Goal: Task Accomplishment & Management: Complete application form

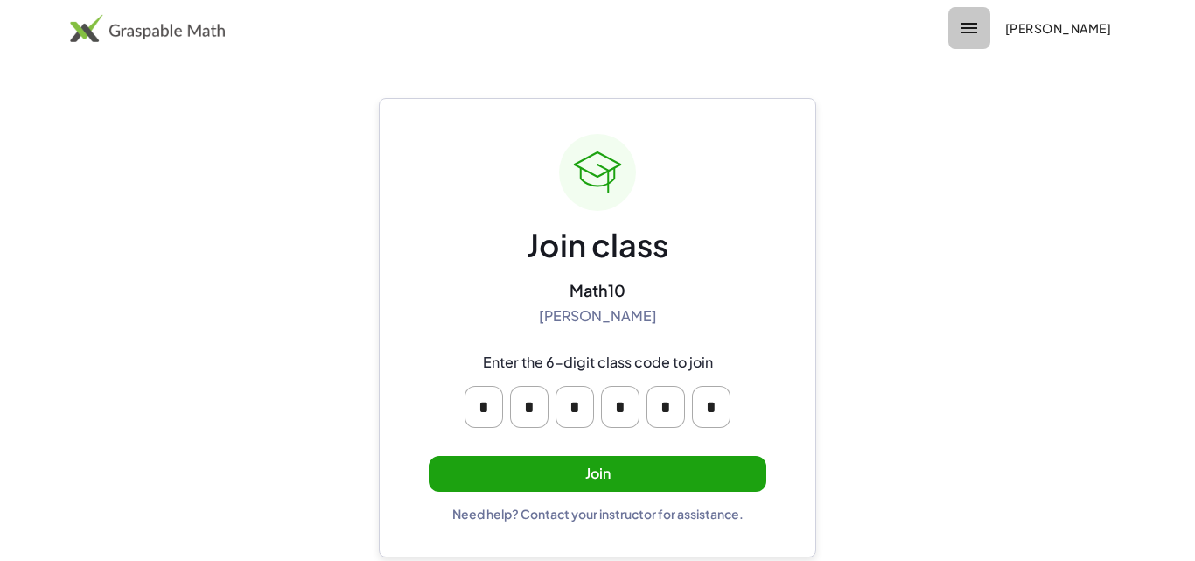
click at [980, 33] on icon "button" at bounding box center [969, 27] width 21 height 21
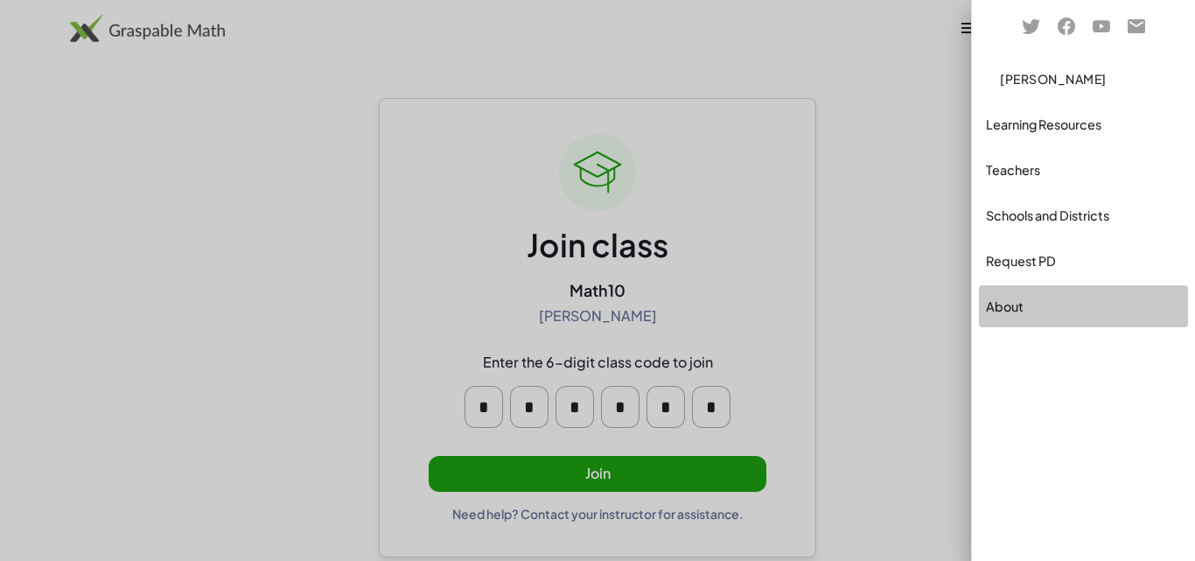
click at [1018, 305] on div "About" at bounding box center [1083, 306] width 195 height 21
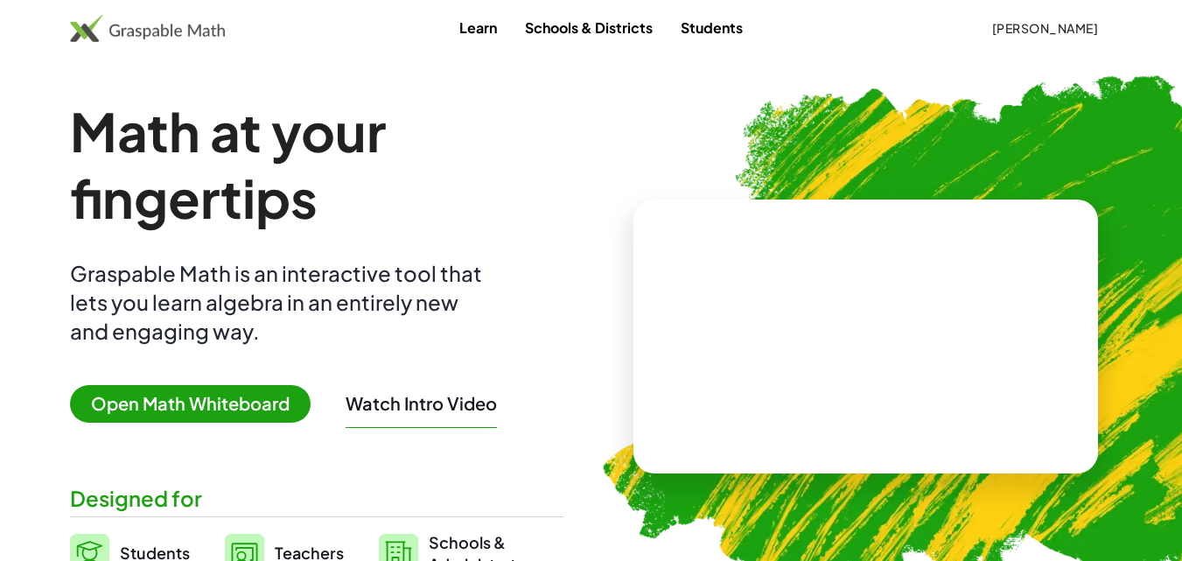
click at [1097, 34] on span "Milagros Diaz" at bounding box center [1044, 28] width 107 height 16
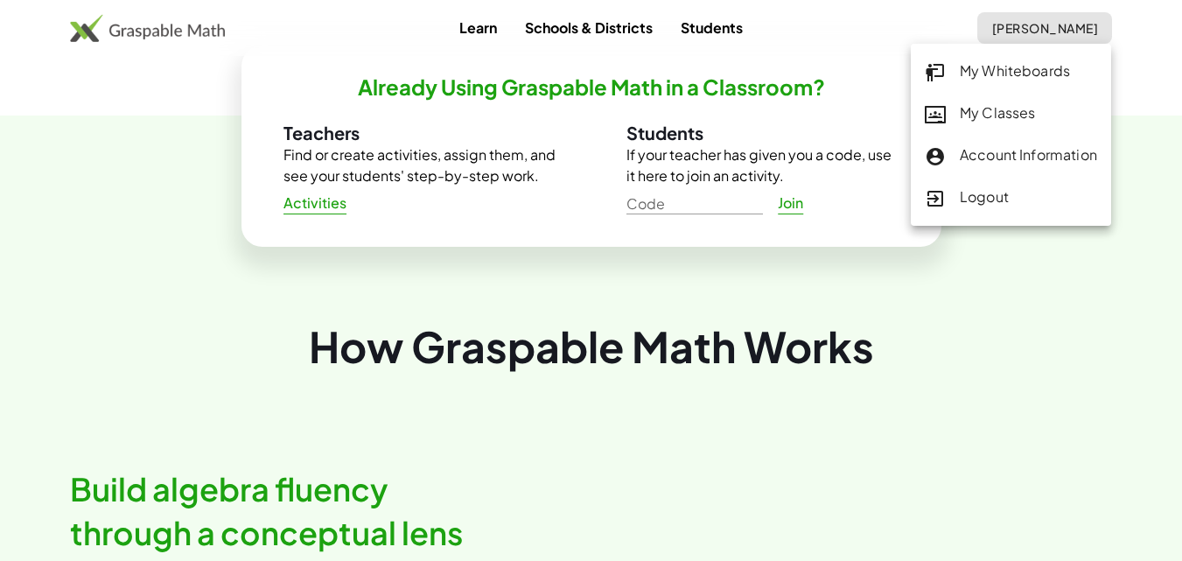
scroll to position [437, 0]
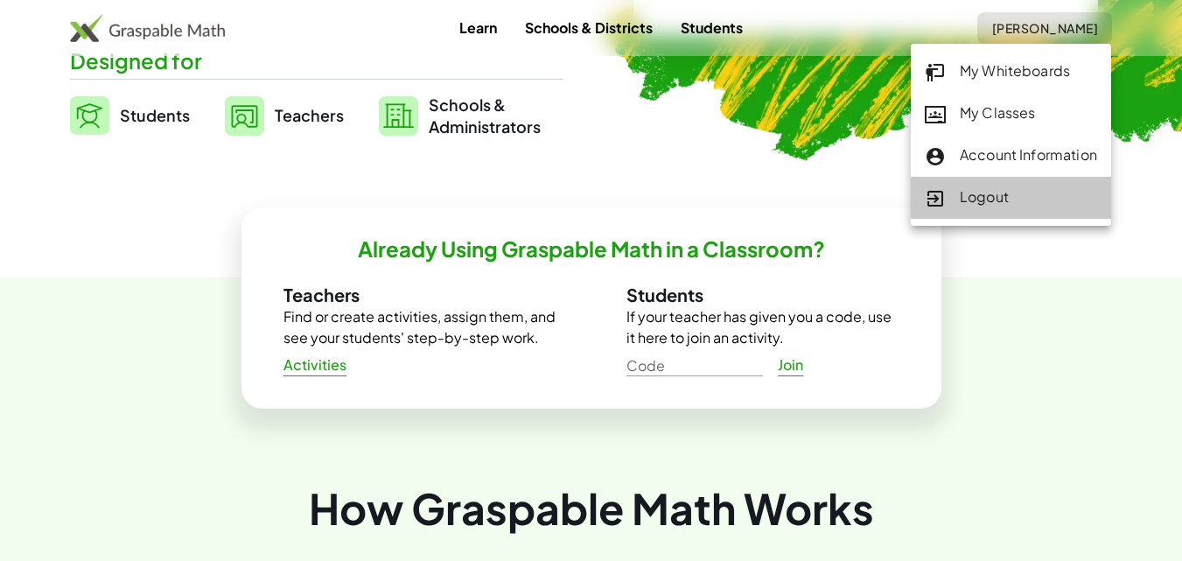
click at [1014, 187] on div "Logout" at bounding box center [1011, 197] width 172 height 23
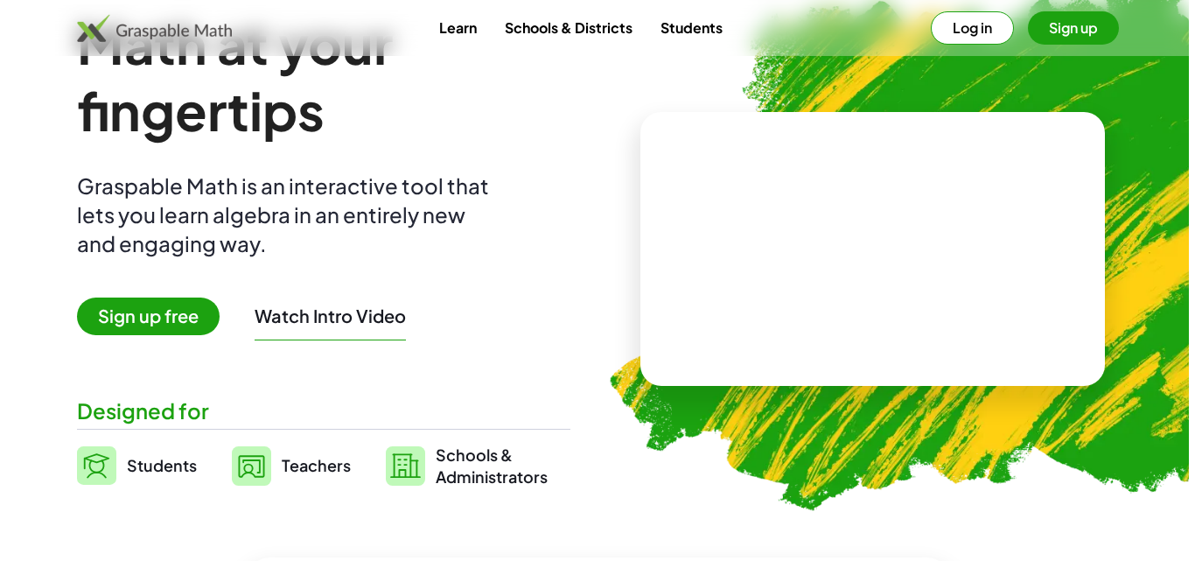
scroll to position [0, 0]
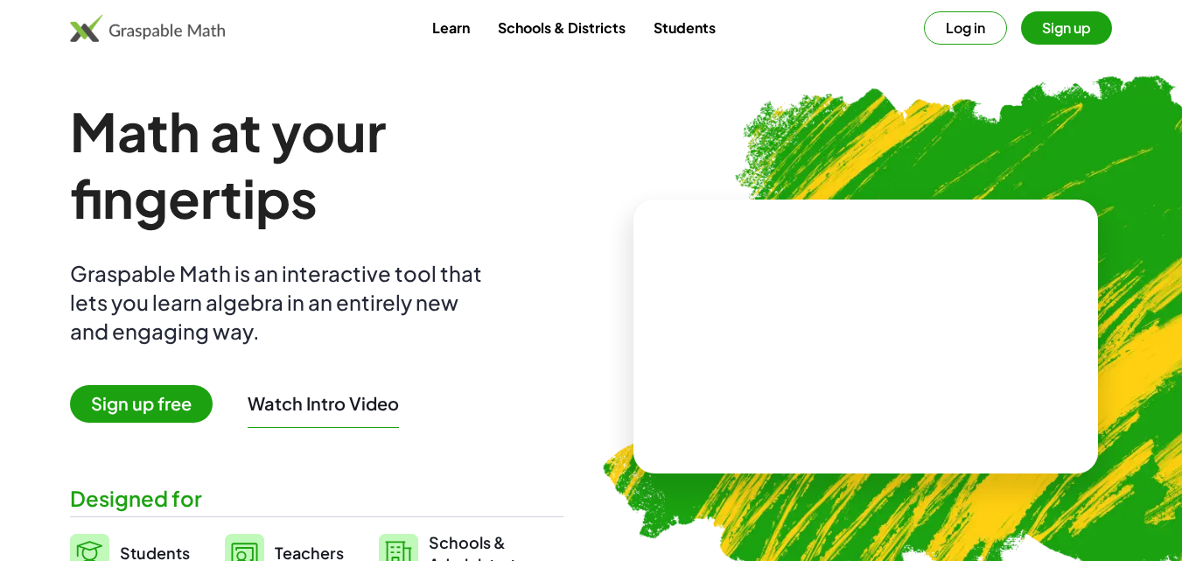
click at [1070, 22] on button "Sign up" at bounding box center [1066, 27] width 91 height 33
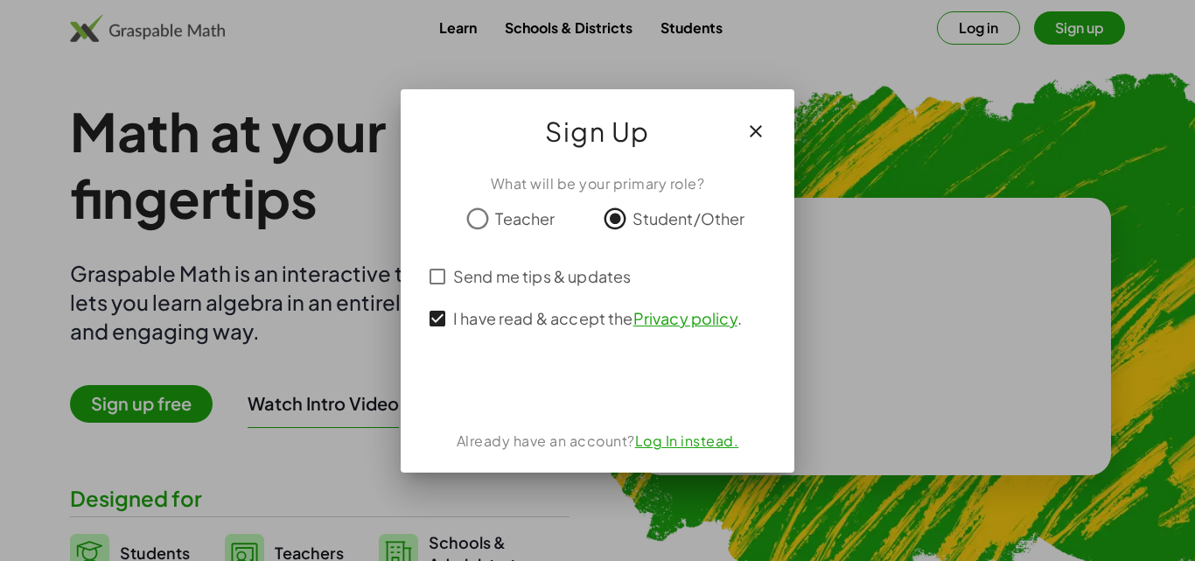
click at [709, 444] on link "Log In instead." at bounding box center [687, 440] width 104 height 18
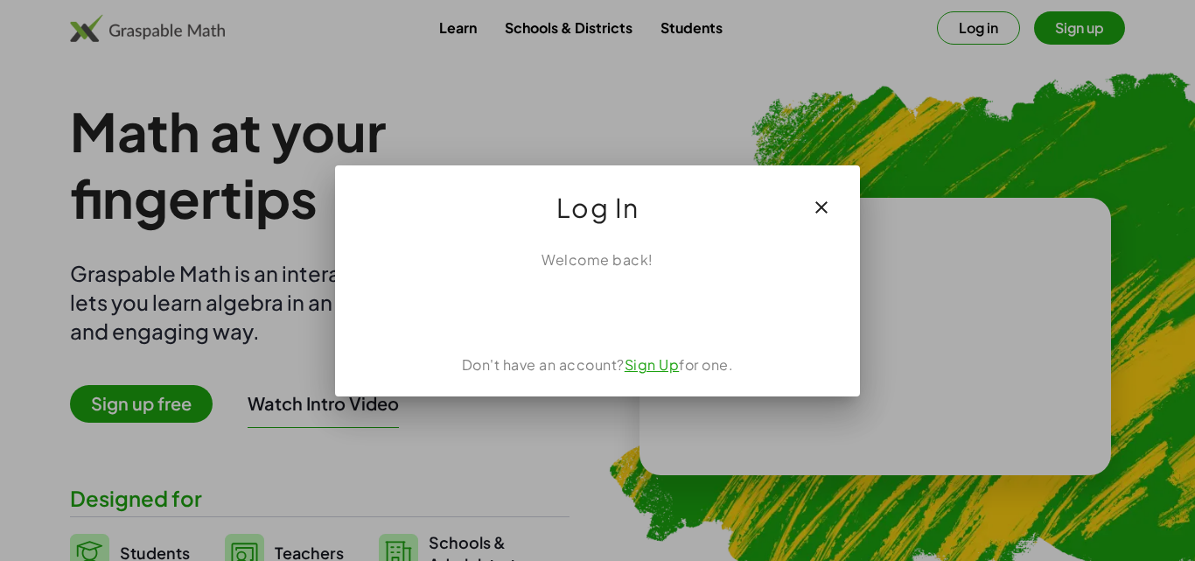
click at [655, 375] on div "Welcome back! Don't have an account? Sign Up for one." at bounding box center [597, 315] width 525 height 161
click at [654, 363] on link "Sign Up" at bounding box center [652, 364] width 55 height 18
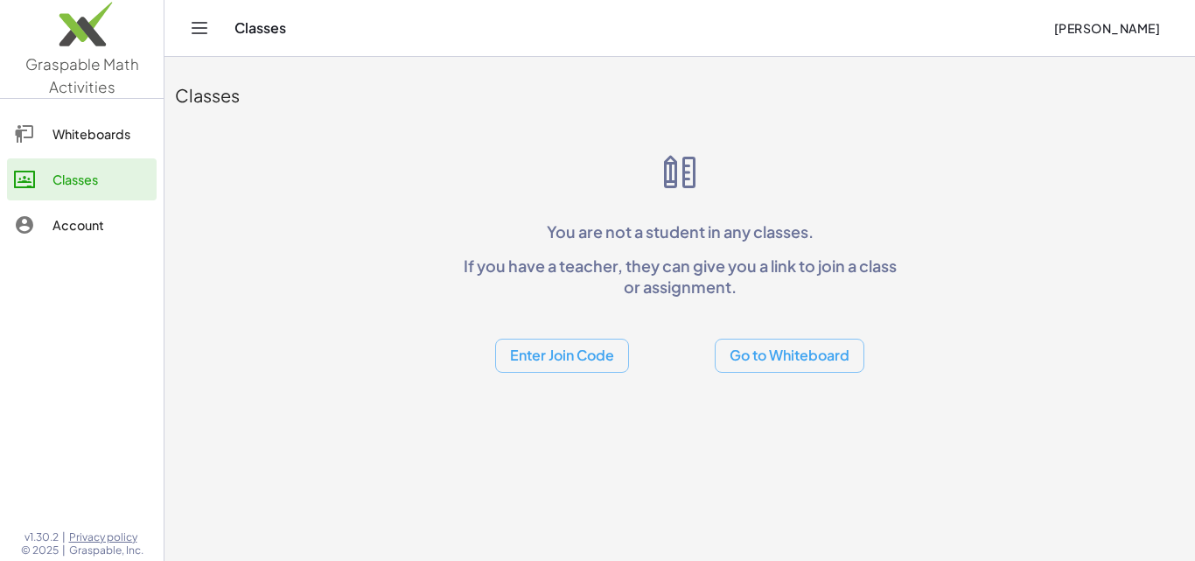
click at [192, 38] on icon "Toggle navigation" at bounding box center [199, 27] width 21 height 21
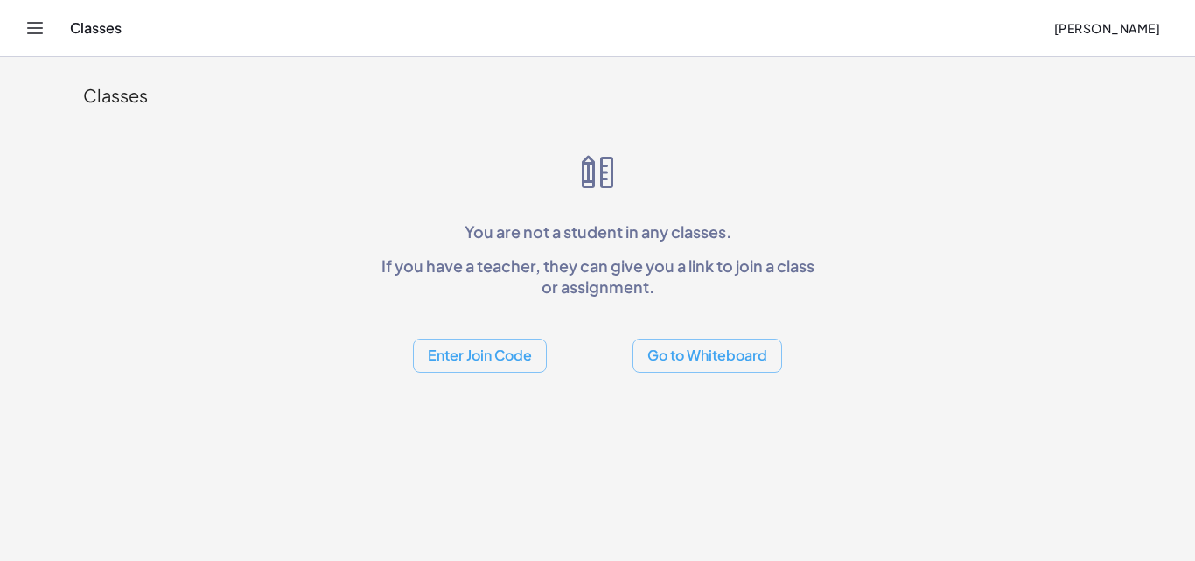
click at [507, 361] on button "Enter Join Code" at bounding box center [480, 356] width 134 height 34
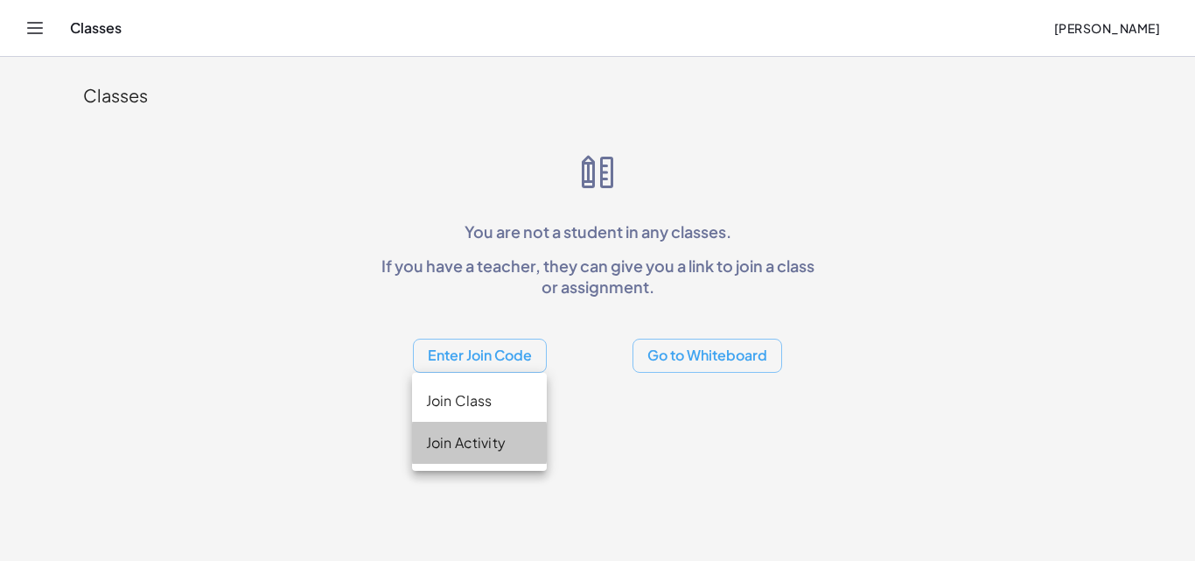
click at [479, 441] on div "Join Activity" at bounding box center [479, 442] width 107 height 21
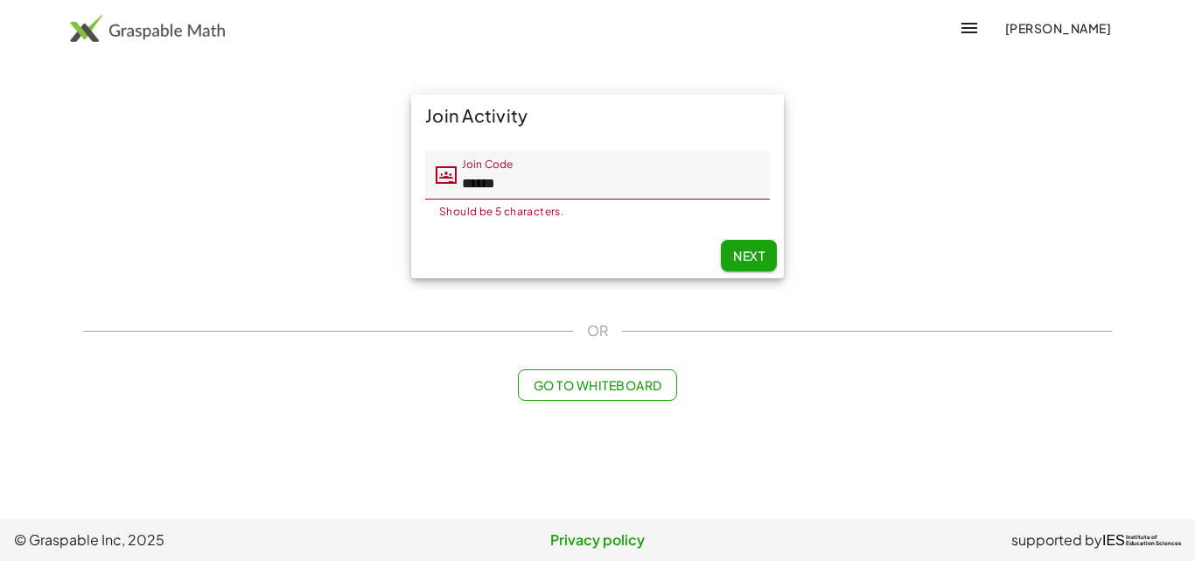
click at [761, 252] on span "Next" at bounding box center [748, 256] width 31 height 16
click at [534, 184] on input "******" at bounding box center [613, 174] width 313 height 49
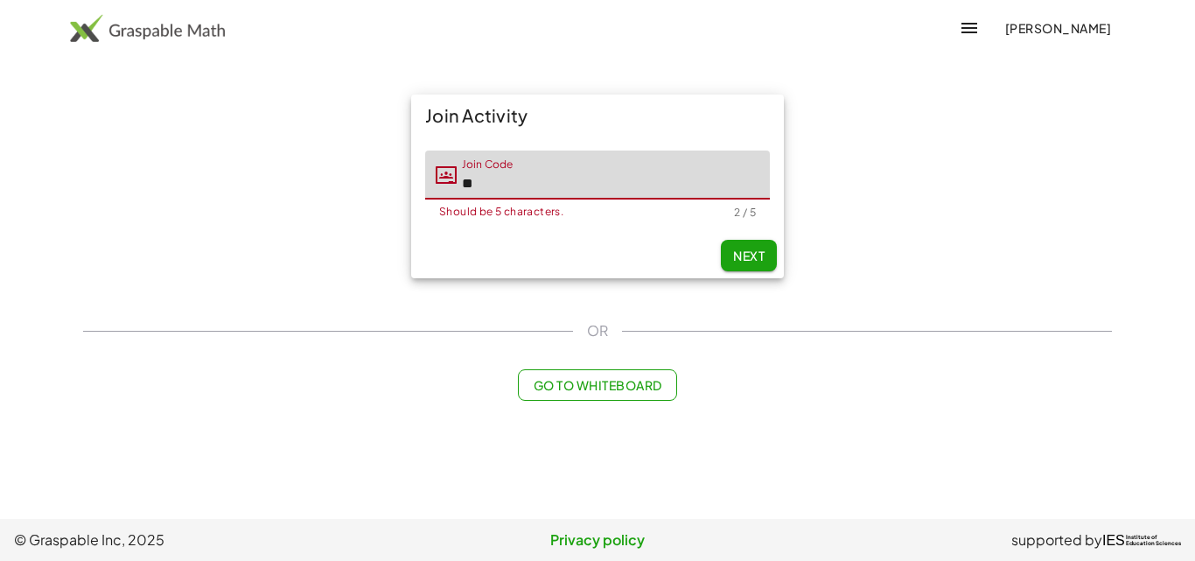
type input "*"
type input "*****"
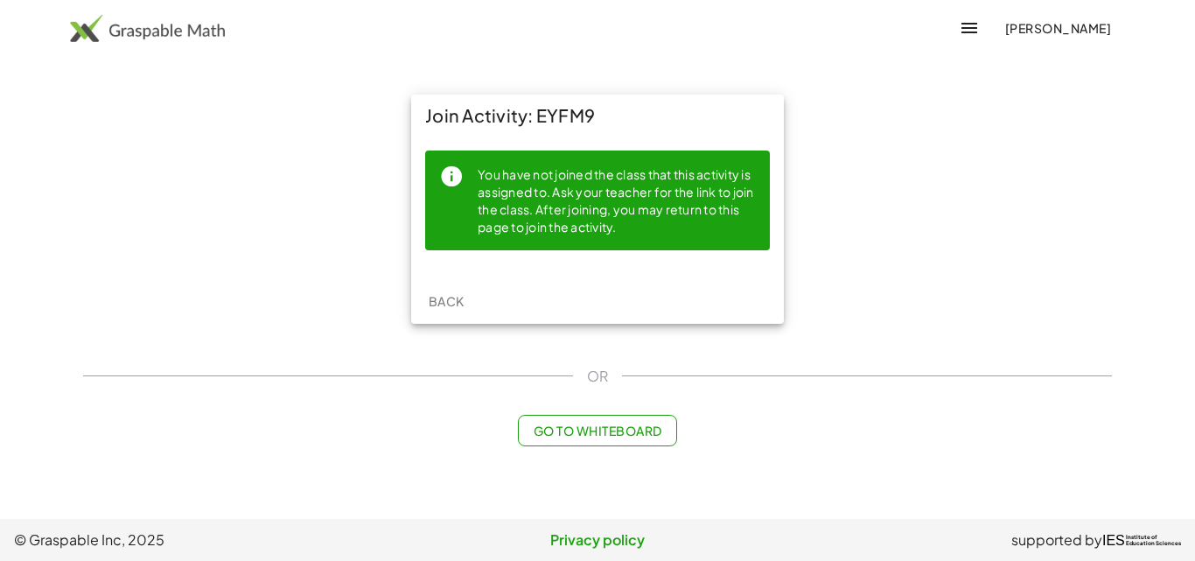
click at [537, 226] on div "You have not joined the class that this activity is assigned to. Ask your teach…" at bounding box center [617, 200] width 278 height 72
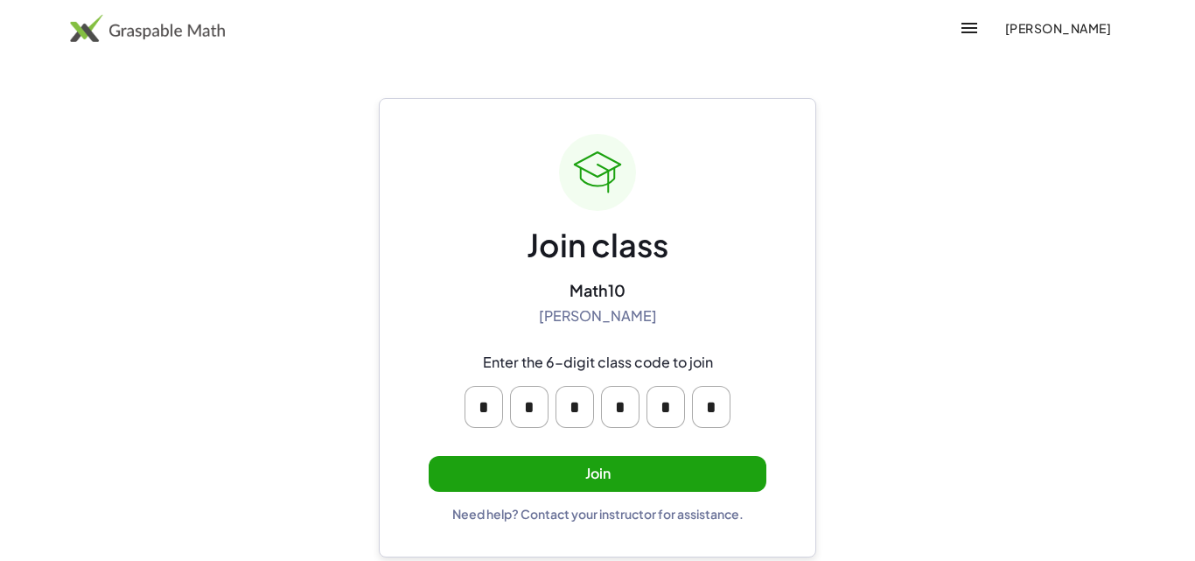
click at [563, 472] on button "Join" at bounding box center [598, 474] width 338 height 36
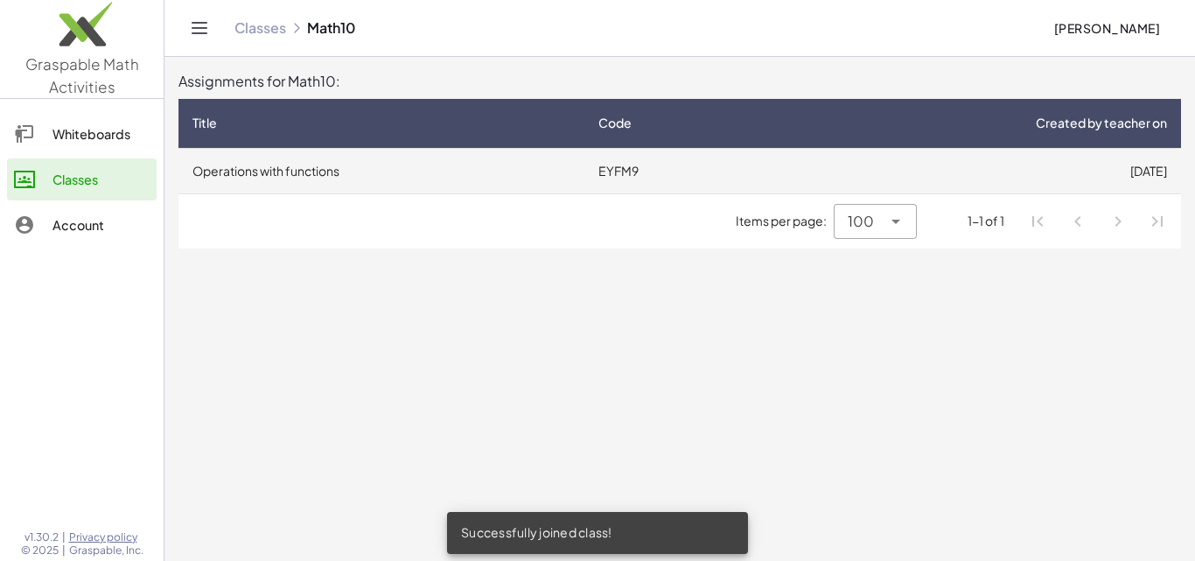
click at [611, 178] on td "EYFM9" at bounding box center [676, 170] width 185 height 45
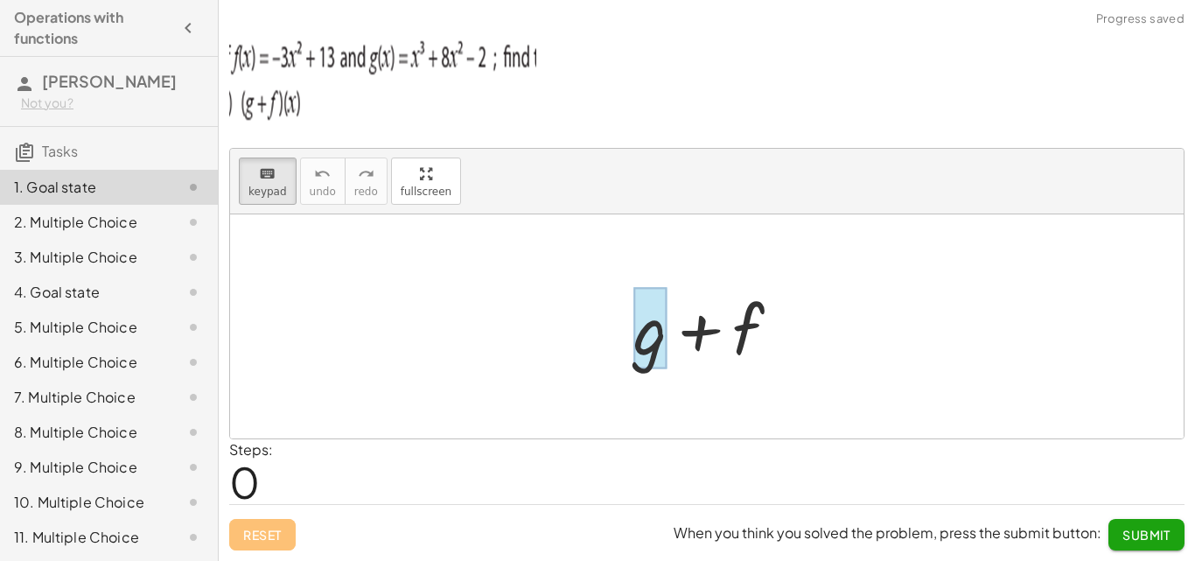
drag, startPoint x: 263, startPoint y: 179, endPoint x: 642, endPoint y: 361, distance: 420.2
click at [654, 366] on div "keyboard keypad undo undo redo redo fullscreen + g + f ×" at bounding box center [707, 294] width 954 height 290
click at [654, 366] on div at bounding box center [649, 328] width 33 height 81
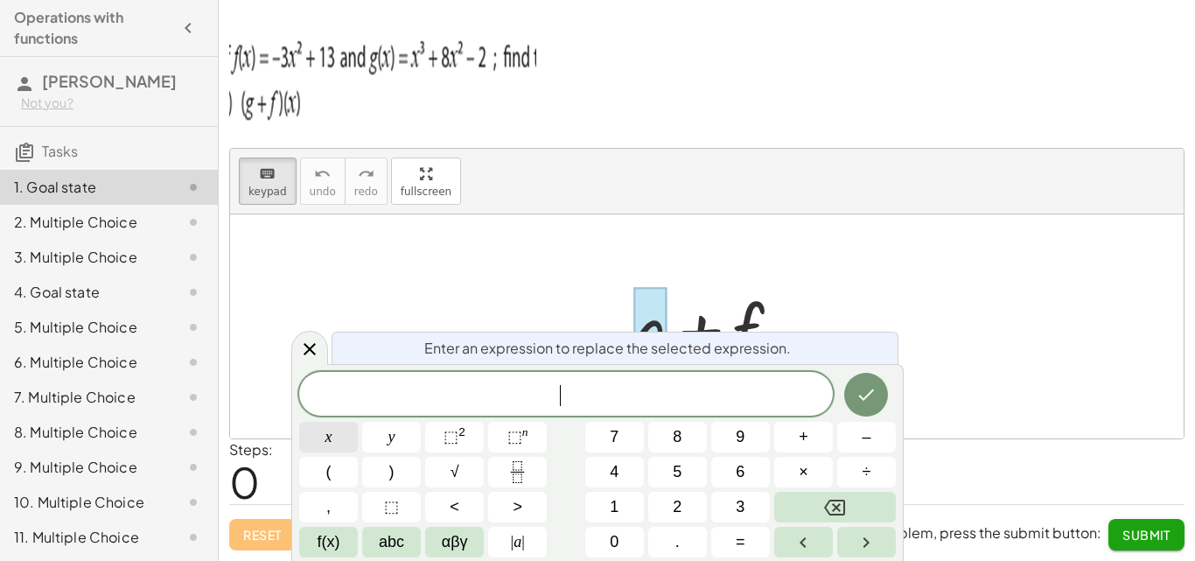
click at [333, 440] on button "x" at bounding box center [328, 437] width 59 height 31
click at [462, 435] on sup "2" at bounding box center [461, 431] width 7 height 13
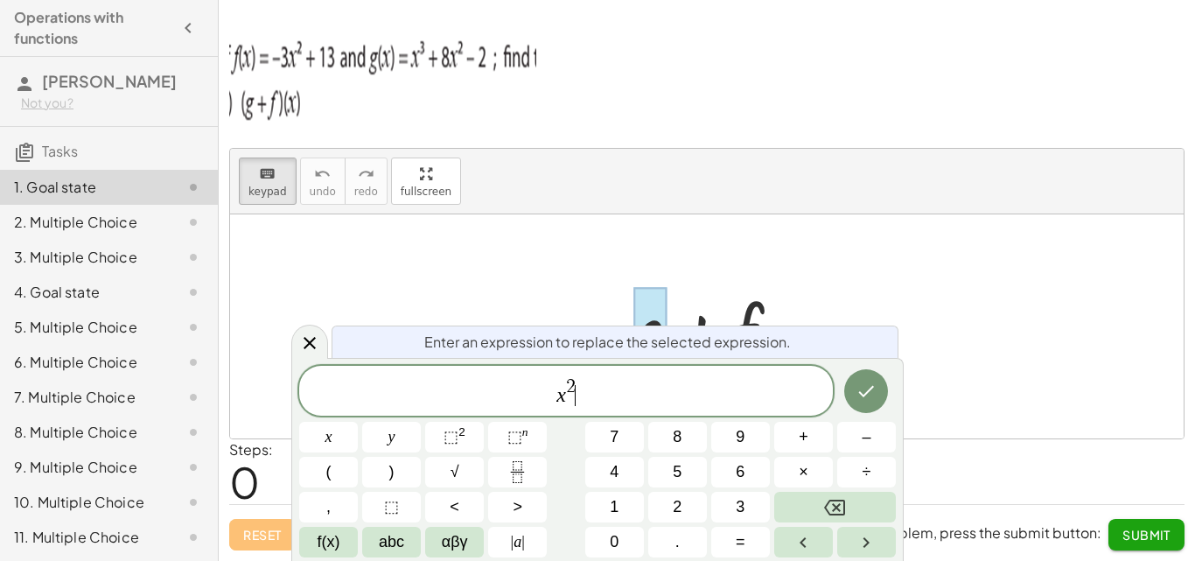
click at [580, 372] on div "x 2 ​" at bounding box center [566, 391] width 534 height 50
click at [577, 388] on span "x 2 ​" at bounding box center [566, 391] width 534 height 31
click at [576, 388] on span "x 2 ​" at bounding box center [566, 391] width 534 height 31
click at [572, 383] on span "2" at bounding box center [571, 386] width 10 height 19
click at [738, 508] on span "3" at bounding box center [740, 507] width 9 height 24
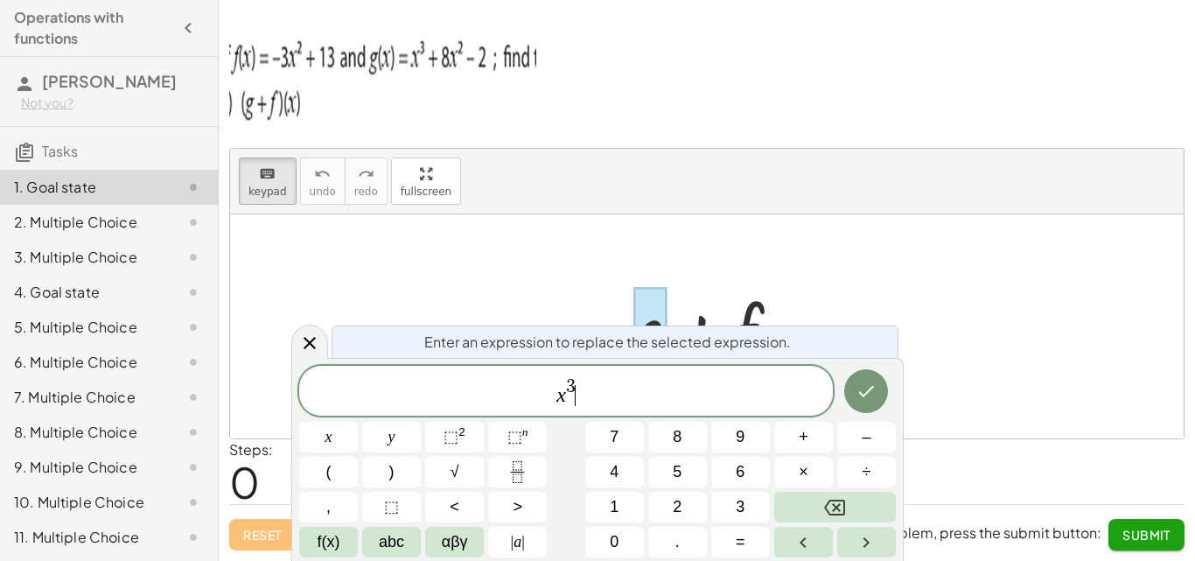
click at [588, 390] on span "x 3 ​" at bounding box center [566, 391] width 534 height 31
click at [796, 433] on button "+" at bounding box center [803, 437] width 59 height 31
click at [681, 440] on span "8" at bounding box center [677, 437] width 9 height 24
click at [327, 420] on div "x 3 + 8 ​ x y ⬚ 2 ⬚ n 7 8 9 + – ( ) √ 4 5 6 × ÷ , ⬚ < > 1 2 3 f(x) abc αβγ | a …" at bounding box center [597, 462] width 597 height 192
click at [326, 429] on span "x" at bounding box center [328, 437] width 7 height 24
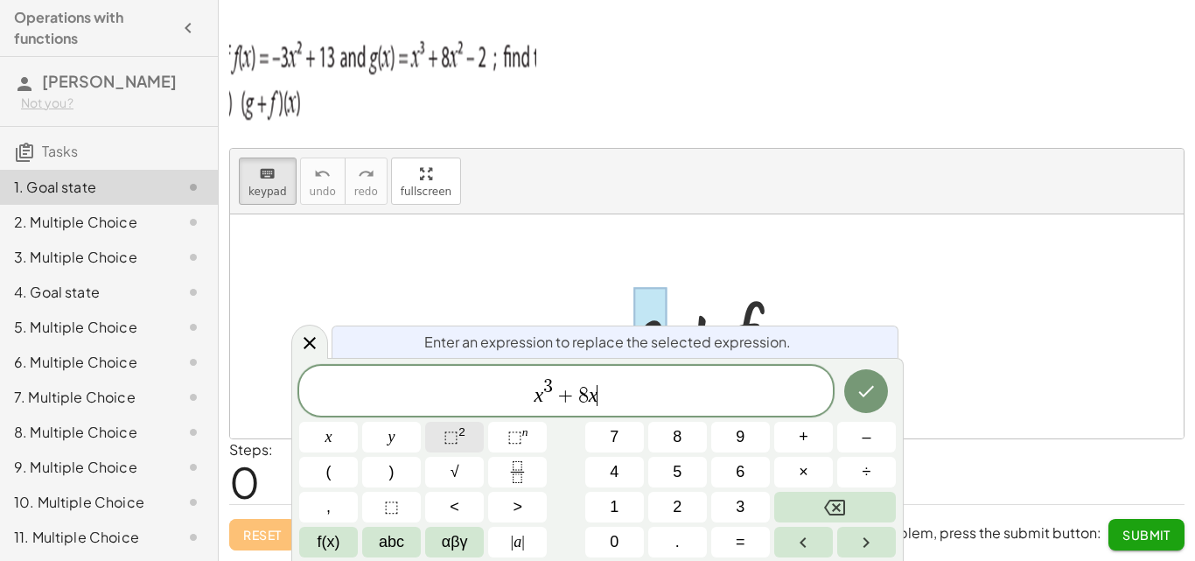
click at [444, 434] on span "⬚" at bounding box center [451, 436] width 15 height 17
click at [858, 444] on button "–" at bounding box center [866, 437] width 59 height 31
click at [669, 505] on button "2" at bounding box center [677, 507] width 59 height 31
click at [861, 391] on icon "Done" at bounding box center [866, 391] width 21 height 21
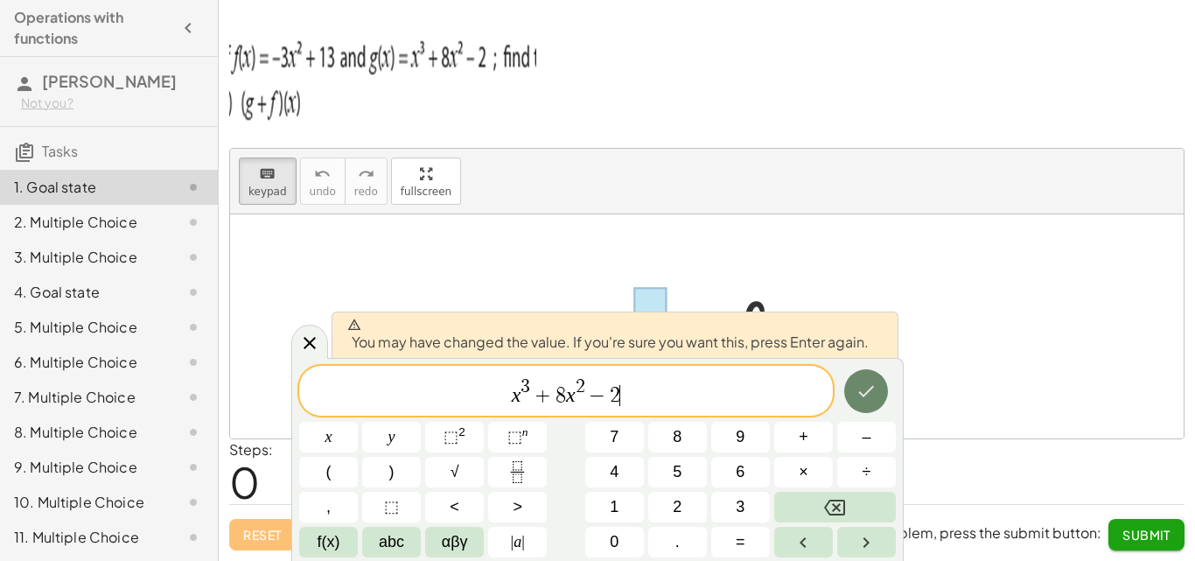
click at [865, 394] on icon "Done" at bounding box center [867, 391] width 16 height 11
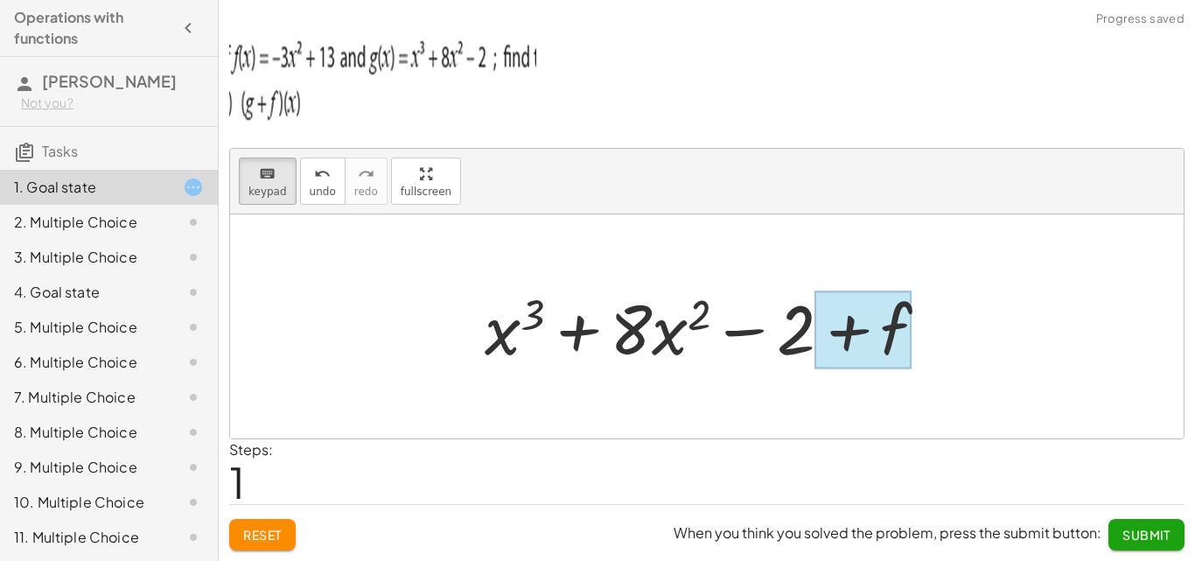
drag, startPoint x: 267, startPoint y: 177, endPoint x: 887, endPoint y: 338, distance: 640.8
click at [887, 338] on div "keyboard keypad undo undo redo redo fullscreen + g + f + f + x 3 + · 8 · x 2 − …" at bounding box center [707, 294] width 954 height 290
click at [887, 337] on div at bounding box center [862, 330] width 97 height 78
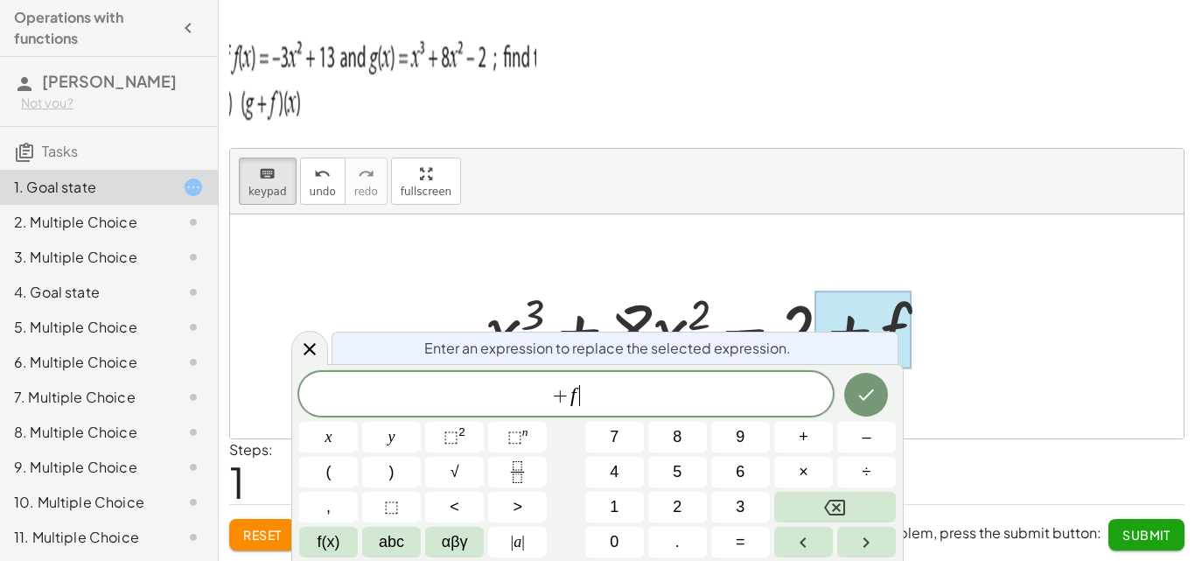
click at [628, 393] on span "+ f ​" at bounding box center [566, 395] width 534 height 24
click at [330, 473] on span "(" at bounding box center [328, 472] width 5 height 24
click at [748, 514] on button "3" at bounding box center [740, 507] width 59 height 31
click at [331, 437] on span "x" at bounding box center [328, 437] width 7 height 24
click at [443, 445] on button "⬚ 2" at bounding box center [454, 437] width 59 height 31
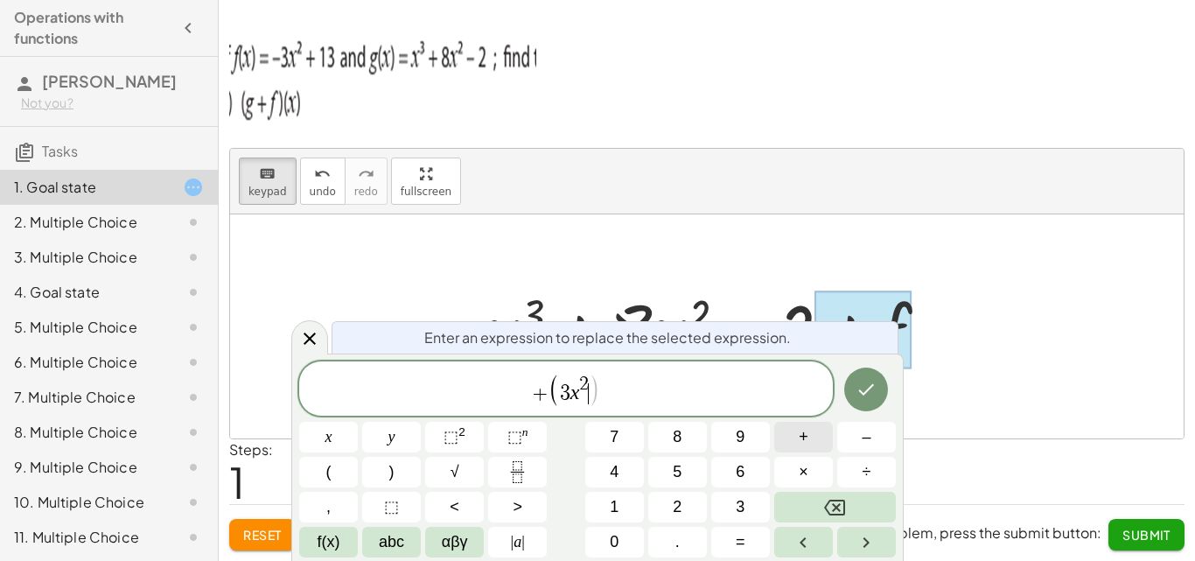
click at [809, 444] on button "+" at bounding box center [803, 437] width 59 height 31
click at [613, 500] on span "1" at bounding box center [614, 507] width 9 height 24
click at [736, 498] on span "3" at bounding box center [740, 507] width 9 height 24
click at [410, 465] on button ")" at bounding box center [391, 472] width 59 height 31
click at [859, 391] on icon "Done" at bounding box center [866, 389] width 21 height 21
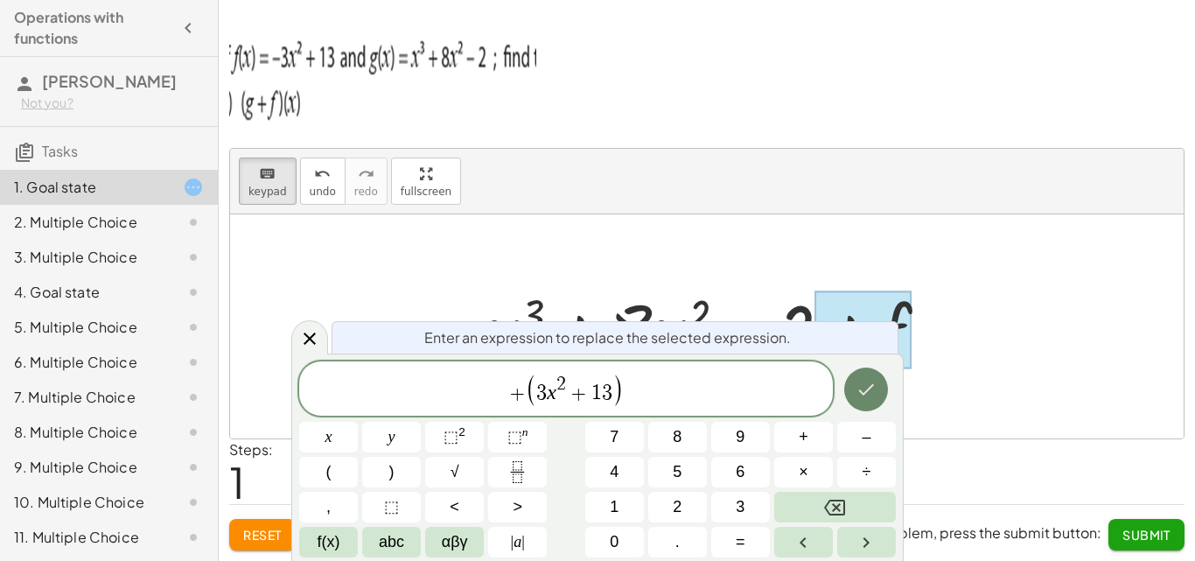
click at [859, 391] on icon "Done" at bounding box center [866, 389] width 21 height 21
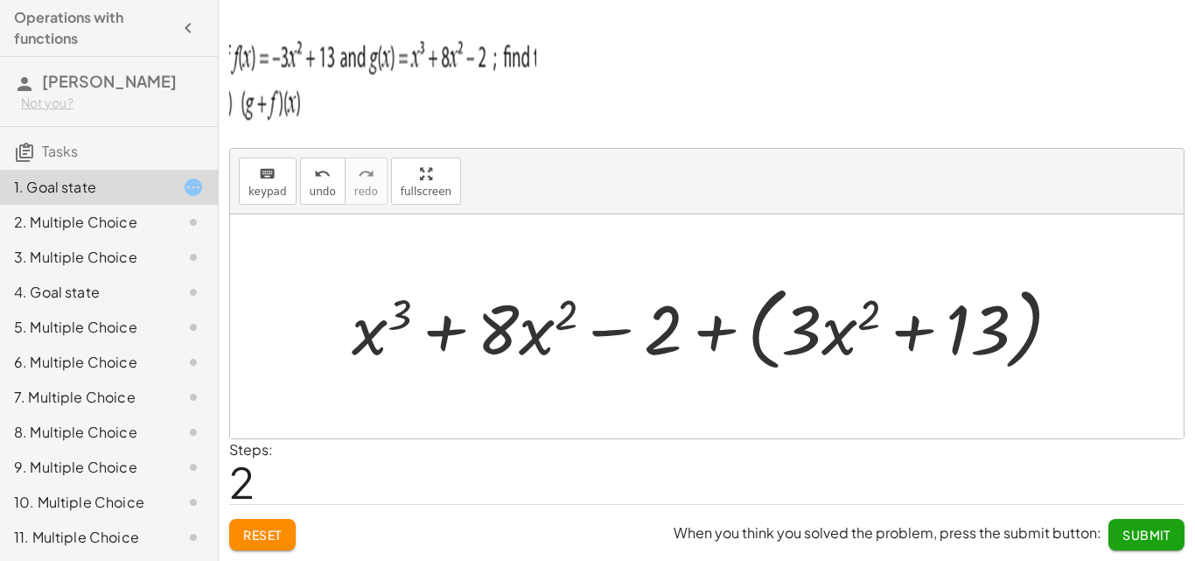
click at [800, 339] on div at bounding box center [713, 326] width 741 height 101
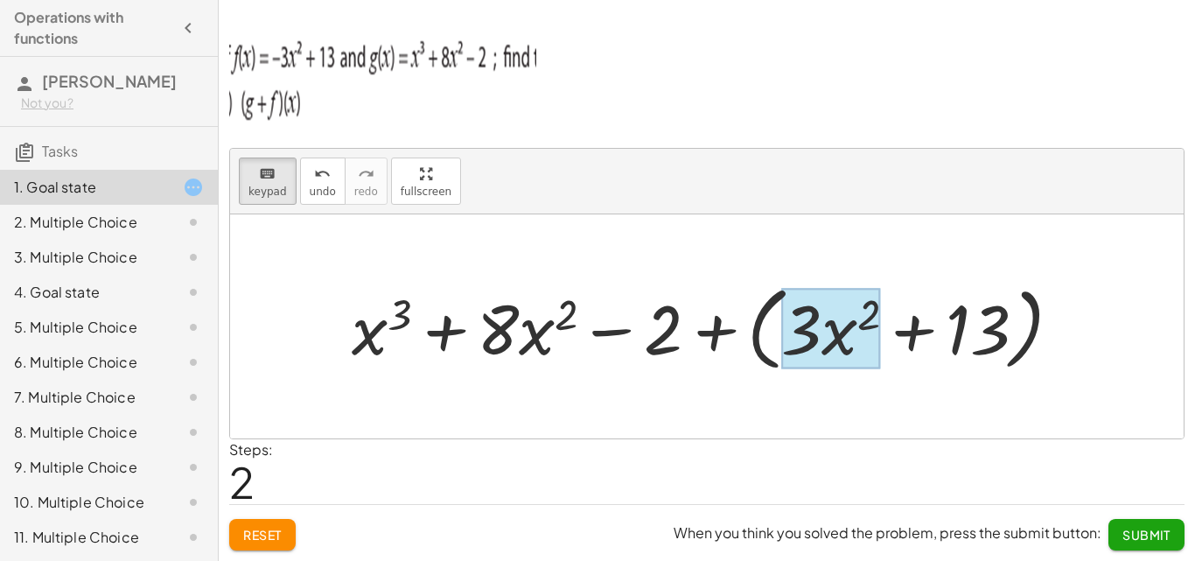
drag, startPoint x: 257, startPoint y: 181, endPoint x: 859, endPoint y: 358, distance: 627.3
click at [822, 352] on div "keyboard keypad undo undo redo redo fullscreen + g + f + x 3 + · 8 · x 2 − 2 + …" at bounding box center [707, 294] width 954 height 290
click at [812, 330] on div at bounding box center [801, 328] width 40 height 81
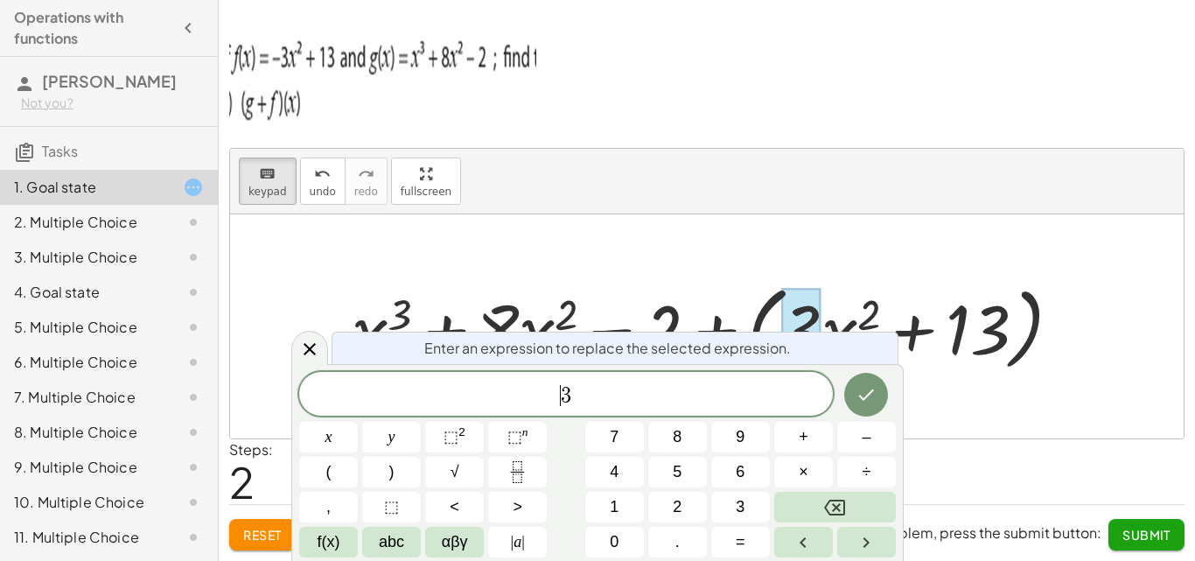
click at [554, 397] on span "​ 3" at bounding box center [566, 395] width 534 height 24
click at [870, 430] on span "–" at bounding box center [866, 437] width 9 height 24
click at [856, 381] on button "Done" at bounding box center [866, 395] width 44 height 44
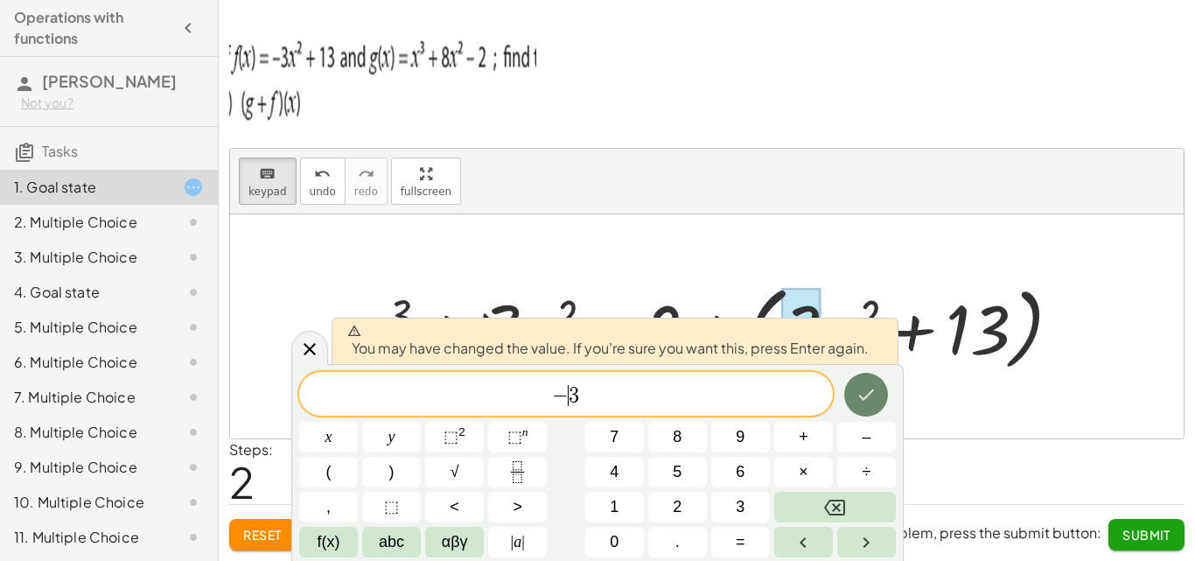
click at [856, 381] on button "Done" at bounding box center [866, 395] width 44 height 44
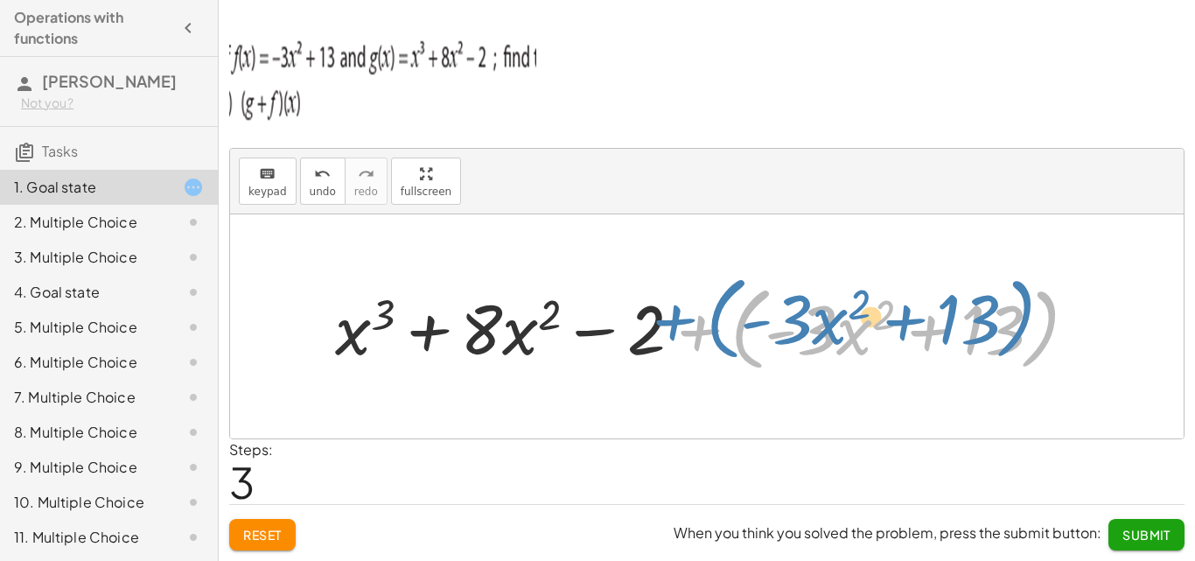
drag, startPoint x: 698, startPoint y: 324, endPoint x: 672, endPoint y: 311, distance: 29.3
click at [672, 311] on div at bounding box center [712, 326] width 773 height 101
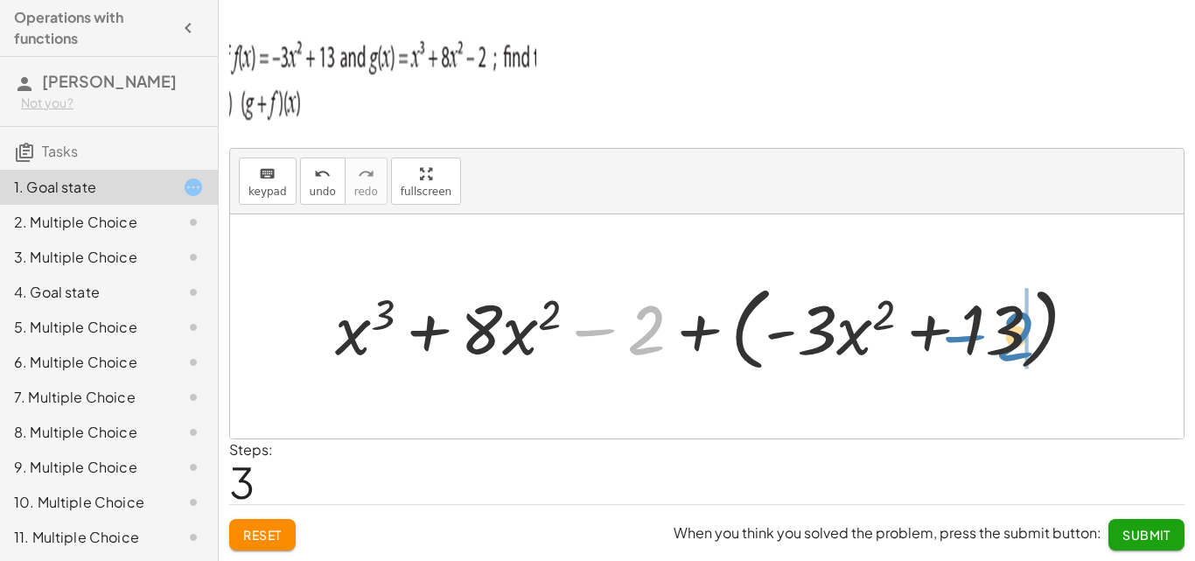
drag, startPoint x: 602, startPoint y: 333, endPoint x: 972, endPoint y: 339, distance: 370.1
click at [972, 339] on div at bounding box center [712, 326] width 773 height 101
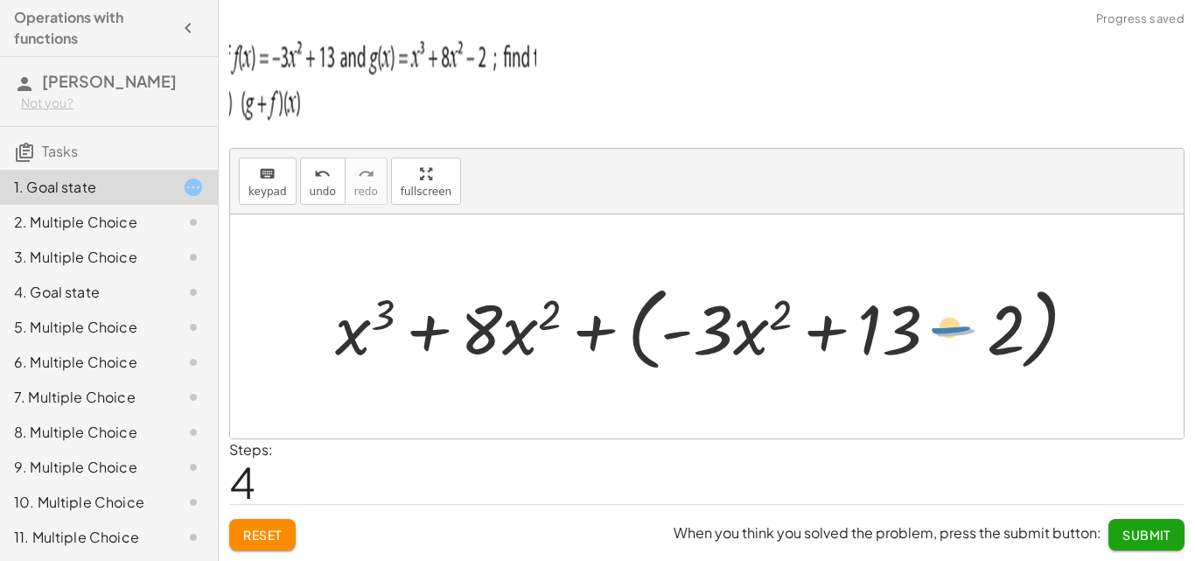
click at [968, 327] on div at bounding box center [712, 326] width 773 height 101
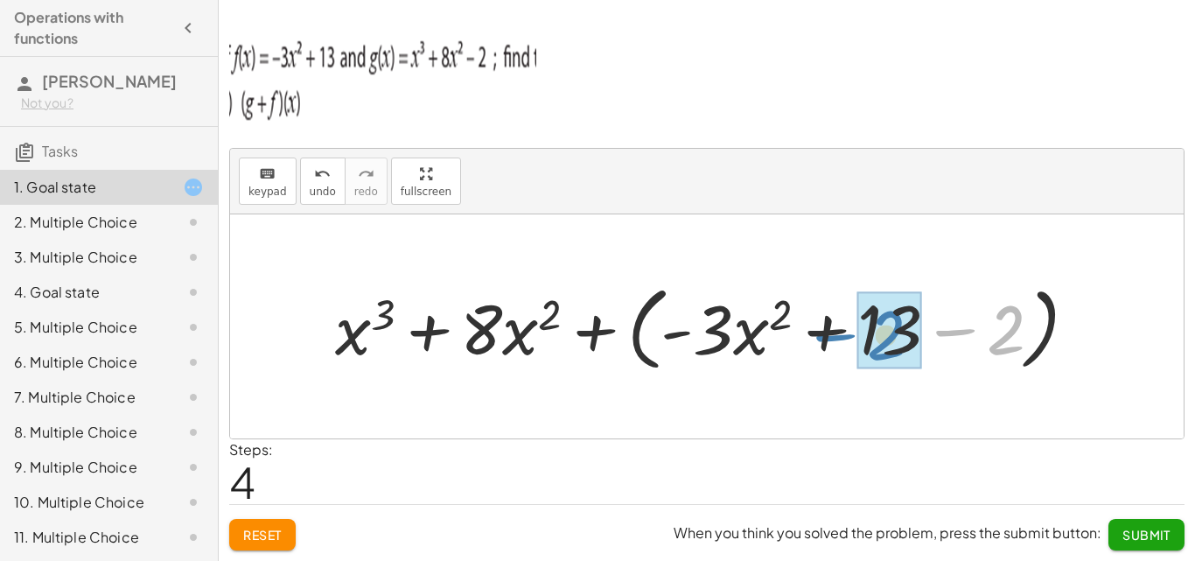
drag, startPoint x: 1001, startPoint y: 327, endPoint x: 881, endPoint y: 332, distance: 120.0
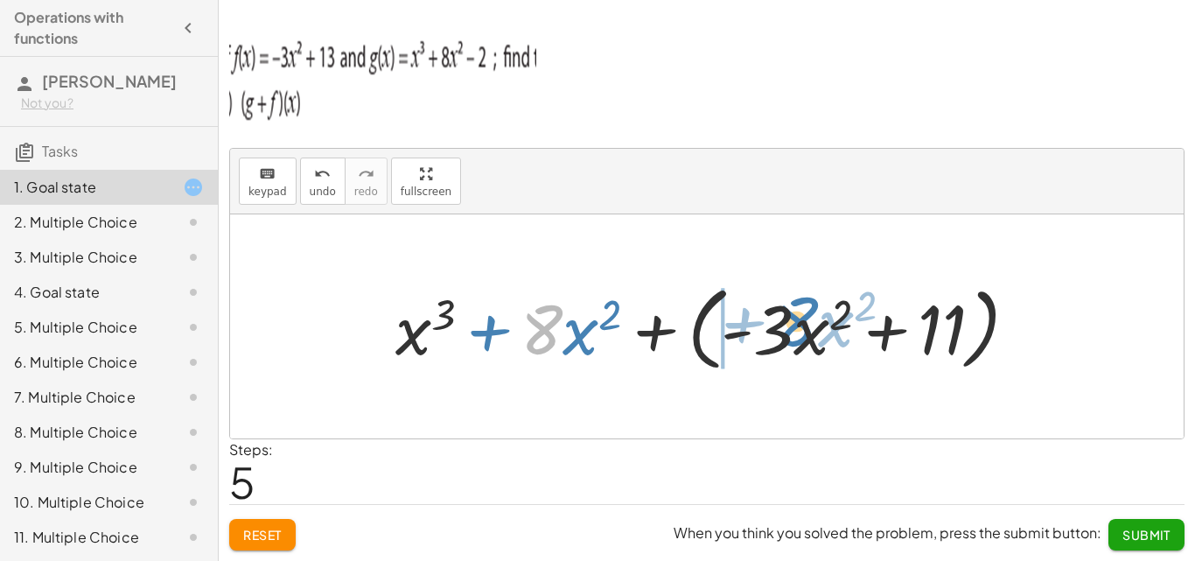
drag, startPoint x: 534, startPoint y: 332, endPoint x: 788, endPoint y: 323, distance: 254.7
click at [788, 323] on div at bounding box center [714, 326] width 654 height 101
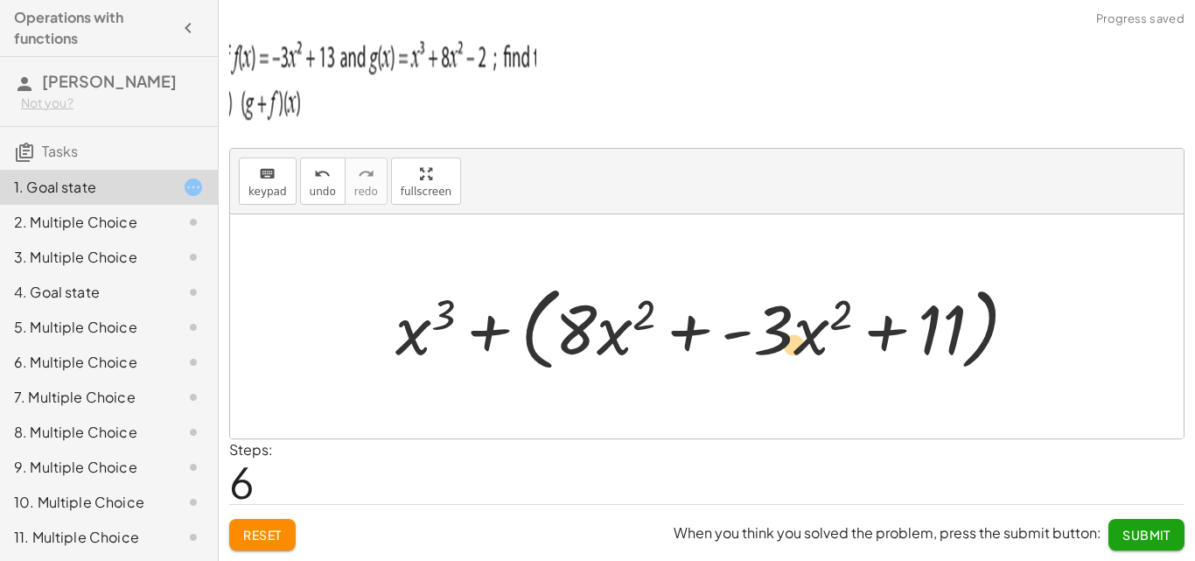
drag, startPoint x: 808, startPoint y: 327, endPoint x: 784, endPoint y: 342, distance: 28.7
click at [784, 342] on div at bounding box center [714, 326] width 654 height 101
drag, startPoint x: 734, startPoint y: 332, endPoint x: 699, endPoint y: 329, distance: 35.1
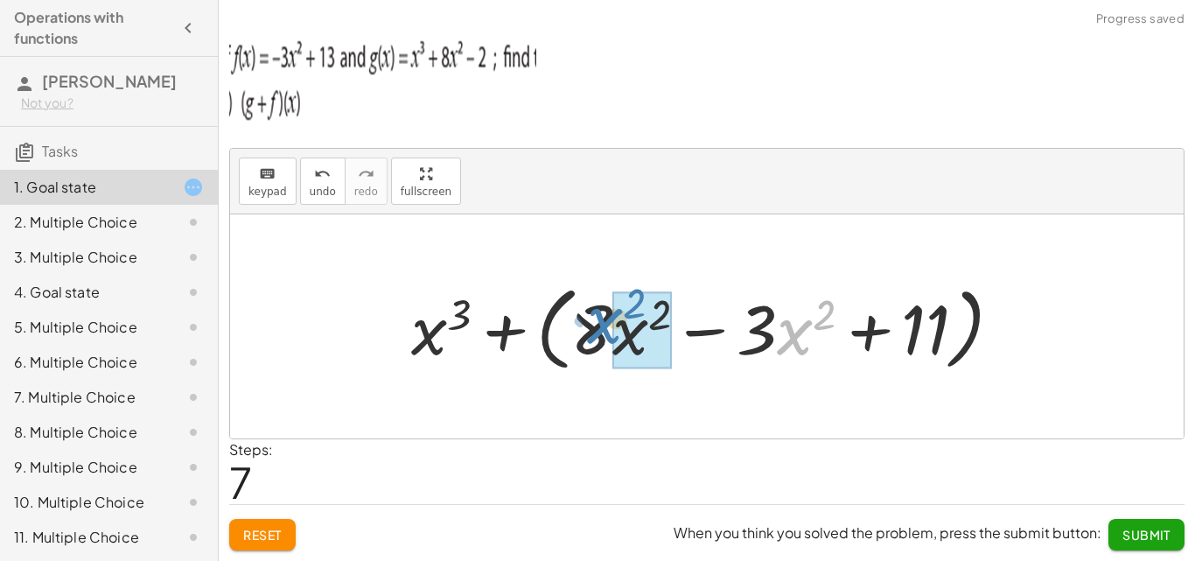
drag, startPoint x: 780, startPoint y: 326, endPoint x: 590, endPoint y: 314, distance: 191.1
click at [590, 314] on div at bounding box center [713, 326] width 622 height 101
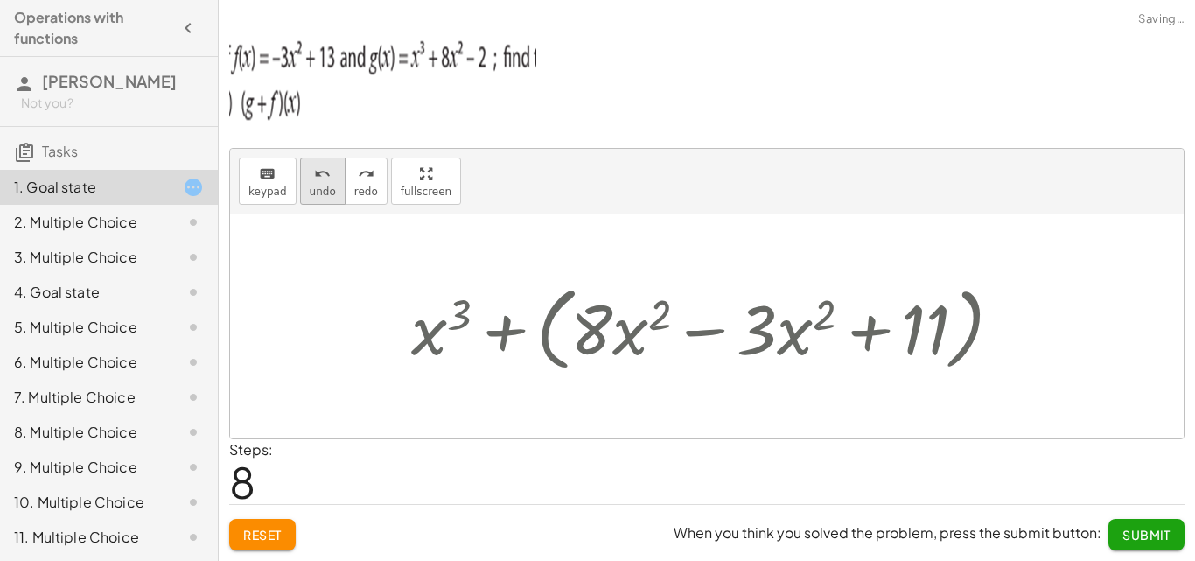
click at [314, 178] on icon "undo" at bounding box center [322, 174] width 17 height 21
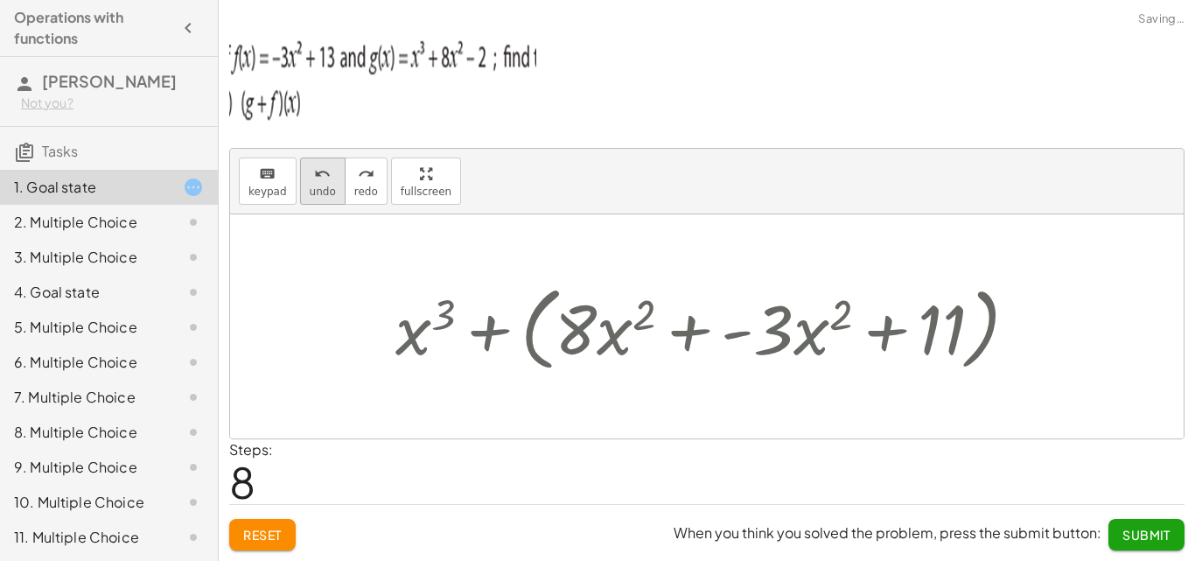
click at [314, 178] on icon "undo" at bounding box center [322, 174] width 17 height 21
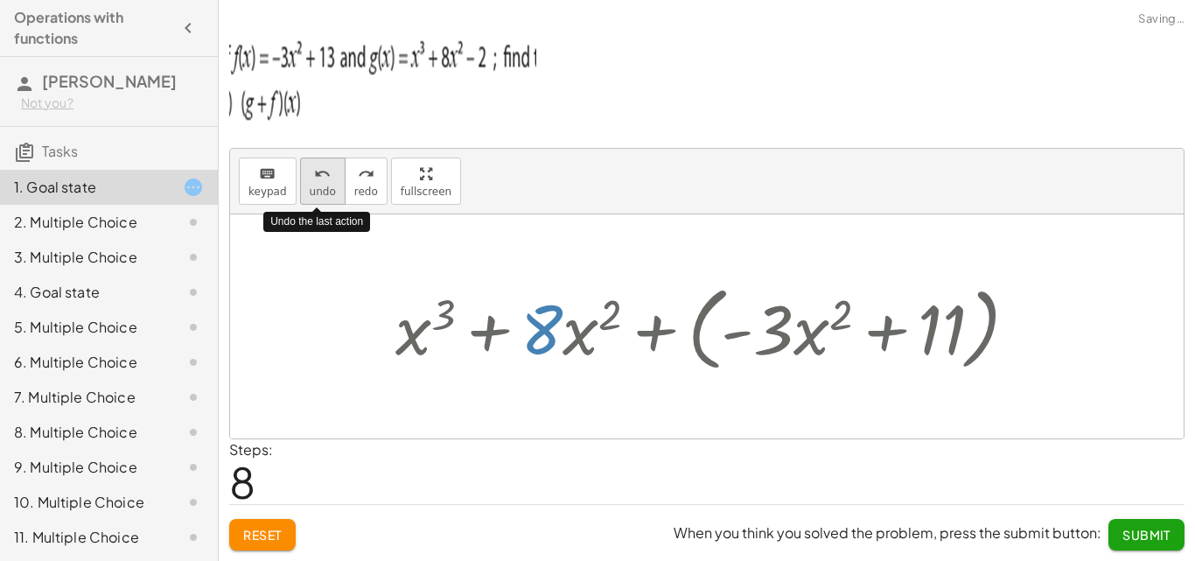
click at [314, 178] on icon "undo" at bounding box center [322, 174] width 17 height 21
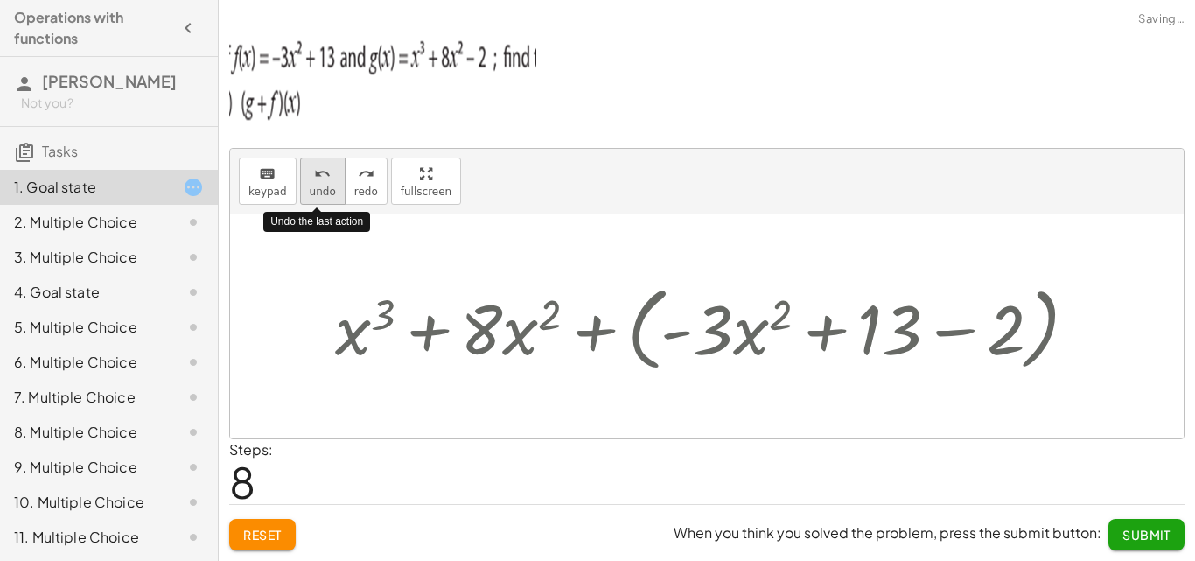
click at [314, 178] on icon "undo" at bounding box center [322, 174] width 17 height 21
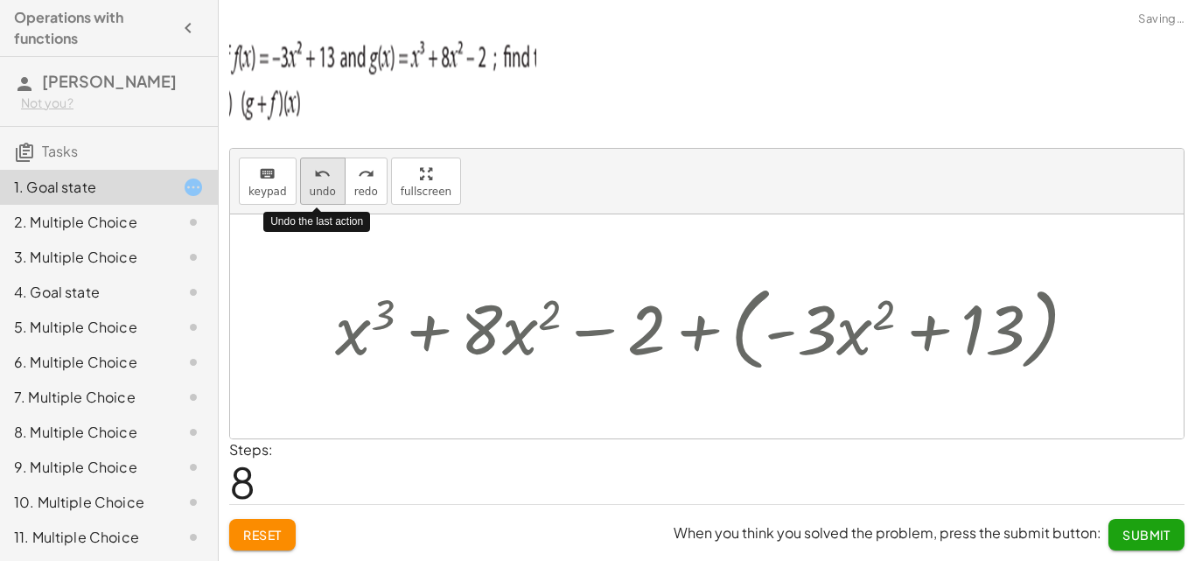
click at [314, 178] on icon "undo" at bounding box center [322, 174] width 17 height 21
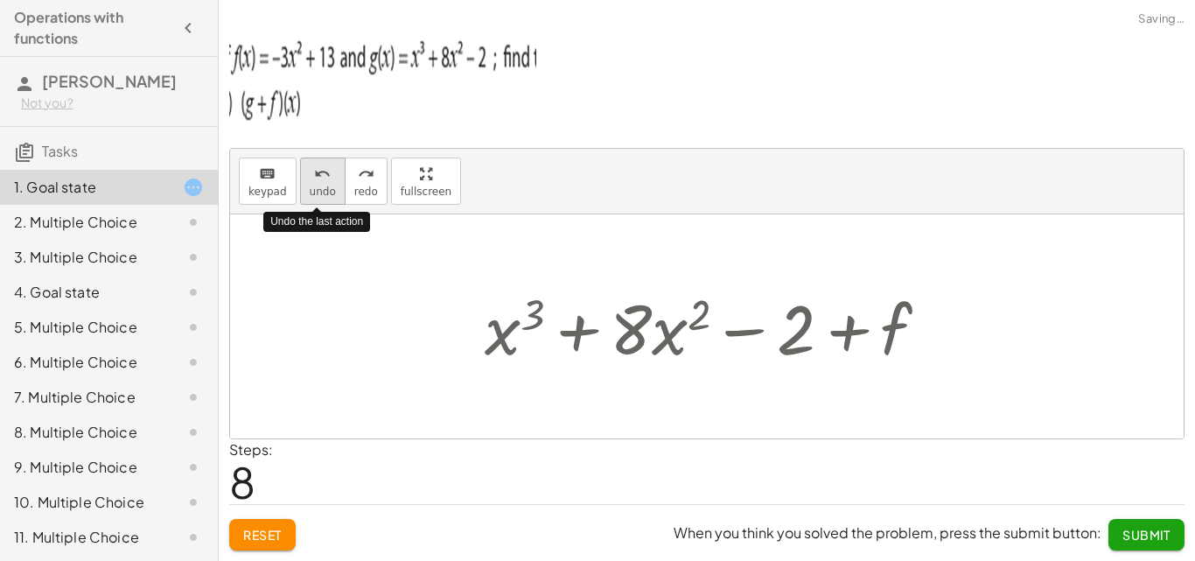
click at [314, 178] on icon "undo" at bounding box center [322, 174] width 17 height 21
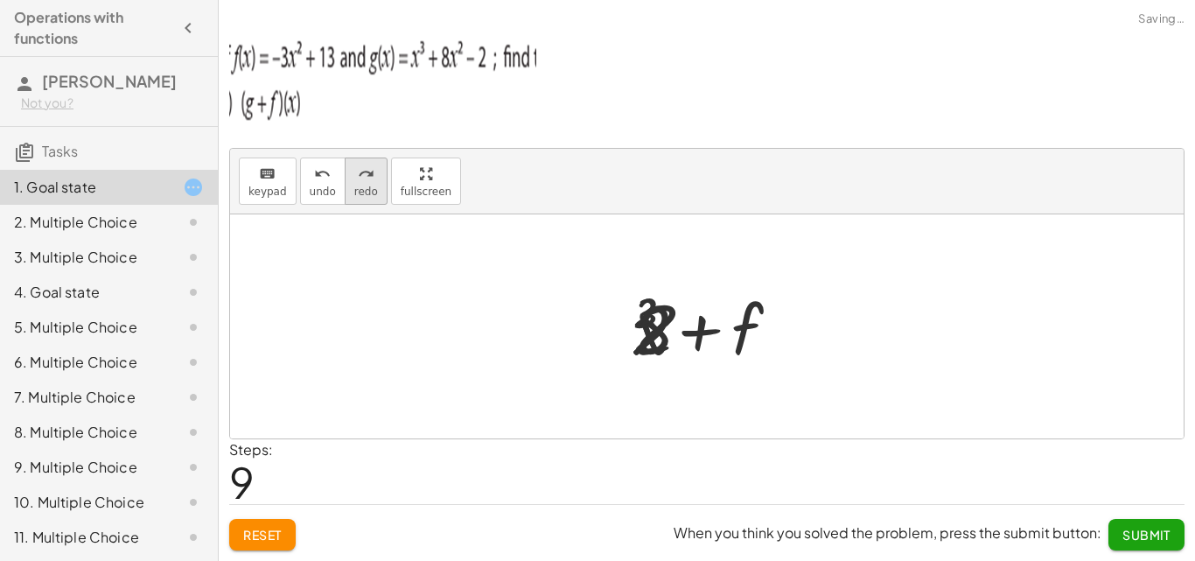
click at [358, 185] on span "redo" at bounding box center [366, 191] width 24 height 12
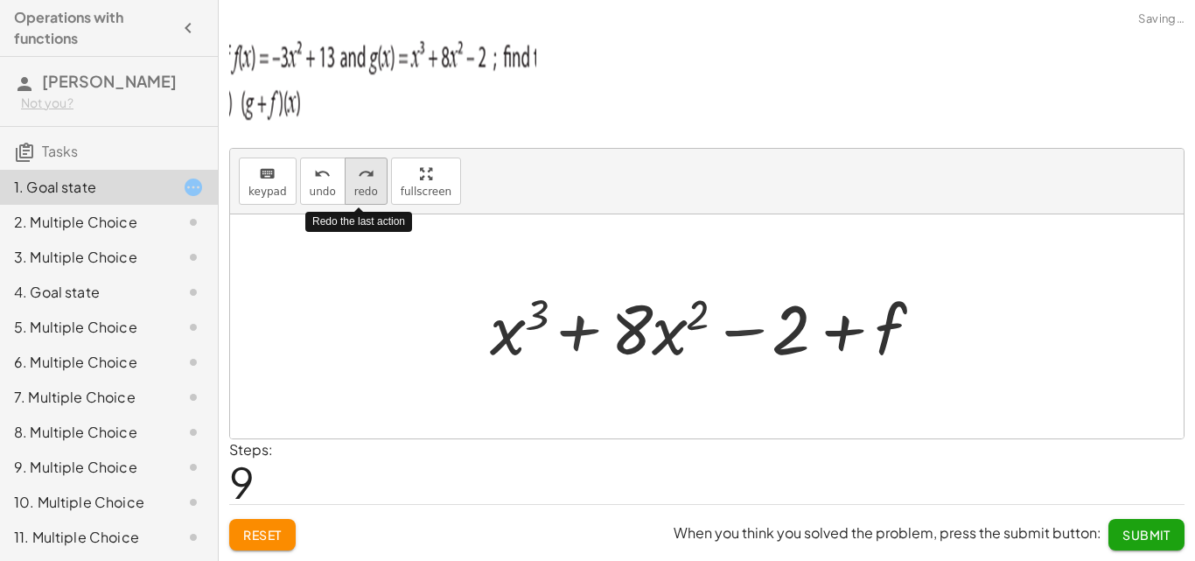
click at [358, 185] on span "redo" at bounding box center [366, 191] width 24 height 12
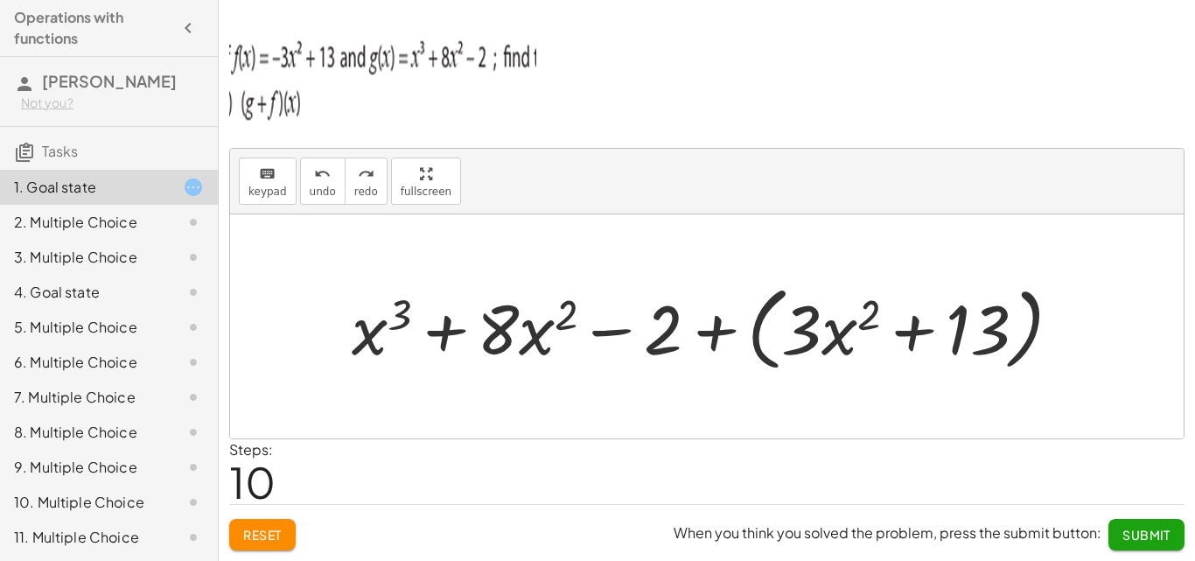
click at [800, 328] on div at bounding box center [713, 326] width 741 height 101
drag, startPoint x: 313, startPoint y: 206, endPoint x: 781, endPoint y: 302, distance: 477.6
click at [821, 339] on div "keyboard keypad undo undo redo redo fullscreen + g + f + x 3 + · 8 · x 2 − 2 + …" at bounding box center [707, 294] width 954 height 290
click at [790, 336] on div at bounding box center [801, 328] width 40 height 81
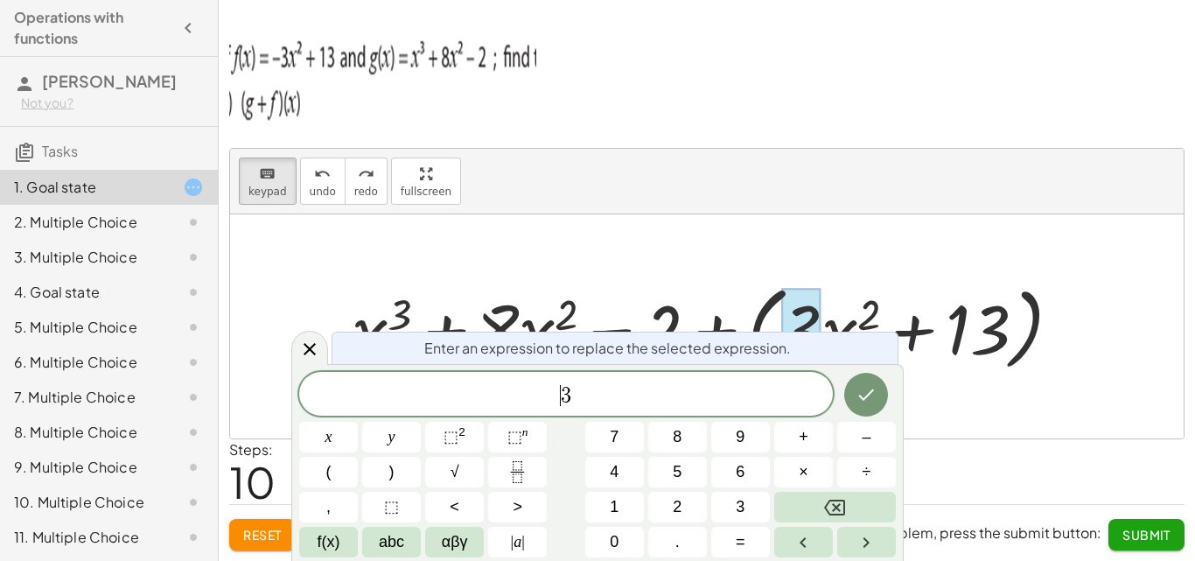
click at [555, 397] on span "​ 3" at bounding box center [566, 395] width 534 height 24
click at [870, 432] on span "–" at bounding box center [866, 437] width 9 height 24
click at [854, 382] on button "Done" at bounding box center [866, 395] width 44 height 44
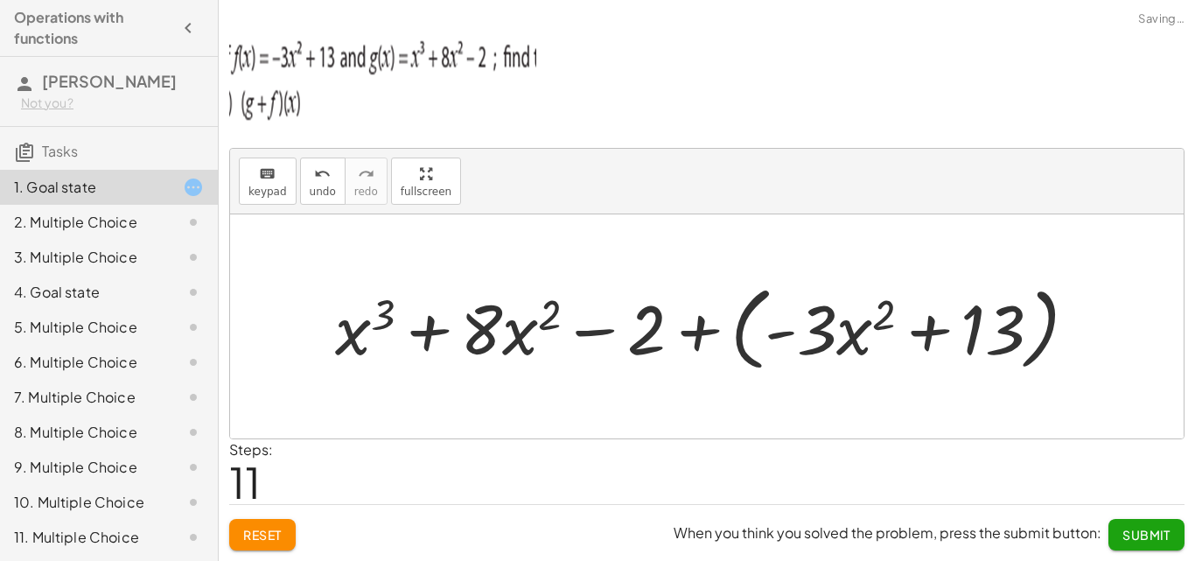
click at [855, 386] on div at bounding box center [707, 326] width 954 height 224
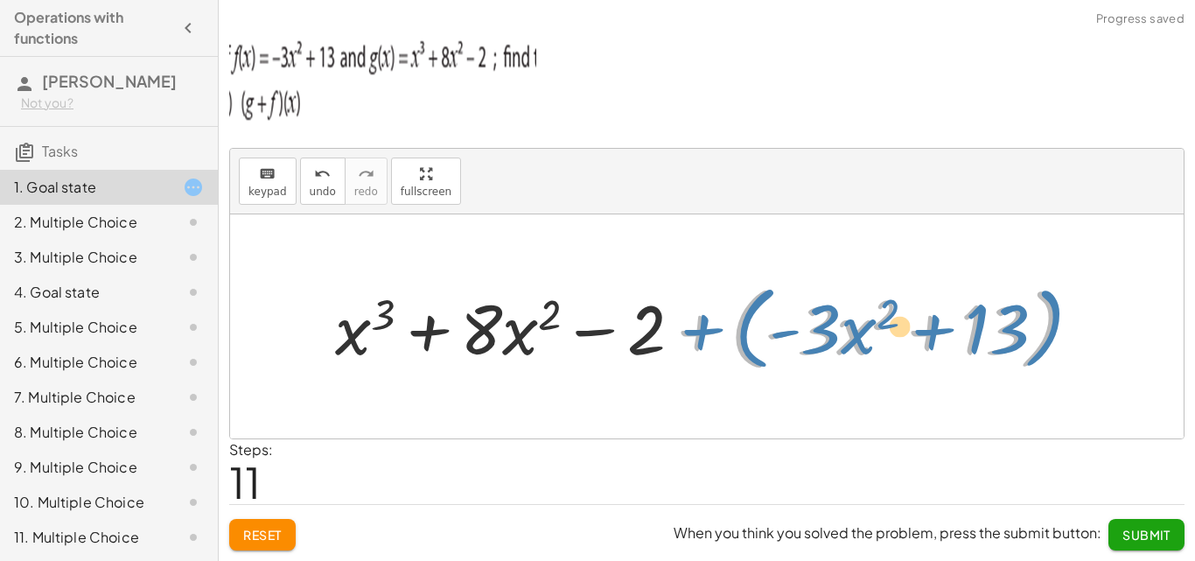
click at [691, 325] on div at bounding box center [712, 326] width 773 height 101
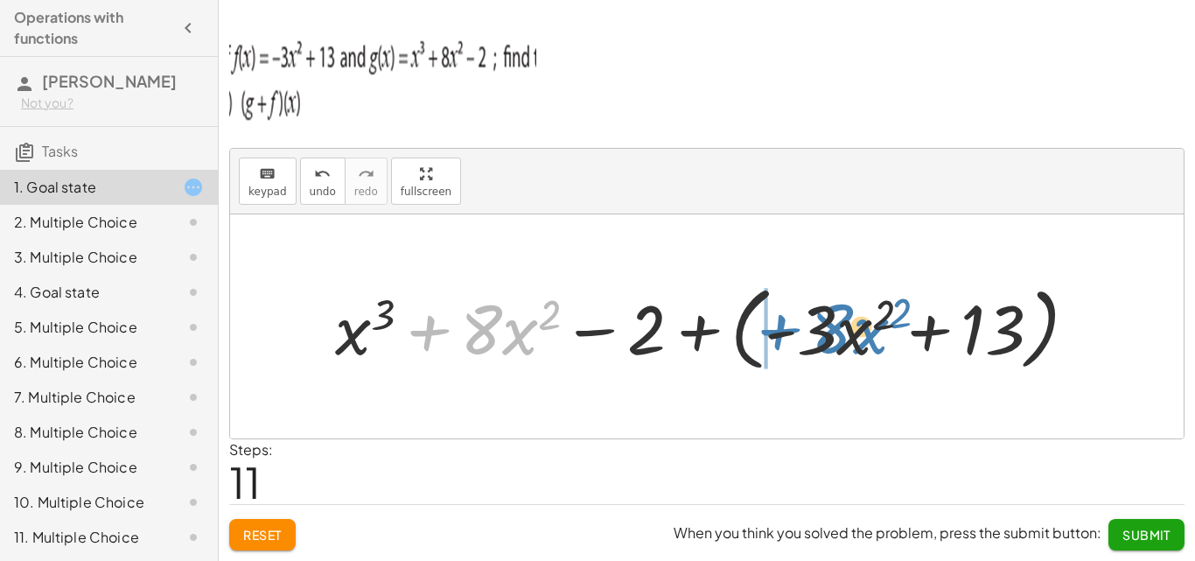
drag, startPoint x: 423, startPoint y: 330, endPoint x: 770, endPoint y: 325, distance: 346.5
click at [770, 325] on div at bounding box center [712, 326] width 773 height 101
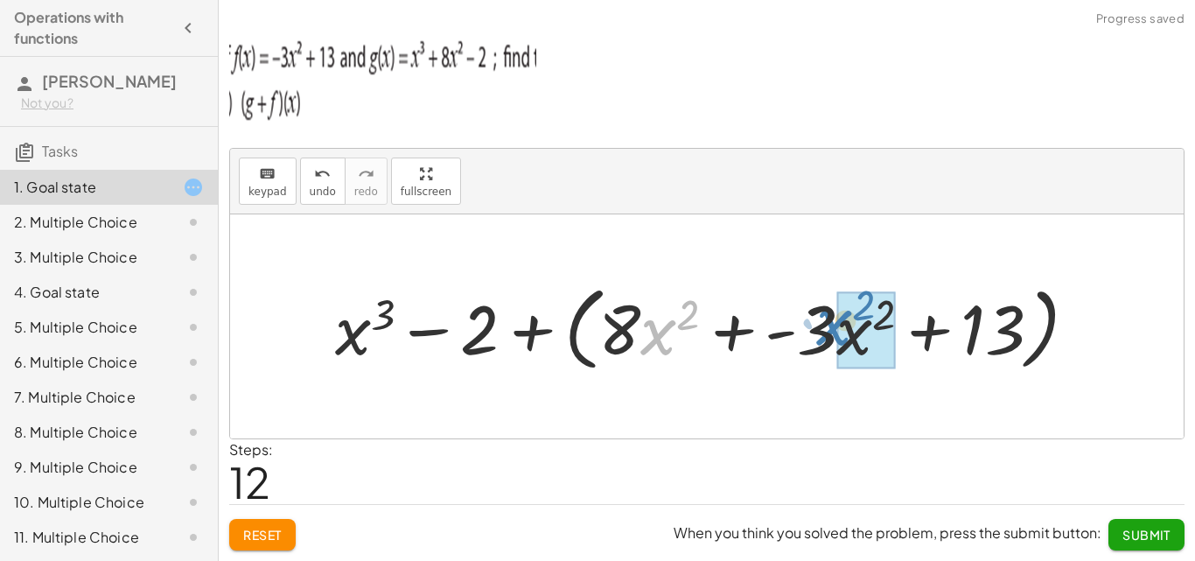
drag, startPoint x: 767, startPoint y: 381, endPoint x: 827, endPoint y: 321, distance: 84.1
click at [827, 321] on div at bounding box center [712, 326] width 773 height 101
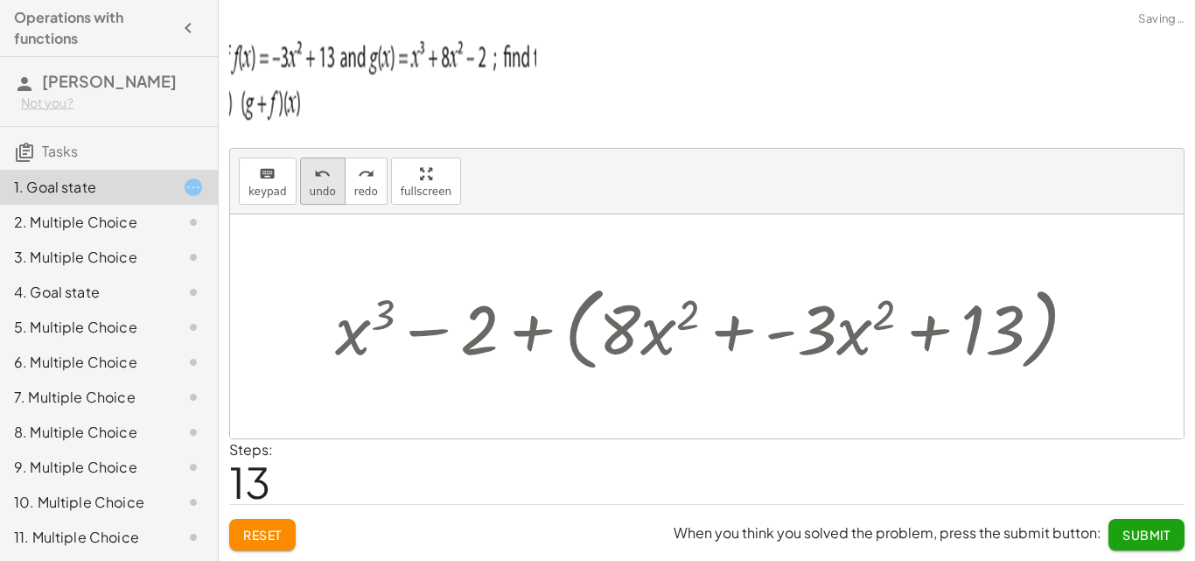
click at [314, 182] on icon "undo" at bounding box center [322, 174] width 17 height 21
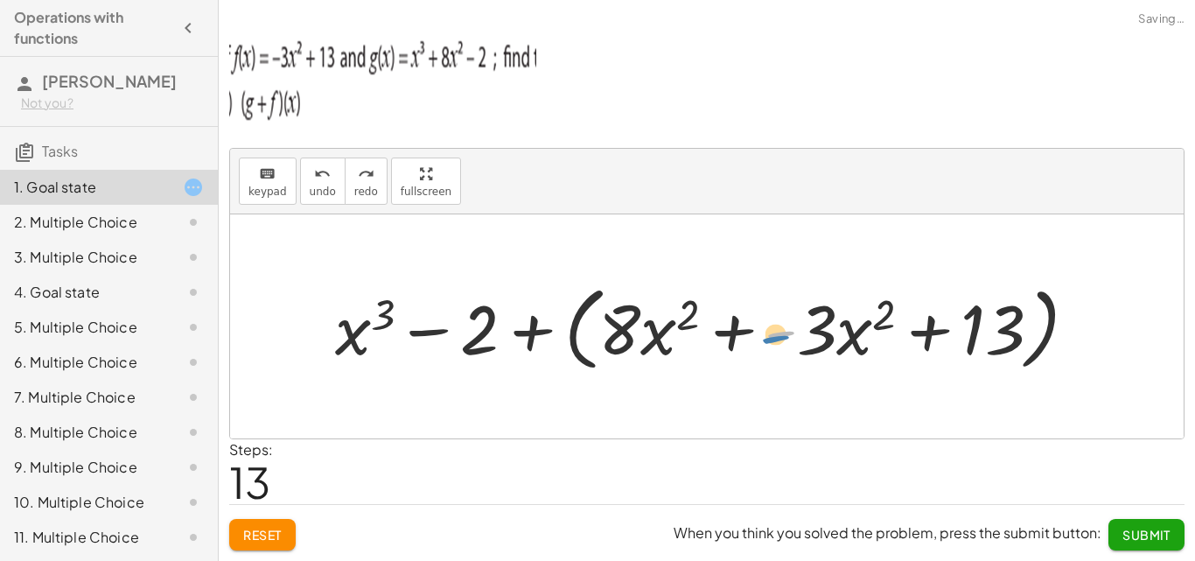
drag, startPoint x: 784, startPoint y: 332, endPoint x: 793, endPoint y: 333, distance: 9.7
click at [793, 333] on div at bounding box center [712, 326] width 773 height 101
drag, startPoint x: 864, startPoint y: 327, endPoint x: 832, endPoint y: 340, distance: 34.9
click at [832, 340] on div at bounding box center [712, 326] width 773 height 101
click at [329, 174] on button "undo undo" at bounding box center [322, 180] width 45 height 47
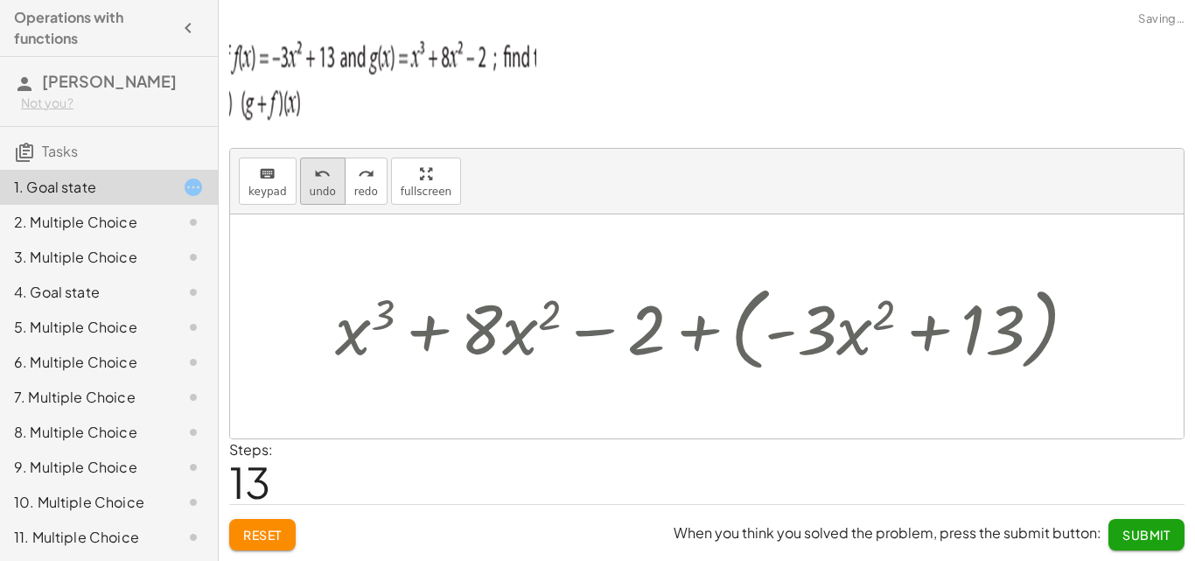
click at [326, 175] on div "undo" at bounding box center [323, 173] width 26 height 21
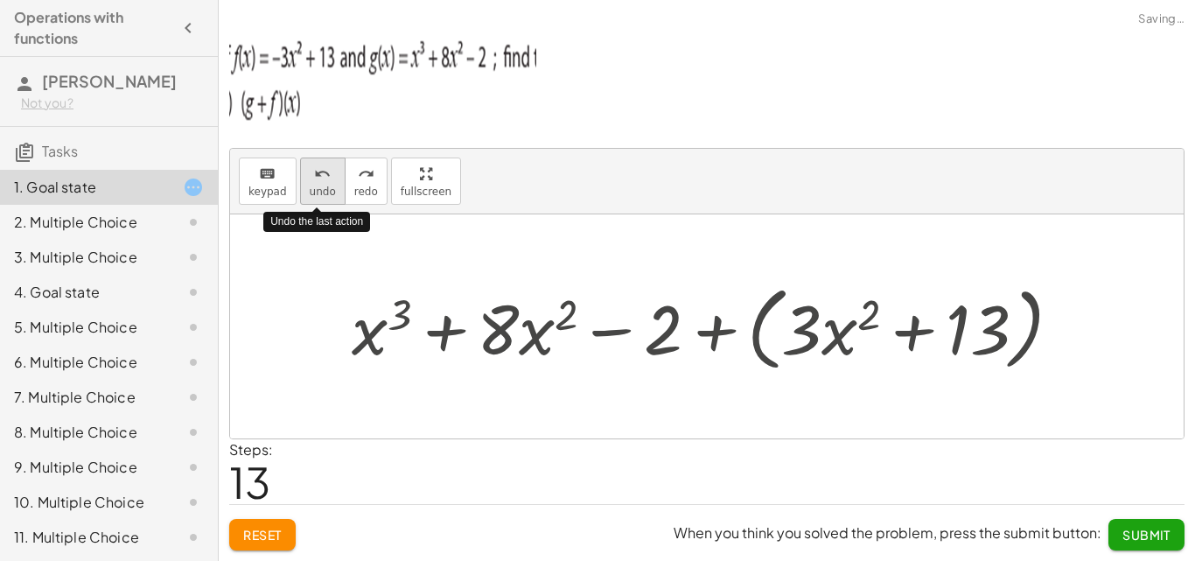
click at [326, 175] on div "undo" at bounding box center [323, 173] width 26 height 21
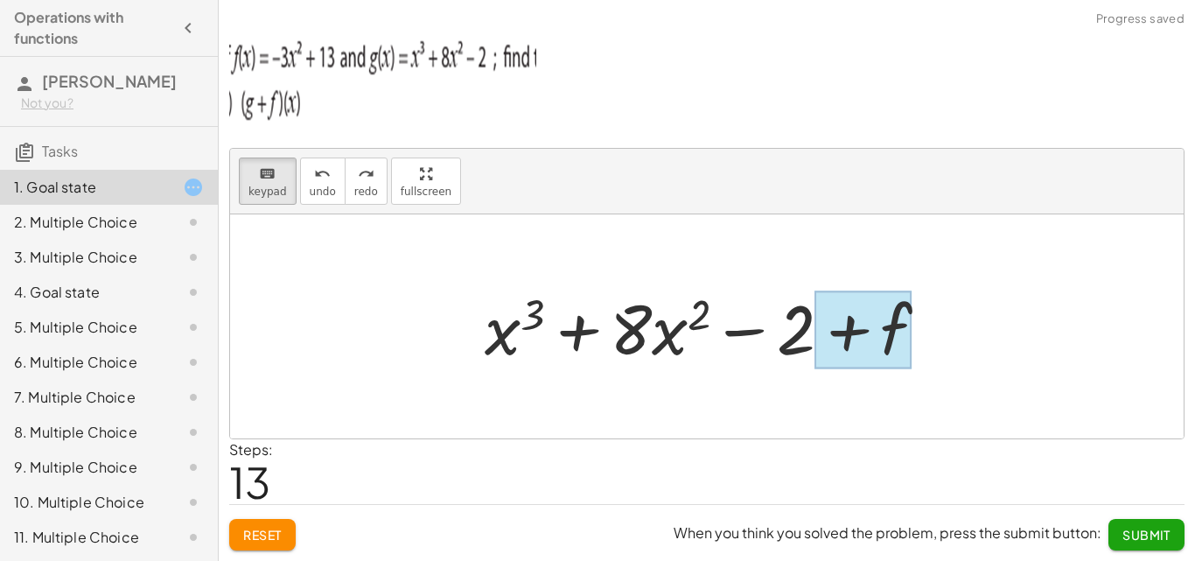
drag, startPoint x: 283, startPoint y: 186, endPoint x: 870, endPoint y: 316, distance: 601.1
click at [871, 319] on div "keyboard keypad undo undo redo redo fullscreen + g + f + x 3 + · 8 · x 2 − 2 + …" at bounding box center [707, 294] width 954 height 290
click at [853, 313] on div at bounding box center [862, 330] width 97 height 78
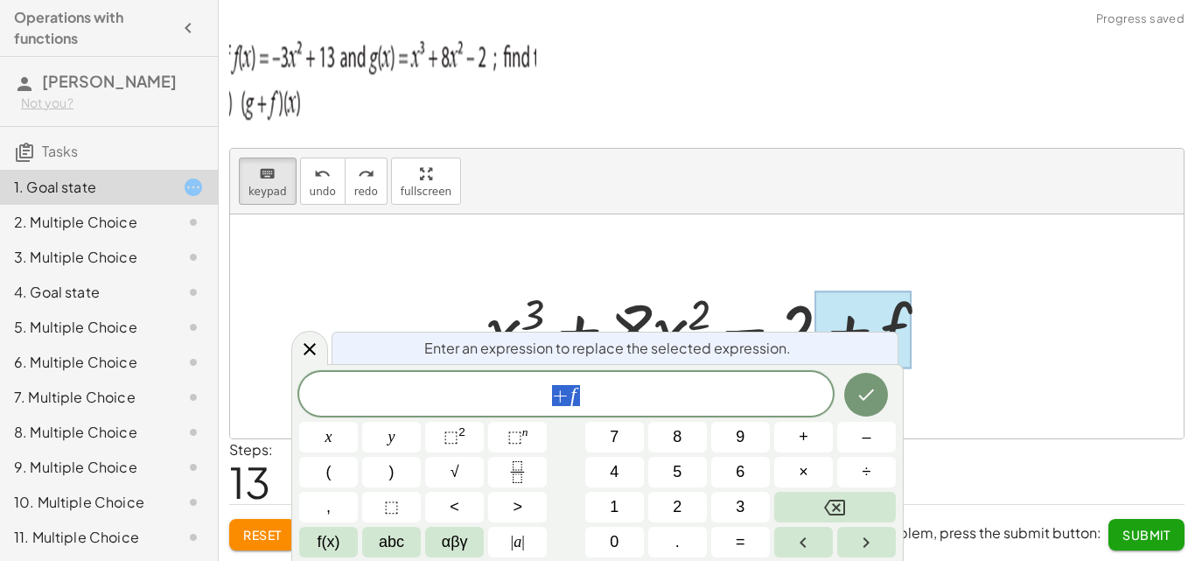
click at [611, 389] on span "+ f" at bounding box center [566, 395] width 534 height 24
click at [314, 466] on button "(" at bounding box center [328, 472] width 59 height 31
click at [883, 438] on button "–" at bounding box center [866, 437] width 59 height 31
click at [727, 508] on button "3" at bounding box center [740, 507] width 59 height 31
click at [318, 431] on button "x" at bounding box center [328, 437] width 59 height 31
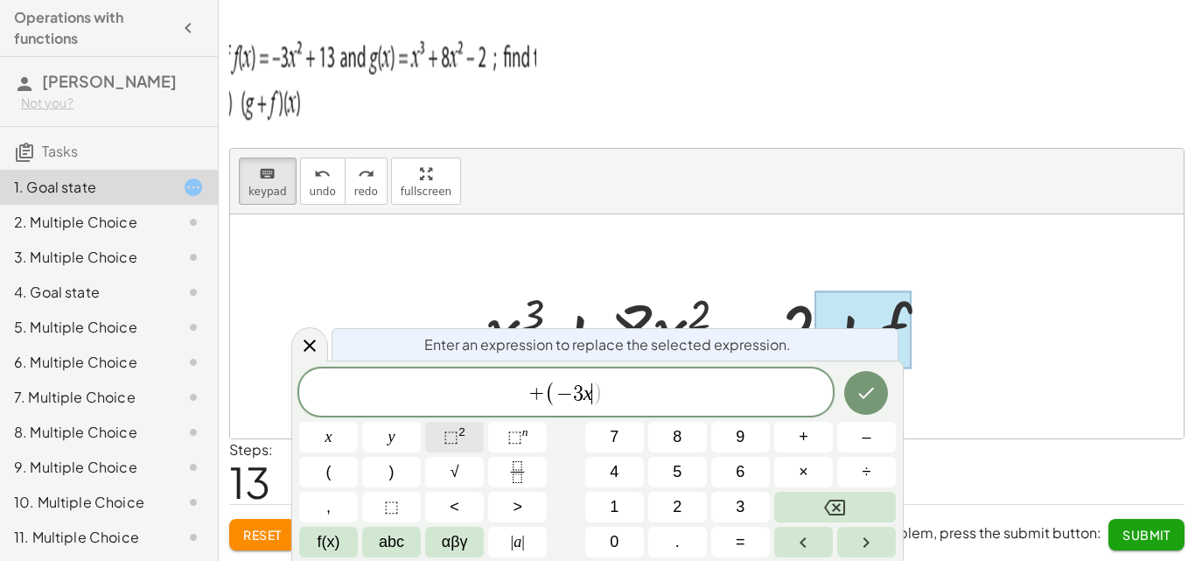
click at [469, 433] on button "⬚ 2" at bounding box center [454, 437] width 59 height 31
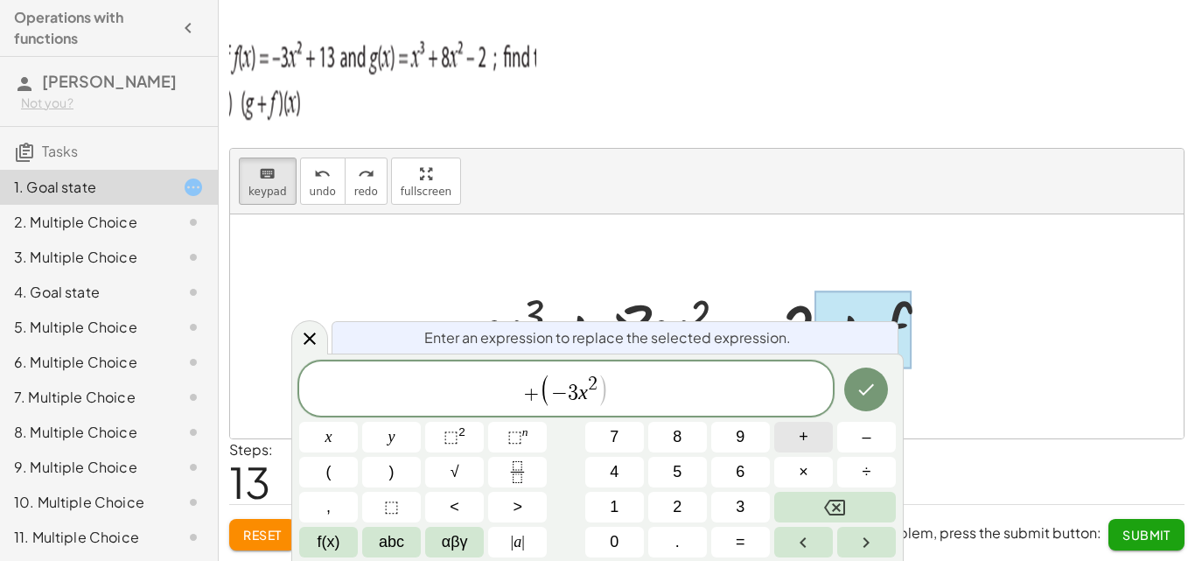
click at [787, 431] on button "+" at bounding box center [803, 437] width 59 height 31
click at [606, 500] on button "1" at bounding box center [614, 507] width 59 height 31
click at [726, 496] on button "3" at bounding box center [740, 507] width 59 height 31
click at [412, 469] on button ")" at bounding box center [391, 472] width 59 height 31
click at [863, 392] on icon "Done" at bounding box center [866, 389] width 21 height 21
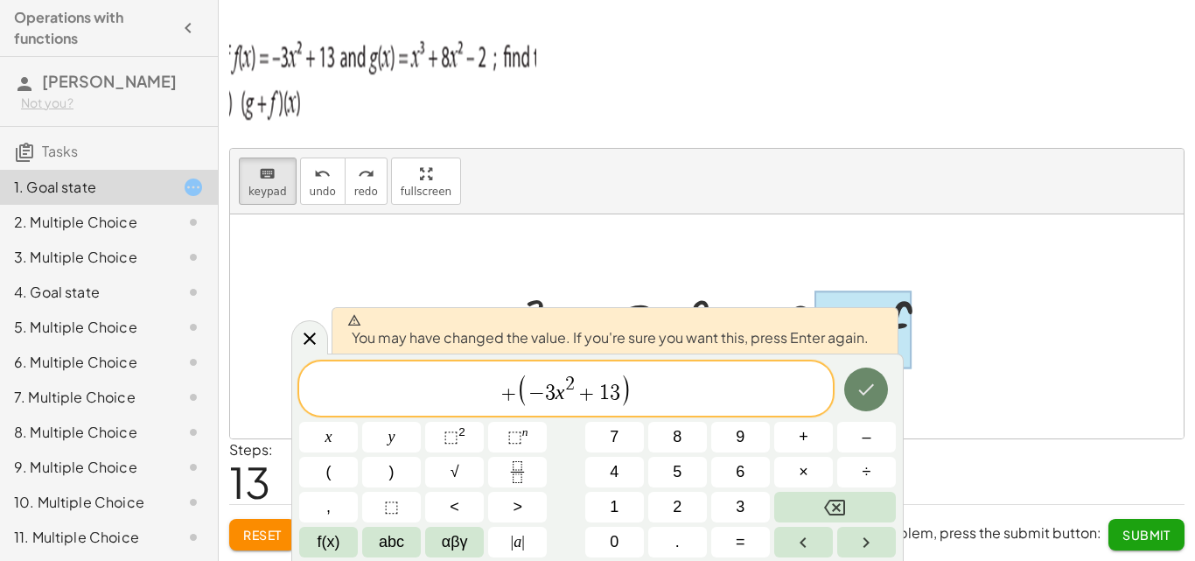
click at [869, 394] on button "Done" at bounding box center [866, 389] width 44 height 44
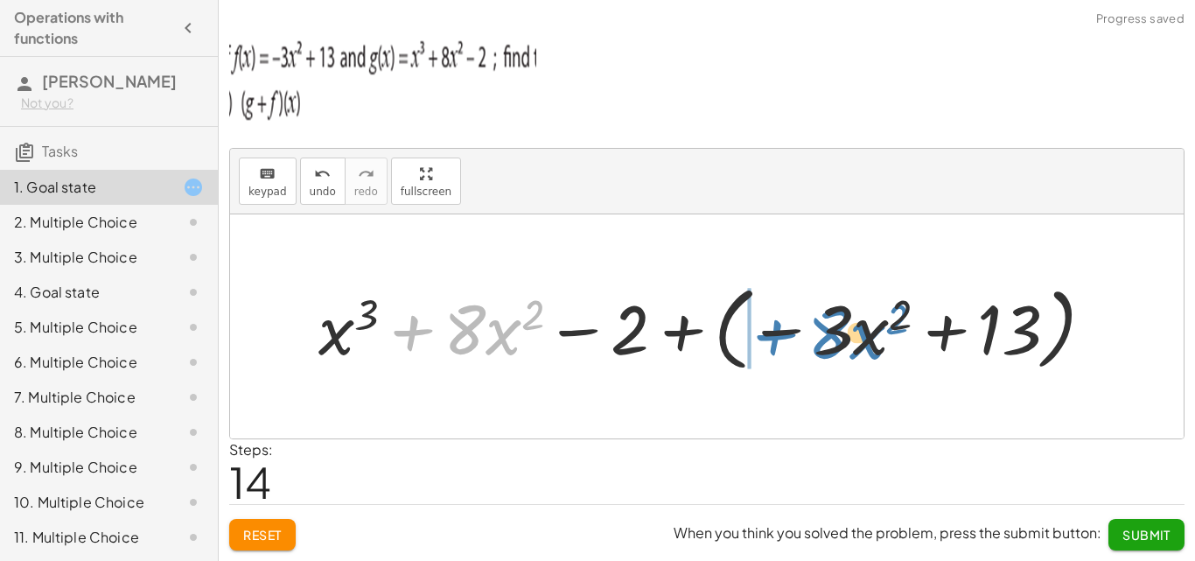
drag, startPoint x: 400, startPoint y: 332, endPoint x: 756, endPoint y: 336, distance: 356.1
click at [762, 336] on div at bounding box center [713, 326] width 807 height 101
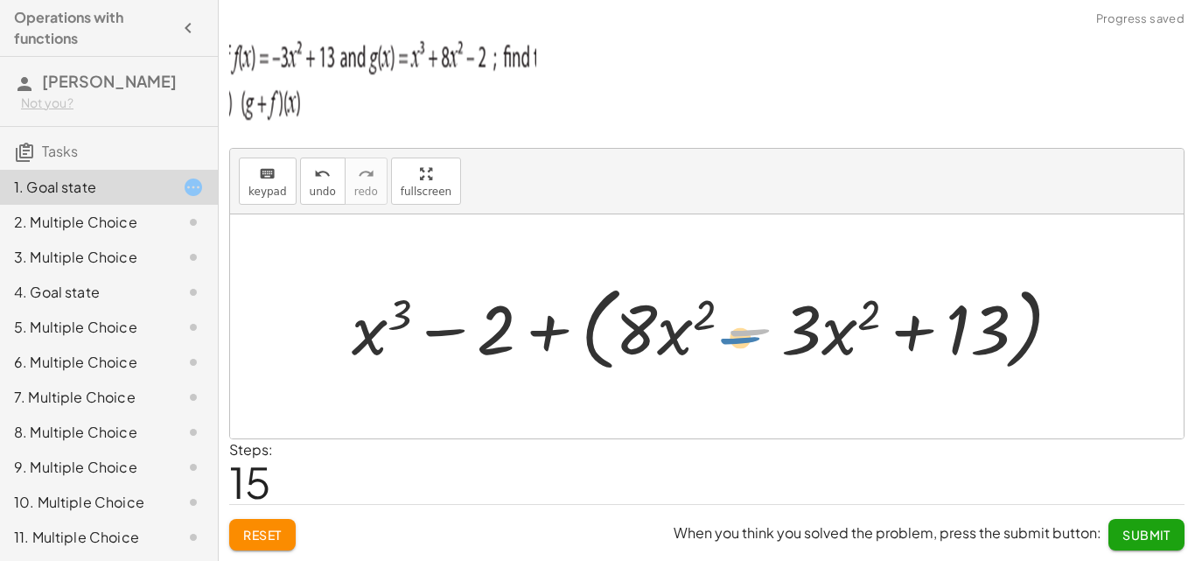
drag, startPoint x: 744, startPoint y: 335, endPoint x: 782, endPoint y: 343, distance: 39.3
click at [782, 343] on div at bounding box center [713, 326] width 741 height 101
drag, startPoint x: 759, startPoint y: 351, endPoint x: 885, endPoint y: 367, distance: 127.0
click at [885, 367] on div at bounding box center [713, 326] width 741 height 101
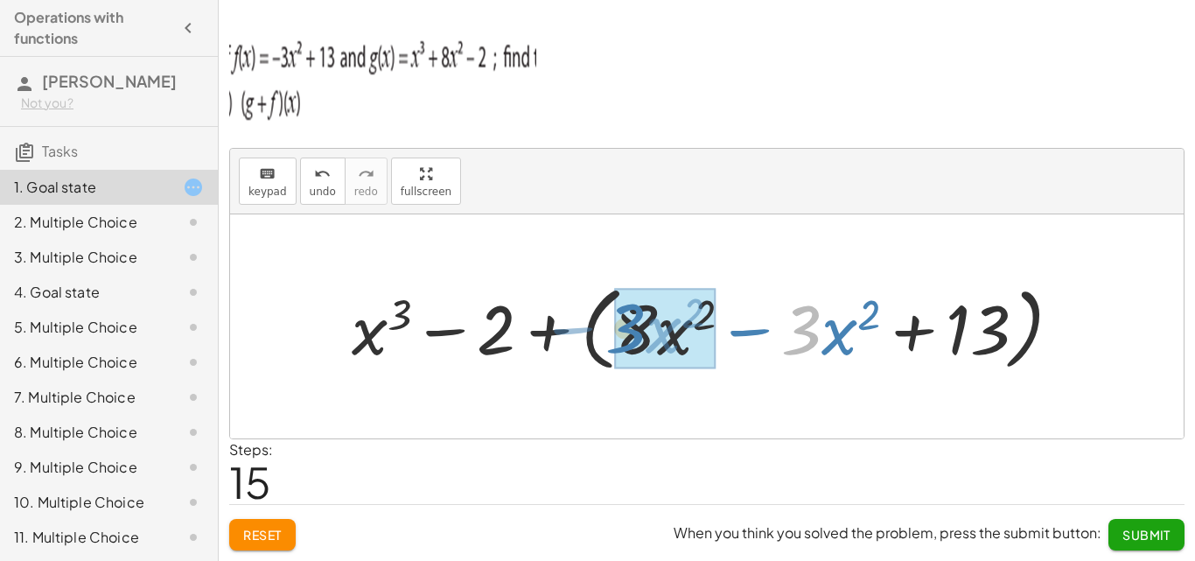
drag, startPoint x: 802, startPoint y: 336, endPoint x: 626, endPoint y: 334, distance: 175.8
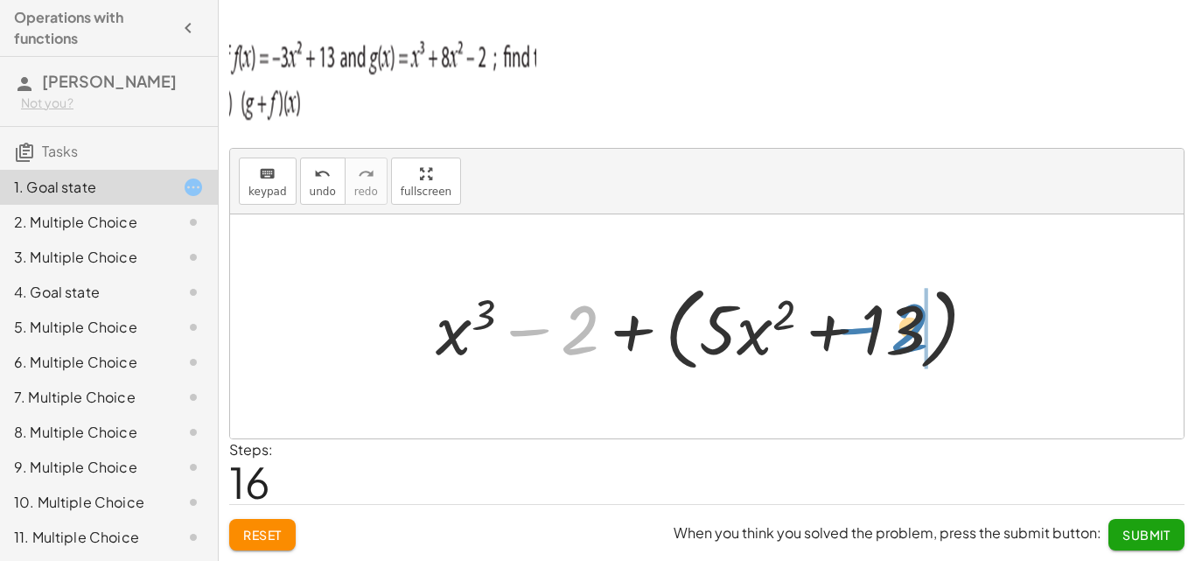
drag, startPoint x: 520, startPoint y: 333, endPoint x: 851, endPoint y: 328, distance: 331.6
click at [851, 328] on div at bounding box center [713, 326] width 572 height 101
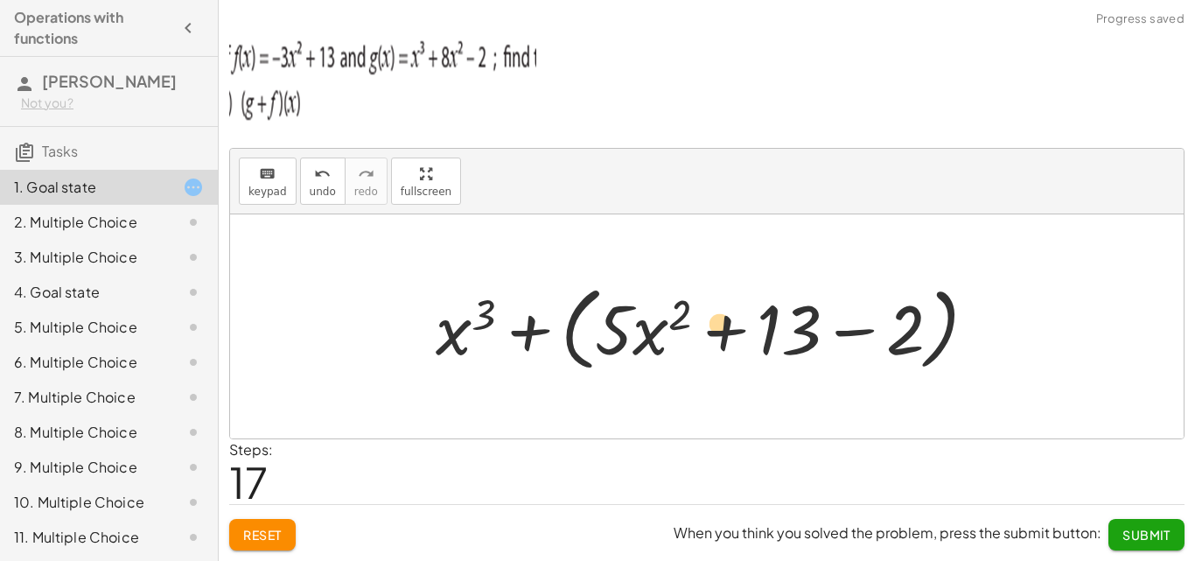
drag, startPoint x: 851, startPoint y: 327, endPoint x: 721, endPoint y: 315, distance: 130.9
click at [717, 319] on div at bounding box center [713, 326] width 572 height 101
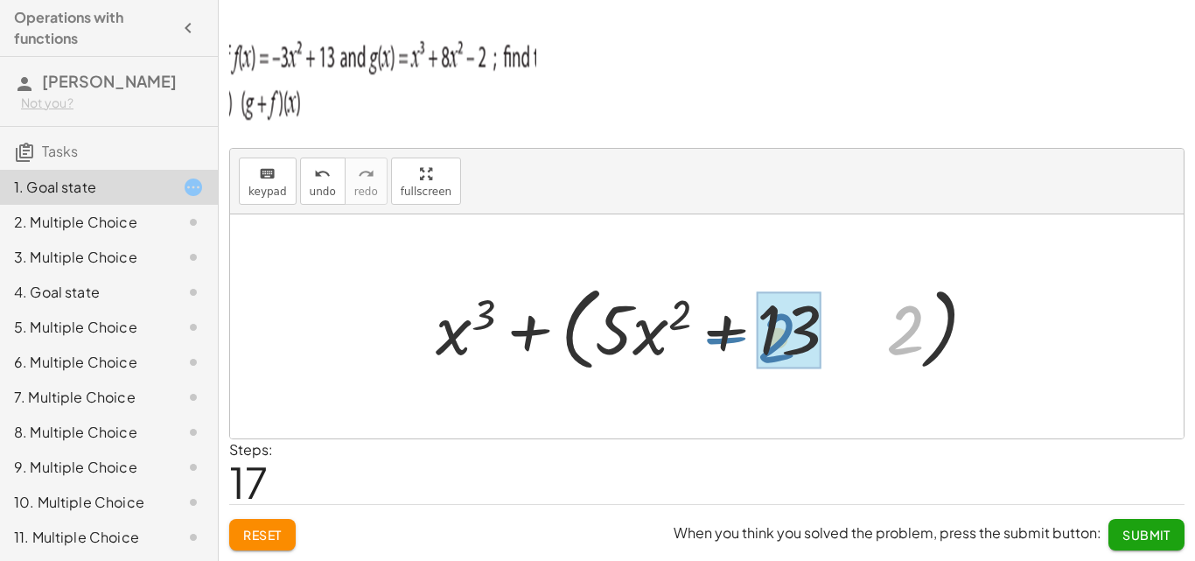
drag, startPoint x: 905, startPoint y: 332, endPoint x: 774, endPoint y: 334, distance: 131.2
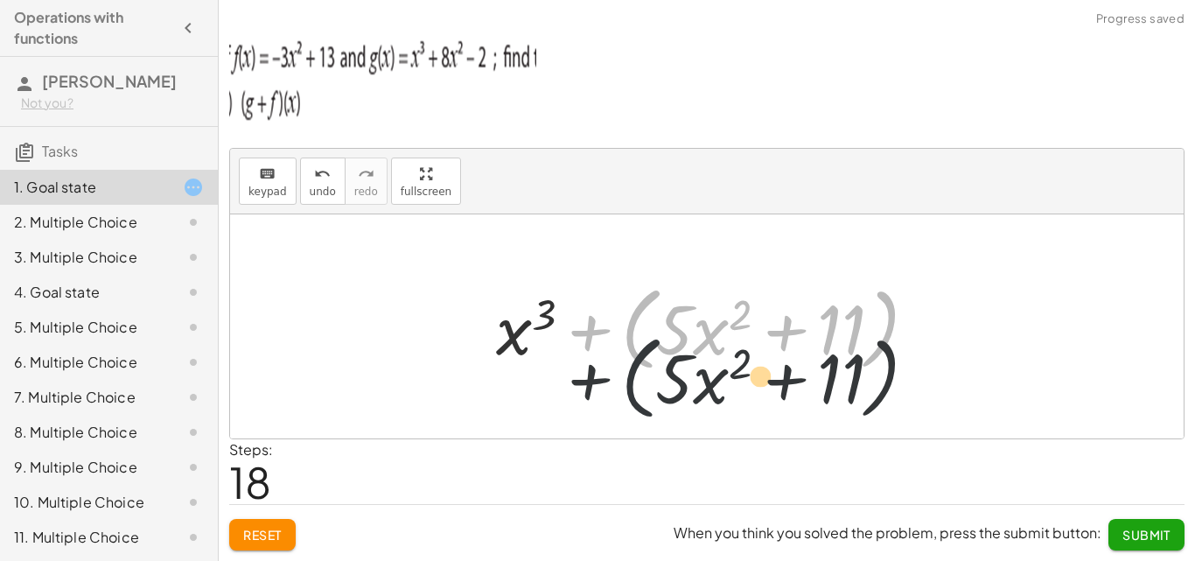
drag, startPoint x: 624, startPoint y: 330, endPoint x: 631, endPoint y: 385, distance: 55.6
click at [631, 389] on div "+ g + f + x 3 + · 8 · x 2 − 2 + f + x 3 + · 8 · x 2 − 2 + ( − · 3 · x 2 + 13 ) …" at bounding box center [707, 326] width 954 height 224
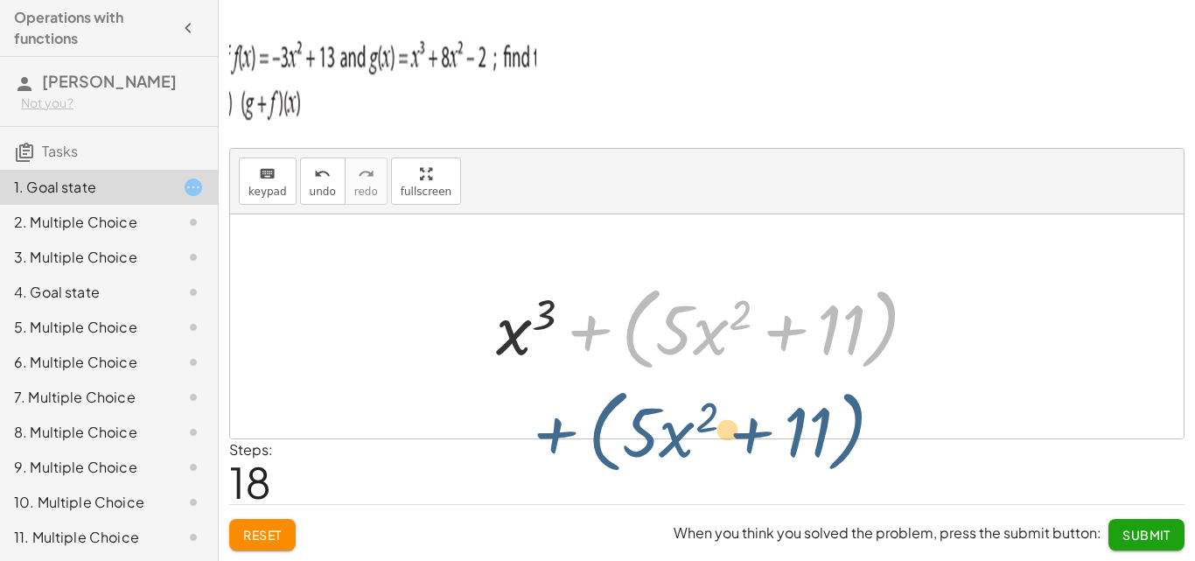
drag, startPoint x: 646, startPoint y: 307, endPoint x: 620, endPoint y: 295, distance: 29.0
click at [625, 303] on div at bounding box center [713, 326] width 453 height 101
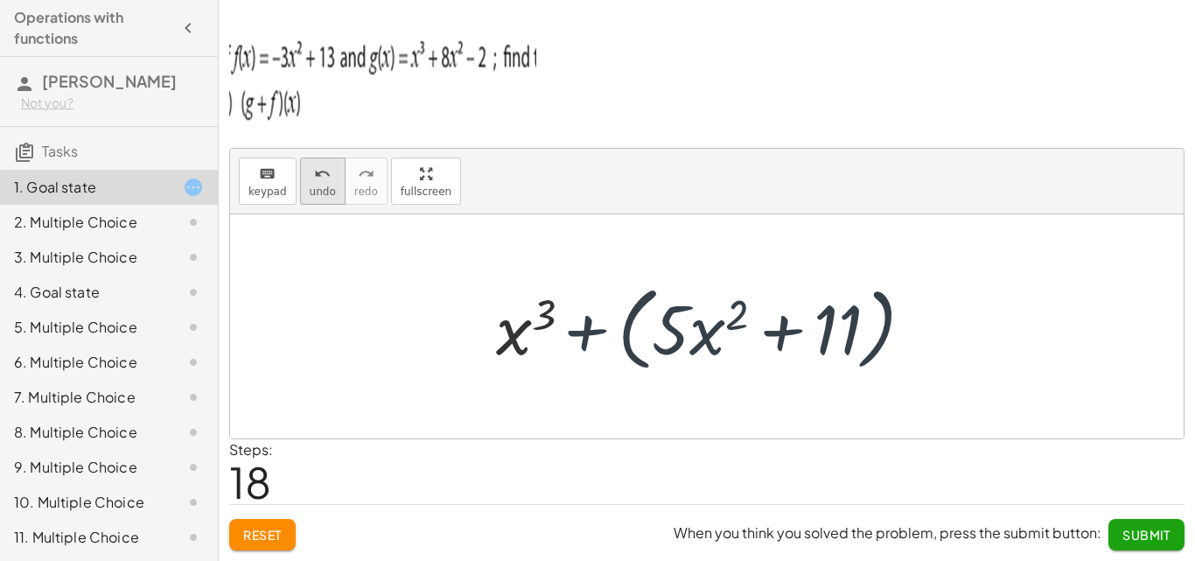
click at [310, 197] on span "undo" at bounding box center [323, 191] width 26 height 12
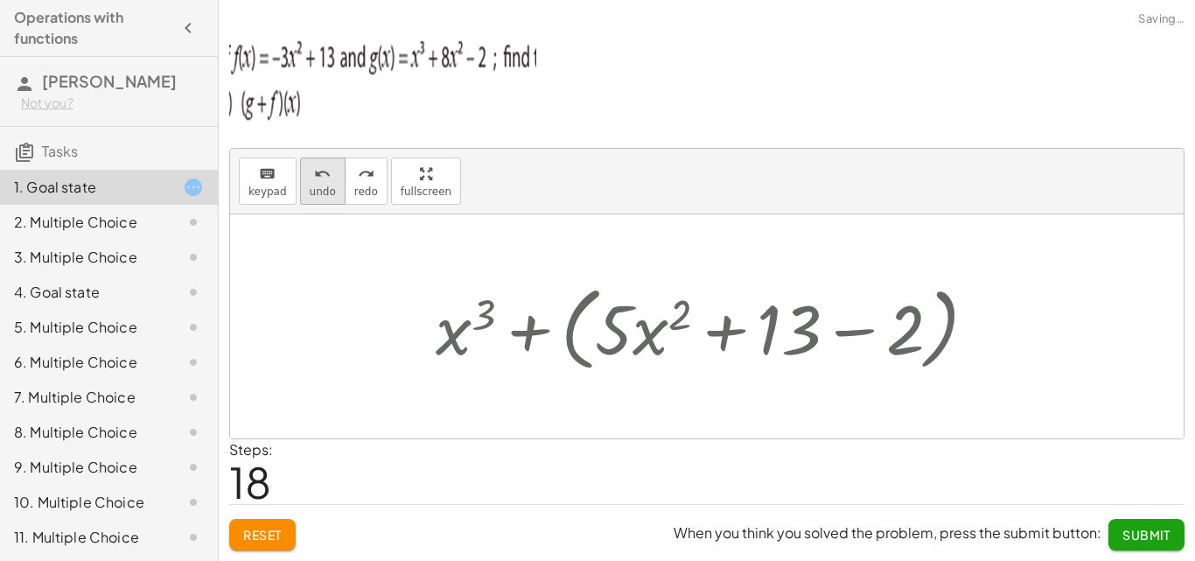
click at [310, 197] on span "undo" at bounding box center [323, 191] width 26 height 12
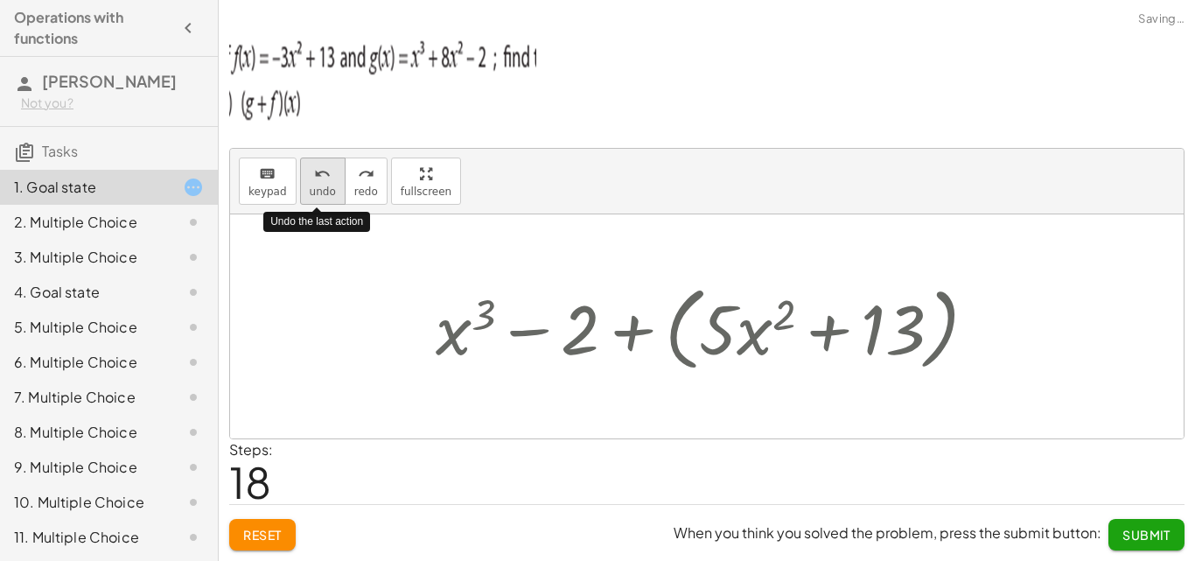
click at [310, 197] on span "undo" at bounding box center [323, 191] width 26 height 12
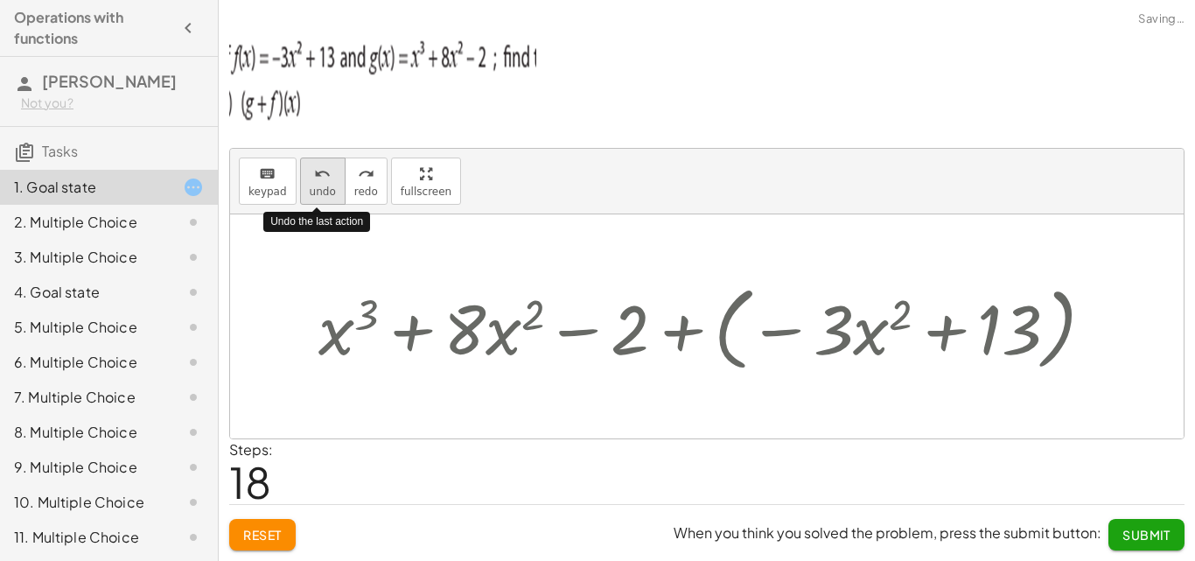
click at [310, 197] on span "undo" at bounding box center [323, 191] width 26 height 12
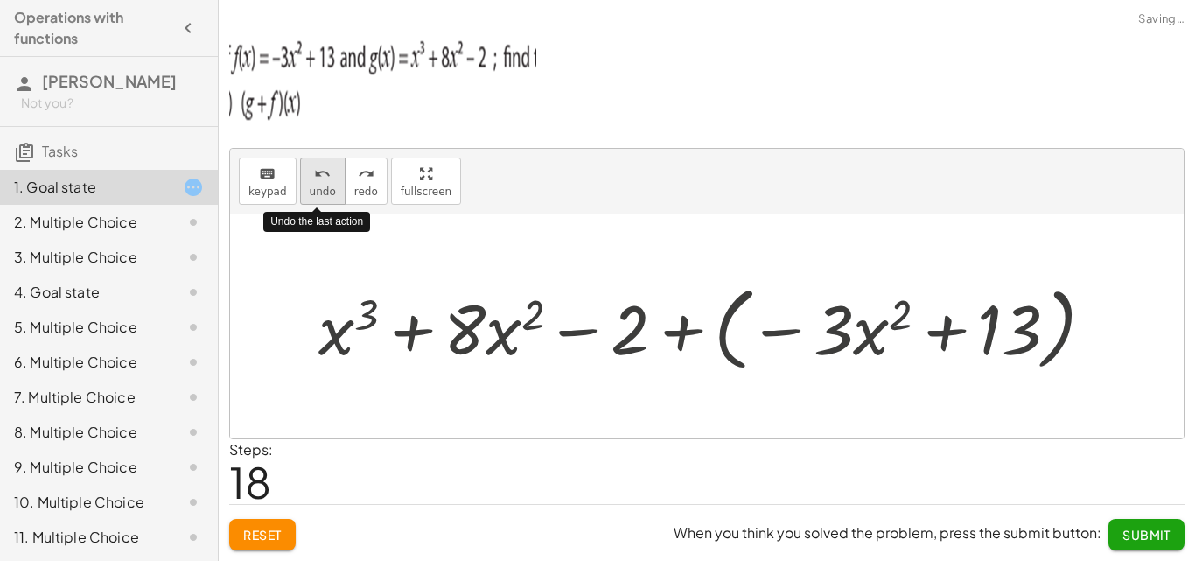
click at [310, 197] on span "undo" at bounding box center [323, 191] width 26 height 12
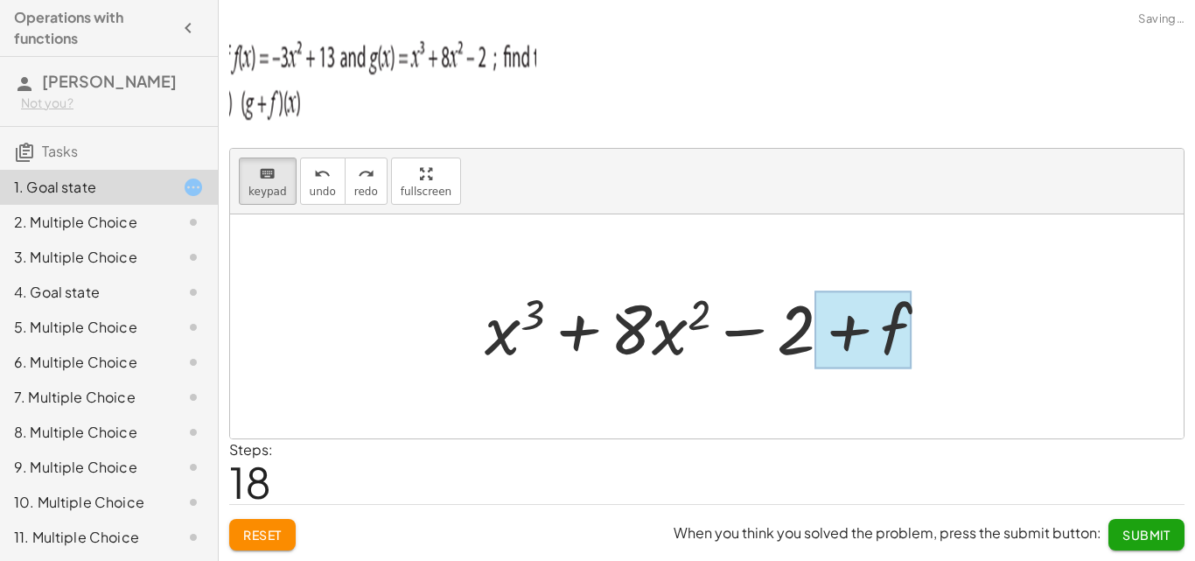
drag, startPoint x: 273, startPoint y: 193, endPoint x: 866, endPoint y: 340, distance: 611.1
click at [866, 340] on div "keyboard keypad undo undo redo redo fullscreen + g + f + x 3 + · 8 · x 2 − 2 + …" at bounding box center [707, 294] width 954 height 290
click at [862, 335] on div at bounding box center [862, 330] width 97 height 78
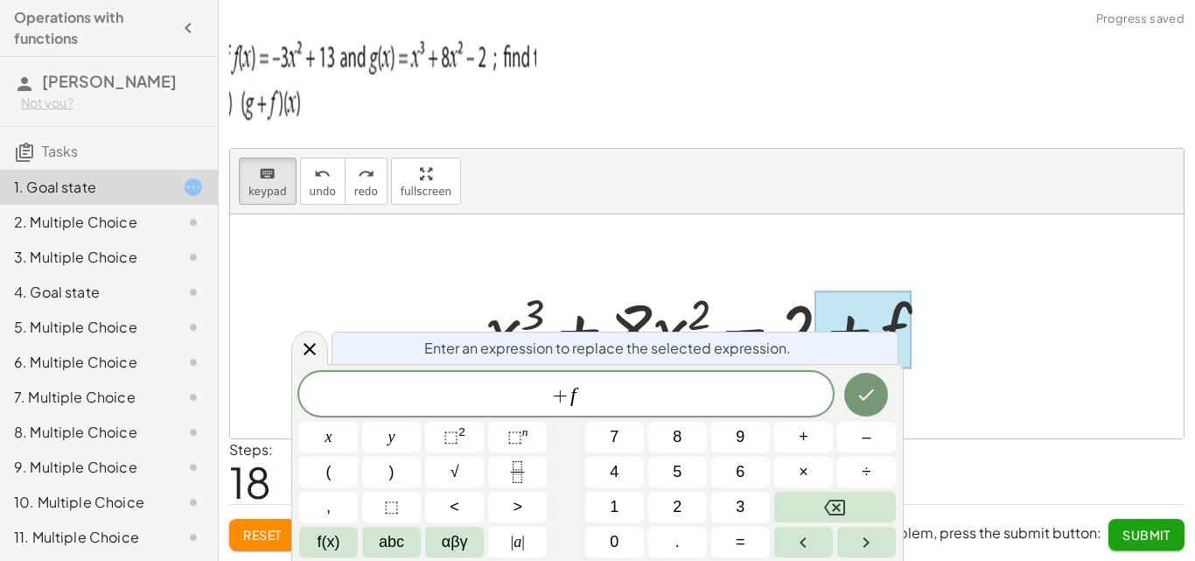
drag, startPoint x: 660, startPoint y: 417, endPoint x: 656, endPoint y: 402, distance: 16.1
click at [659, 413] on div "+ f x y ⬚ 2 ⬚ n 7 8 9 + – ( ) √ 4 5 6 × ÷ , ⬚ < > 1 2 3 f(x) abc αβγ | a | 0 . =" at bounding box center [597, 464] width 597 height 185
click at [810, 401] on span "+ f" at bounding box center [566, 395] width 534 height 24
click at [843, 430] on button "–" at bounding box center [866, 437] width 59 height 31
click at [750, 499] on button "3" at bounding box center [740, 507] width 59 height 31
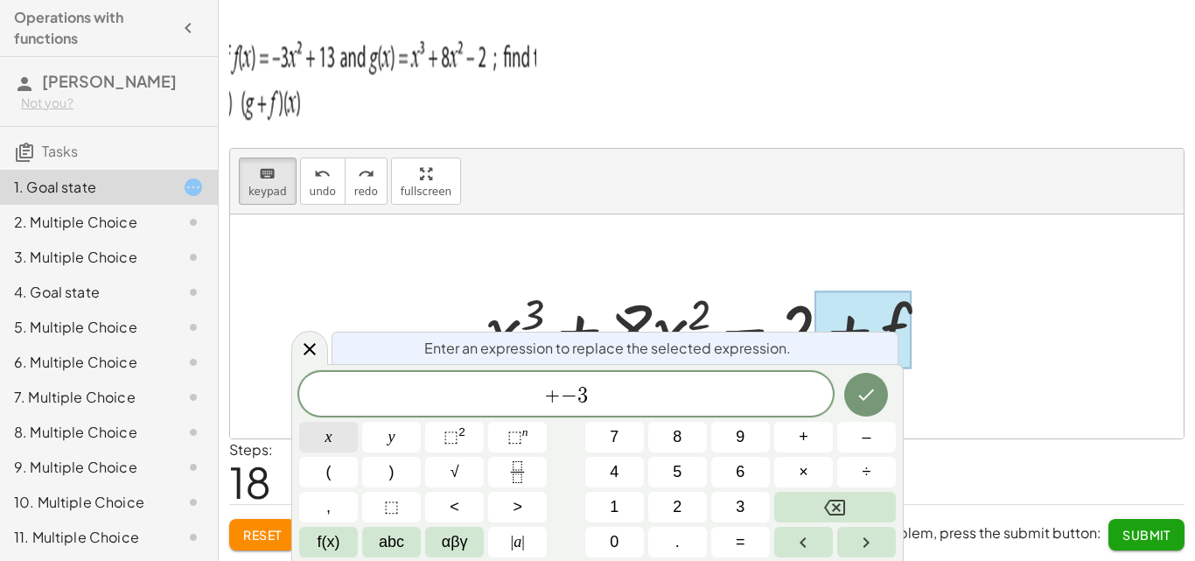
click at [362, 444] on div "+ − 3 ​ x y ⬚ 2 ⬚ n 7 8 9 + – ( ) √ 4 5 6 × ÷ , ⬚ < > 1 2 3 f(x) abc αβγ | a | …" at bounding box center [597, 464] width 597 height 185
click at [460, 431] on sup "2" at bounding box center [461, 431] width 7 height 13
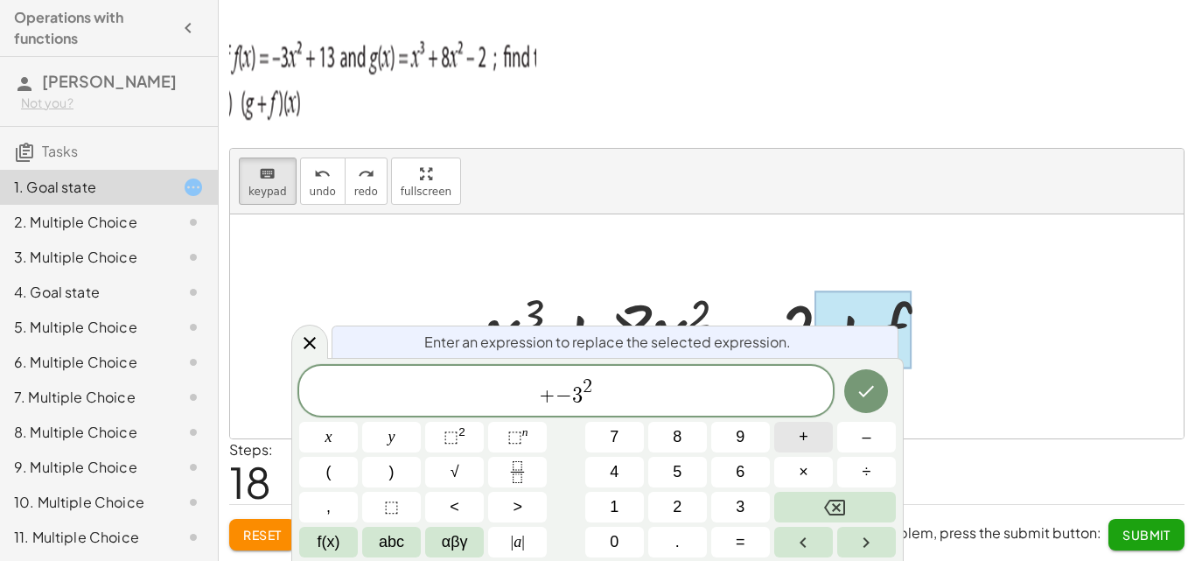
click at [813, 437] on button "+" at bounding box center [803, 437] width 59 height 31
click at [614, 500] on button "1" at bounding box center [614, 507] width 59 height 31
click at [731, 503] on button "3" at bounding box center [740, 507] width 59 height 31
click at [877, 394] on icon "Done" at bounding box center [866, 391] width 21 height 21
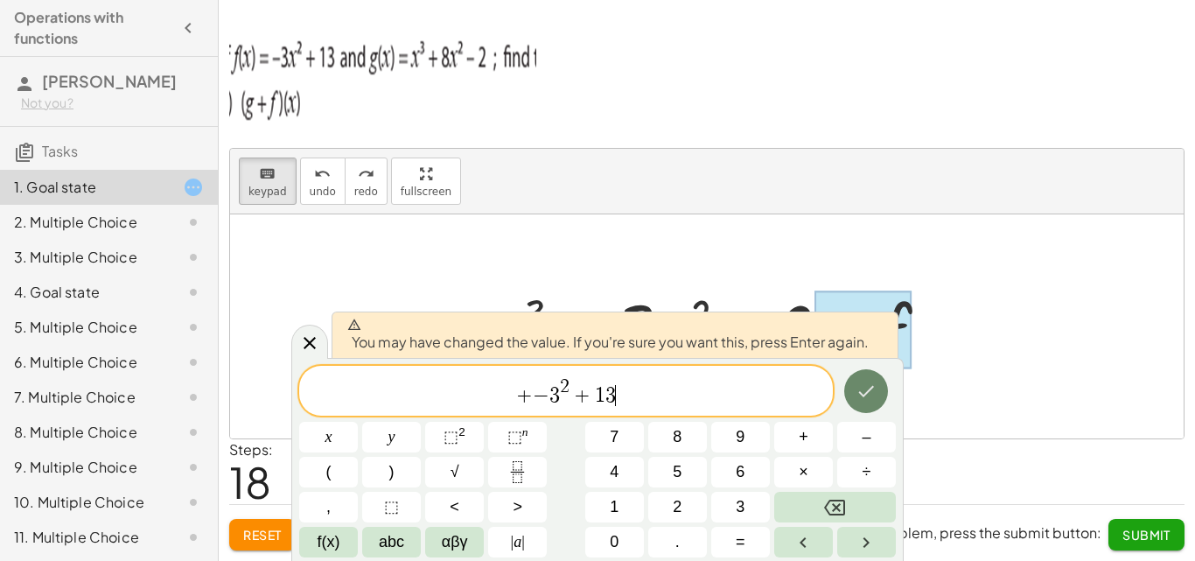
click at [877, 394] on icon "Done" at bounding box center [866, 391] width 21 height 21
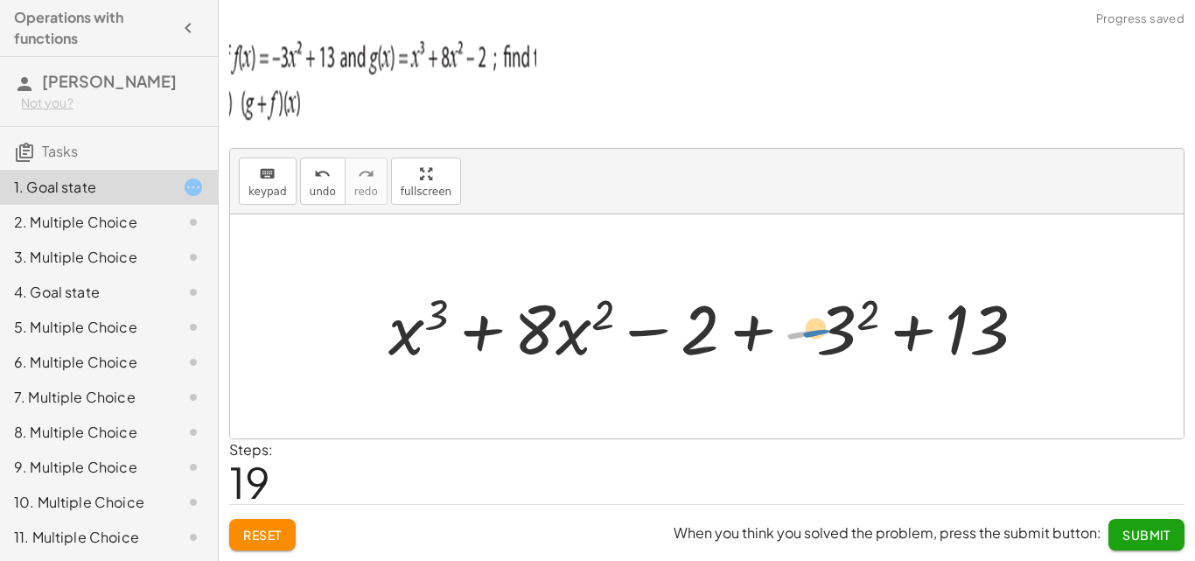
drag, startPoint x: 801, startPoint y: 334, endPoint x: 647, endPoint y: 325, distance: 154.3
click at [814, 332] on div at bounding box center [714, 327] width 668 height 90
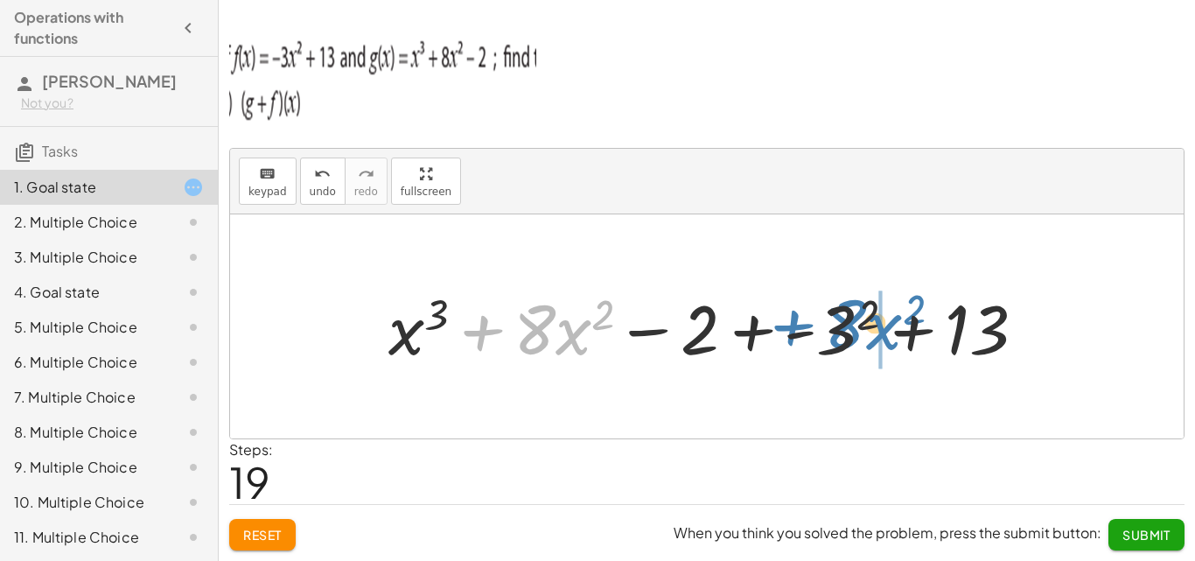
drag, startPoint x: 489, startPoint y: 330, endPoint x: 799, endPoint y: 324, distance: 309.7
click at [799, 324] on div at bounding box center [714, 327] width 668 height 90
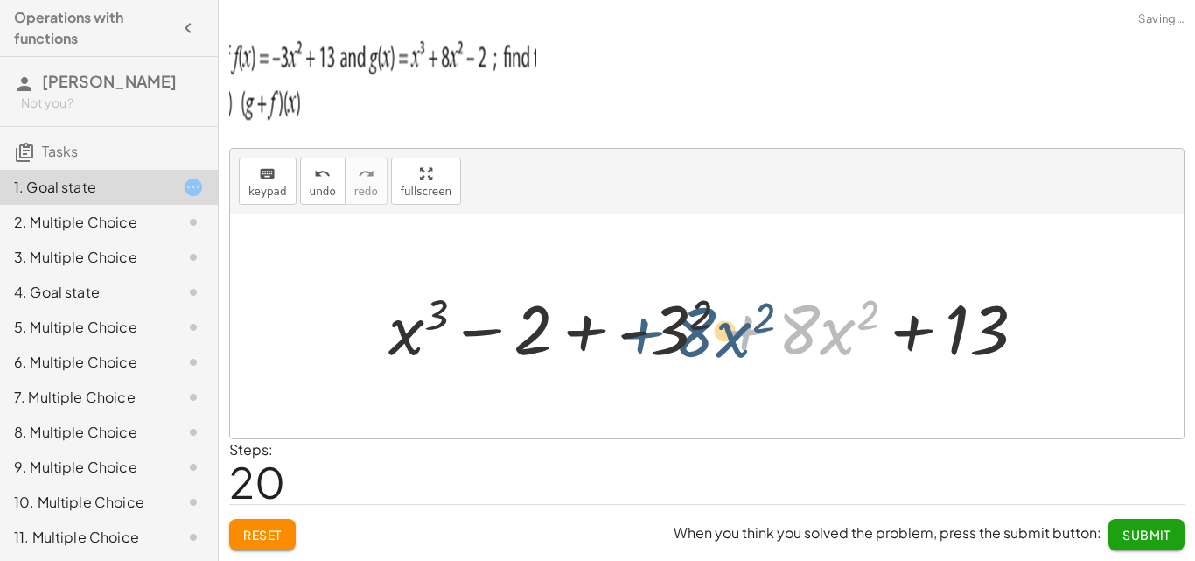
drag, startPoint x: 747, startPoint y: 338, endPoint x: 643, endPoint y: 340, distance: 104.1
click at [643, 340] on div at bounding box center [714, 327] width 668 height 90
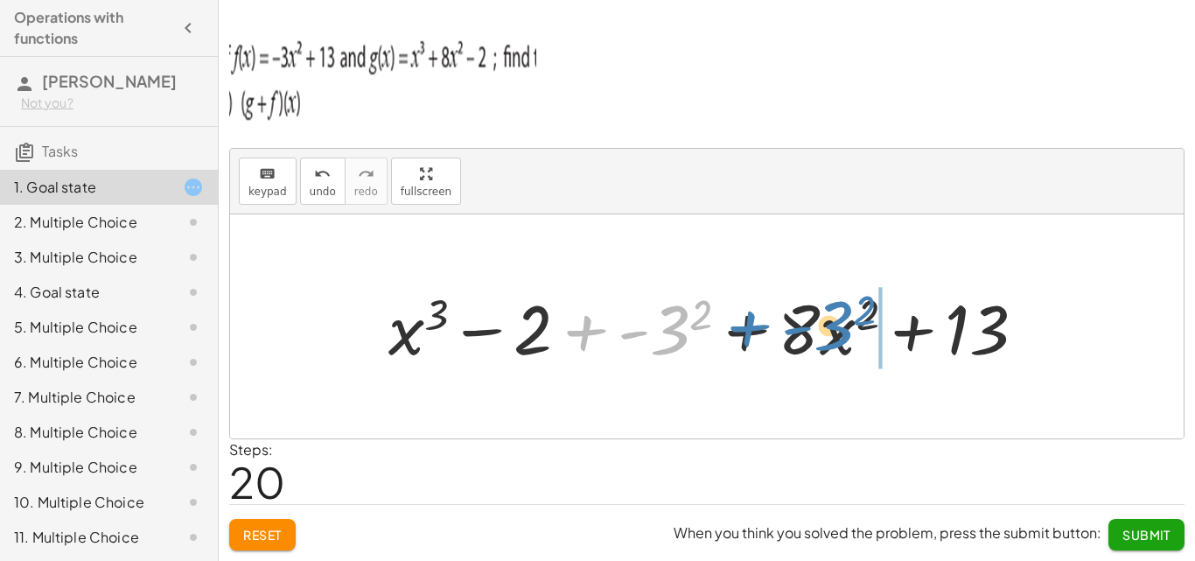
drag, startPoint x: 676, startPoint y: 327, endPoint x: 840, endPoint y: 323, distance: 163.6
click at [840, 323] on div at bounding box center [714, 327] width 668 height 90
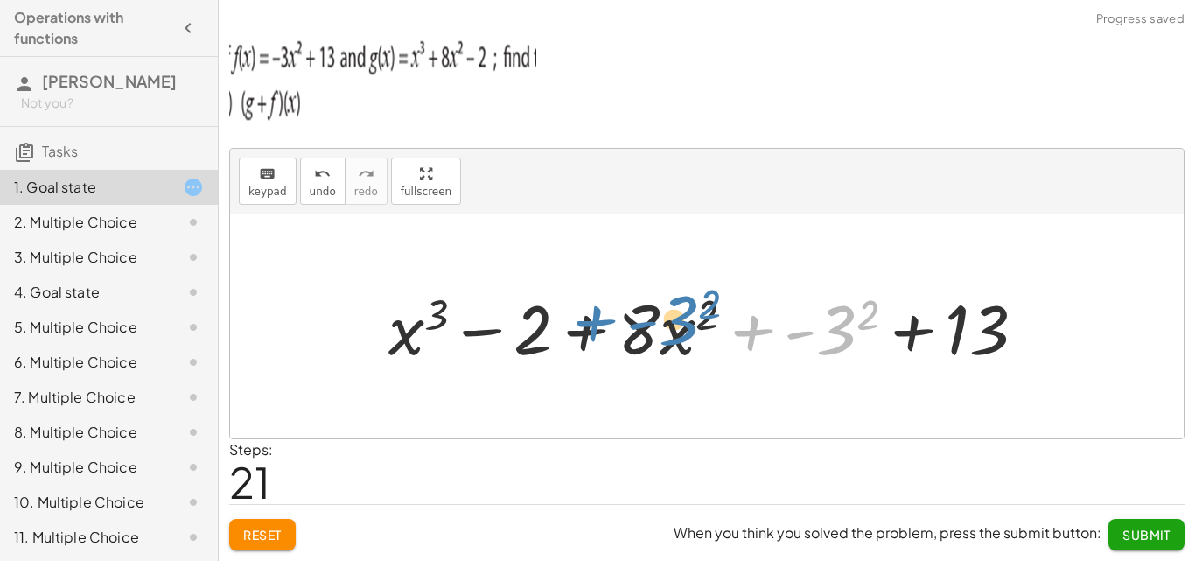
drag, startPoint x: 840, startPoint y: 323, endPoint x: 681, endPoint y: 314, distance: 158.6
click at [681, 314] on div at bounding box center [714, 327] width 668 height 90
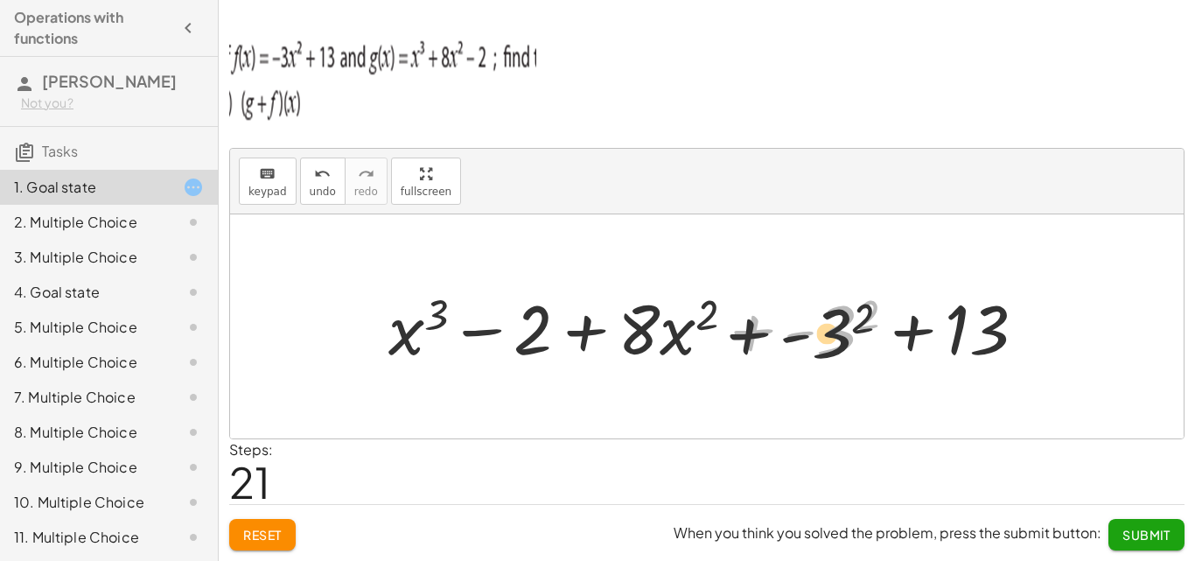
click at [765, 332] on div at bounding box center [714, 327] width 668 height 90
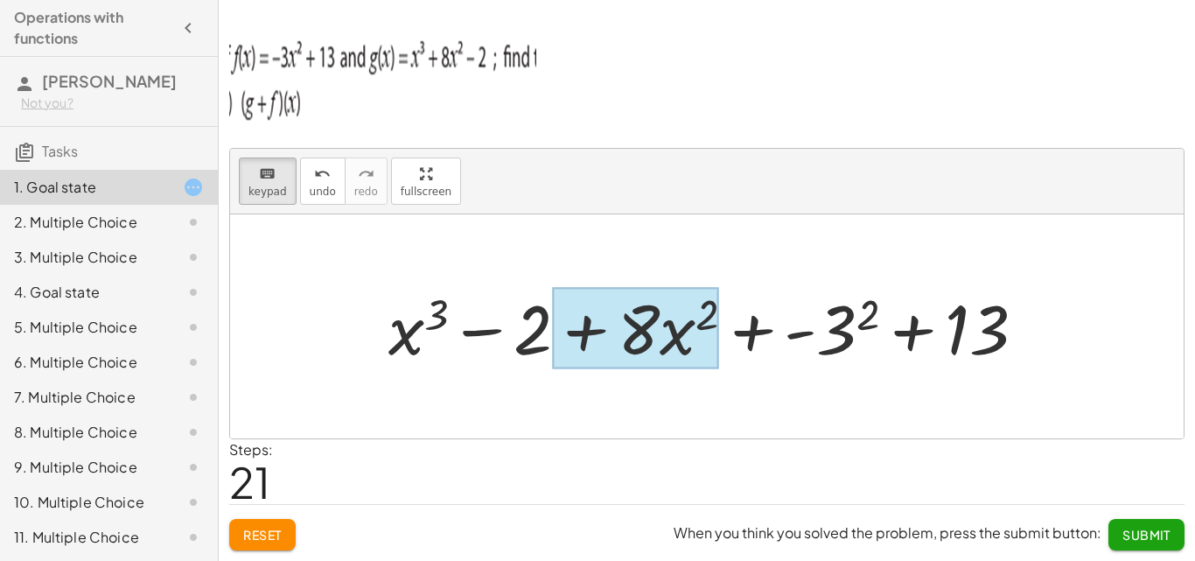
drag, startPoint x: 266, startPoint y: 186, endPoint x: 667, endPoint y: 308, distance: 419.5
click at [667, 308] on div "keyboard keypad undo undo redo redo fullscreen + g + f + x 3 + · 8 · x 2 − 2 + …" at bounding box center [707, 294] width 954 height 290
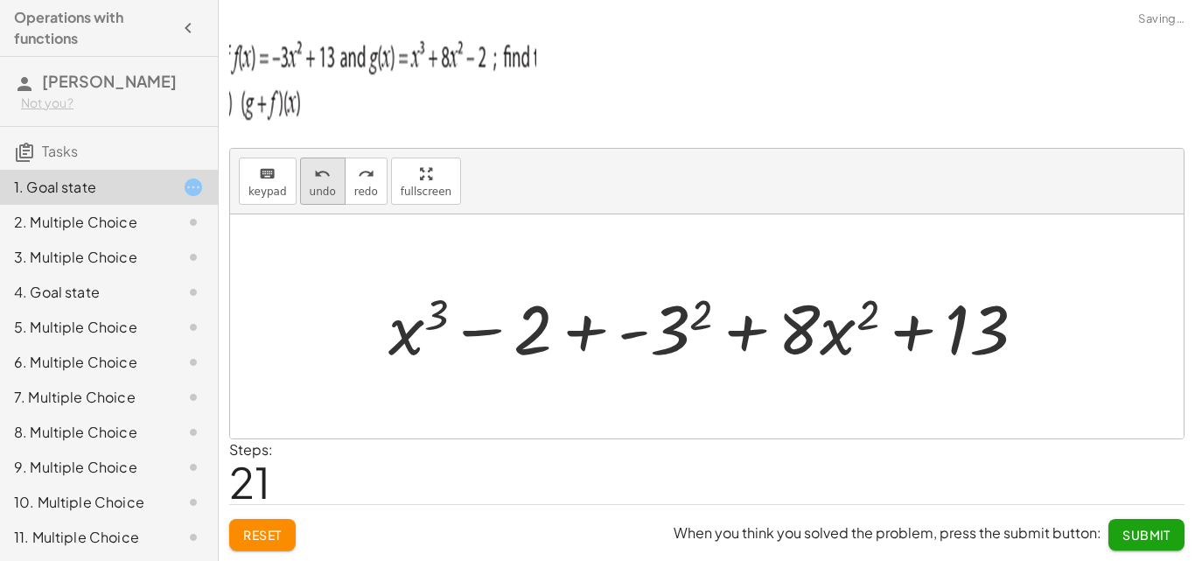
click at [310, 189] on span "undo" at bounding box center [323, 191] width 26 height 12
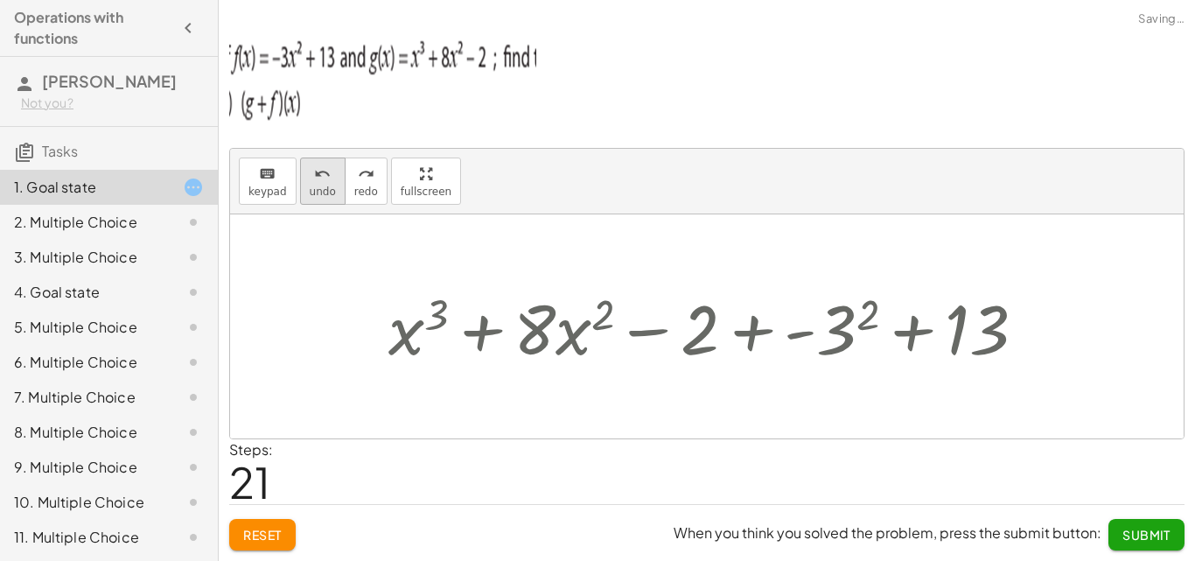
click at [310, 189] on span "undo" at bounding box center [323, 191] width 26 height 12
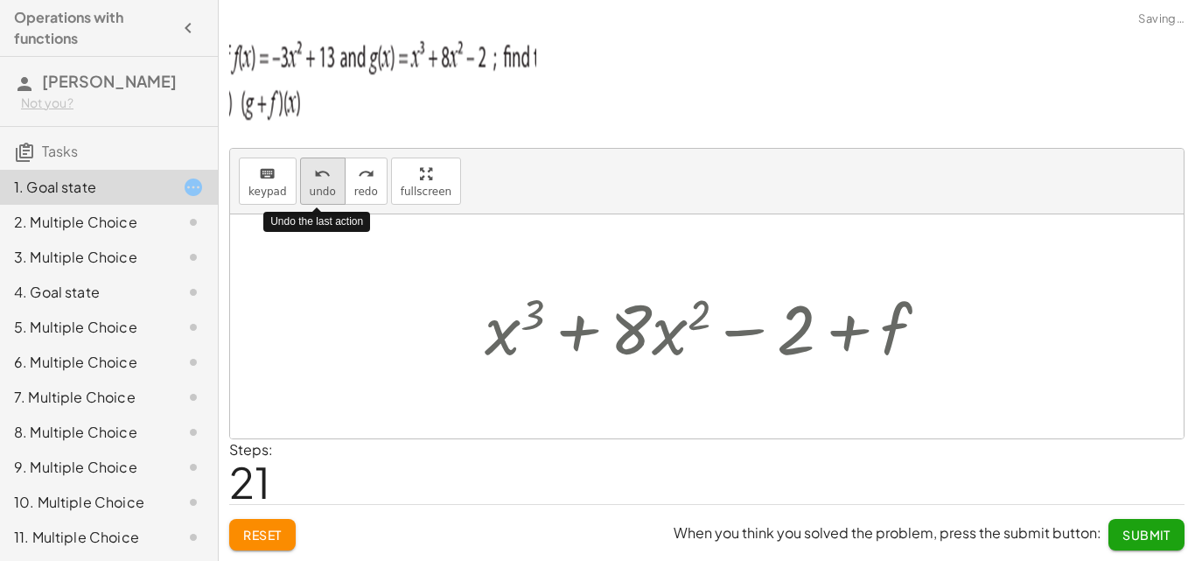
click at [310, 185] on span "undo" at bounding box center [323, 191] width 26 height 12
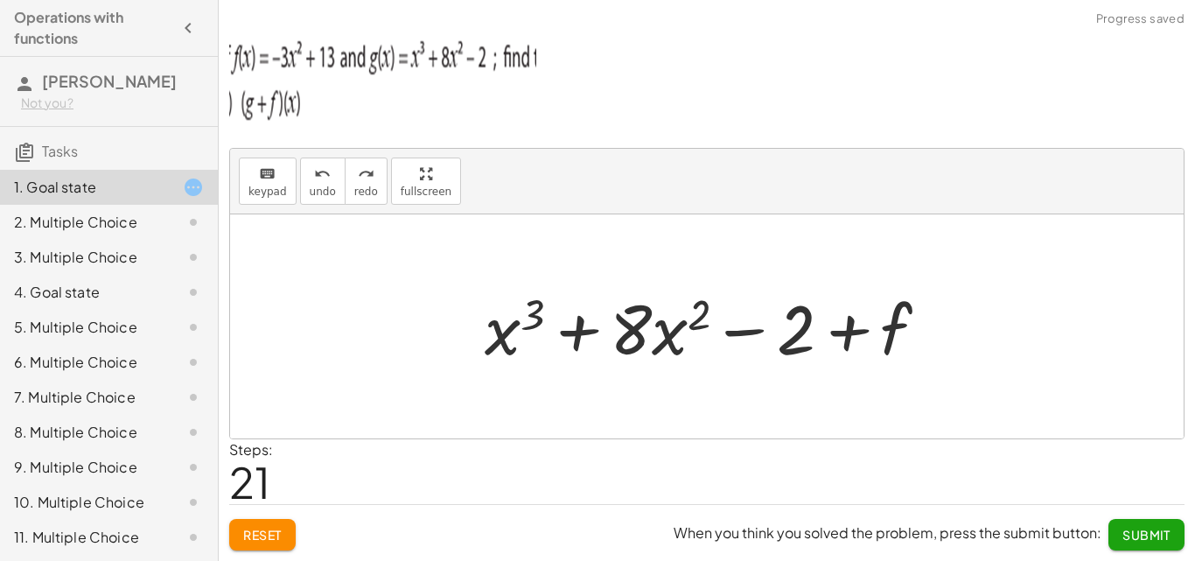
click at [312, 156] on div "keyboard keypad undo undo redo redo fullscreen Undo the last action" at bounding box center [707, 182] width 954 height 66
click at [312, 156] on div "keyboard keypad undo undo redo redo fullscreen" at bounding box center [707, 182] width 954 height 66
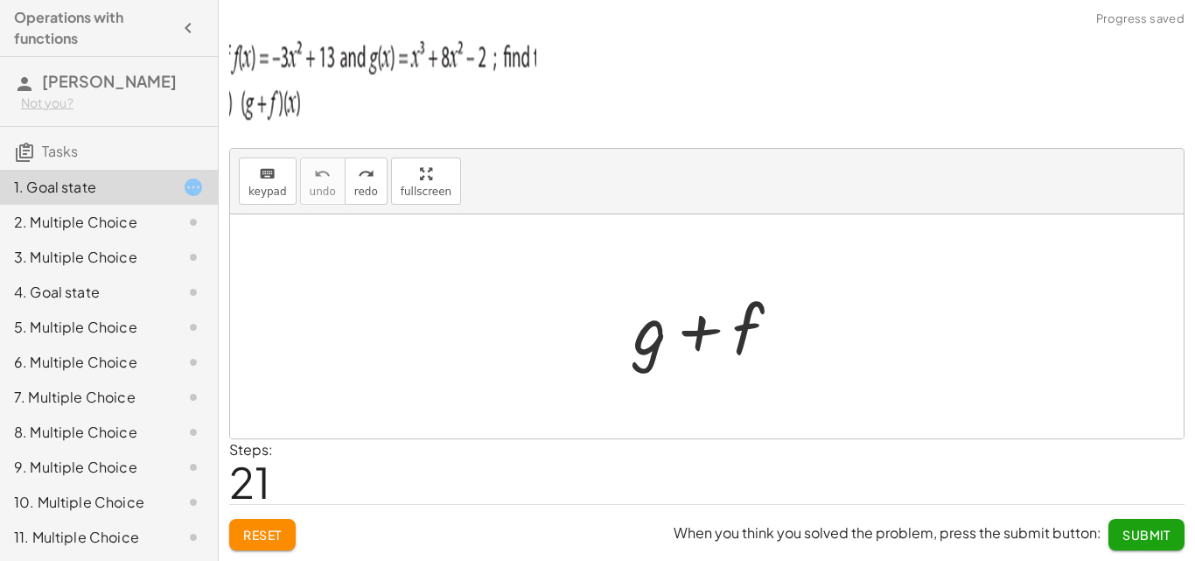
click at [257, 530] on span "Reset" at bounding box center [262, 535] width 38 height 16
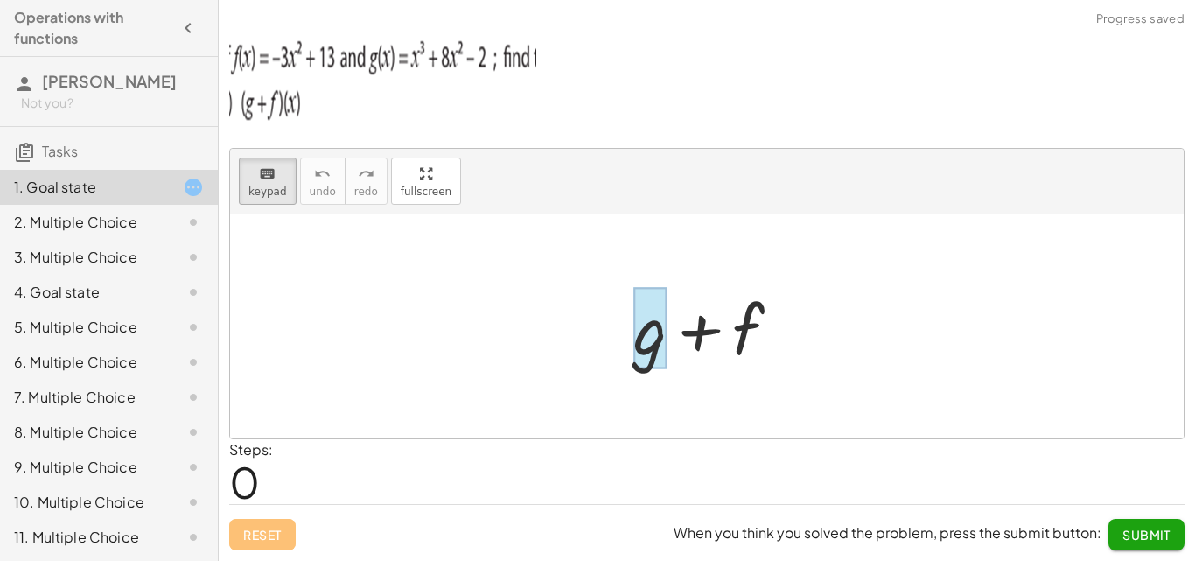
drag, startPoint x: 285, startPoint y: 183, endPoint x: 659, endPoint y: 348, distance: 408.5
click at [659, 348] on div "keyboard keypad undo undo redo redo fullscreen + g + f ×" at bounding box center [707, 294] width 954 height 290
click at [659, 348] on div at bounding box center [649, 328] width 33 height 81
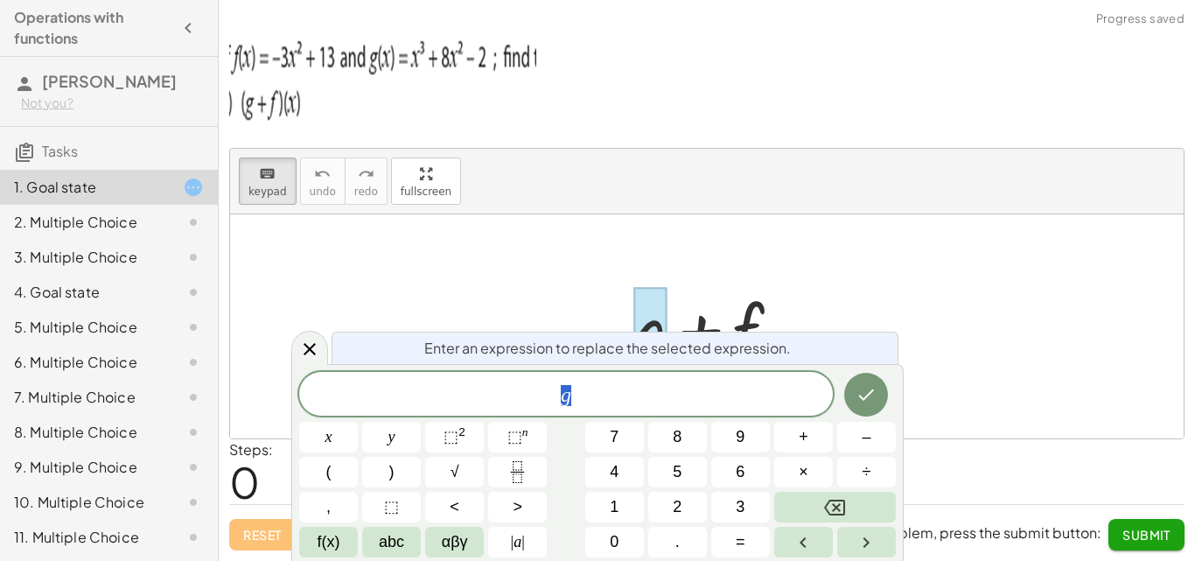
click at [632, 373] on div "g" at bounding box center [566, 394] width 534 height 44
click at [332, 435] on span "x" at bounding box center [328, 437] width 7 height 24
click at [443, 431] on button "⬚ 2" at bounding box center [454, 437] width 59 height 31
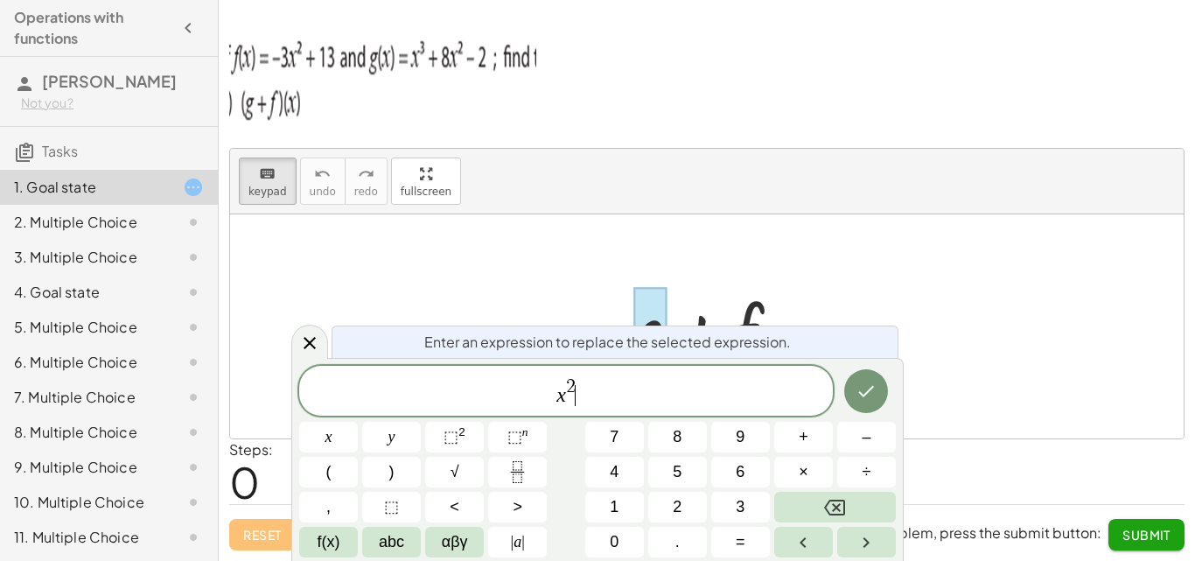
click at [576, 388] on span "x 2 ​" at bounding box center [566, 391] width 534 height 31
click at [574, 367] on div "x 2 ​" at bounding box center [566, 391] width 534 height 50
click at [746, 494] on button "3" at bounding box center [740, 507] width 59 height 31
click at [576, 396] on span "x 3 ​" at bounding box center [566, 391] width 534 height 31
click at [793, 436] on button "+" at bounding box center [803, 437] width 59 height 31
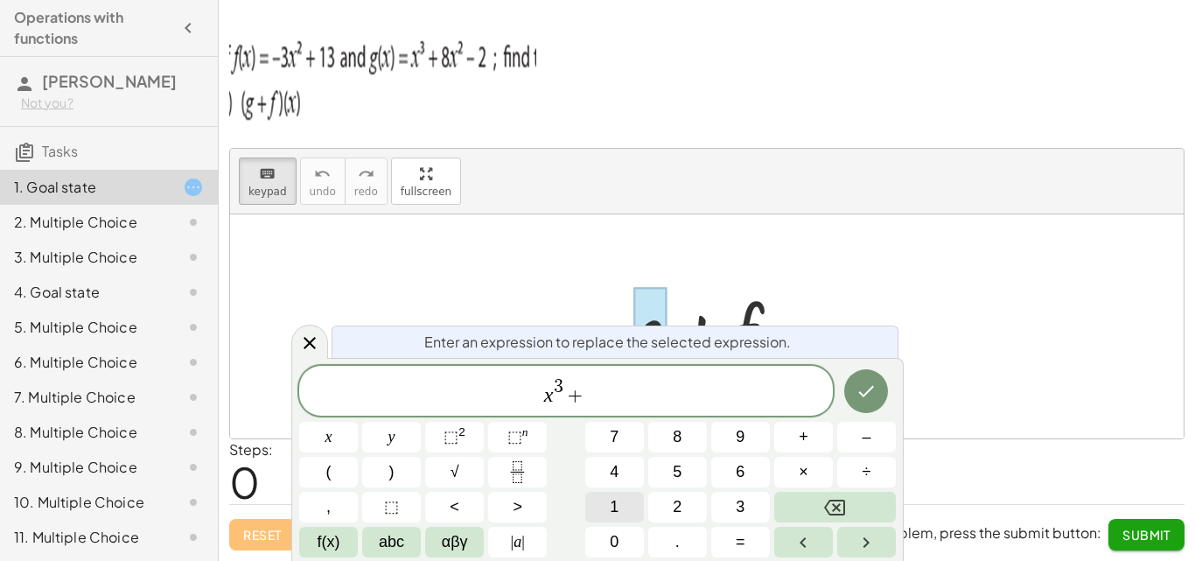
click at [621, 502] on button "1" at bounding box center [614, 507] width 59 height 31
click at [726, 514] on button "3" at bounding box center [740, 507] width 59 height 31
click at [814, 504] on button "Backspace" at bounding box center [835, 507] width 122 height 31
click at [810, 509] on button "Backspace" at bounding box center [835, 507] width 122 height 31
click at [809, 436] on button "+" at bounding box center [803, 437] width 59 height 31
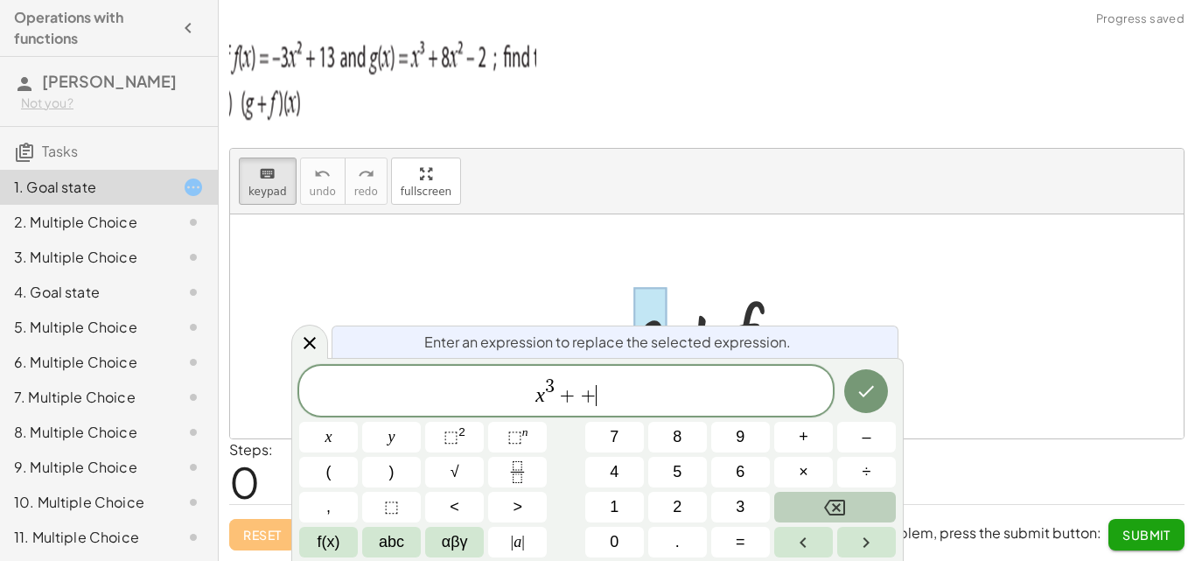
click at [794, 501] on button "Backspace" at bounding box center [835, 507] width 122 height 31
click at [674, 422] on button "8" at bounding box center [677, 437] width 59 height 31
click at [332, 438] on button "x" at bounding box center [328, 437] width 59 height 31
click at [444, 438] on button "⬚ 2" at bounding box center [454, 437] width 59 height 31
click at [881, 429] on button "–" at bounding box center [866, 437] width 59 height 31
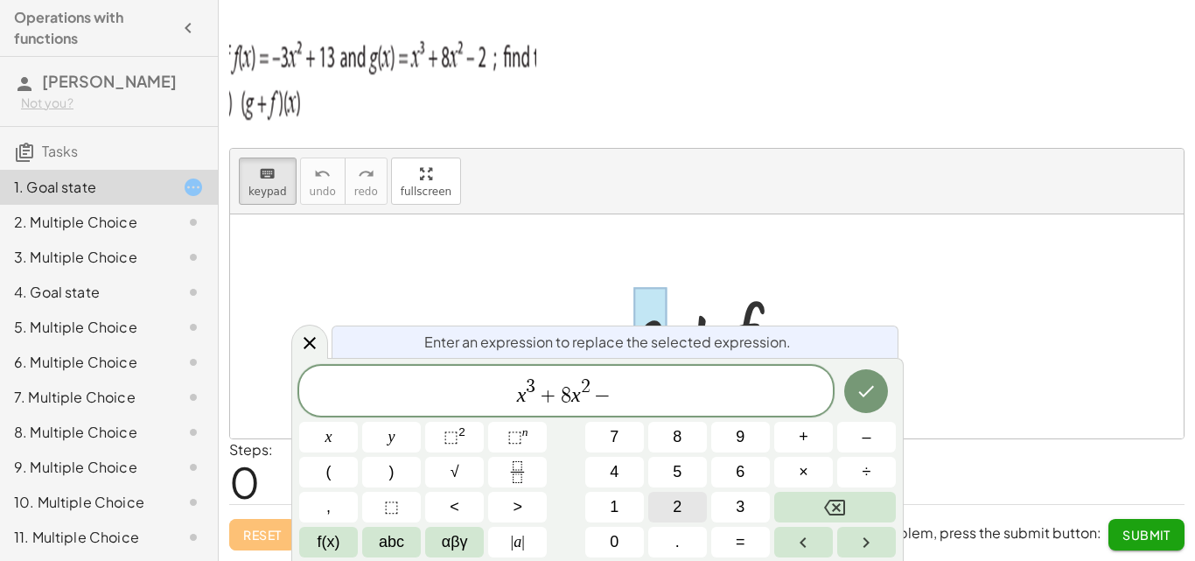
click at [669, 500] on button "2" at bounding box center [677, 507] width 59 height 31
click at [858, 394] on icon "Done" at bounding box center [866, 391] width 21 height 21
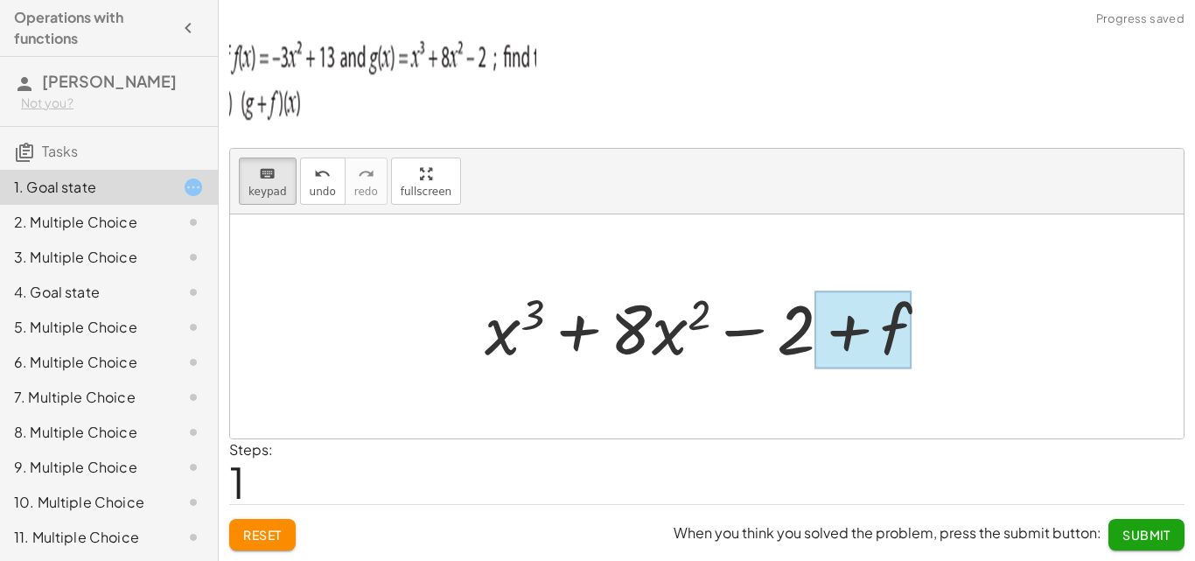
drag, startPoint x: 270, startPoint y: 185, endPoint x: 882, endPoint y: 355, distance: 634.6
click at [882, 355] on div "keyboard keypad undo undo redo redo fullscreen + g + f + f + x 3 + · 8 · x 2 − …" at bounding box center [707, 294] width 954 height 290
click at [883, 353] on div at bounding box center [862, 330] width 97 height 78
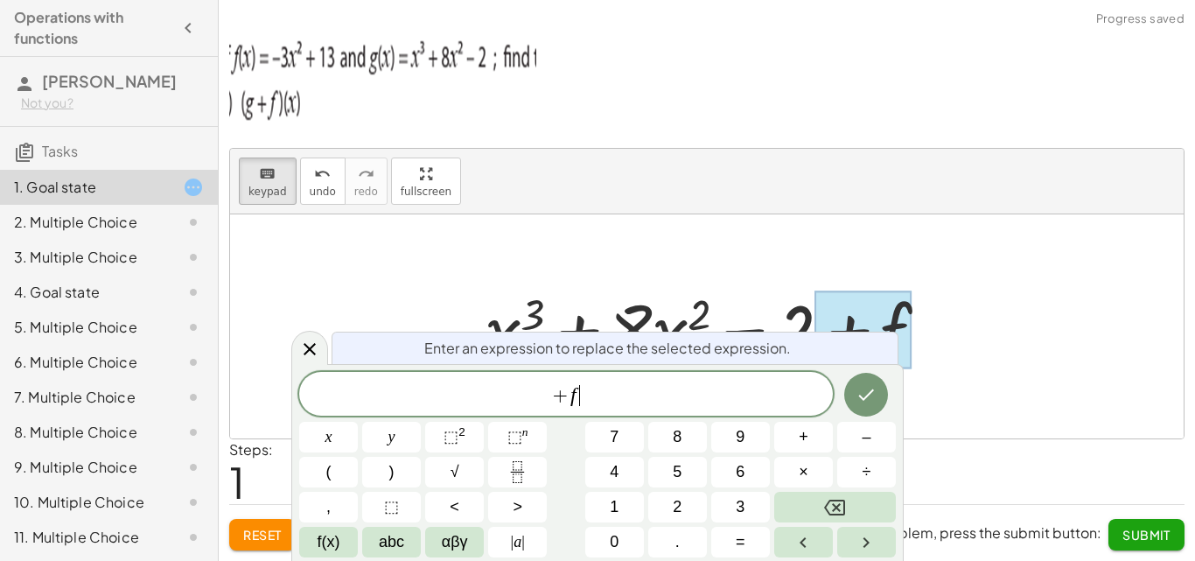
click at [606, 403] on span "+ f ​" at bounding box center [566, 395] width 534 height 24
click at [863, 432] on span "–" at bounding box center [866, 437] width 9 height 24
click at [728, 500] on button "3" at bounding box center [740, 507] width 59 height 31
click at [331, 427] on button "x" at bounding box center [328, 437] width 59 height 31
click at [456, 435] on span "⬚" at bounding box center [451, 436] width 15 height 17
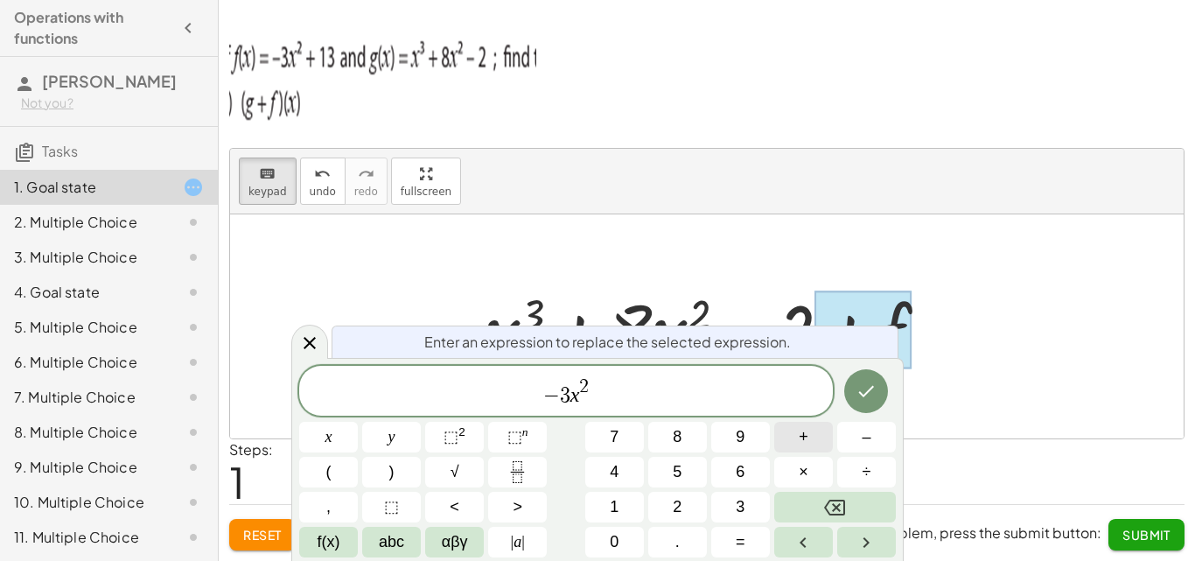
click at [792, 437] on button "+" at bounding box center [803, 437] width 59 height 31
click at [605, 501] on button "1" at bounding box center [614, 507] width 59 height 31
click at [752, 511] on button "3" at bounding box center [740, 507] width 59 height 31
click at [876, 397] on icon "Done" at bounding box center [866, 391] width 21 height 21
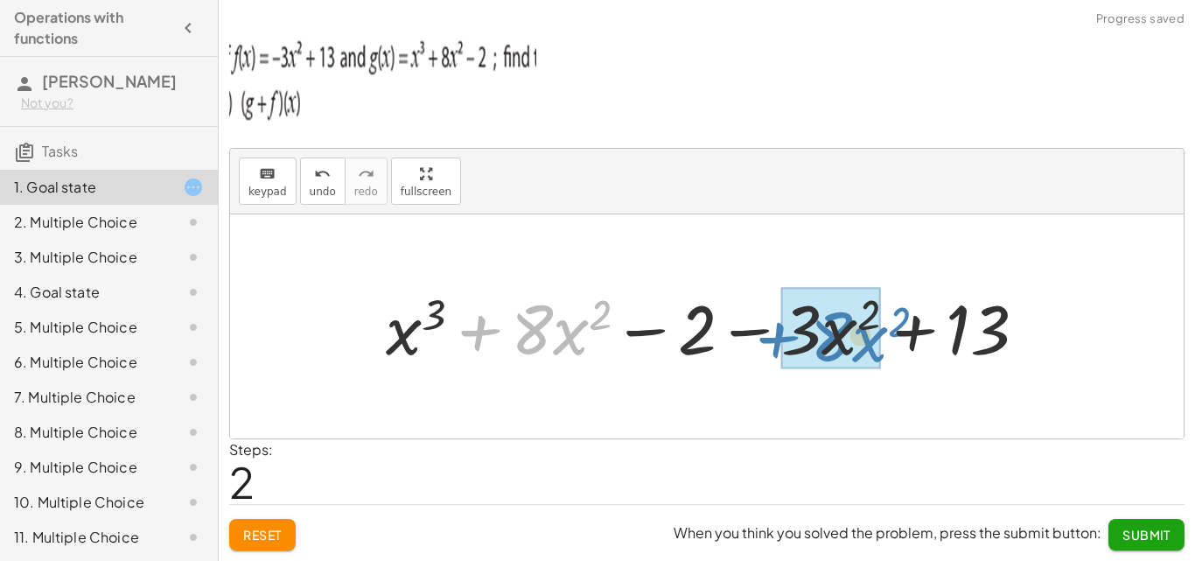
drag, startPoint x: 480, startPoint y: 332, endPoint x: 778, endPoint y: 339, distance: 297.5
click at [778, 339] on div at bounding box center [713, 327] width 672 height 90
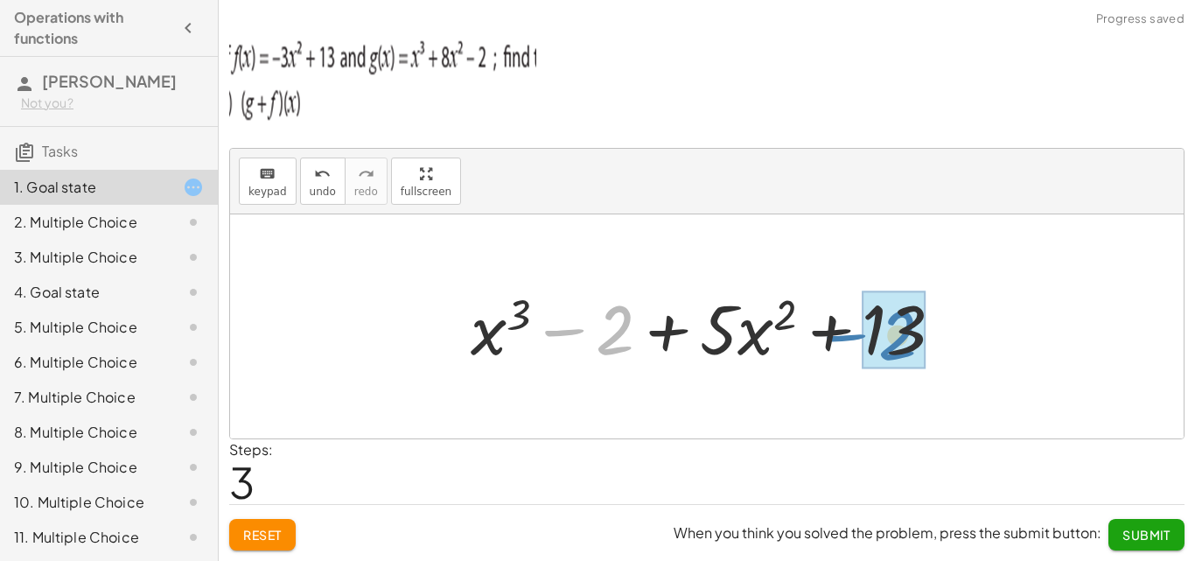
drag, startPoint x: 549, startPoint y: 329, endPoint x: 831, endPoint y: 334, distance: 282.6
click at [831, 334] on div at bounding box center [713, 327] width 503 height 90
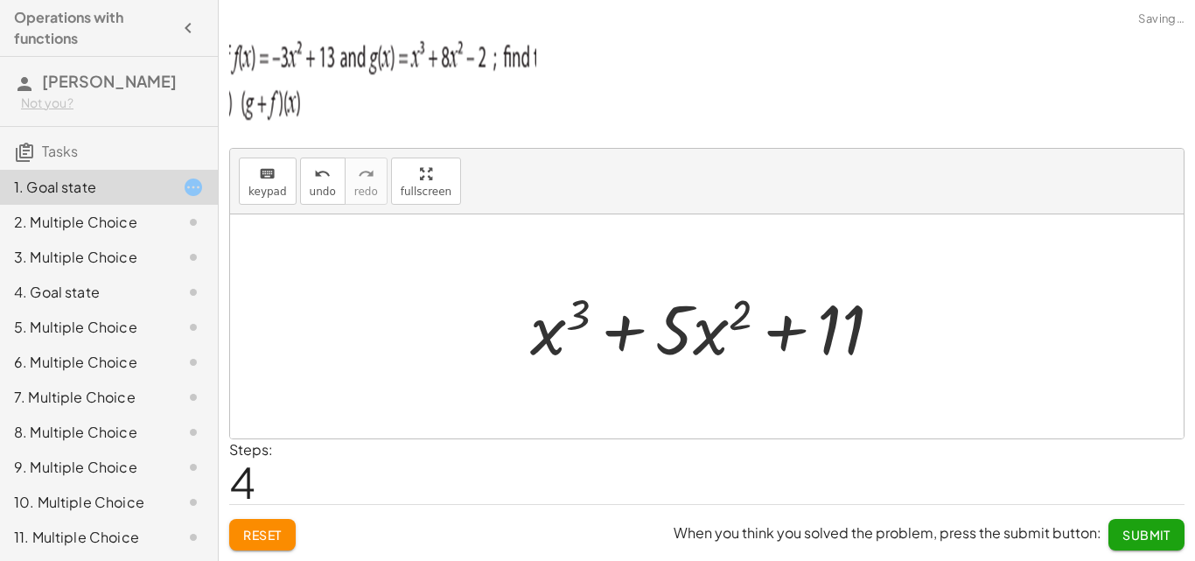
click at [1145, 521] on button "Submit" at bounding box center [1146, 534] width 76 height 31
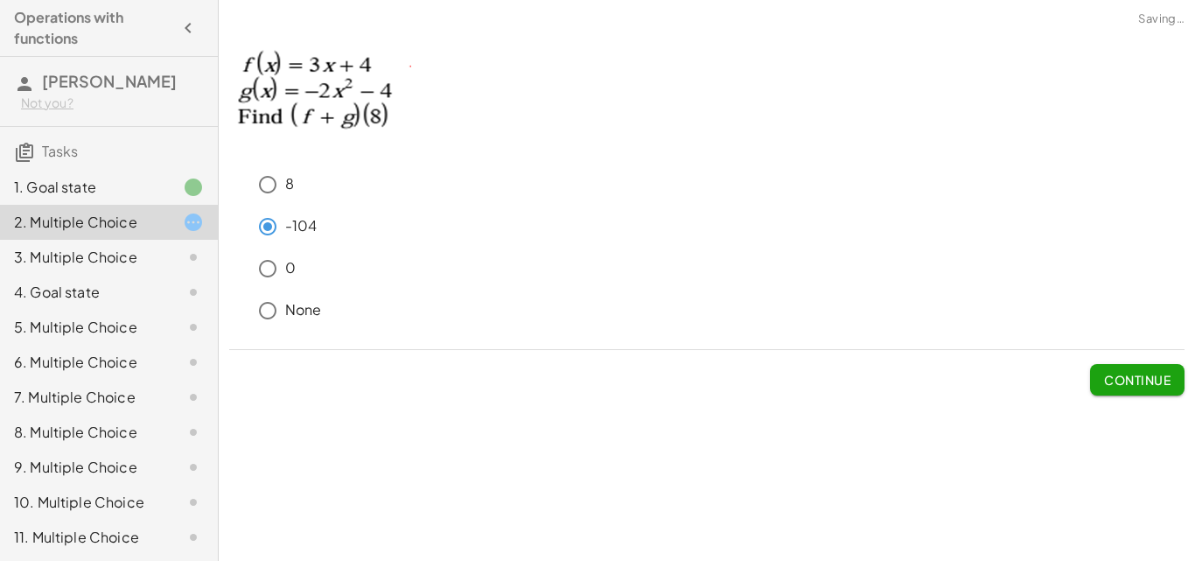
click at [1153, 381] on span "Continue" at bounding box center [1137, 380] width 66 height 16
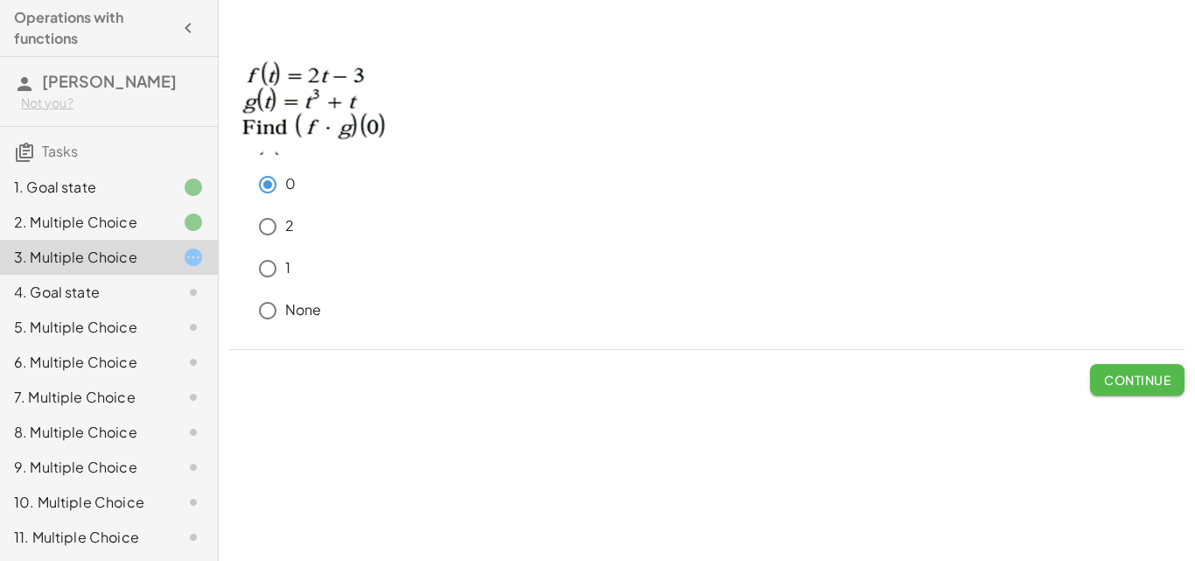
click at [1169, 365] on button "Continue" at bounding box center [1137, 379] width 94 height 31
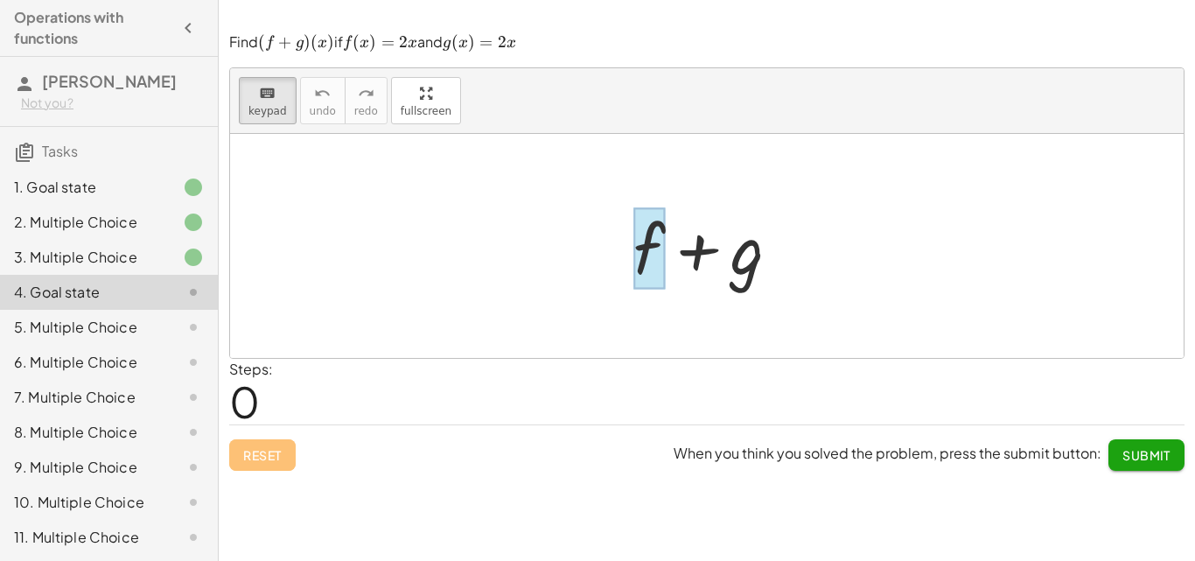
drag, startPoint x: 239, startPoint y: 111, endPoint x: 640, endPoint y: 271, distance: 432.3
click at [640, 271] on div "keyboard keypad undo undo redo redo fullscreen + f + g ×" at bounding box center [707, 213] width 954 height 290
click at [639, 258] on div at bounding box center [648, 247] width 31 height 81
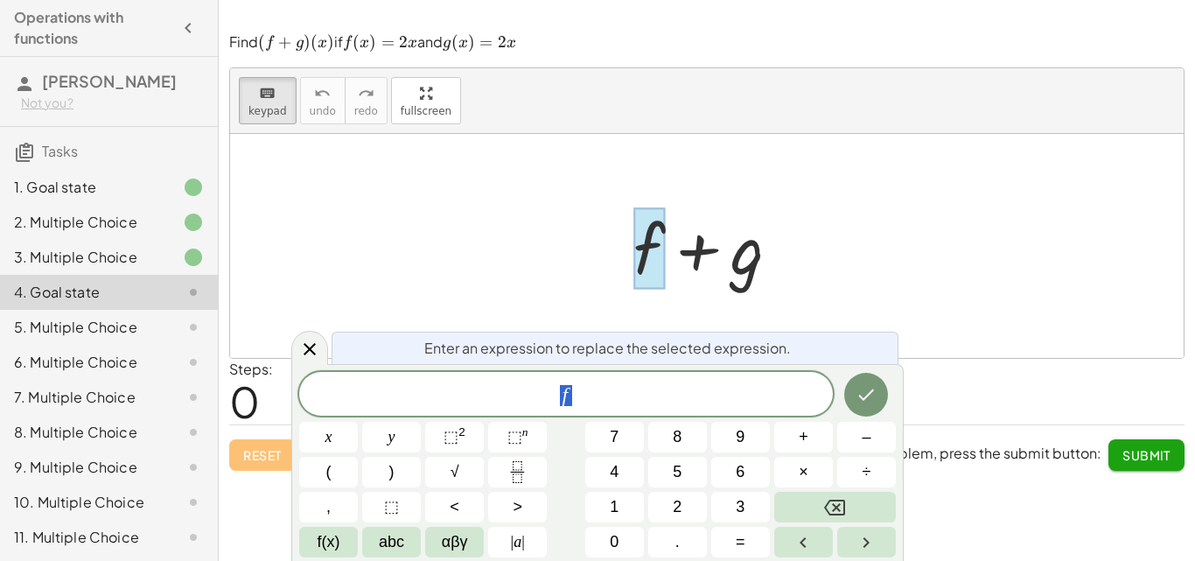
click at [649, 388] on span "f" at bounding box center [566, 395] width 534 height 24
click at [657, 497] on button "2" at bounding box center [677, 507] width 59 height 31
click at [308, 429] on button "x" at bounding box center [328, 437] width 59 height 31
click at [860, 392] on icon "Done" at bounding box center [866, 394] width 21 height 21
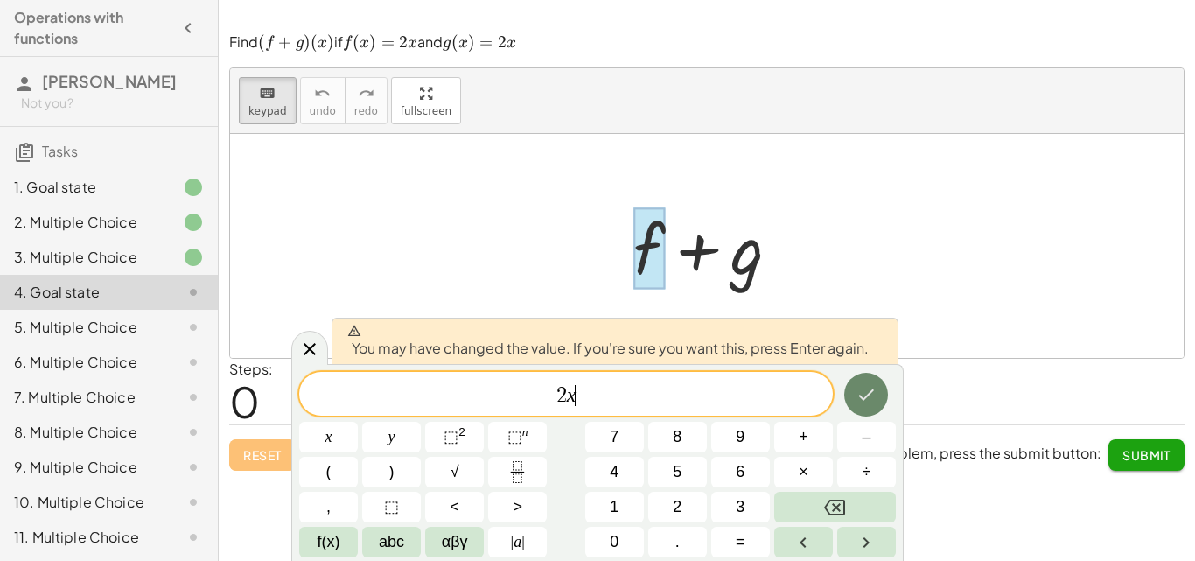
click at [860, 392] on icon "Done" at bounding box center [866, 394] width 21 height 21
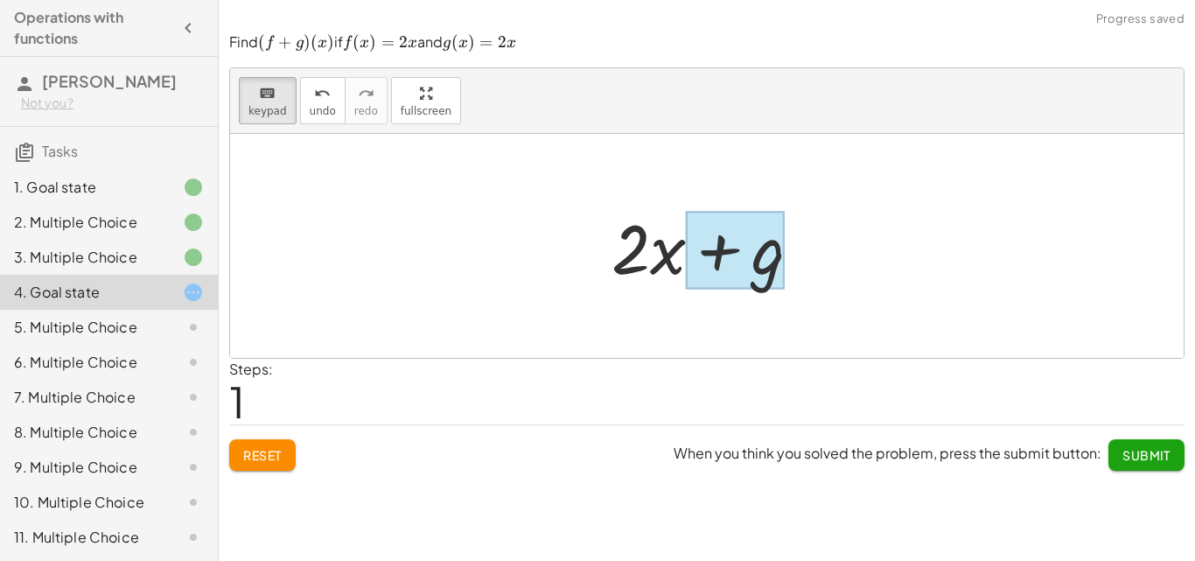
drag, startPoint x: 256, startPoint y: 109, endPoint x: 780, endPoint y: 240, distance: 540.0
click at [780, 240] on div "keyboard keypad undo undo redo redo fullscreen + f + g + g + · 2 · x ×" at bounding box center [707, 213] width 954 height 290
click at [769, 241] on div at bounding box center [735, 250] width 99 height 78
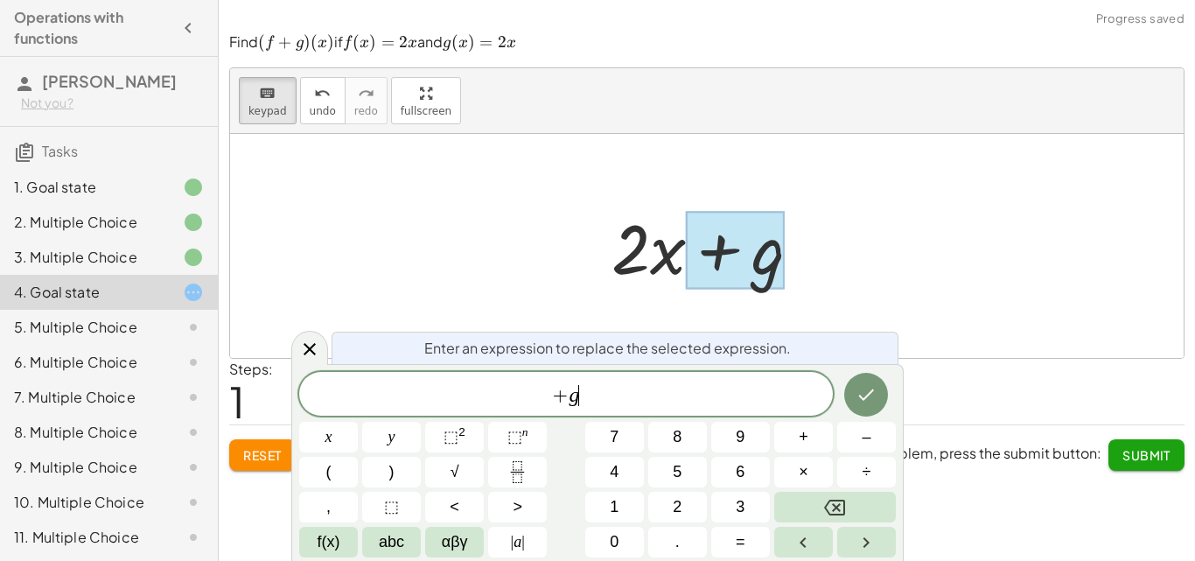
drag, startPoint x: 692, startPoint y: 405, endPoint x: 695, endPoint y: 382, distance: 23.0
click at [692, 400] on span "+ g ​" at bounding box center [566, 395] width 534 height 24
click at [672, 495] on button "2" at bounding box center [677, 507] width 59 height 31
click at [318, 433] on button "x" at bounding box center [328, 437] width 59 height 31
click at [881, 404] on button "Done" at bounding box center [866, 395] width 44 height 44
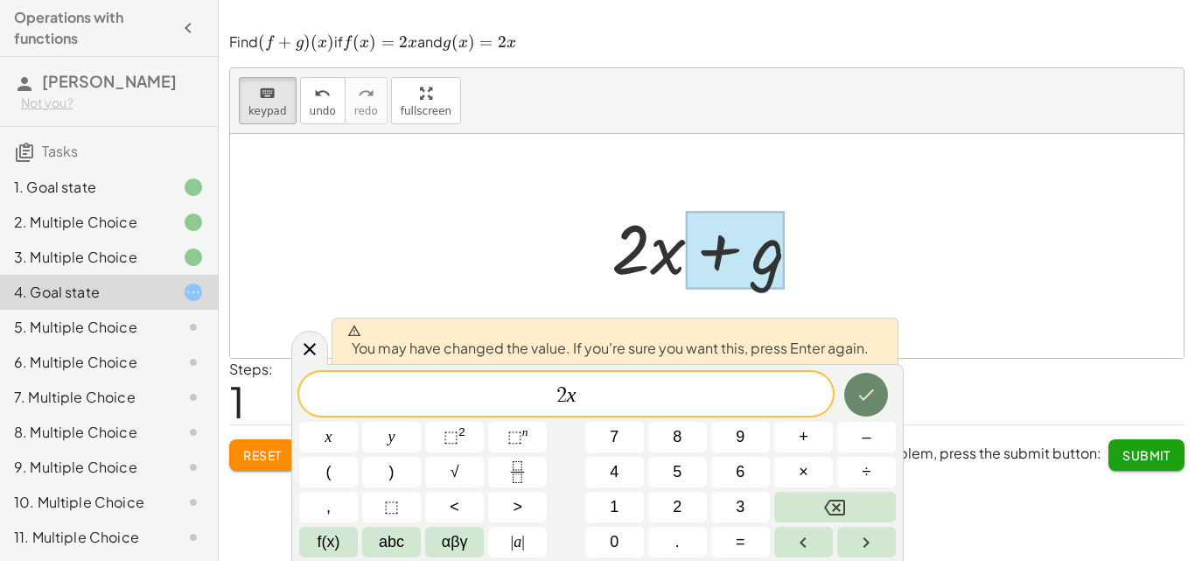
click at [848, 388] on button "Done" at bounding box center [866, 395] width 44 height 44
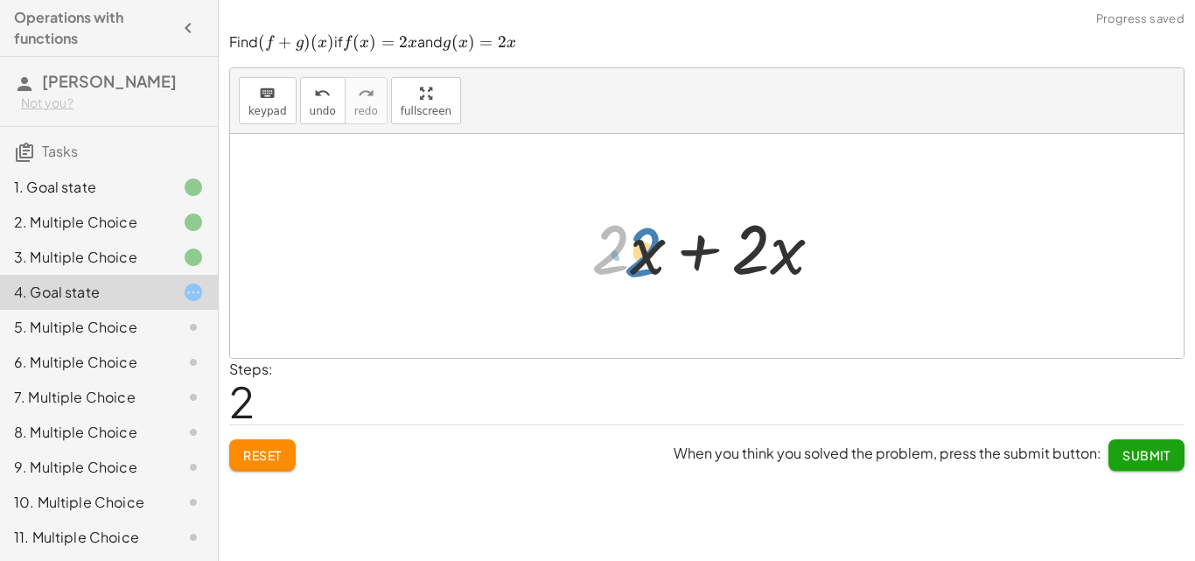
drag, startPoint x: 612, startPoint y: 260, endPoint x: 610, endPoint y: 269, distance: 10.0
click at [610, 269] on div at bounding box center [714, 246] width 262 height 90
drag, startPoint x: 747, startPoint y: 253, endPoint x: 755, endPoint y: 273, distance: 21.6
click at [755, 273] on div at bounding box center [714, 246] width 262 height 90
drag, startPoint x: 772, startPoint y: 255, endPoint x: 644, endPoint y: 254, distance: 128.6
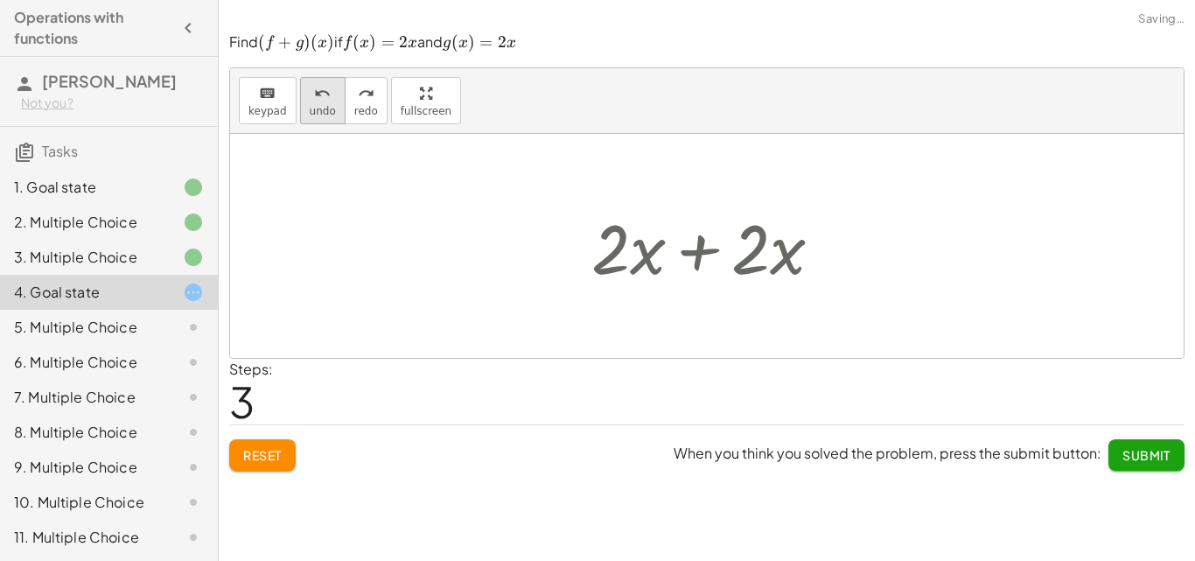
click at [316, 94] on icon "undo" at bounding box center [322, 93] width 17 height 21
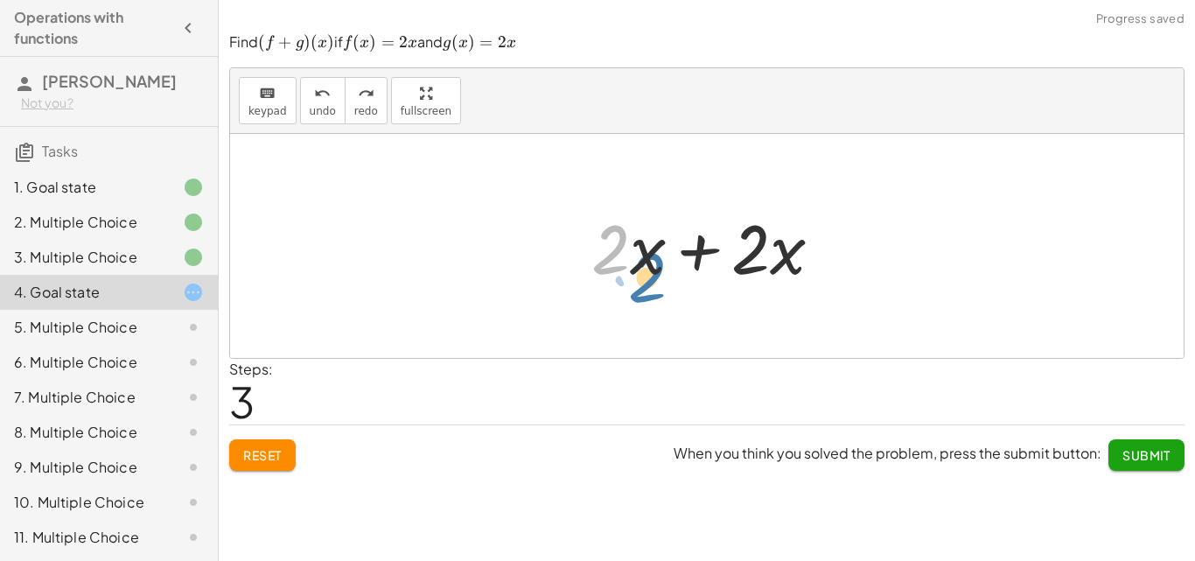
drag, startPoint x: 613, startPoint y: 230, endPoint x: 637, endPoint y: 228, distance: 23.7
click at [640, 239] on div at bounding box center [714, 246] width 262 height 90
drag, startPoint x: 622, startPoint y: 250, endPoint x: 639, endPoint y: 243, distance: 18.0
click at [633, 248] on div at bounding box center [714, 246] width 262 height 90
drag, startPoint x: 653, startPoint y: 299, endPoint x: 653, endPoint y: 240, distance: 59.5
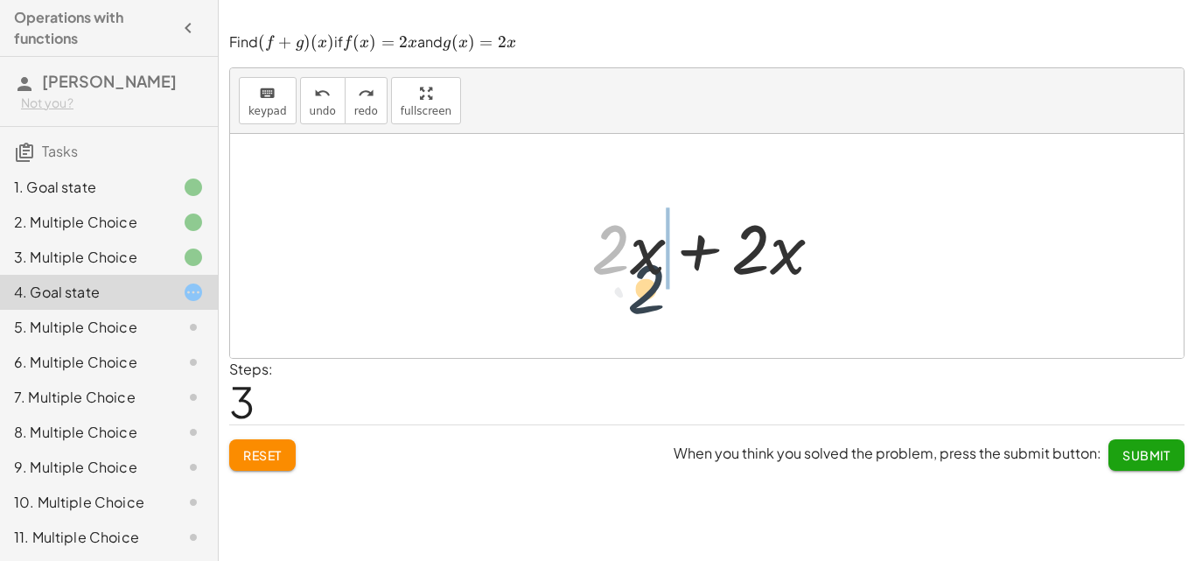
click at [684, 255] on div at bounding box center [714, 246] width 262 height 90
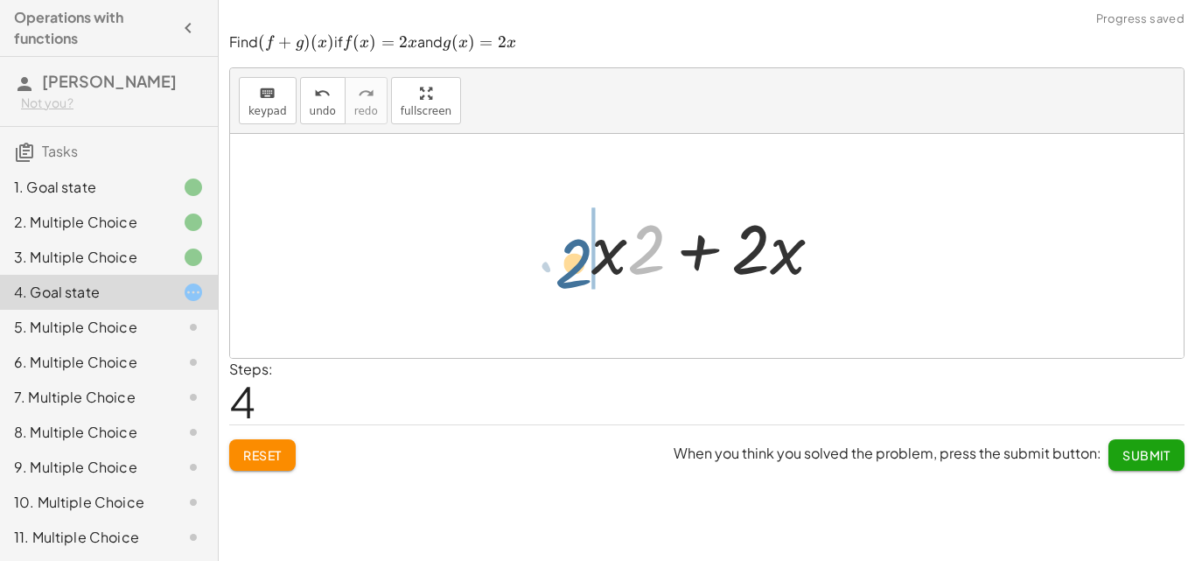
drag, startPoint x: 653, startPoint y: 240, endPoint x: 580, endPoint y: 239, distance: 73.5
click at [583, 252] on div at bounding box center [714, 246] width 262 height 90
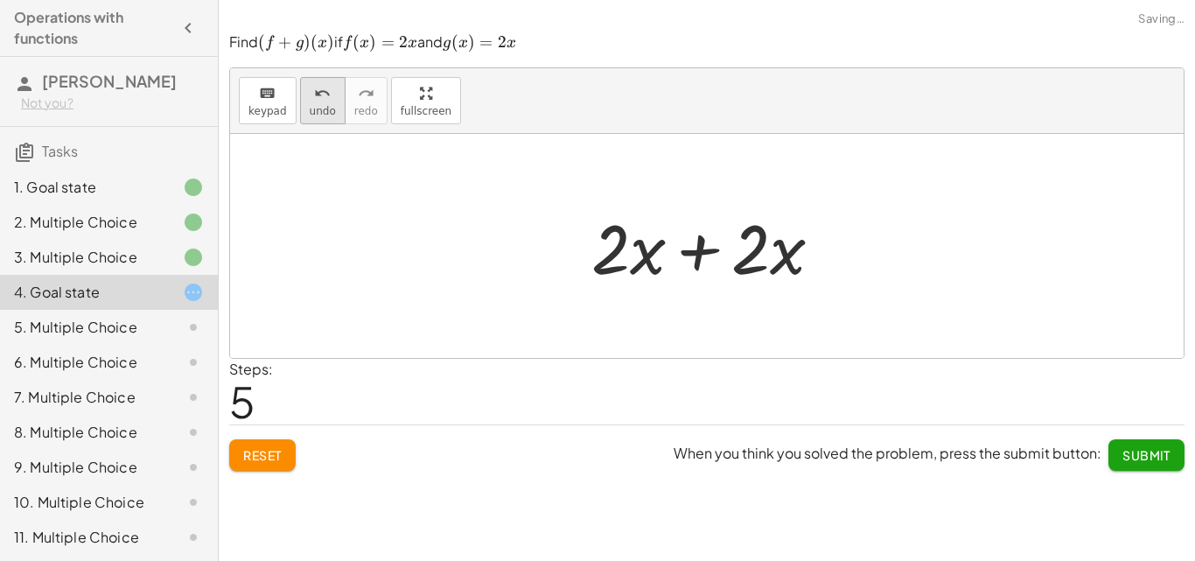
click at [302, 105] on button "undo undo" at bounding box center [322, 100] width 45 height 47
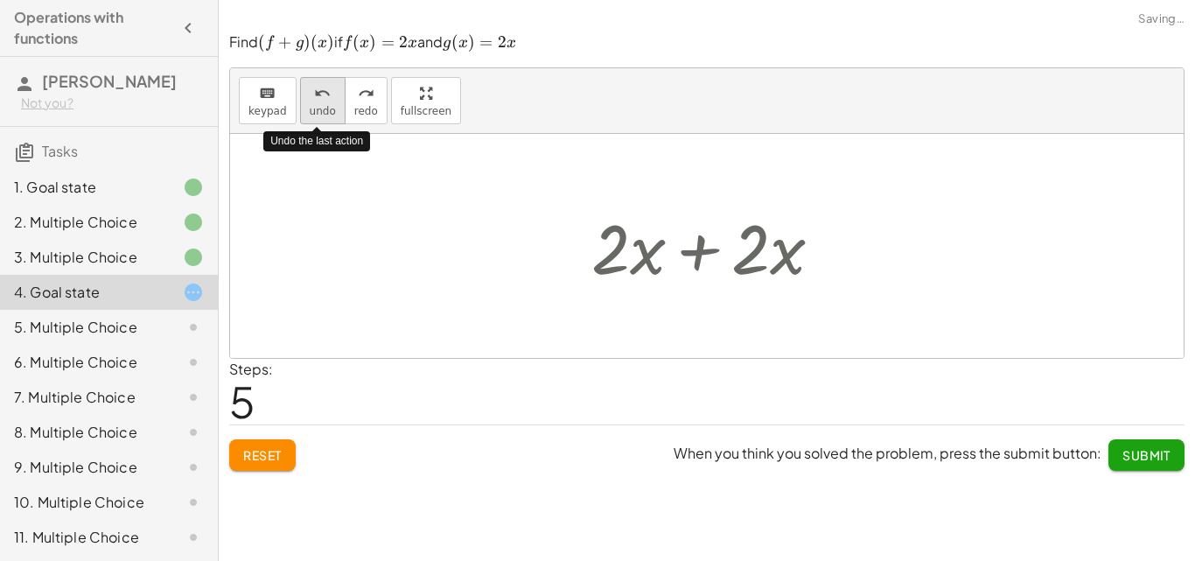
click at [302, 105] on button "undo undo" at bounding box center [322, 100] width 45 height 47
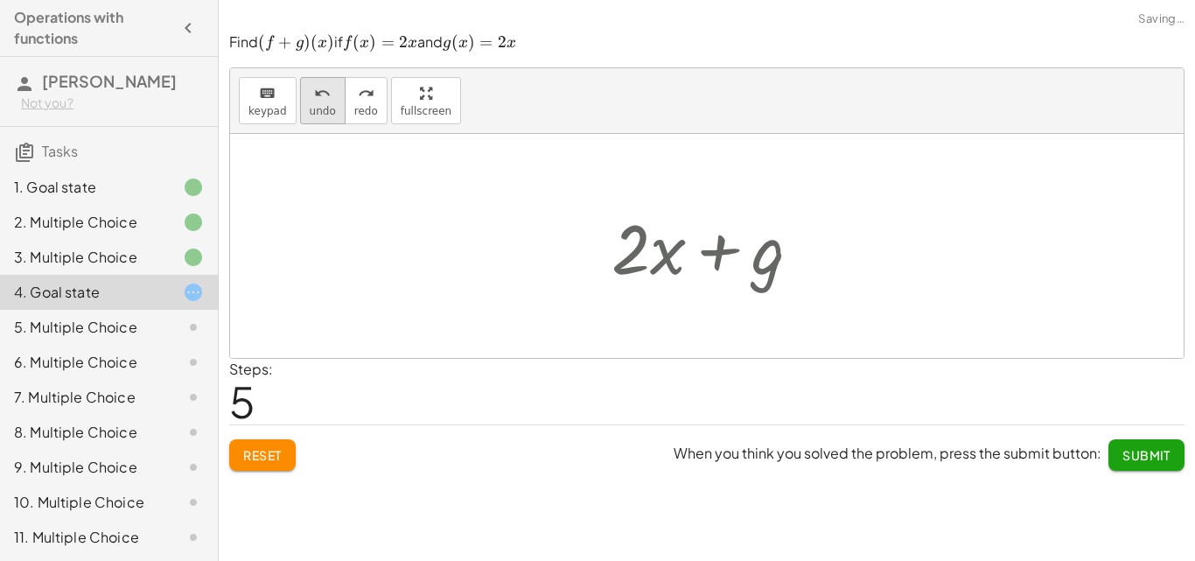
click at [314, 85] on icon "undo" at bounding box center [322, 93] width 17 height 21
click at [359, 92] on icon "redo" at bounding box center [366, 93] width 17 height 21
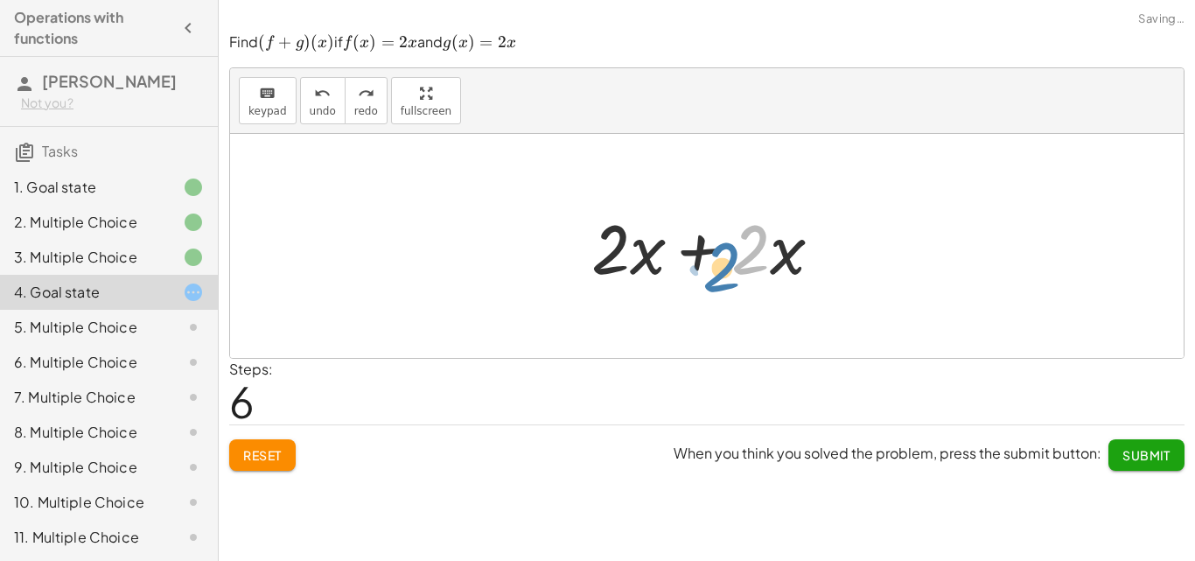
drag, startPoint x: 769, startPoint y: 244, endPoint x: 759, endPoint y: 238, distance: 11.4
click at [758, 244] on div at bounding box center [714, 246] width 262 height 90
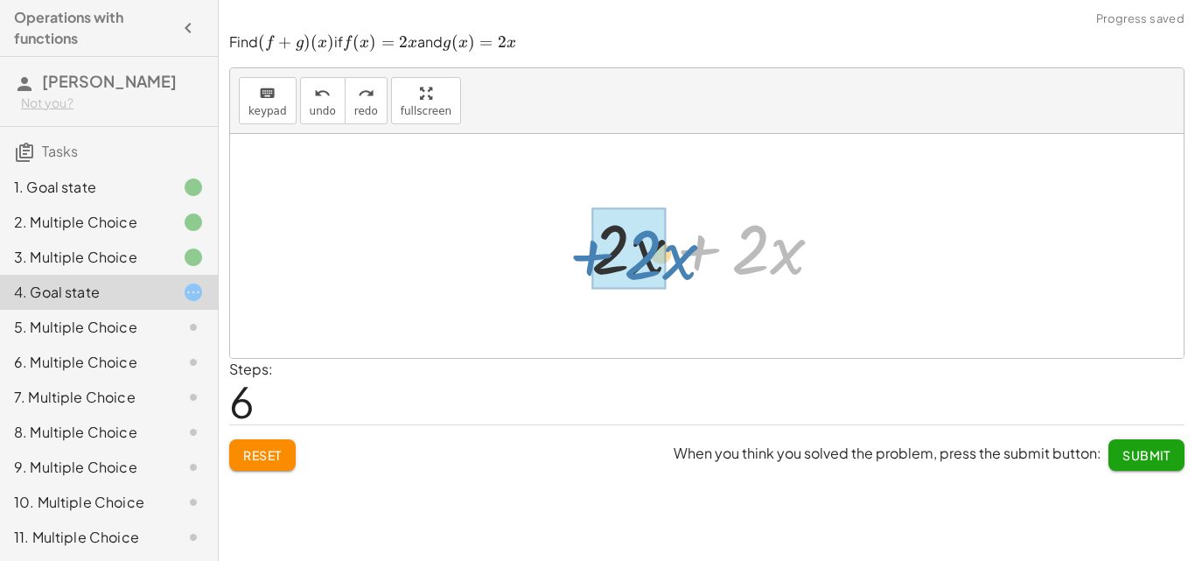
drag, startPoint x: 698, startPoint y: 241, endPoint x: 588, endPoint y: 240, distance: 110.2
click at [588, 240] on div at bounding box center [714, 246] width 262 height 90
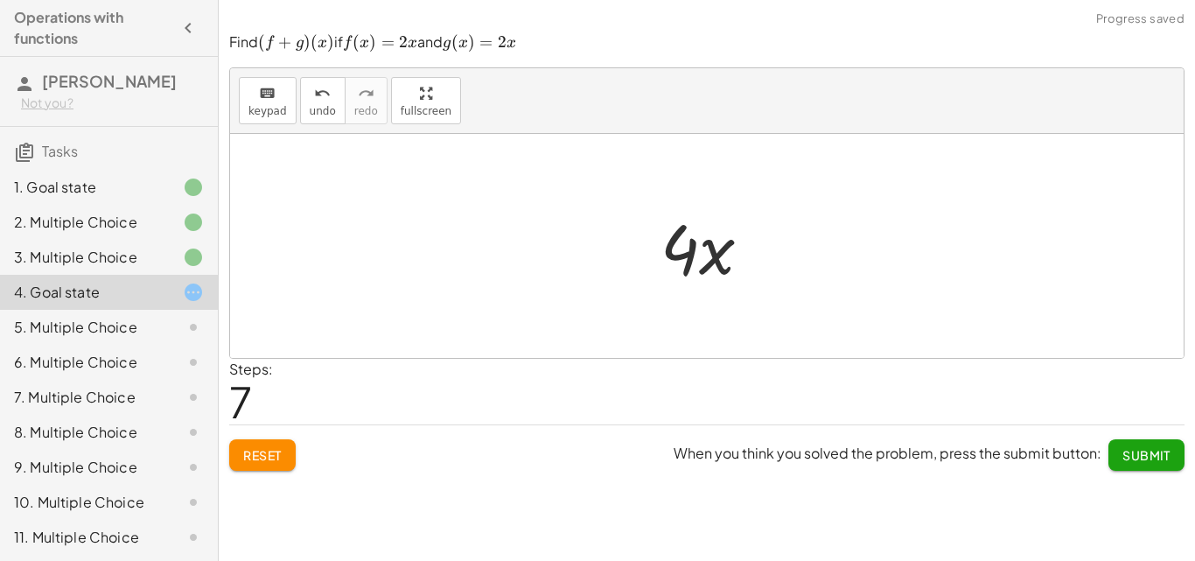
click at [1147, 450] on span "Submit" at bounding box center [1146, 455] width 48 height 16
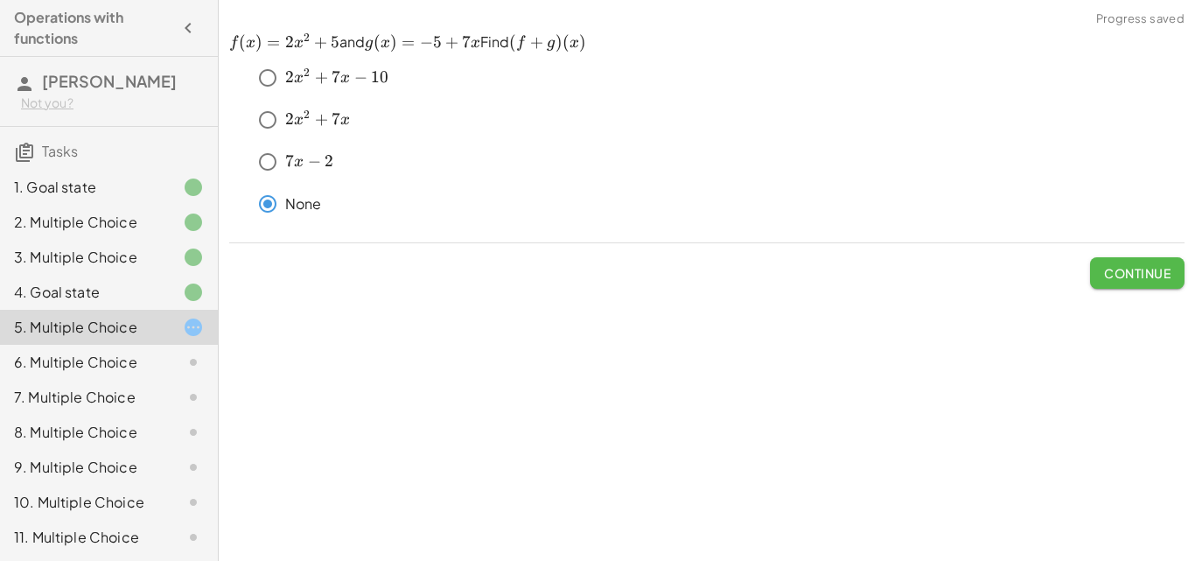
click at [1159, 269] on span "Continue" at bounding box center [1137, 273] width 66 height 16
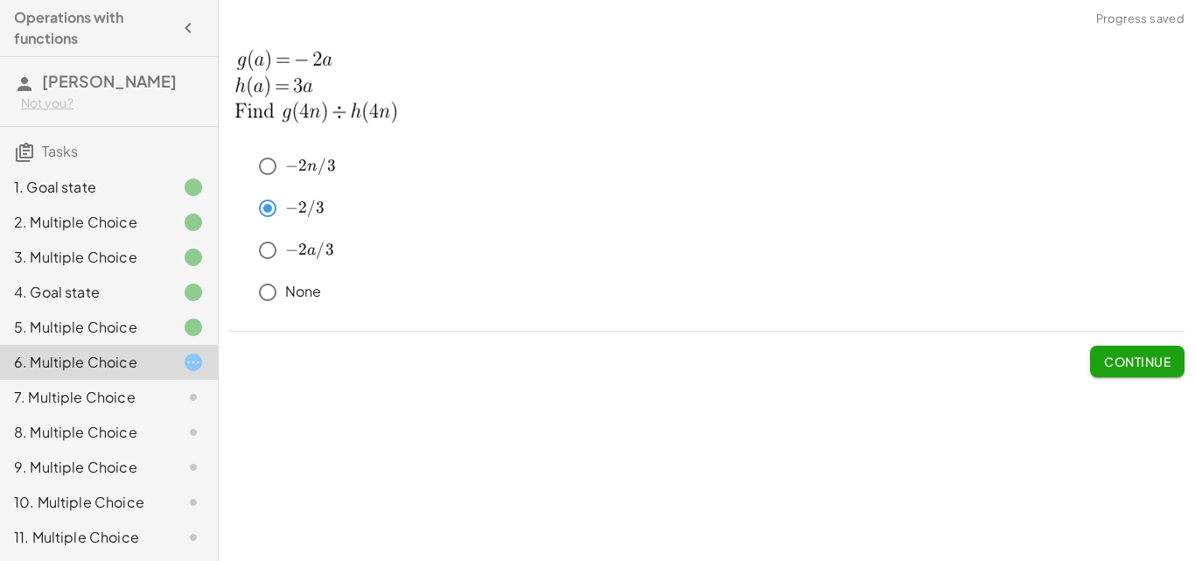
click at [1158, 370] on button "Continue" at bounding box center [1137, 361] width 94 height 31
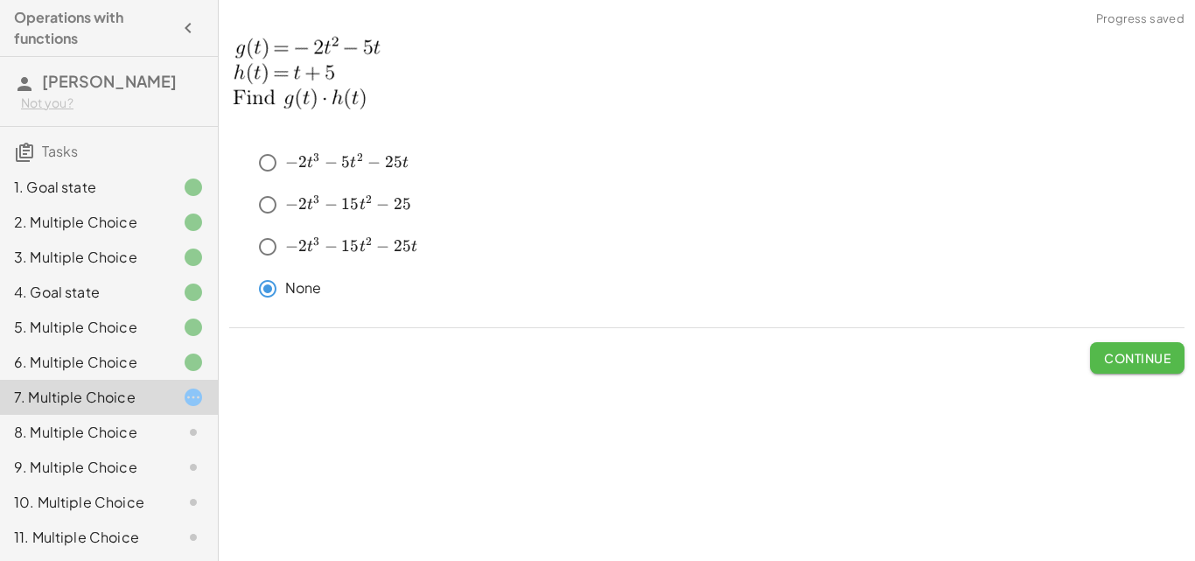
click at [1126, 350] on span "Continue" at bounding box center [1137, 358] width 66 height 16
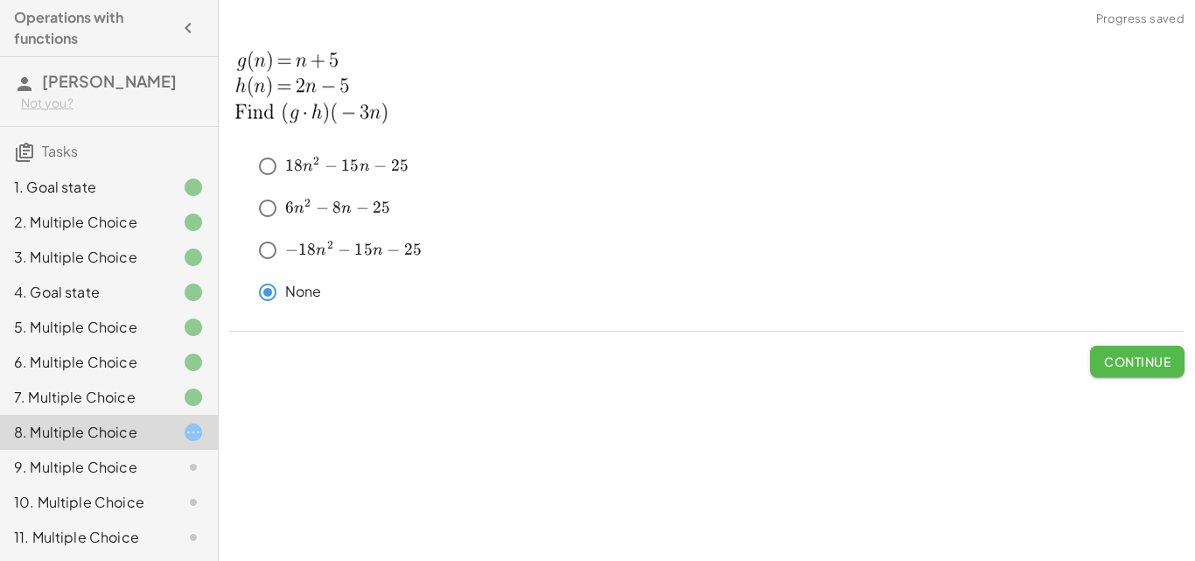
click at [1134, 357] on span "Continue" at bounding box center [1137, 361] width 66 height 16
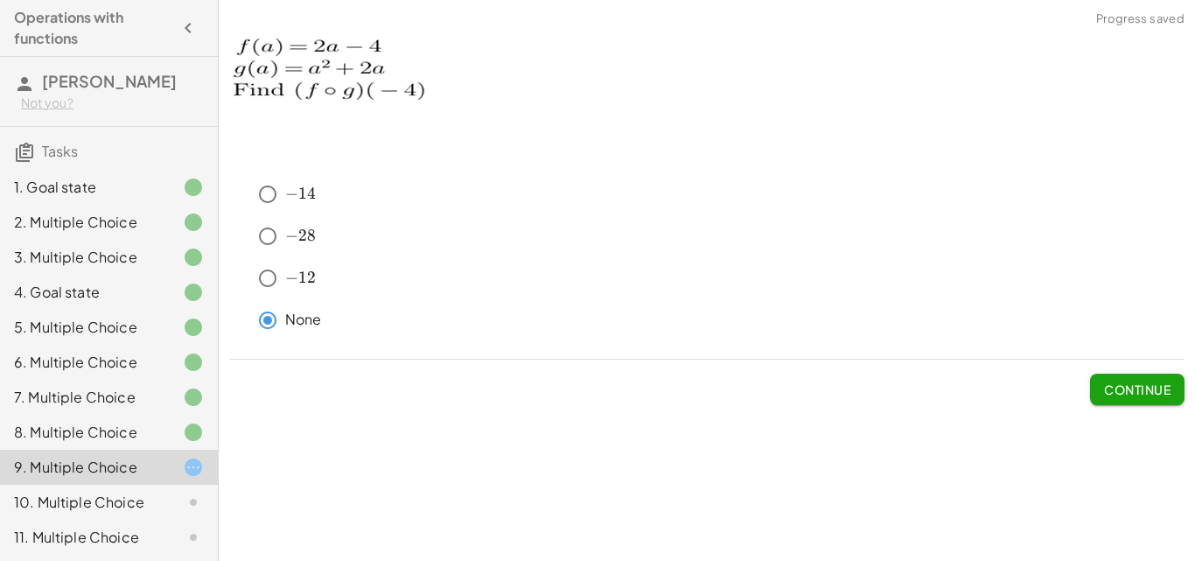
click at [1140, 384] on span "Continue" at bounding box center [1137, 389] width 66 height 16
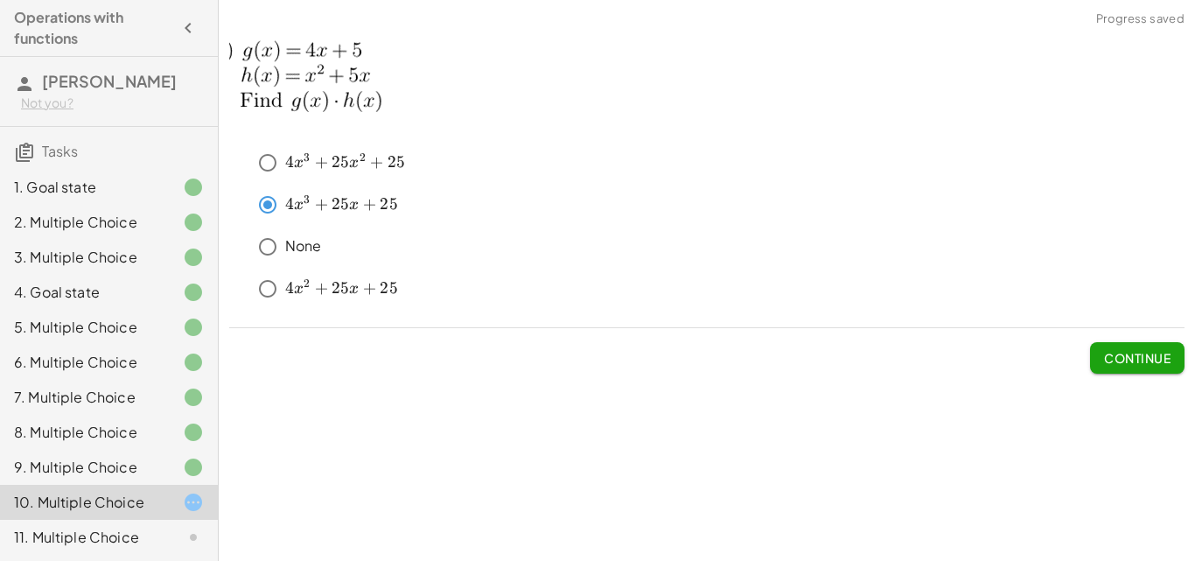
click at [1105, 347] on button "Continue" at bounding box center [1137, 357] width 94 height 31
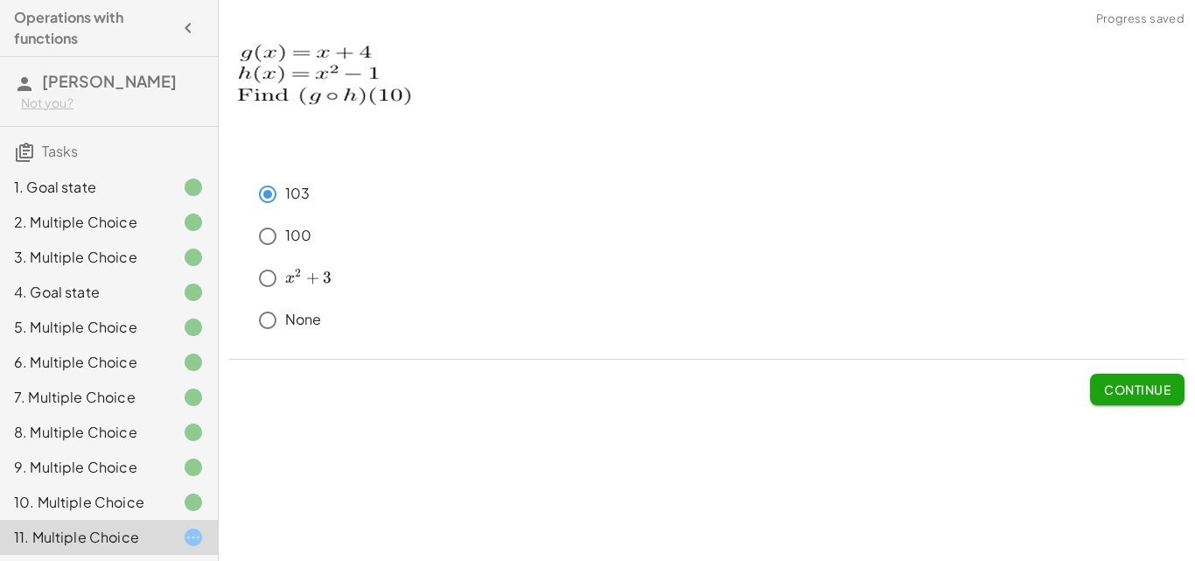
click at [1163, 379] on button "Continue" at bounding box center [1137, 389] width 94 height 31
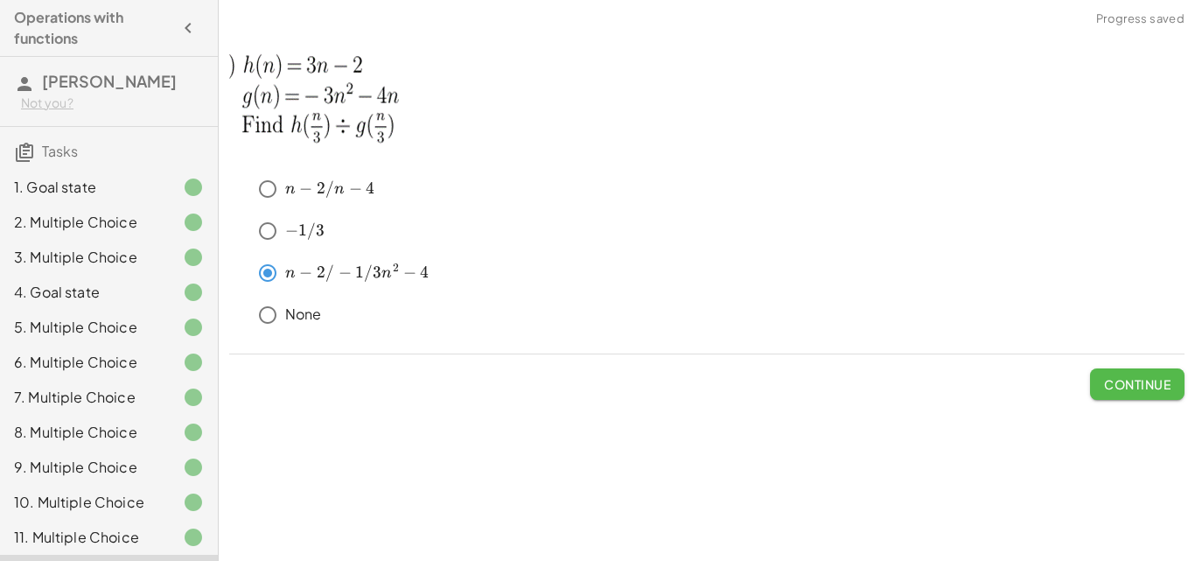
drag, startPoint x: 1150, startPoint y: 382, endPoint x: 1119, endPoint y: 367, distance: 34.8
click at [1149, 382] on span "Continue" at bounding box center [1137, 384] width 66 height 16
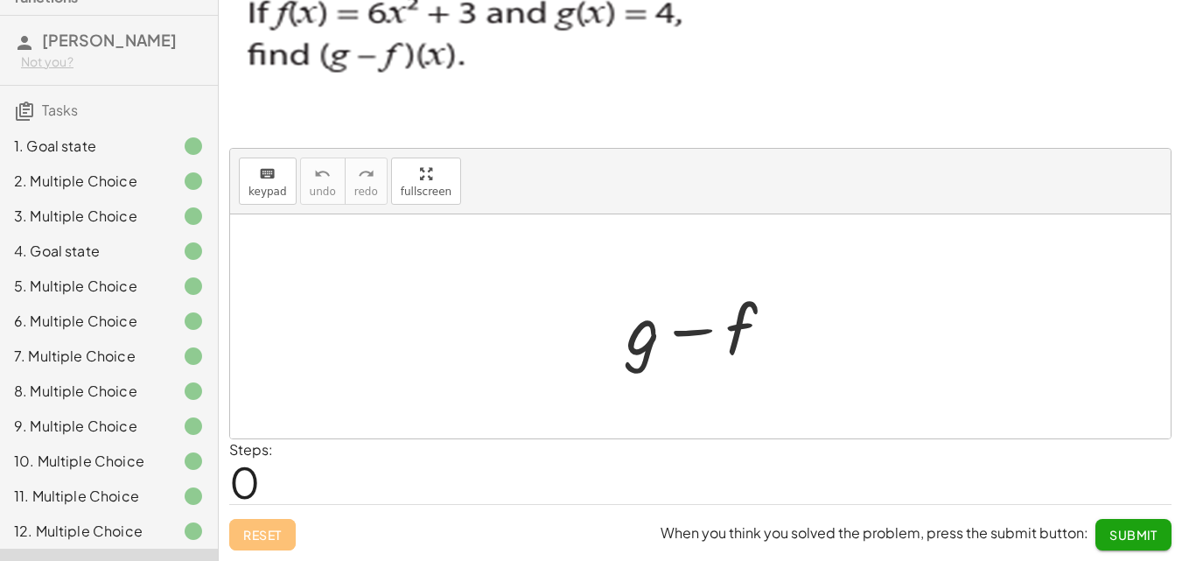
scroll to position [151, 0]
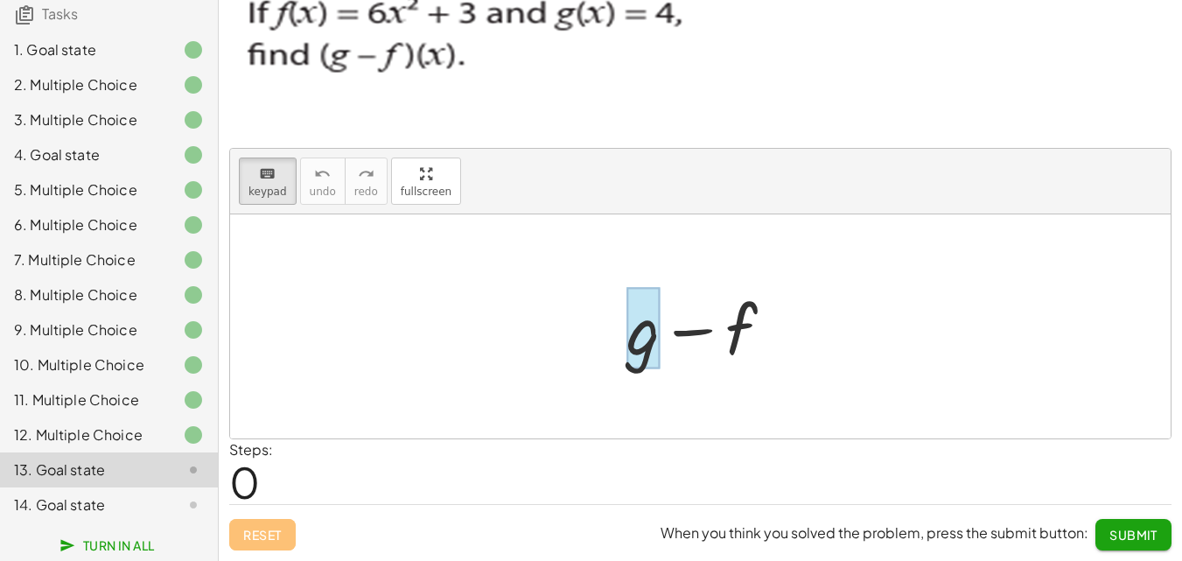
drag, startPoint x: 265, startPoint y: 183, endPoint x: 632, endPoint y: 360, distance: 406.9
click at [637, 360] on div "keyboard keypad undo undo redo redo fullscreen + g − f ×" at bounding box center [700, 294] width 940 height 290
click at [632, 359] on div at bounding box center [642, 328] width 33 height 81
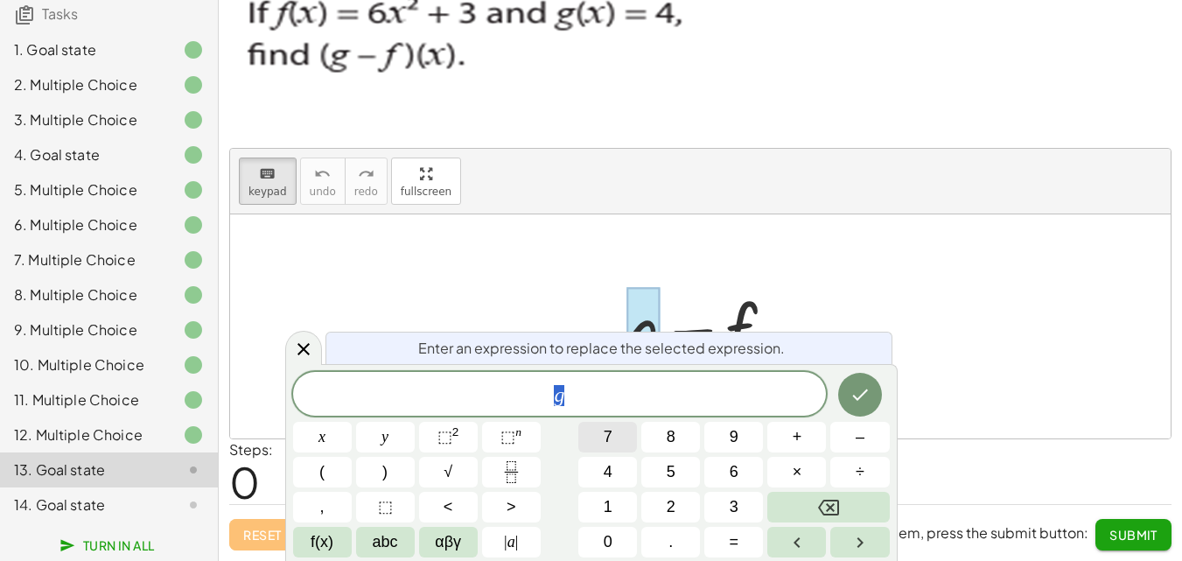
click at [599, 422] on button "7" at bounding box center [607, 437] width 59 height 31
click at [599, 403] on span "7 ​" at bounding box center [560, 395] width 534 height 24
click at [866, 397] on icon "Done" at bounding box center [859, 394] width 21 height 21
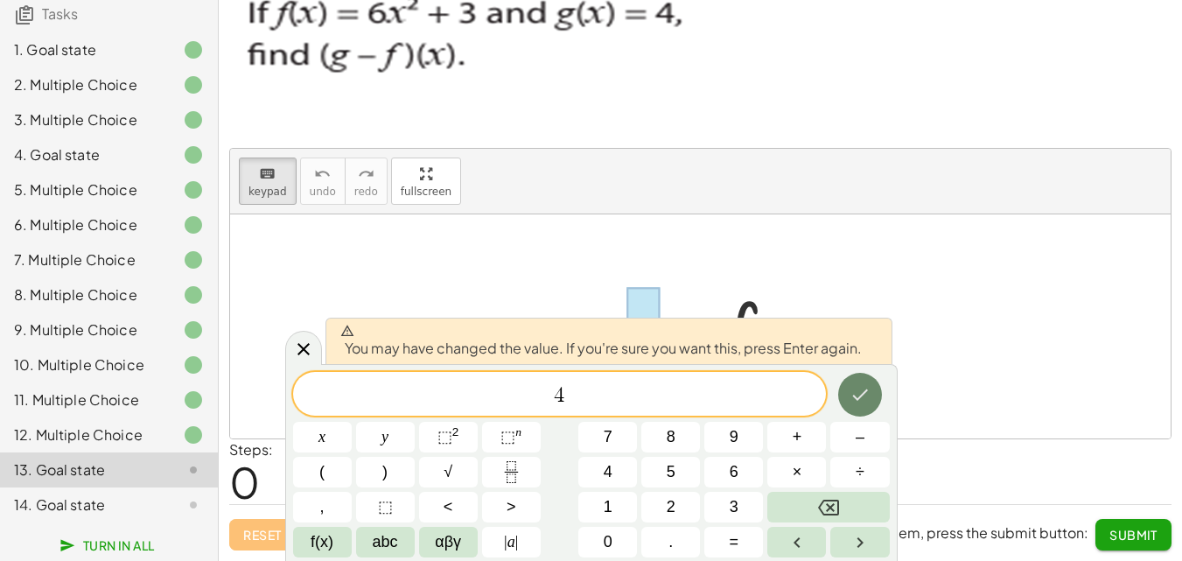
click at [866, 395] on icon "Done" at bounding box center [859, 394] width 21 height 21
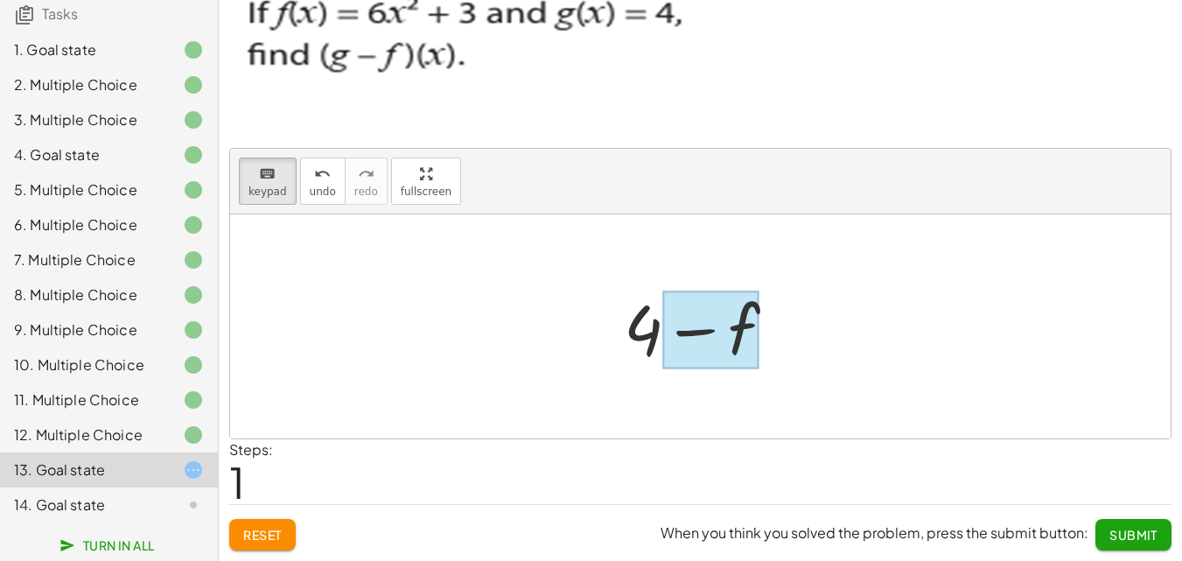
drag, startPoint x: 340, startPoint y: 216, endPoint x: 734, endPoint y: 329, distance: 409.5
click at [734, 329] on div "keyboard keypad undo undo redo redo fullscreen + g − f − f + 4 ×" at bounding box center [700, 294] width 940 height 290
click at [735, 329] on div at bounding box center [710, 330] width 97 height 78
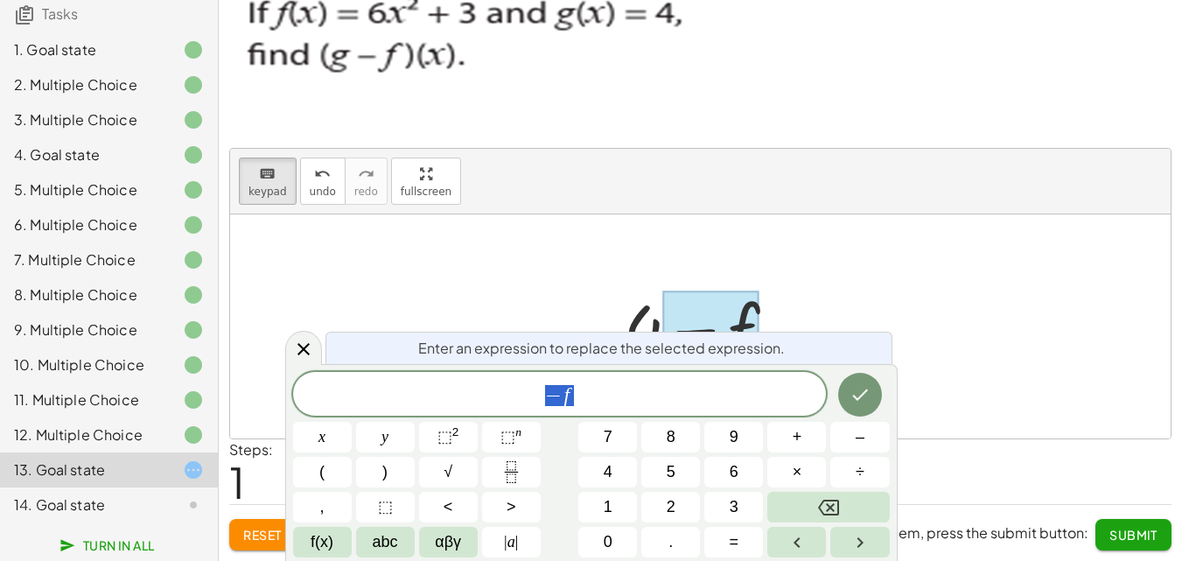
click at [691, 390] on span "− f" at bounding box center [560, 395] width 534 height 24
click at [725, 478] on button "6" at bounding box center [733, 472] width 59 height 31
click at [312, 428] on button "x" at bounding box center [322, 437] width 59 height 31
click at [430, 430] on button "⬚ 2" at bounding box center [448, 437] width 59 height 31
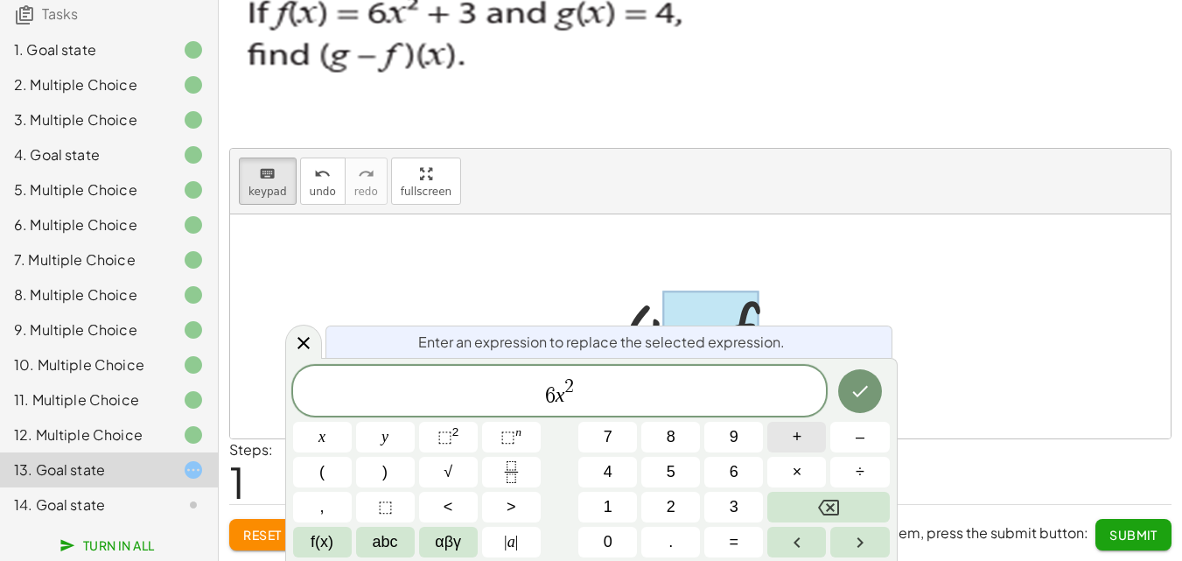
click at [775, 428] on button "+" at bounding box center [796, 437] width 59 height 31
click at [730, 504] on span "3" at bounding box center [734, 507] width 9 height 24
click at [861, 382] on icon "Done" at bounding box center [859, 391] width 21 height 21
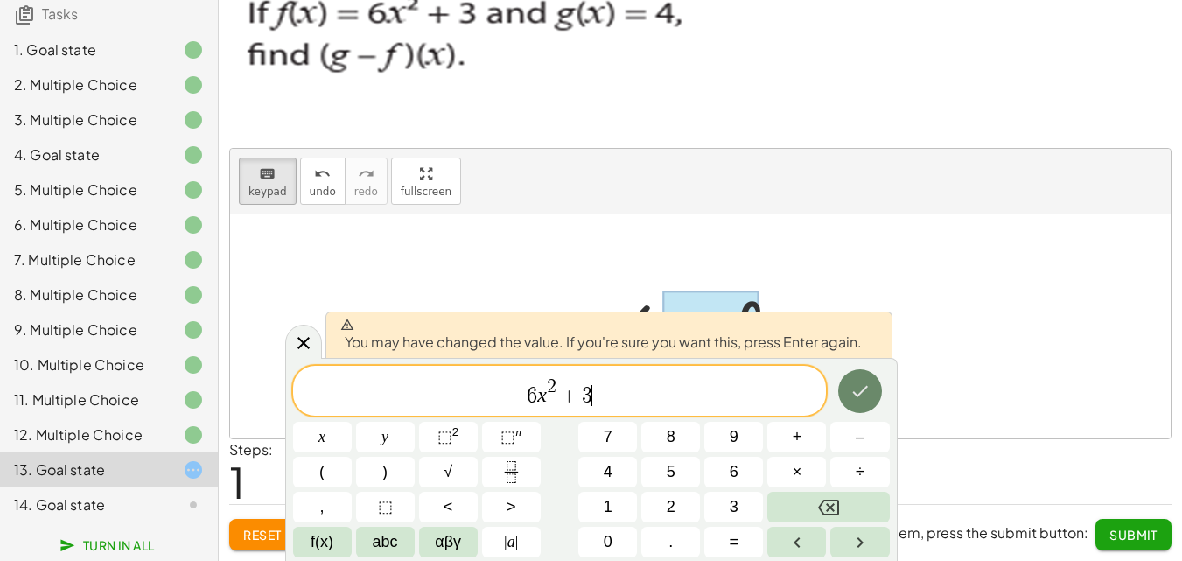
click at [861, 382] on icon "Done" at bounding box center [859, 391] width 21 height 21
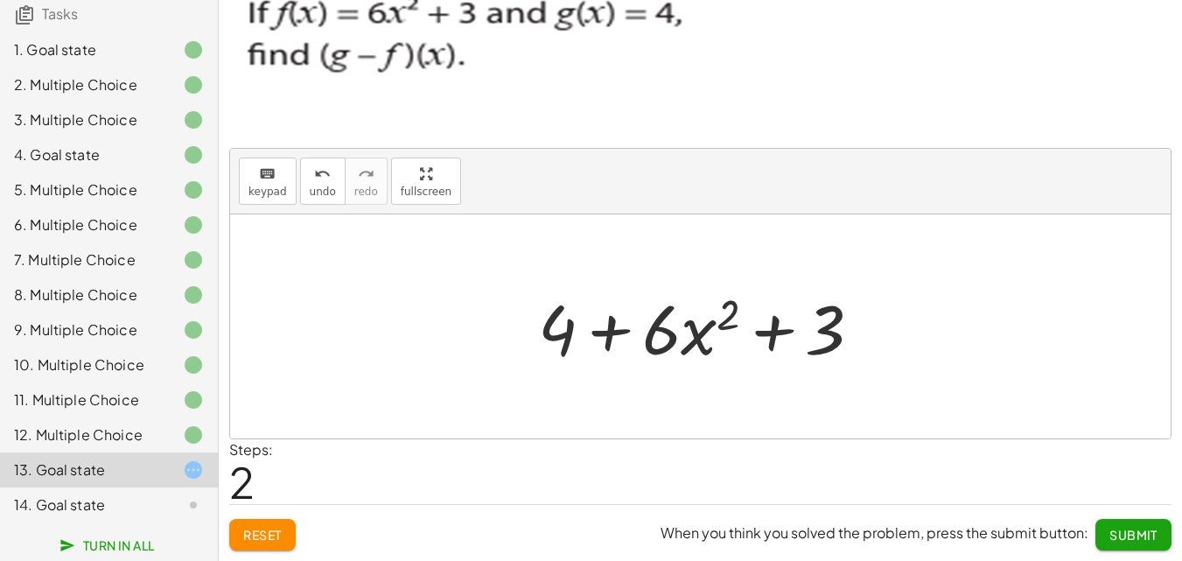
click at [595, 325] on div at bounding box center [706, 327] width 355 height 90
click at [608, 325] on div at bounding box center [706, 327] width 355 height 90
click at [310, 187] on span "undo" at bounding box center [323, 191] width 26 height 12
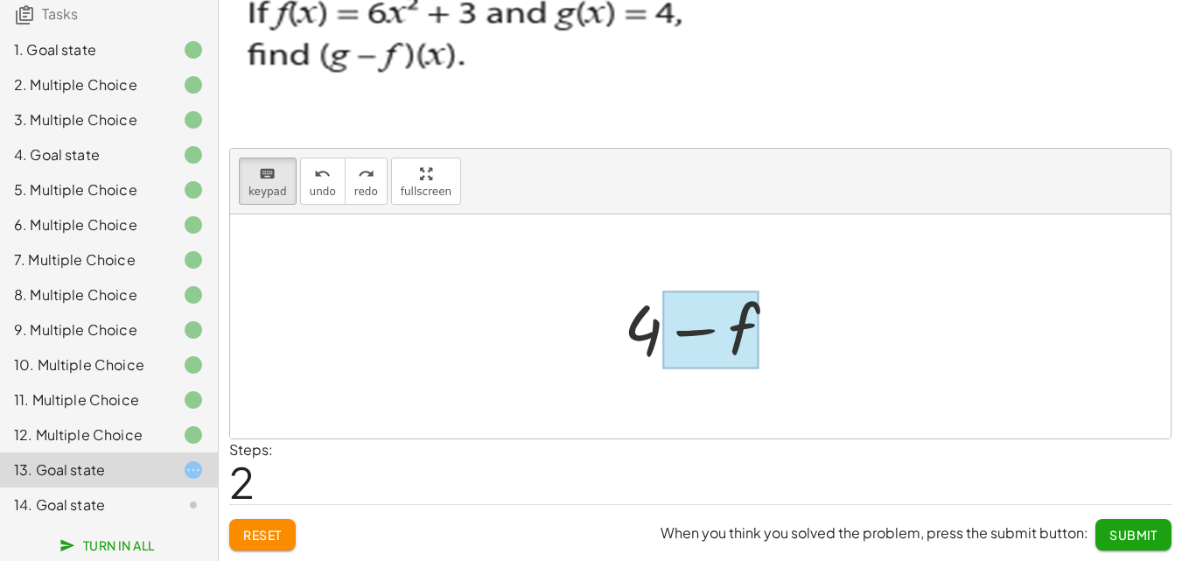
drag, startPoint x: 253, startPoint y: 182, endPoint x: 710, endPoint y: 332, distance: 481.6
click at [710, 332] on div "keyboard keypad undo undo redo redo fullscreen + g − f + 4 − f ×" at bounding box center [700, 294] width 940 height 290
click at [710, 332] on div at bounding box center [710, 330] width 97 height 78
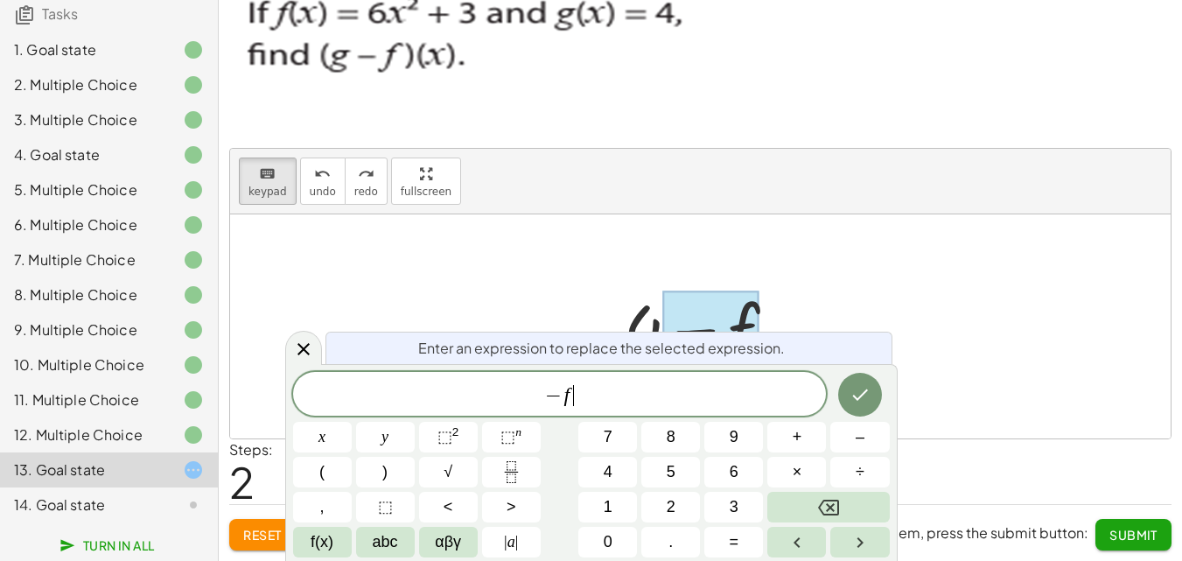
click at [590, 406] on span "− f ​" at bounding box center [560, 395] width 534 height 24
click at [867, 424] on button "–" at bounding box center [859, 437] width 59 height 31
click at [718, 458] on button "6" at bounding box center [733, 472] width 59 height 31
click at [310, 437] on button "x" at bounding box center [322, 437] width 59 height 31
click at [454, 443] on span "⬚ 2" at bounding box center [448, 437] width 22 height 24
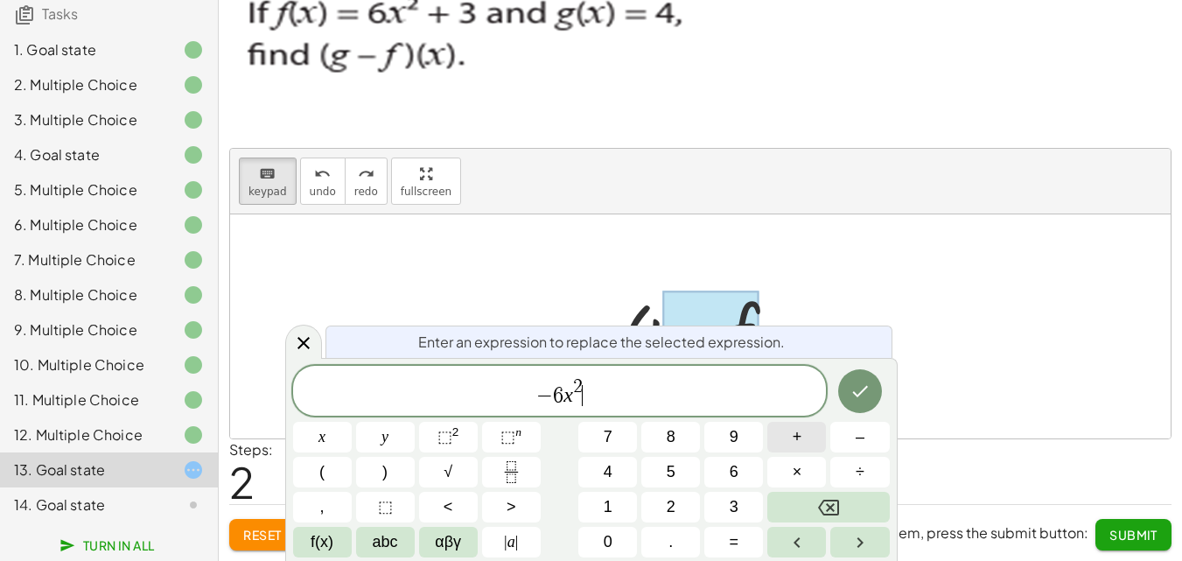
click at [808, 439] on button "+" at bounding box center [796, 437] width 59 height 31
click at [741, 508] on button "3" at bounding box center [733, 507] width 59 height 31
click at [858, 392] on icon "Done" at bounding box center [859, 391] width 21 height 21
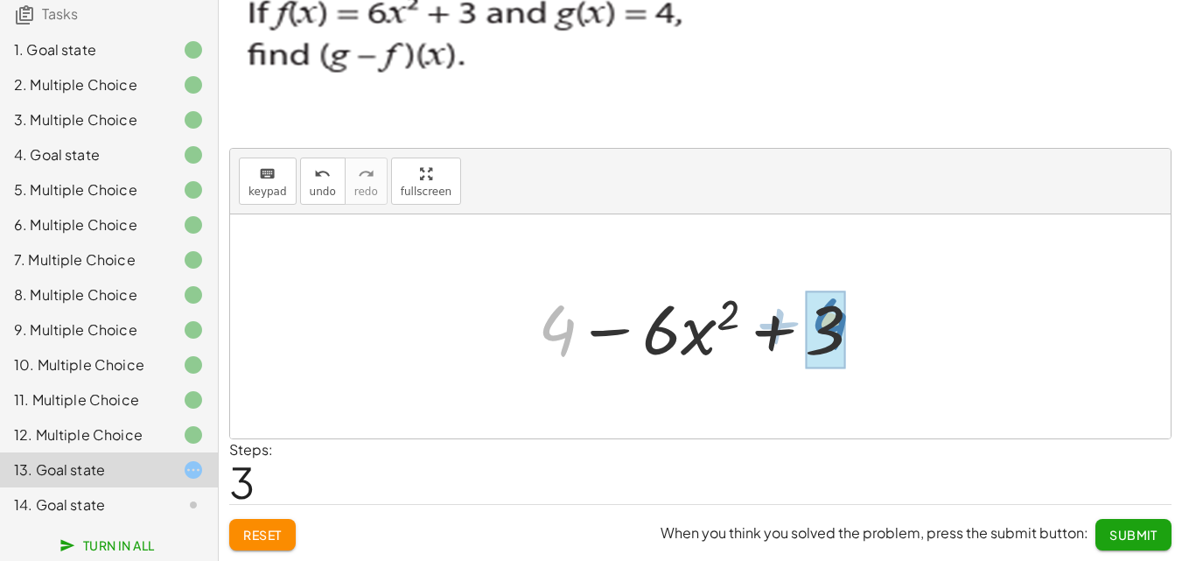
drag, startPoint x: 558, startPoint y: 331, endPoint x: 831, endPoint y: 324, distance: 273.0
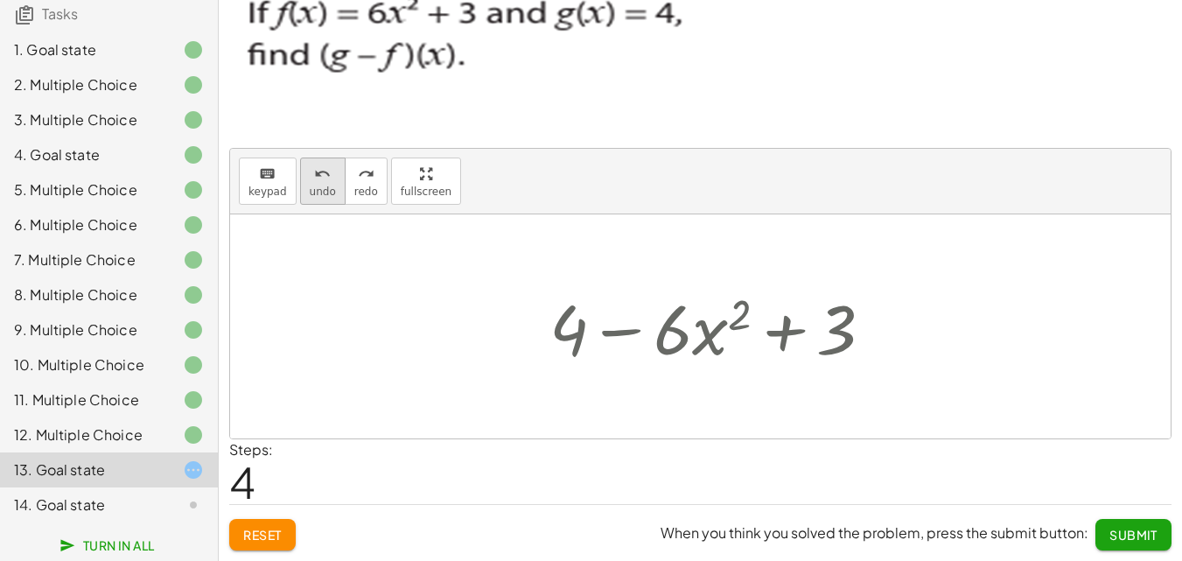
click at [302, 178] on button "undo undo" at bounding box center [322, 180] width 45 height 47
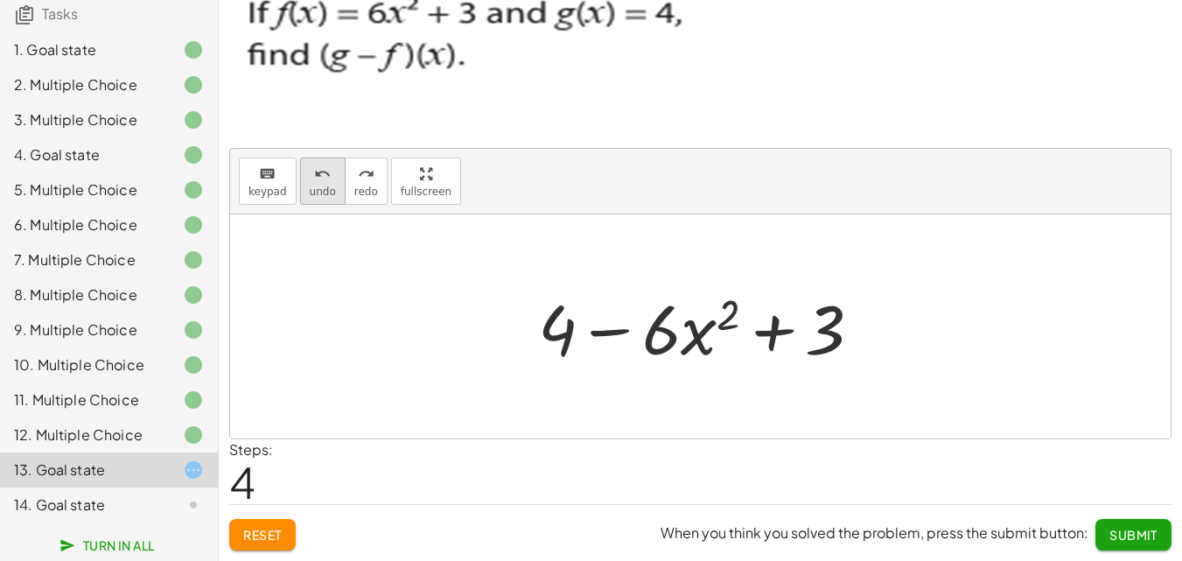
click at [314, 172] on icon "undo" at bounding box center [322, 174] width 17 height 21
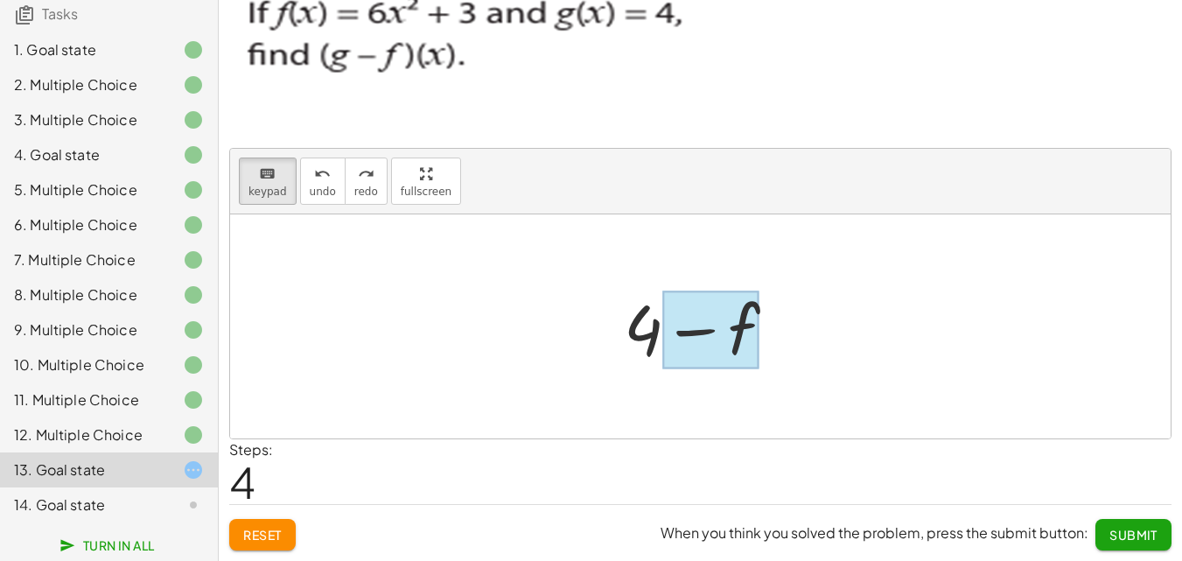
drag, startPoint x: 269, startPoint y: 178, endPoint x: 717, endPoint y: 319, distance: 470.6
click at [717, 319] on div "keyboard keypad undo undo redo redo fullscreen + g − f + 4 − f ×" at bounding box center [700, 294] width 940 height 290
click at [717, 318] on div at bounding box center [710, 330] width 97 height 78
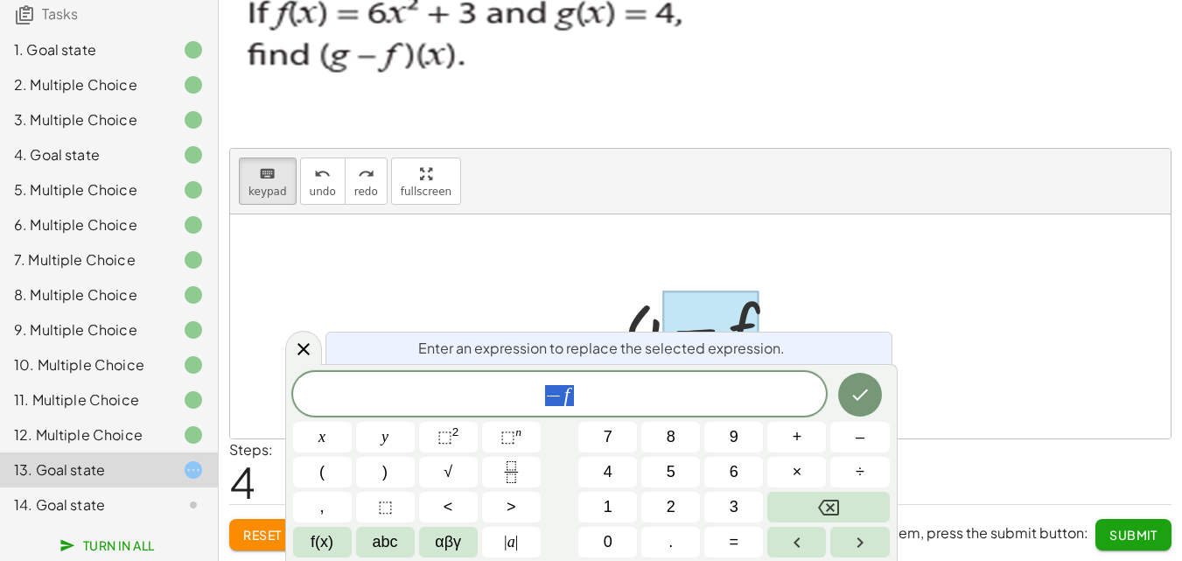
click at [617, 393] on span "− f" at bounding box center [560, 395] width 534 height 24
click at [554, 390] on span "−" at bounding box center [553, 395] width 17 height 21
click at [545, 394] on span "− ​ f" at bounding box center [560, 395] width 534 height 24
click at [331, 479] on button "(" at bounding box center [322, 472] width 59 height 31
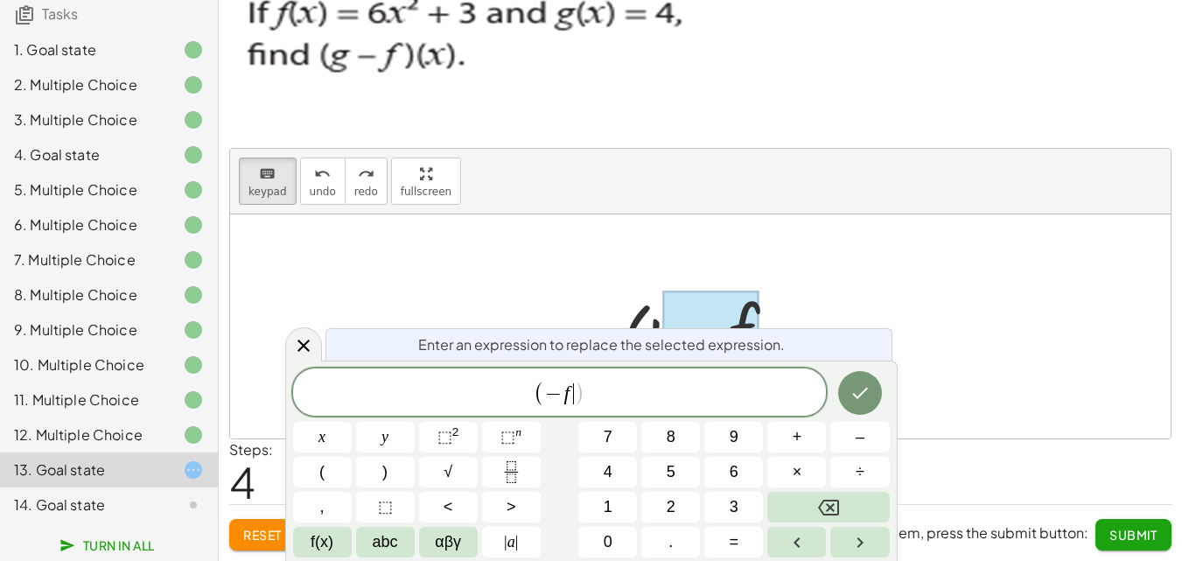
click at [575, 395] on span ")" at bounding box center [579, 393] width 11 height 25
click at [818, 507] on icon "Backspace" at bounding box center [828, 507] width 21 height 21
click at [731, 470] on span "6" at bounding box center [734, 472] width 9 height 24
click at [315, 430] on button "x" at bounding box center [322, 437] width 59 height 31
click at [450, 426] on span "⬚ 2" at bounding box center [448, 437] width 22 height 24
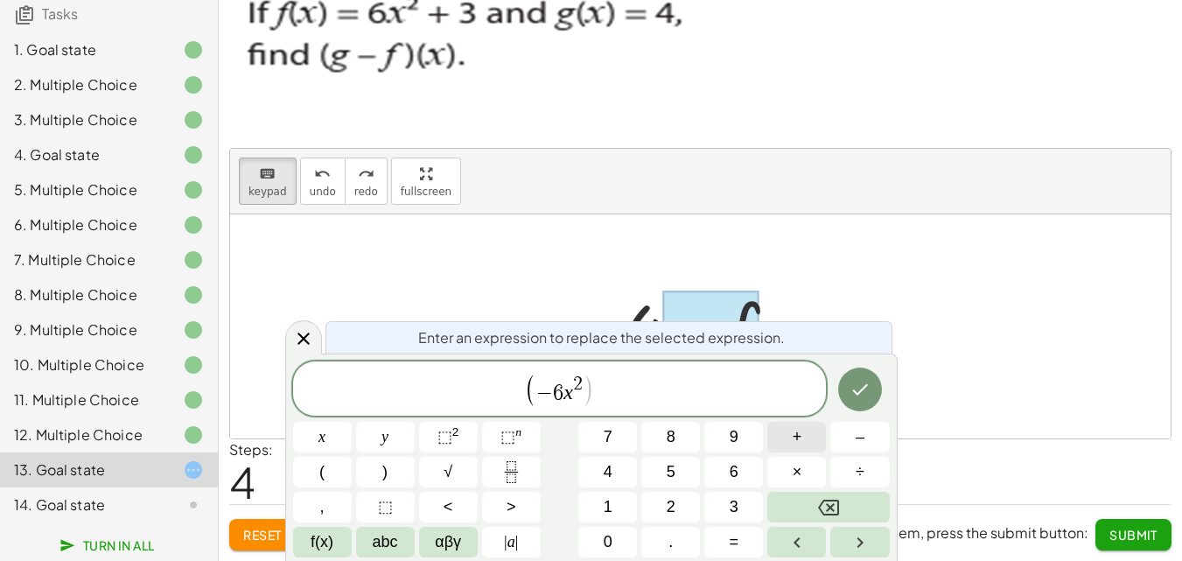
click at [803, 436] on button "+" at bounding box center [796, 437] width 59 height 31
click at [723, 507] on button "3" at bounding box center [733, 507] width 59 height 31
click at [393, 478] on button ")" at bounding box center [385, 472] width 59 height 31
click at [352, 422] on div at bounding box center [322, 437] width 59 height 31
click at [876, 388] on button "Done" at bounding box center [860, 389] width 44 height 44
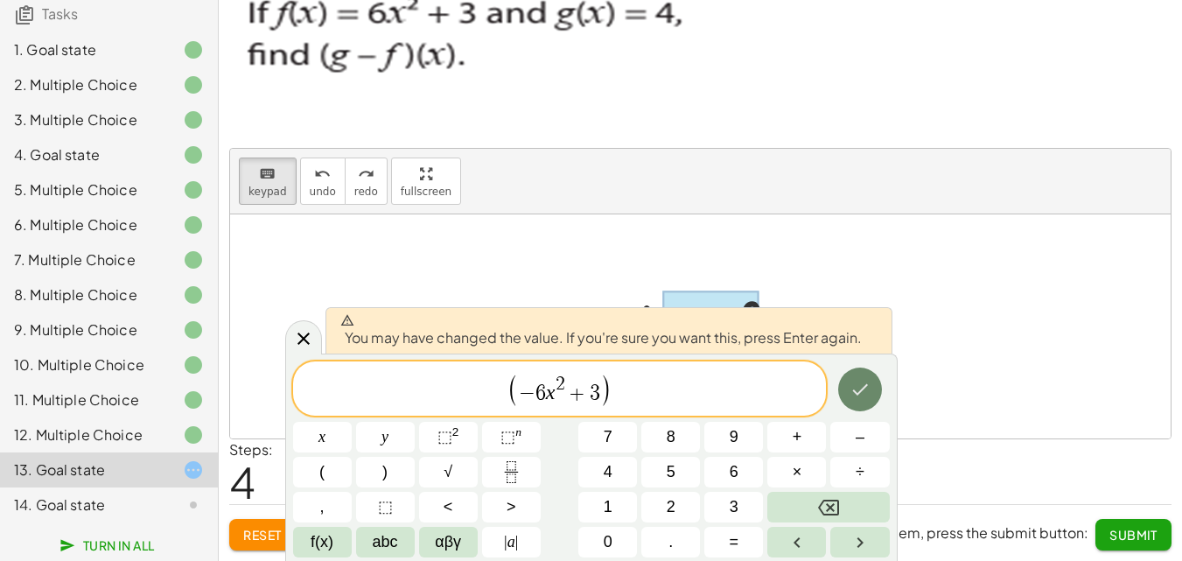
click at [867, 394] on icon "Done" at bounding box center [859, 389] width 21 height 21
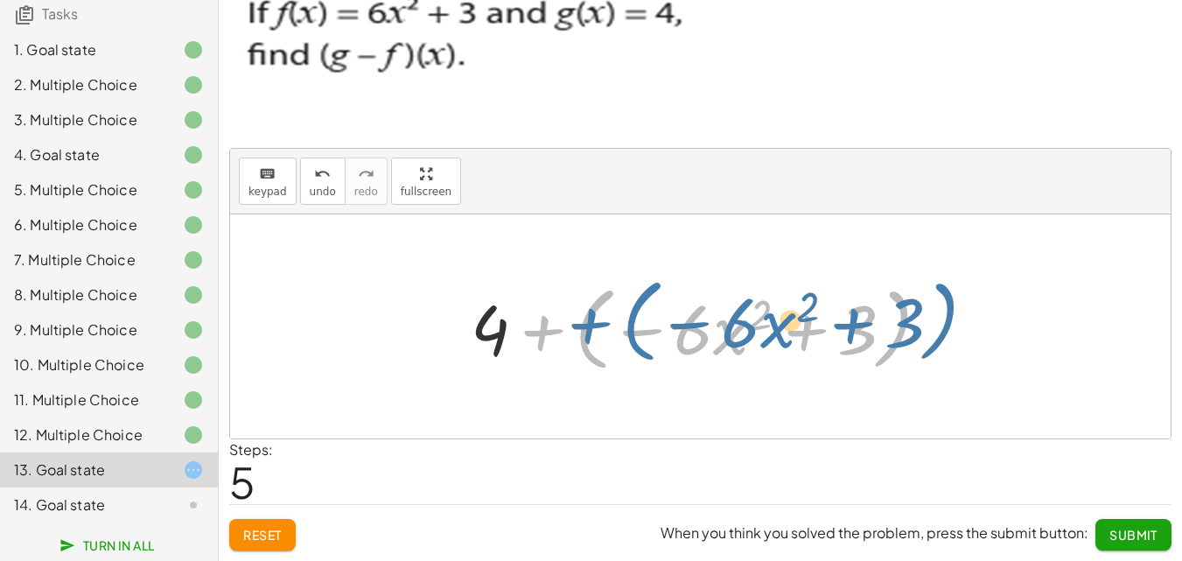
drag, startPoint x: 548, startPoint y: 333, endPoint x: 566, endPoint y: 314, distance: 26.6
click at [566, 314] on div at bounding box center [707, 326] width 490 height 101
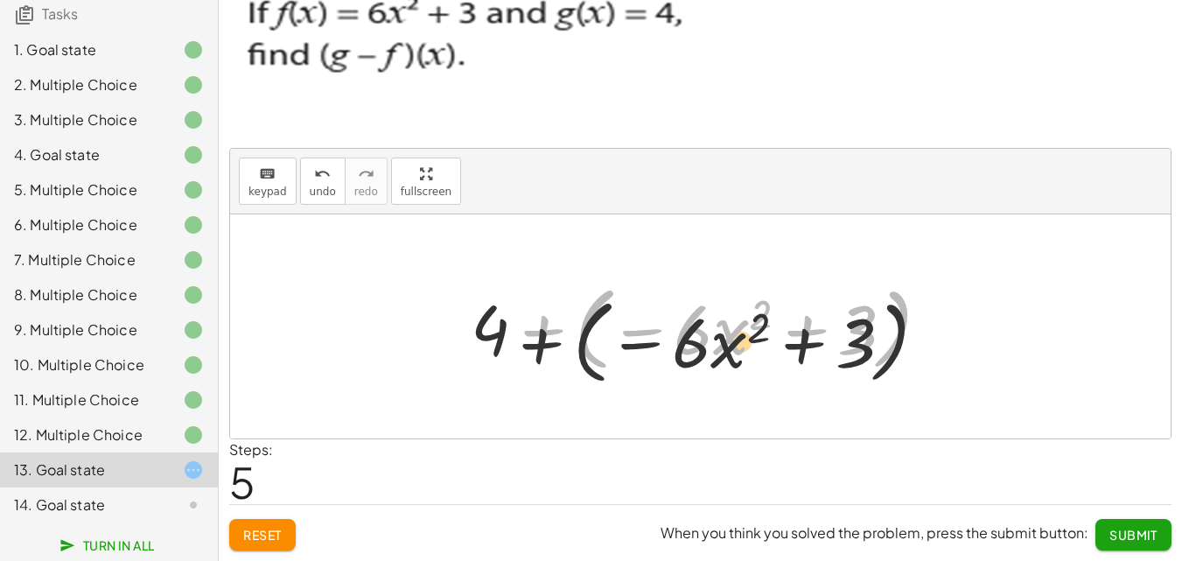
drag, startPoint x: 547, startPoint y: 334, endPoint x: 644, endPoint y: 328, distance: 97.3
click at [545, 344] on div at bounding box center [707, 326] width 490 height 101
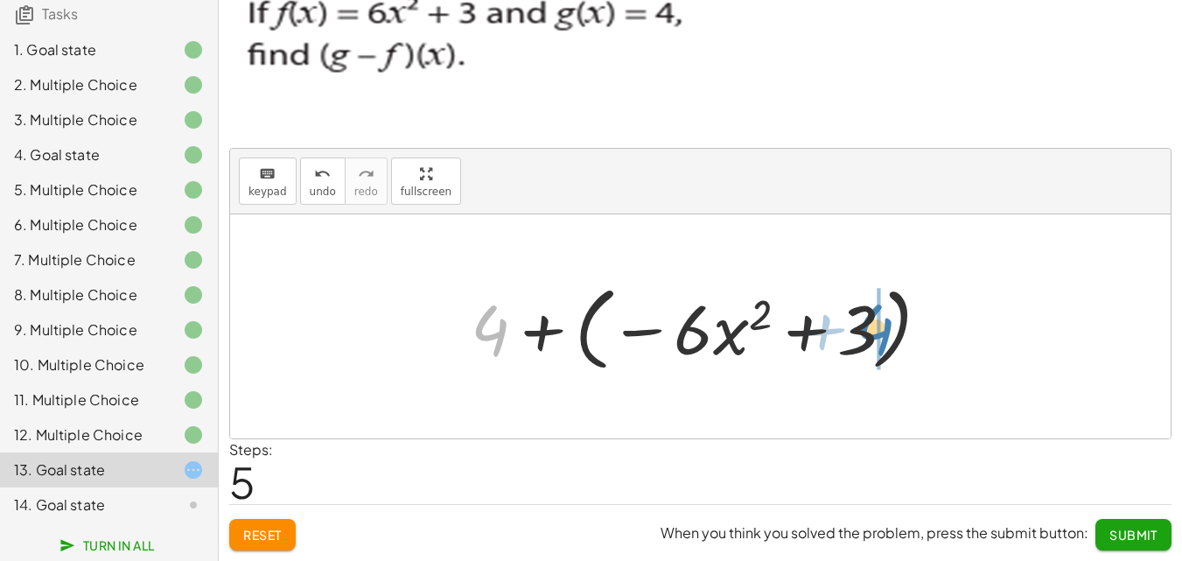
drag, startPoint x: 494, startPoint y: 337, endPoint x: 868, endPoint y: 348, distance: 373.7
click at [868, 348] on div at bounding box center [707, 326] width 490 height 101
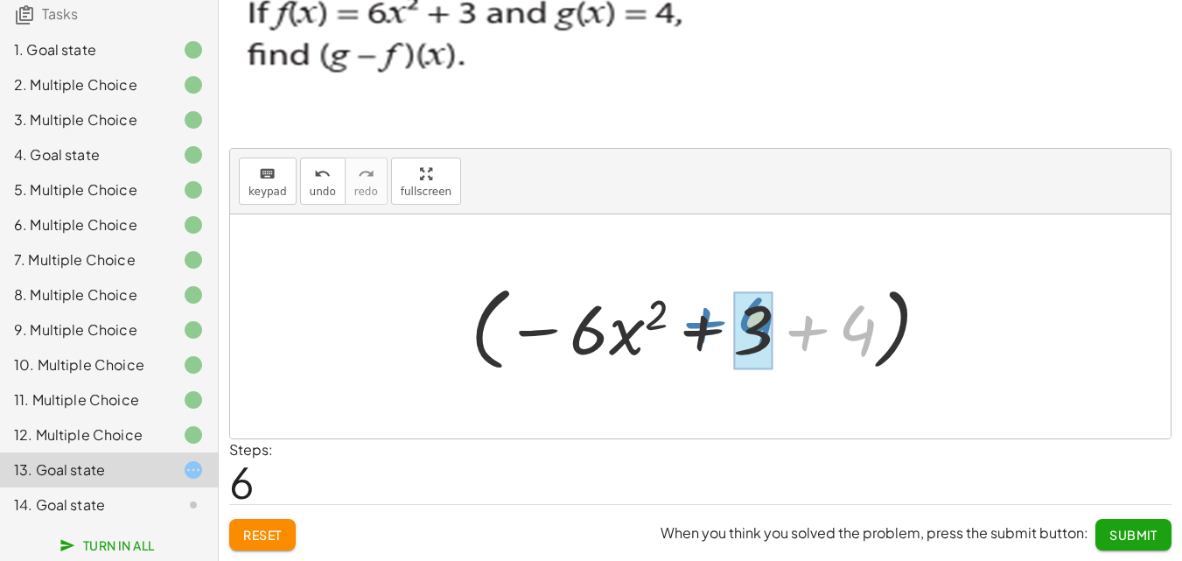
drag, startPoint x: 793, startPoint y: 329, endPoint x: 690, endPoint y: 319, distance: 103.7
click at [690, 319] on div at bounding box center [707, 326] width 490 height 101
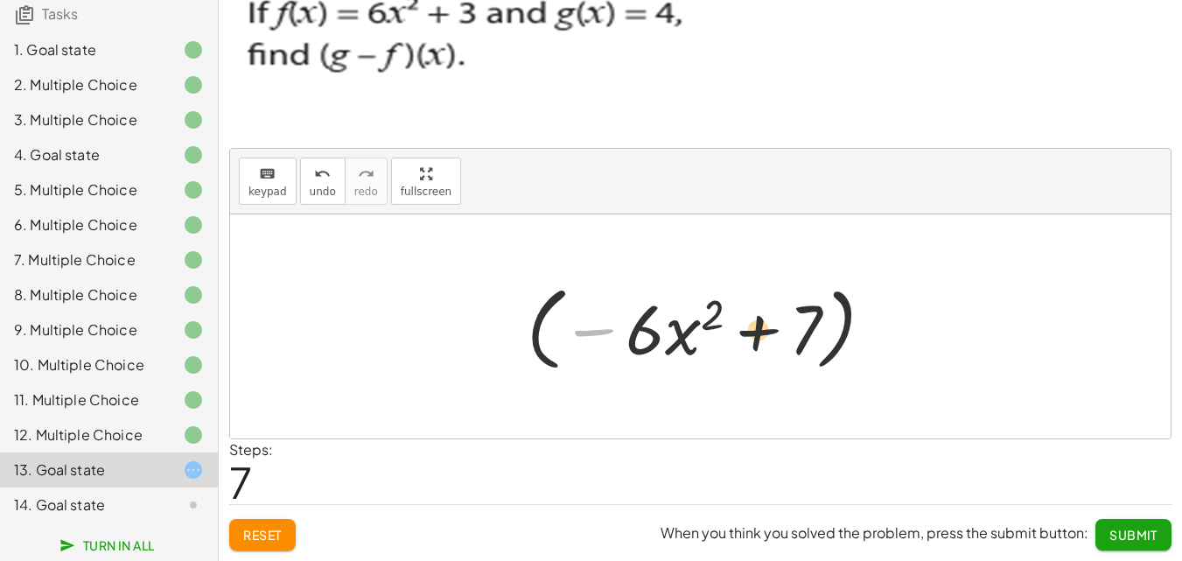
drag, startPoint x: 598, startPoint y: 350, endPoint x: 768, endPoint y: 326, distance: 171.3
click at [770, 327] on div at bounding box center [707, 326] width 378 height 101
drag, startPoint x: 761, startPoint y: 332, endPoint x: 560, endPoint y: 331, distance: 201.2
click at [566, 334] on div at bounding box center [707, 326] width 378 height 101
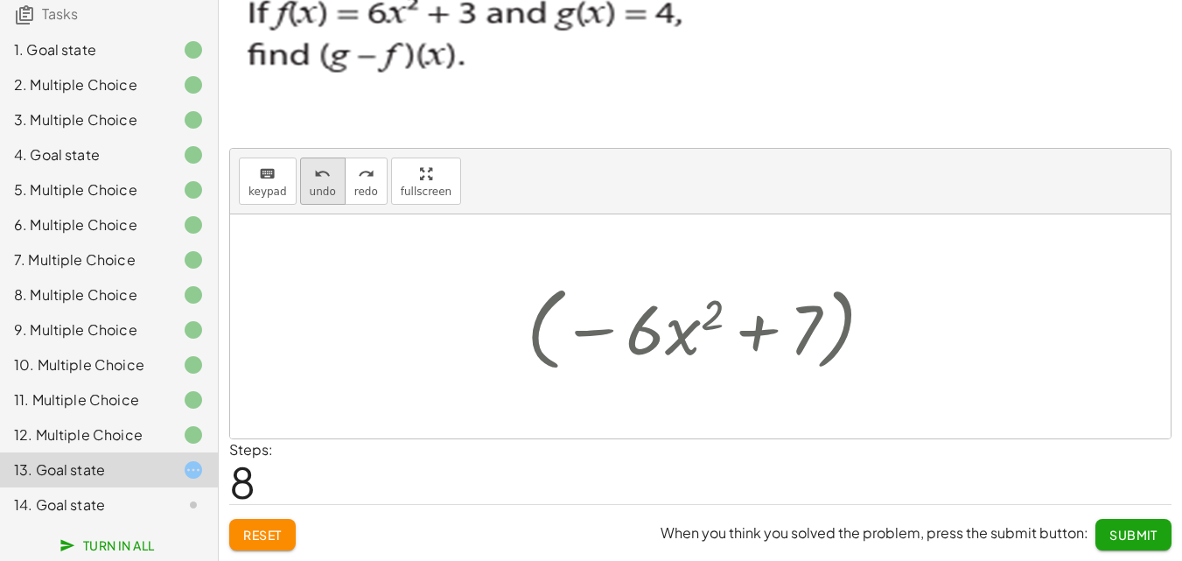
click at [320, 185] on span "undo" at bounding box center [323, 191] width 26 height 12
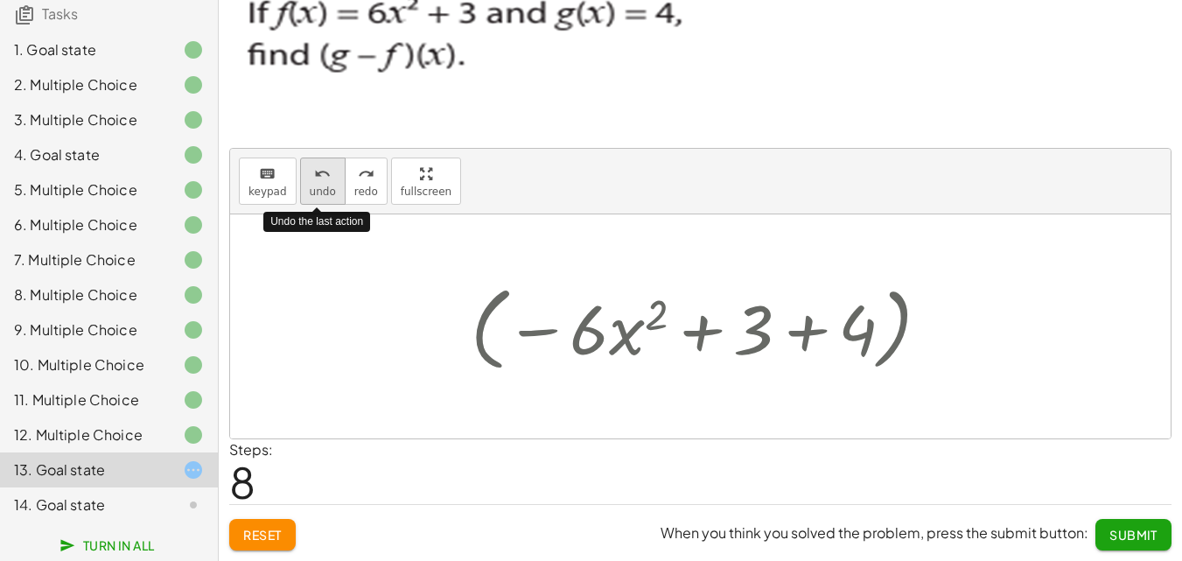
click at [313, 185] on span "undo" at bounding box center [323, 191] width 26 height 12
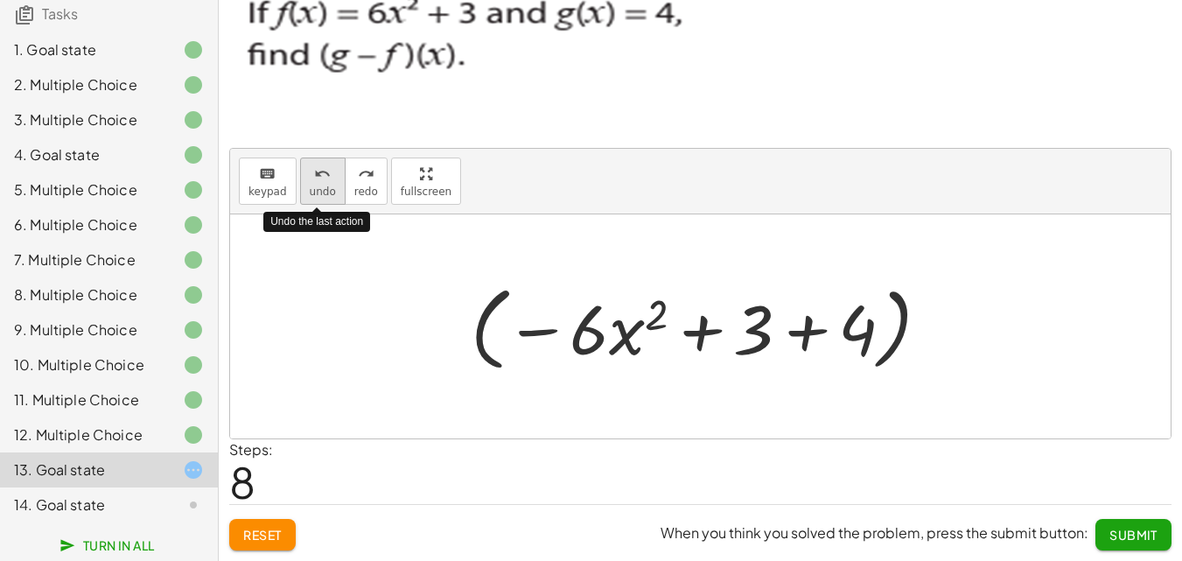
click at [313, 185] on span "undo" at bounding box center [323, 191] width 26 height 12
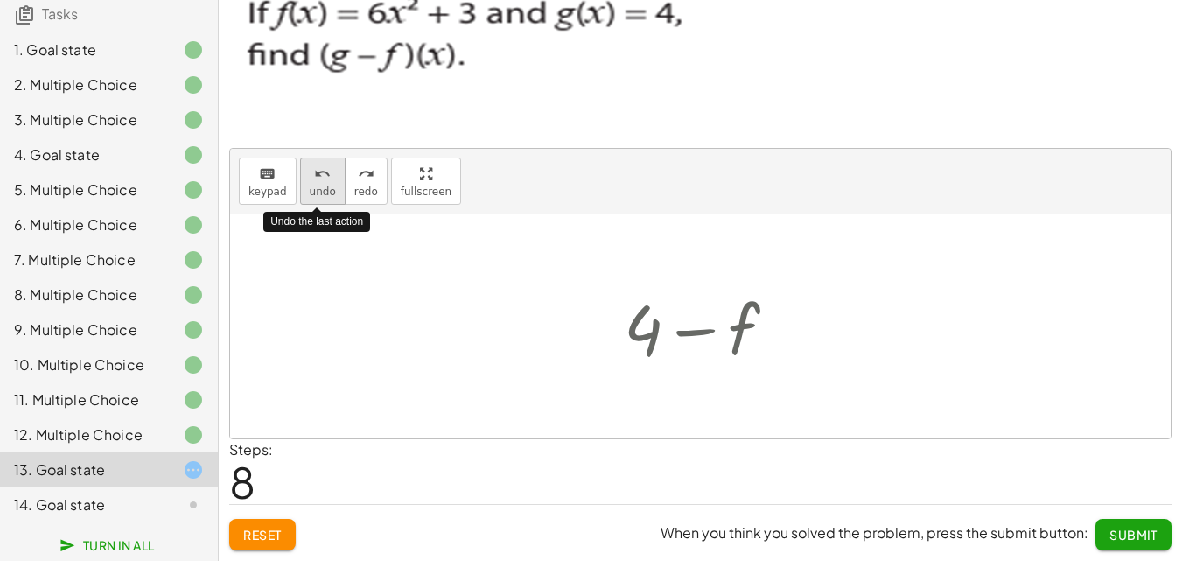
click at [312, 185] on span "undo" at bounding box center [323, 191] width 26 height 12
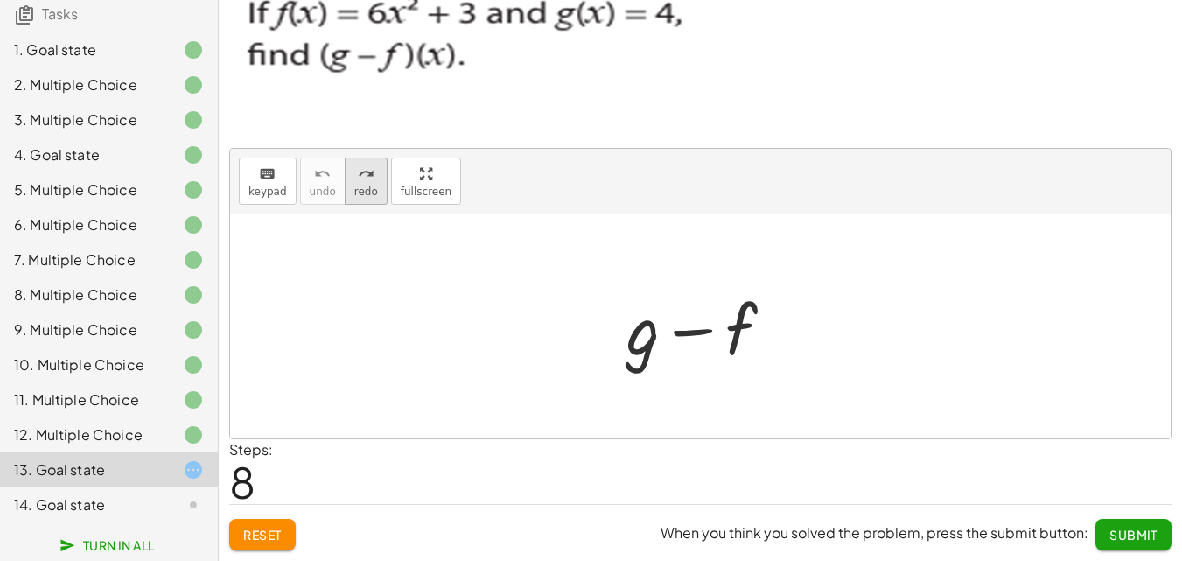
click at [364, 185] on span "redo" at bounding box center [366, 191] width 24 height 12
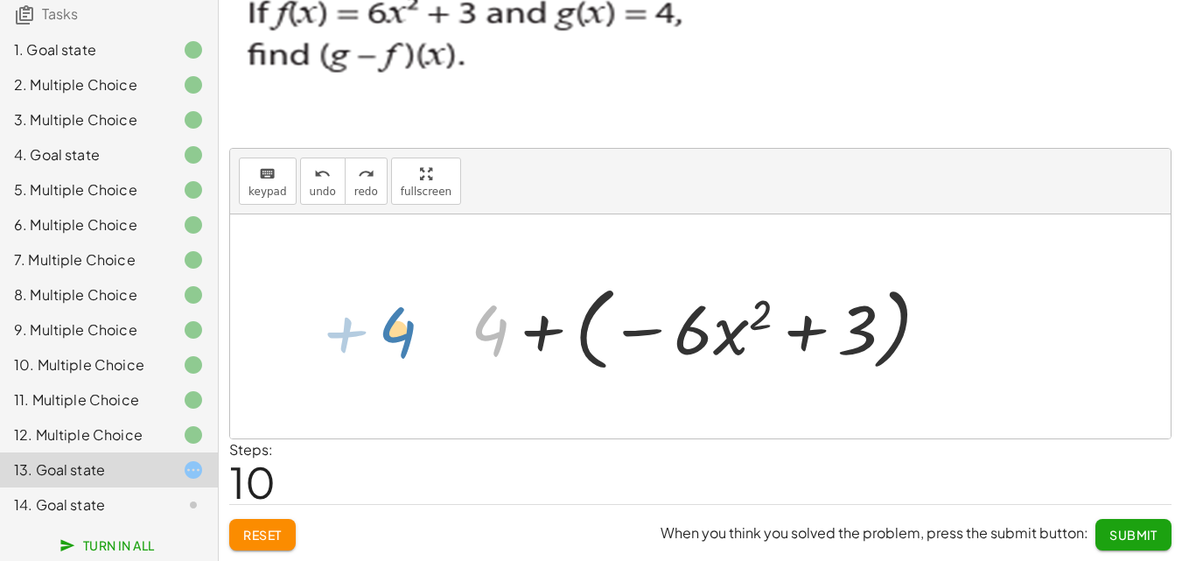
drag, startPoint x: 469, startPoint y: 327, endPoint x: 367, endPoint y: 321, distance: 102.5
click at [365, 321] on div "+ g − f + 4 − f + 4 + 4 + ( − · 6 · x 2 + 3 )" at bounding box center [700, 326] width 940 height 224
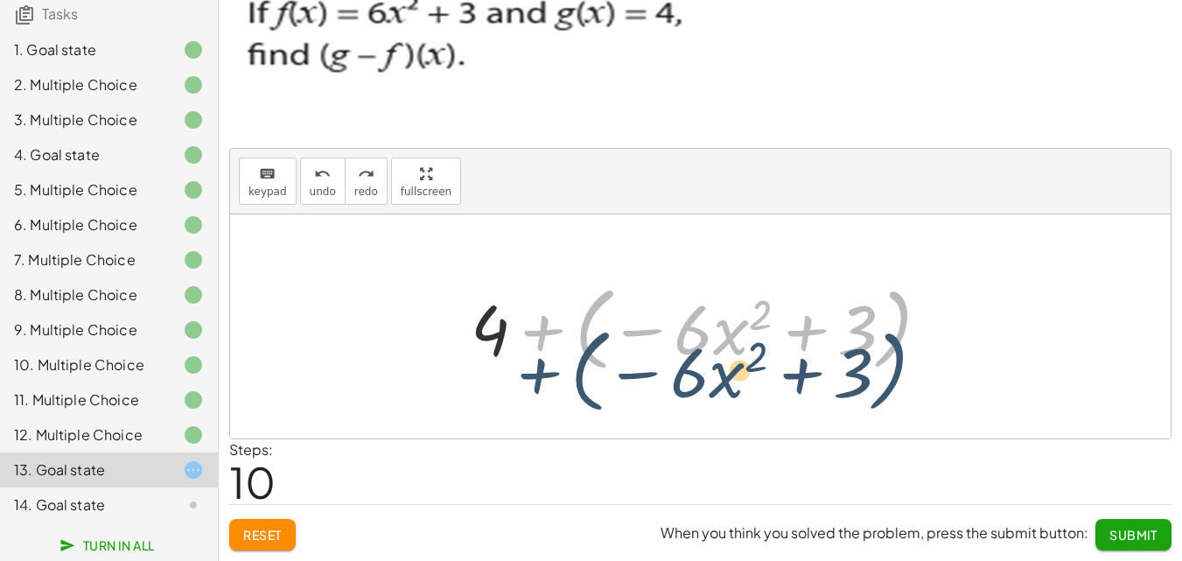
drag, startPoint x: 539, startPoint y: 333, endPoint x: 548, endPoint y: 332, distance: 8.8
click at [548, 332] on div at bounding box center [707, 326] width 490 height 101
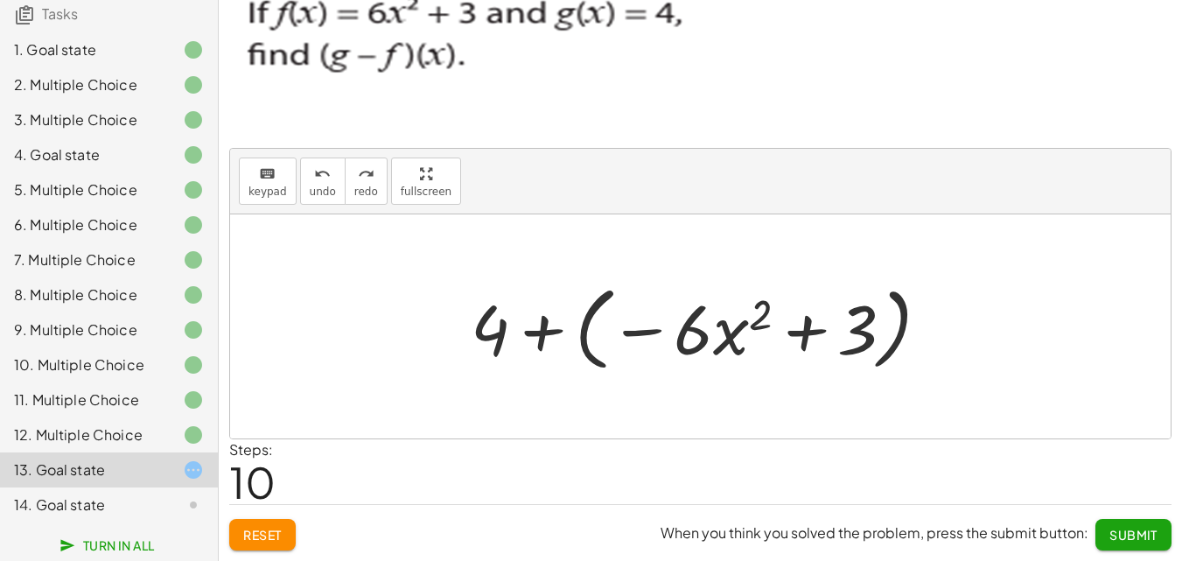
click at [570, 335] on div at bounding box center [707, 326] width 490 height 101
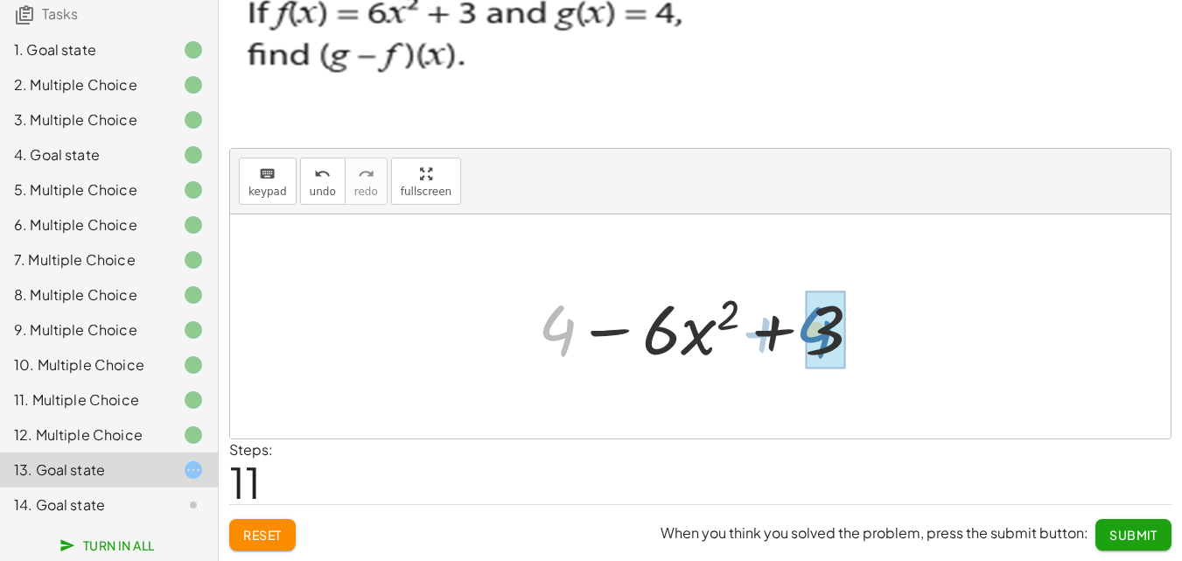
drag, startPoint x: 559, startPoint y: 335, endPoint x: 817, endPoint y: 336, distance: 258.1
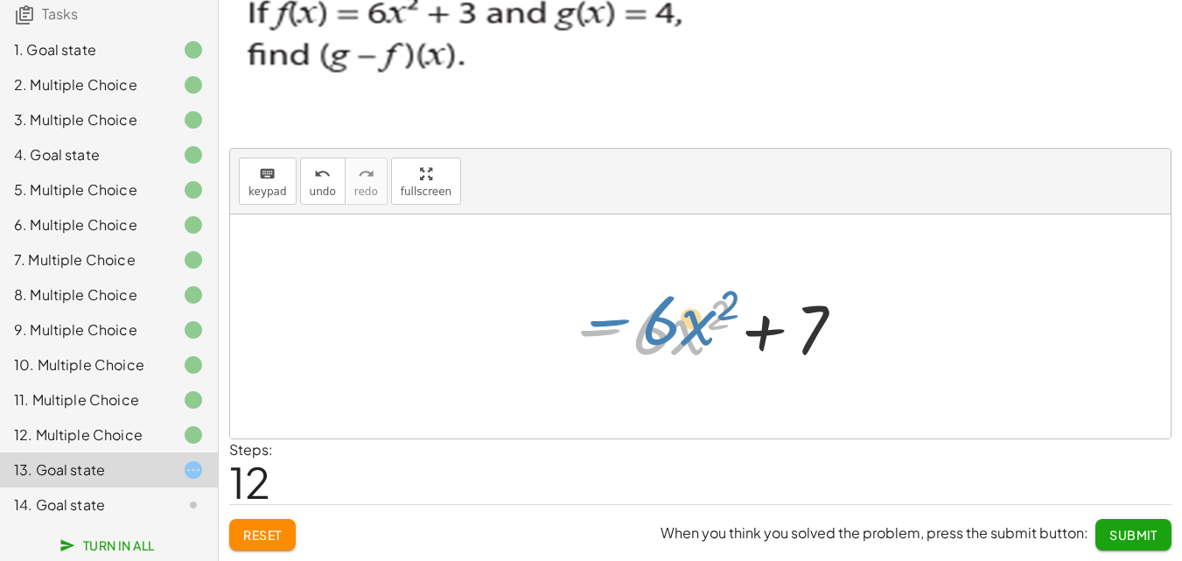
drag, startPoint x: 604, startPoint y: 336, endPoint x: 611, endPoint y: 325, distance: 12.2
click at [611, 325] on div at bounding box center [706, 327] width 297 height 90
click at [1113, 526] on button "Submit" at bounding box center [1133, 534] width 76 height 31
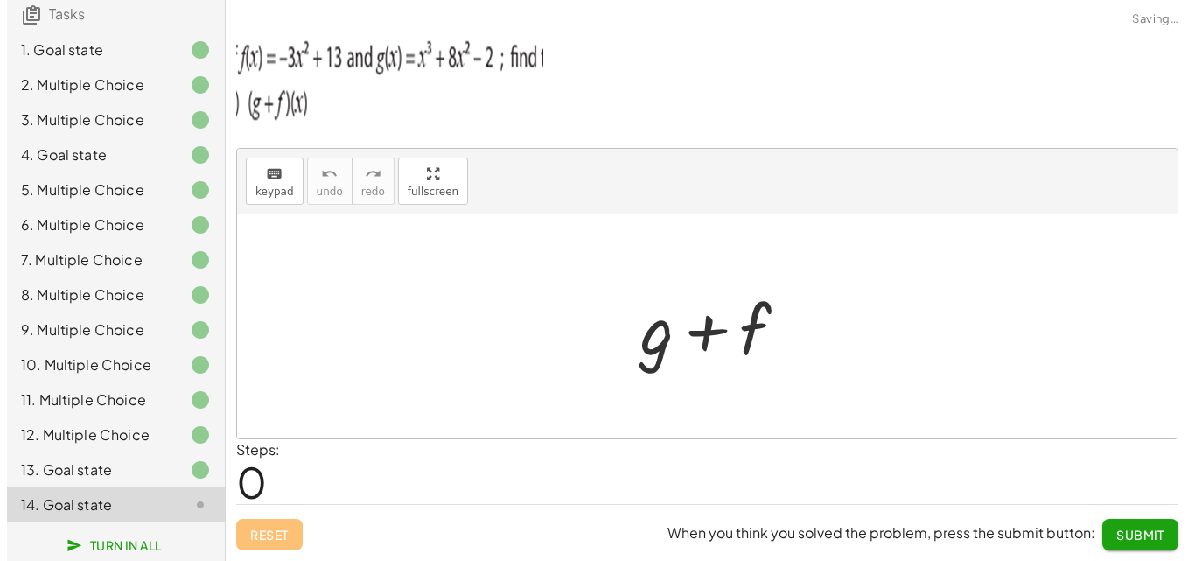
scroll to position [0, 0]
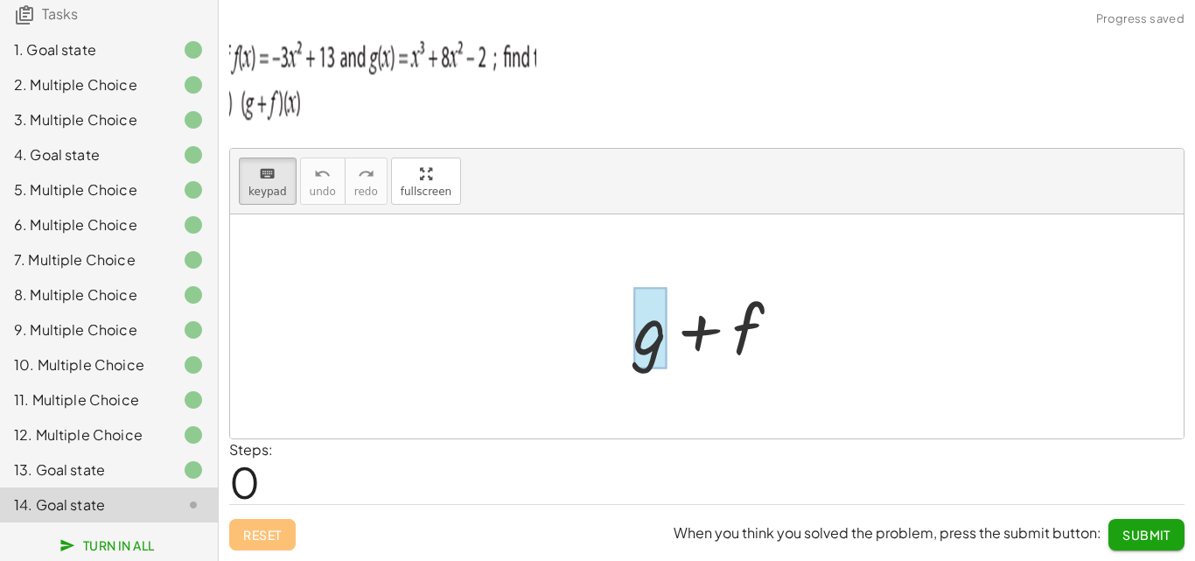
drag, startPoint x: 252, startPoint y: 185, endPoint x: 657, endPoint y: 346, distance: 435.8
click at [657, 346] on div "keyboard keypad undo undo redo redo fullscreen + g + f ×" at bounding box center [707, 294] width 954 height 290
click at [655, 346] on div at bounding box center [649, 328] width 33 height 81
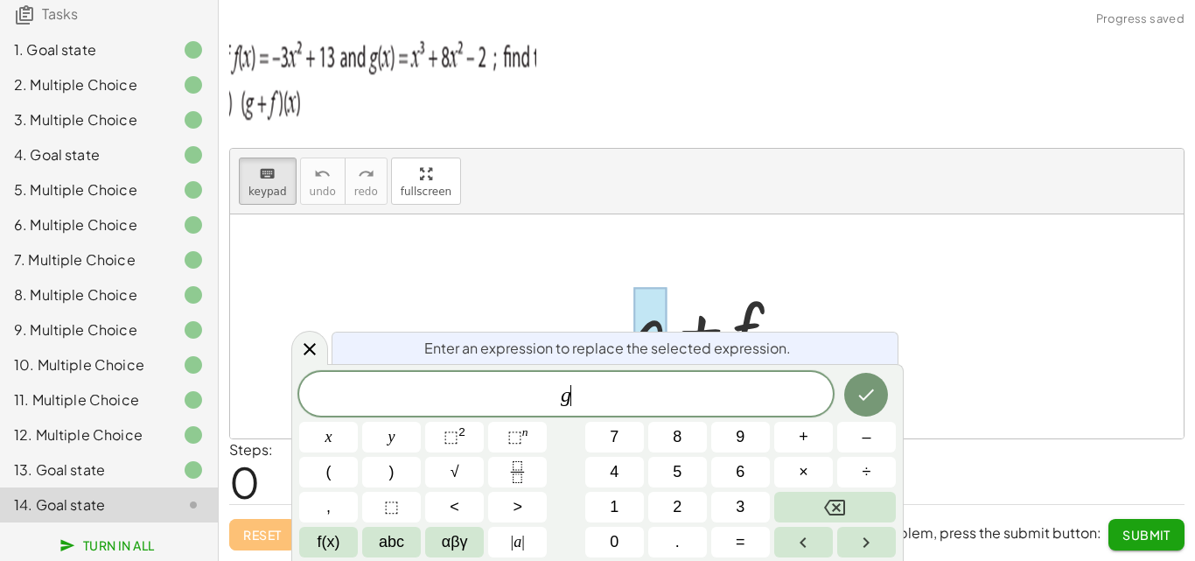
click at [640, 401] on span "g ​" at bounding box center [566, 395] width 534 height 24
click at [803, 479] on span "×" at bounding box center [804, 472] width 10 height 24
click at [447, 422] on button "⬚ 2" at bounding box center [454, 437] width 59 height 31
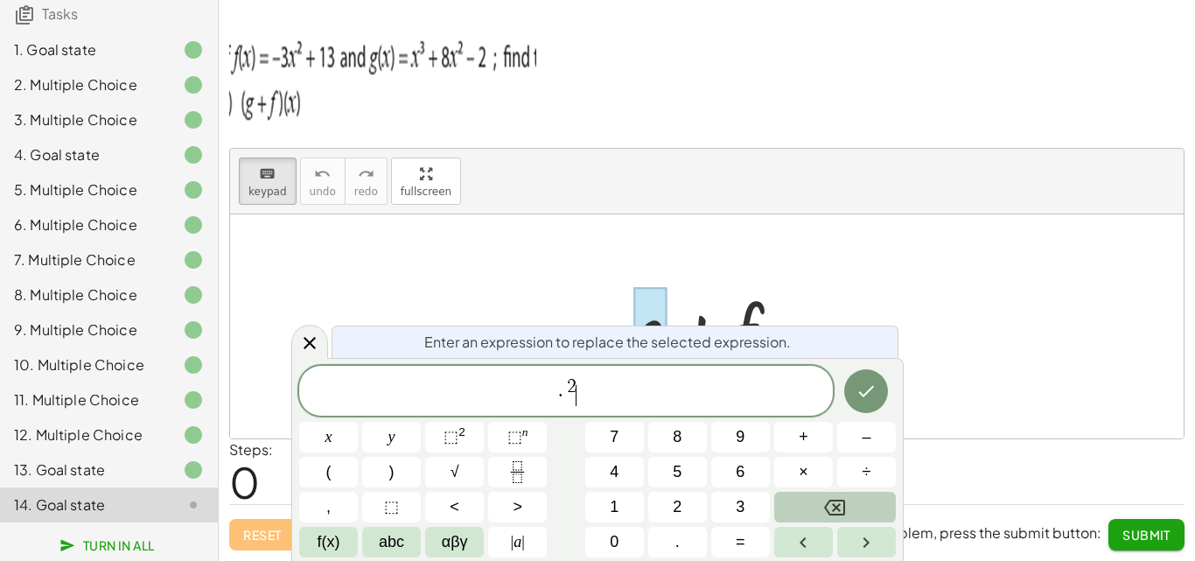
click at [849, 508] on button "Backspace" at bounding box center [835, 507] width 122 height 31
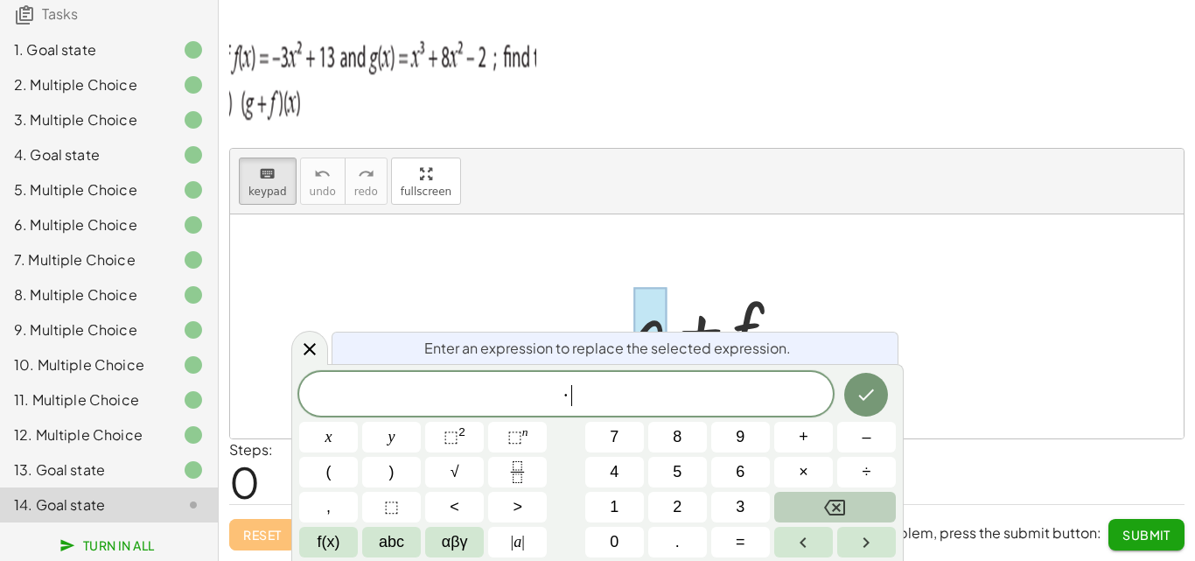
click at [849, 505] on button "Backspace" at bounding box center [835, 507] width 122 height 31
click at [318, 434] on button "x" at bounding box center [328, 437] width 59 height 31
click at [438, 430] on button "⬚ 2" at bounding box center [454, 437] width 59 height 31
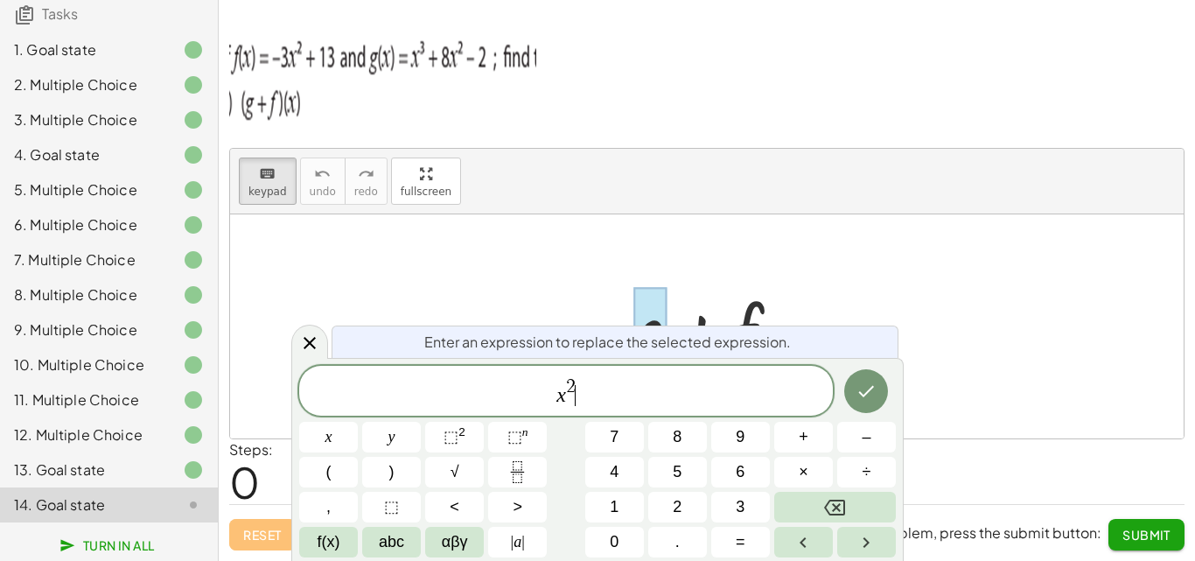
drag, startPoint x: 579, startPoint y: 381, endPoint x: 598, endPoint y: 391, distance: 21.5
click at [577, 381] on span "x 2 ​" at bounding box center [566, 391] width 534 height 31
click at [884, 507] on button "Backspace" at bounding box center [835, 507] width 122 height 31
click at [802, 493] on button "Backspace" at bounding box center [835, 507] width 122 height 31
click at [739, 494] on button "3" at bounding box center [740, 507] width 59 height 31
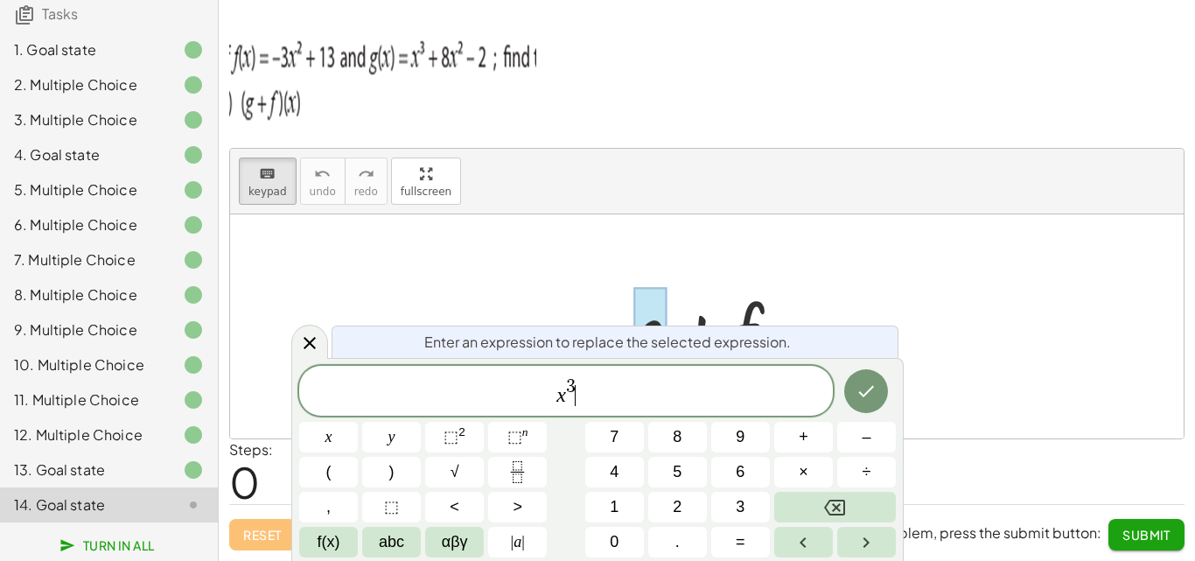
click at [580, 396] on span "x 3 ​" at bounding box center [566, 391] width 534 height 31
click at [807, 435] on button "+" at bounding box center [803, 437] width 59 height 31
click at [691, 437] on button "8" at bounding box center [677, 437] width 59 height 31
click at [339, 431] on button "x" at bounding box center [328, 437] width 59 height 31
click at [444, 430] on span "⬚" at bounding box center [451, 436] width 15 height 17
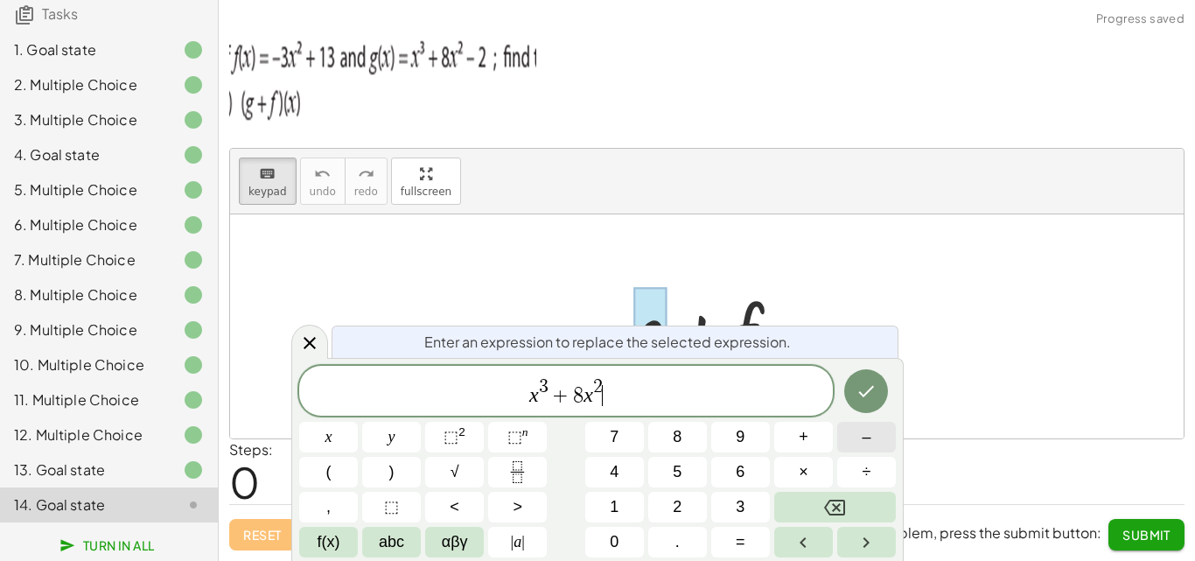
click at [857, 437] on button "–" at bounding box center [866, 437] width 59 height 31
click at [689, 498] on button "2" at bounding box center [677, 507] width 59 height 31
click at [866, 387] on icon "Done" at bounding box center [866, 391] width 21 height 21
click at [865, 385] on icon "Done" at bounding box center [866, 391] width 21 height 21
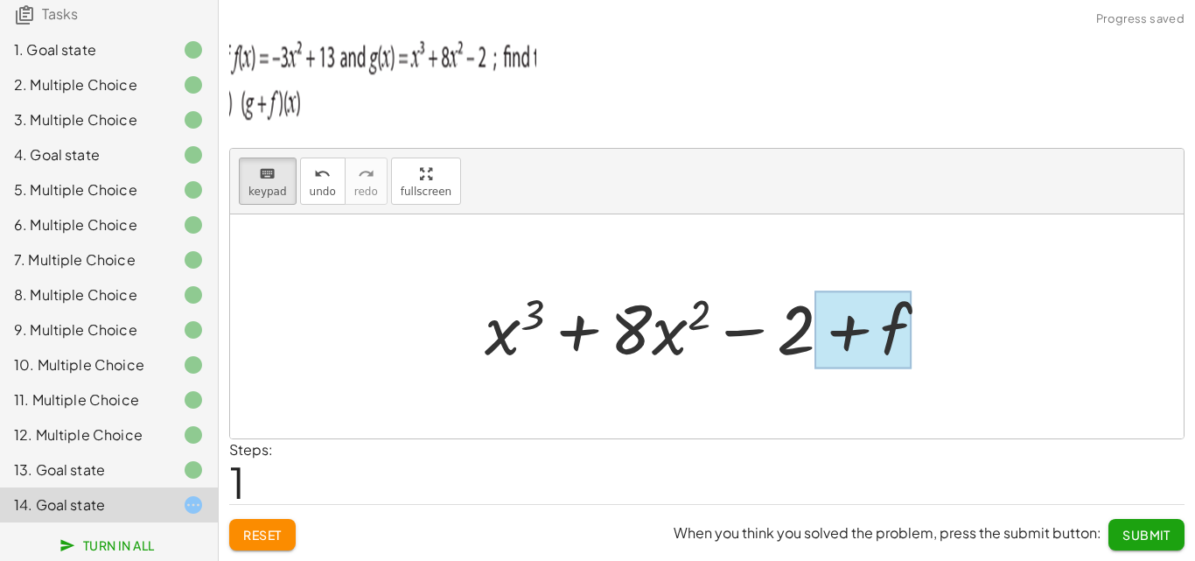
drag, startPoint x: 263, startPoint y: 182, endPoint x: 845, endPoint y: 305, distance: 594.7
click at [901, 311] on div "keyboard keypad undo undo redo redo fullscreen + g + f + f + x 3 + · 8 · x 2 − …" at bounding box center [707, 294] width 954 height 290
click at [901, 311] on div at bounding box center [862, 330] width 97 height 78
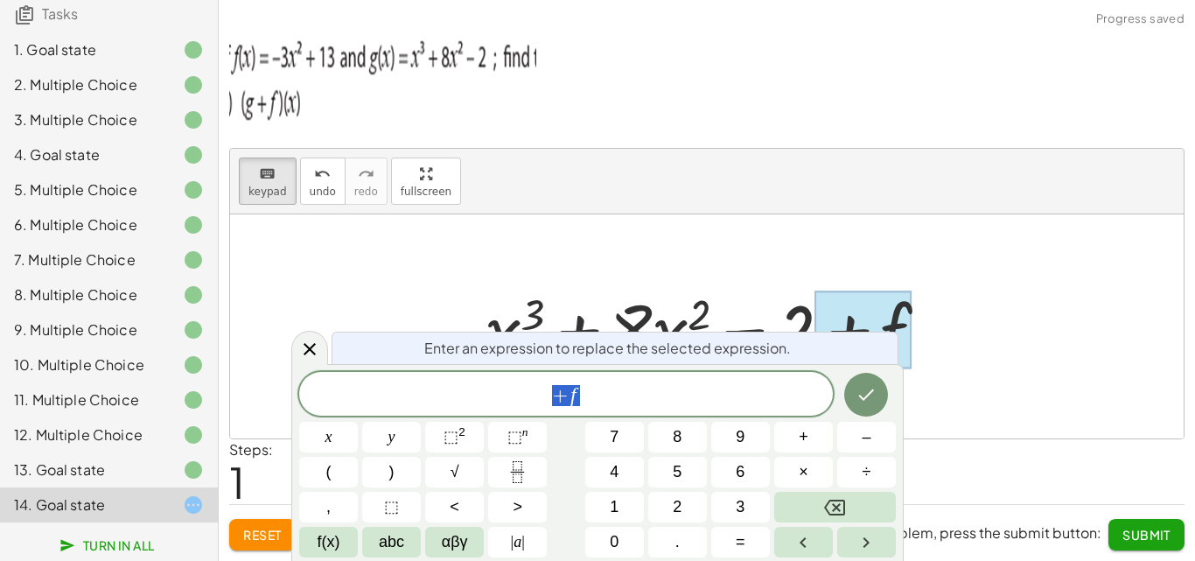
click at [743, 385] on span "+ f" at bounding box center [566, 395] width 534 height 24
click at [827, 502] on icon "Backspace" at bounding box center [834, 507] width 21 height 21
click at [827, 501] on icon "Backspace" at bounding box center [834, 507] width 21 height 21
click at [826, 500] on icon "Backspace" at bounding box center [834, 507] width 21 height 21
click at [865, 431] on span "–" at bounding box center [866, 437] width 9 height 24
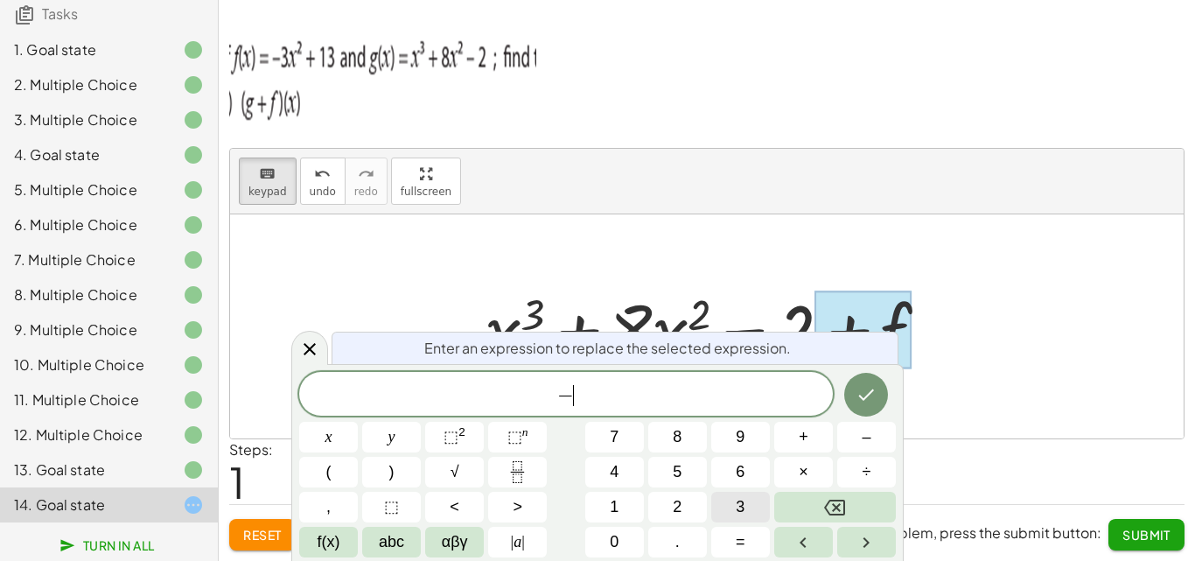
click at [747, 503] on button "3" at bounding box center [740, 507] width 59 height 31
click at [319, 445] on button "x" at bounding box center [328, 437] width 59 height 31
click at [471, 439] on button "⬚ 2" at bounding box center [454, 437] width 59 height 31
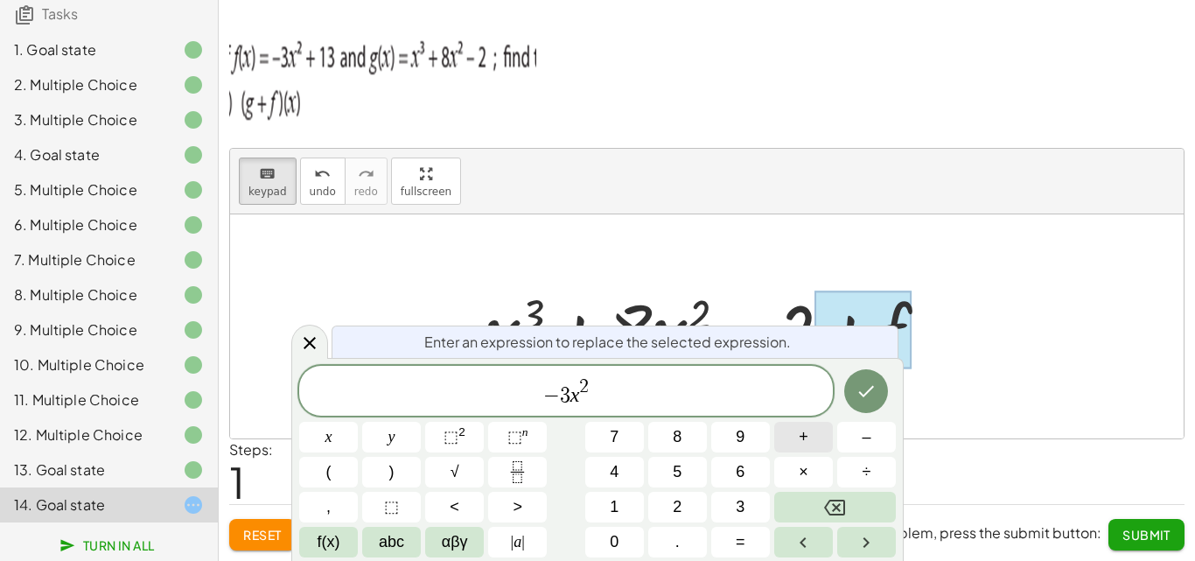
click at [806, 440] on button "+" at bounding box center [803, 437] width 59 height 31
click at [619, 501] on button "1" at bounding box center [614, 507] width 59 height 31
click at [744, 499] on span "3" at bounding box center [740, 507] width 9 height 24
click at [863, 379] on button "Done" at bounding box center [866, 391] width 44 height 44
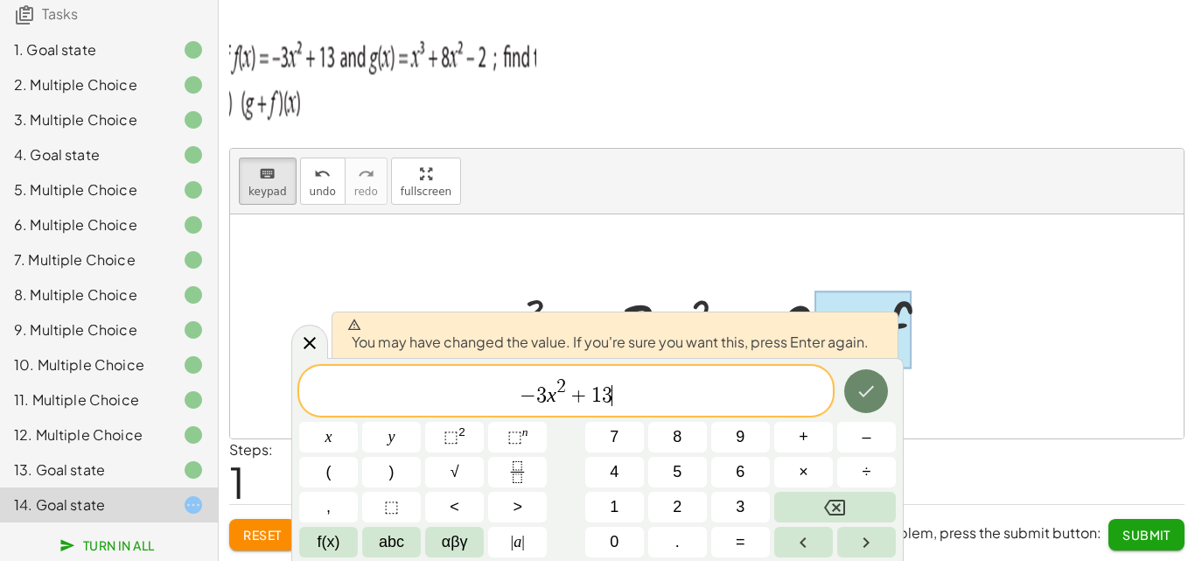
click at [869, 381] on button "Done" at bounding box center [866, 391] width 44 height 44
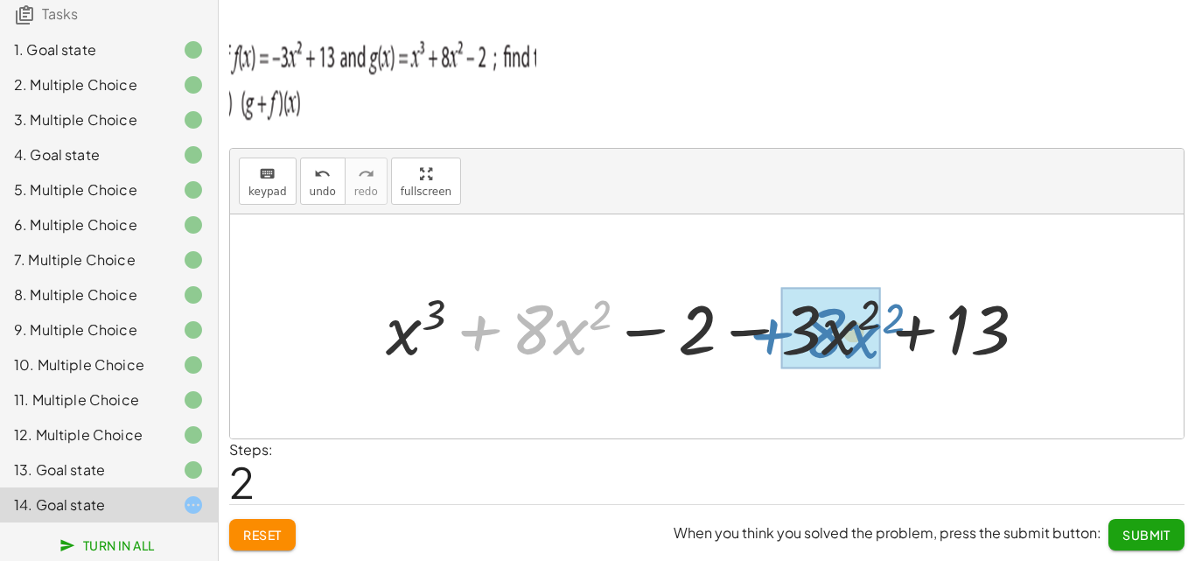
drag, startPoint x: 476, startPoint y: 332, endPoint x: 758, endPoint y: 332, distance: 281.7
click at [765, 338] on div at bounding box center [713, 327] width 672 height 90
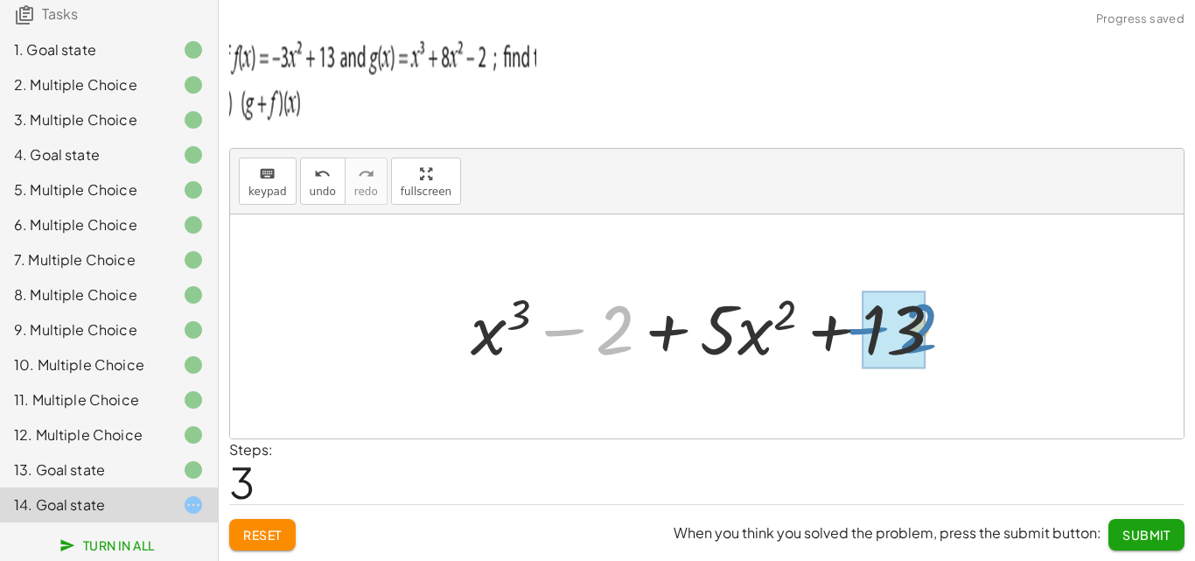
drag, startPoint x: 574, startPoint y: 374, endPoint x: 870, endPoint y: 329, distance: 299.0
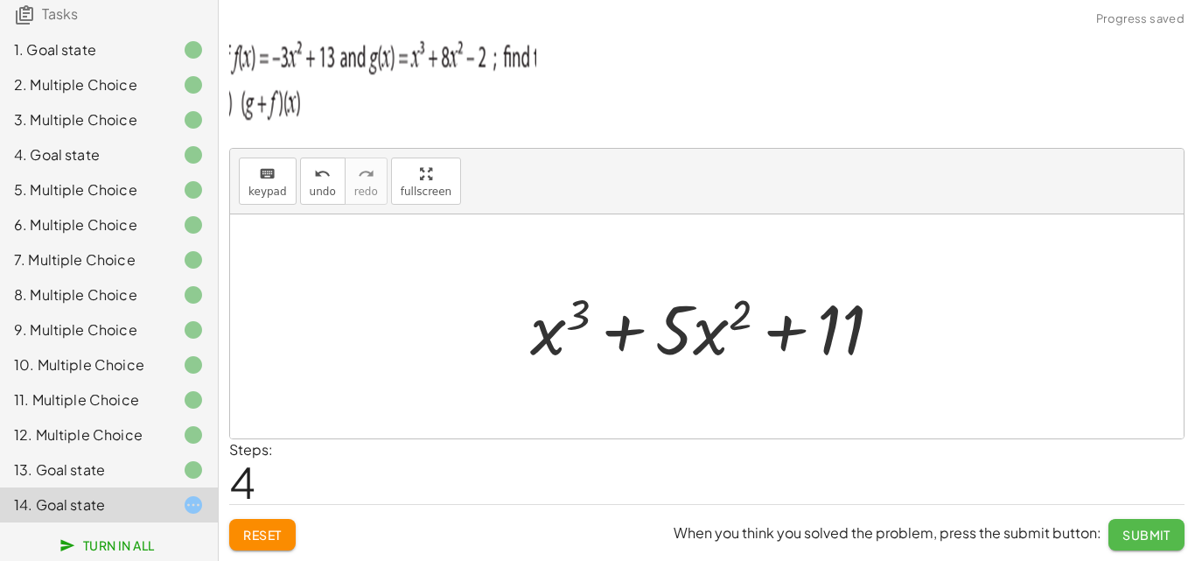
click at [1139, 526] on button "Submit" at bounding box center [1146, 534] width 76 height 31
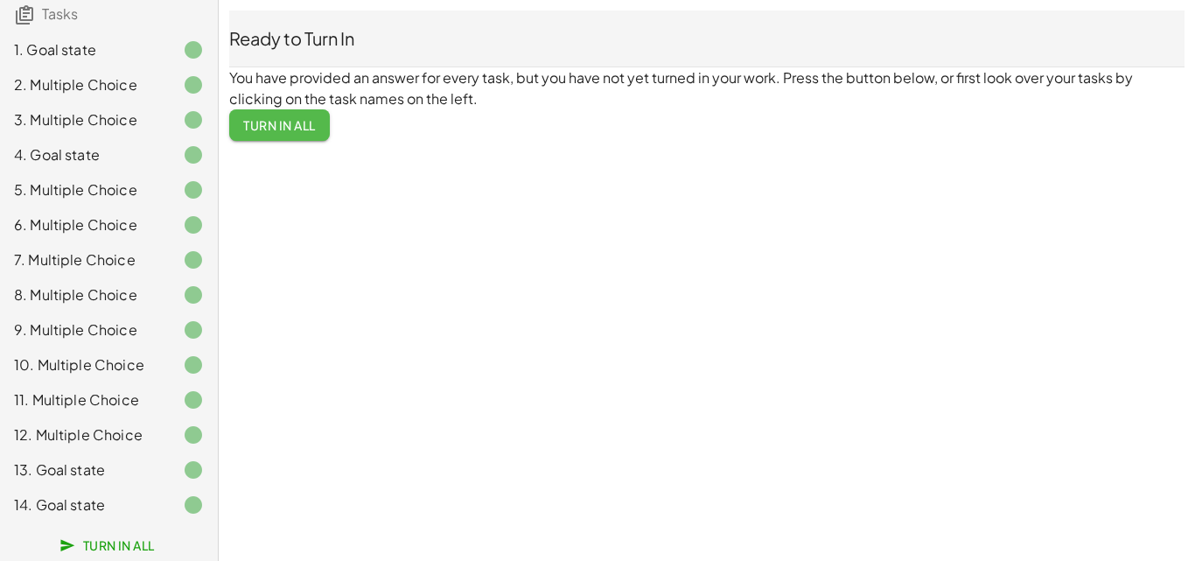
click at [276, 116] on button "Turn In All" at bounding box center [279, 124] width 101 height 31
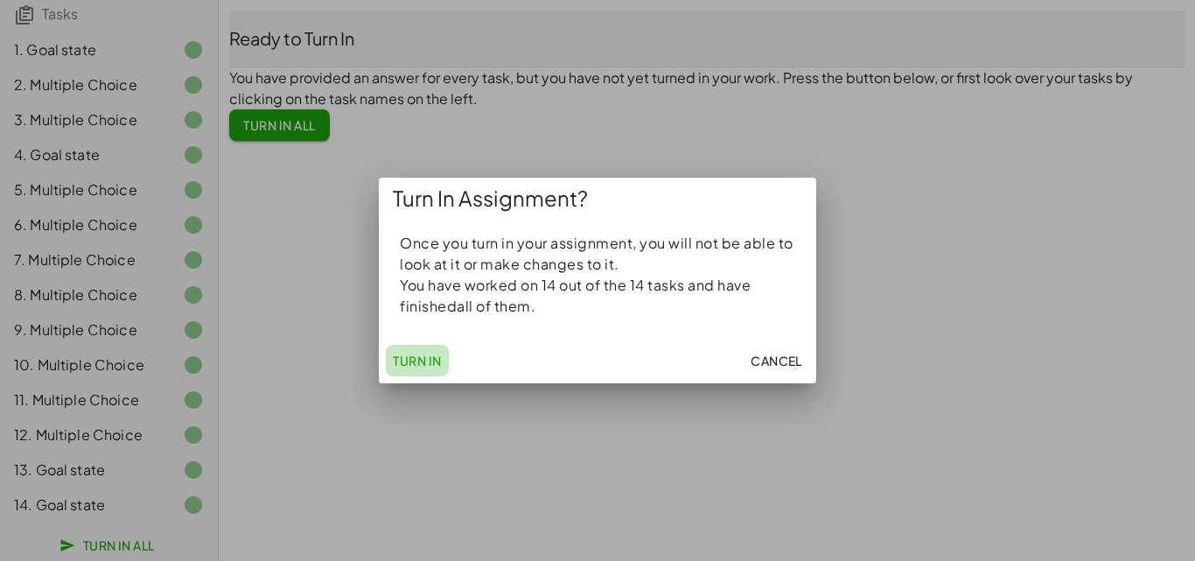
click at [409, 345] on button "Turn In" at bounding box center [417, 360] width 63 height 31
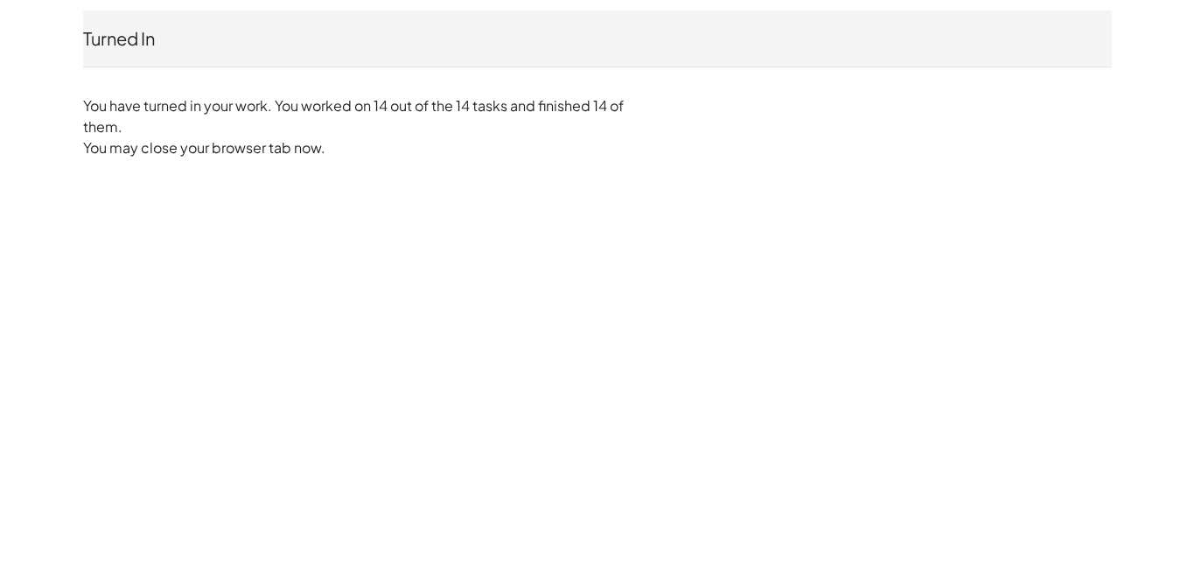
drag, startPoint x: 253, startPoint y: 150, endPoint x: 246, endPoint y: 59, distance: 91.2
click at [253, 143] on p "You may close your browser tab now." at bounding box center [597, 147] width 1029 height 21
click at [874, 166] on div "Turned In Ian Ordoñez Not you? You have turned in your work. You worked on 14 o…" at bounding box center [598, 84] width 1050 height 169
drag, startPoint x: 862, startPoint y: 552, endPoint x: 861, endPoint y: 521, distance: 30.6
click at [0, 0] on div "Turned In Ian Ordoñez Not you? You have turned in your work. You worked on 14 o…" at bounding box center [0, 0] width 0 height 0
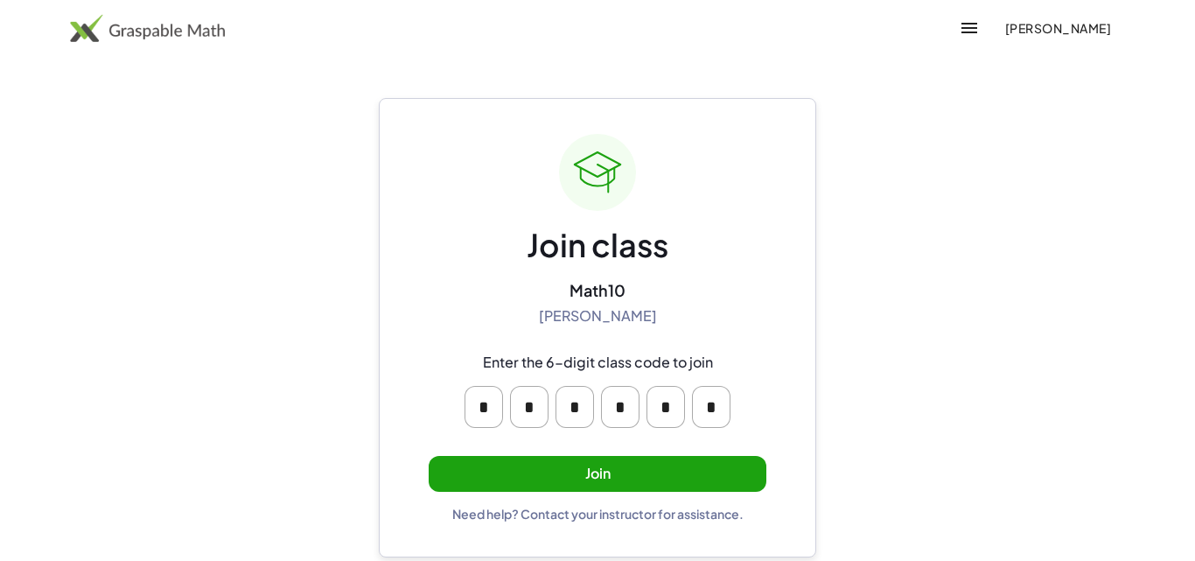
click at [980, 31] on icon "button" at bounding box center [969, 27] width 21 height 21
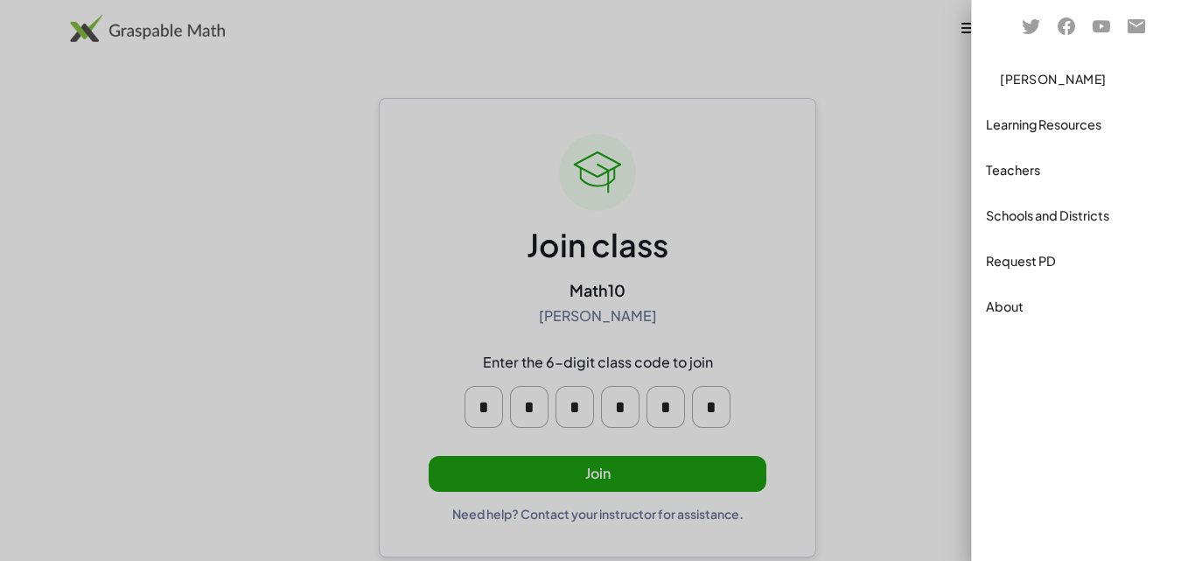
click at [1012, 302] on div "About" at bounding box center [1083, 306] width 195 height 21
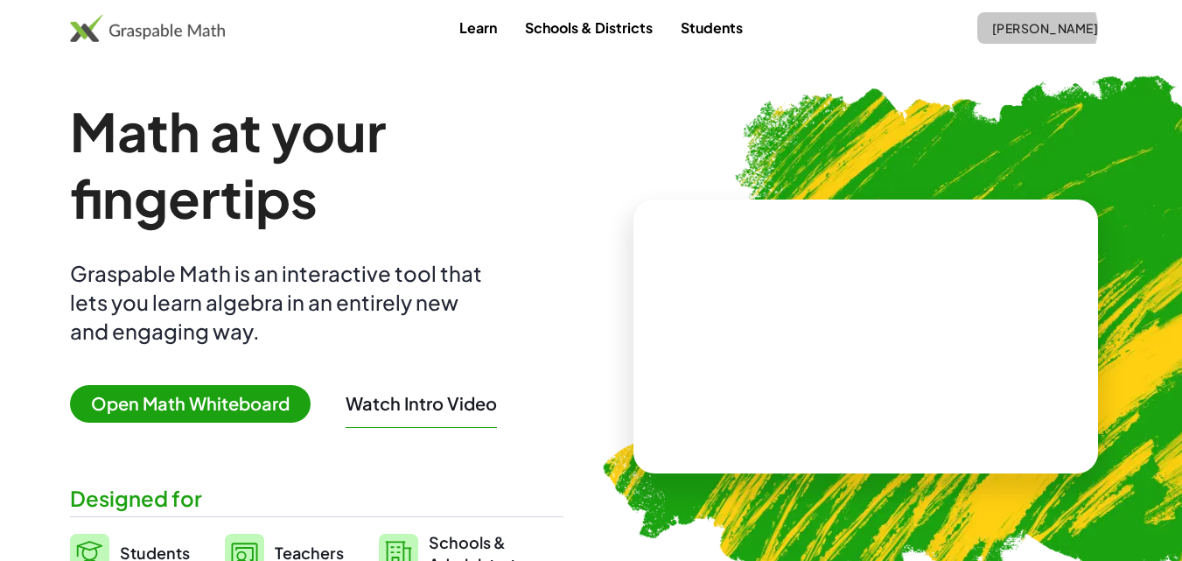
click at [1095, 29] on span "[PERSON_NAME]" at bounding box center [1044, 28] width 107 height 16
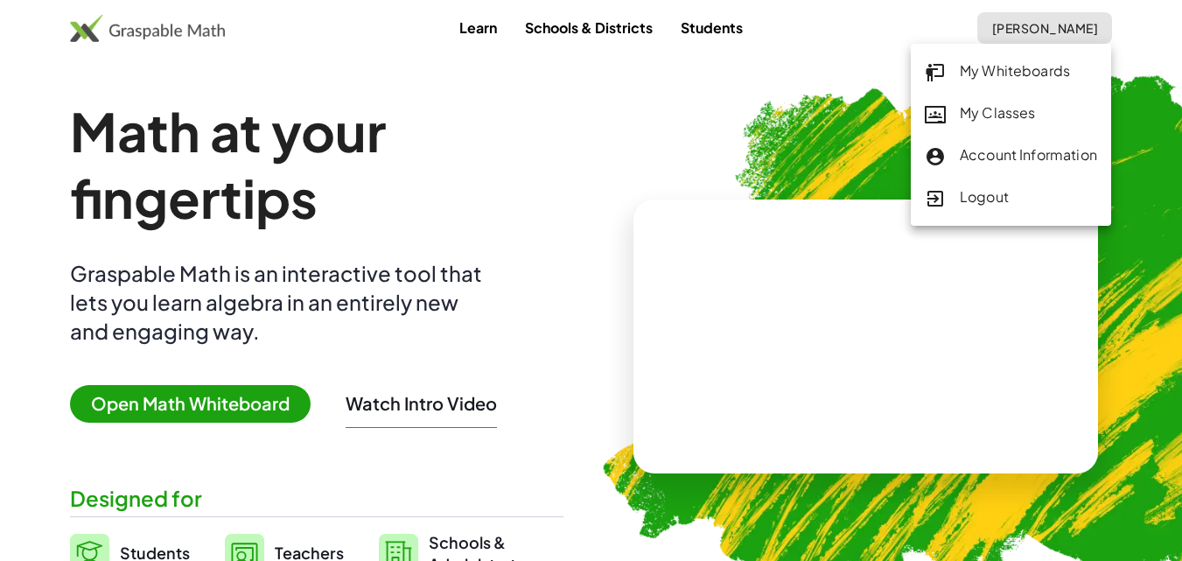
click at [976, 202] on div "Logout" at bounding box center [1011, 197] width 172 height 23
